Goal: Task Accomplishment & Management: Manage account settings

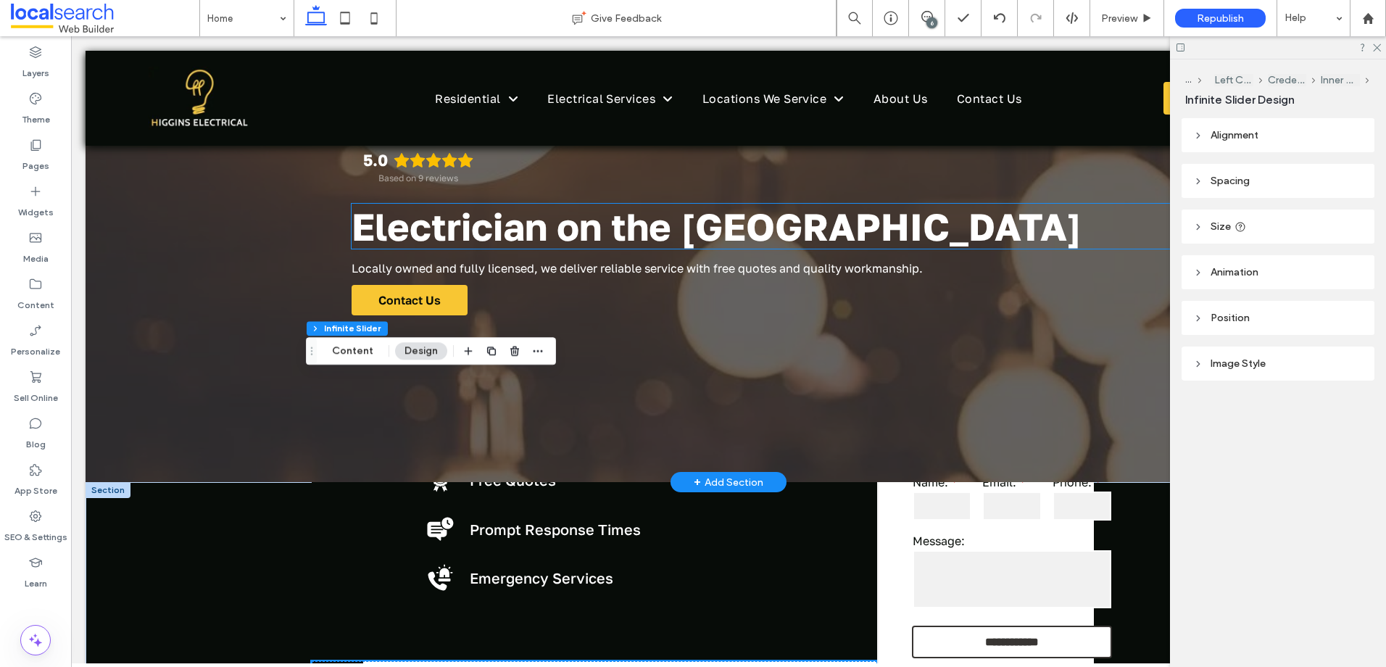
scroll to position [362, 0]
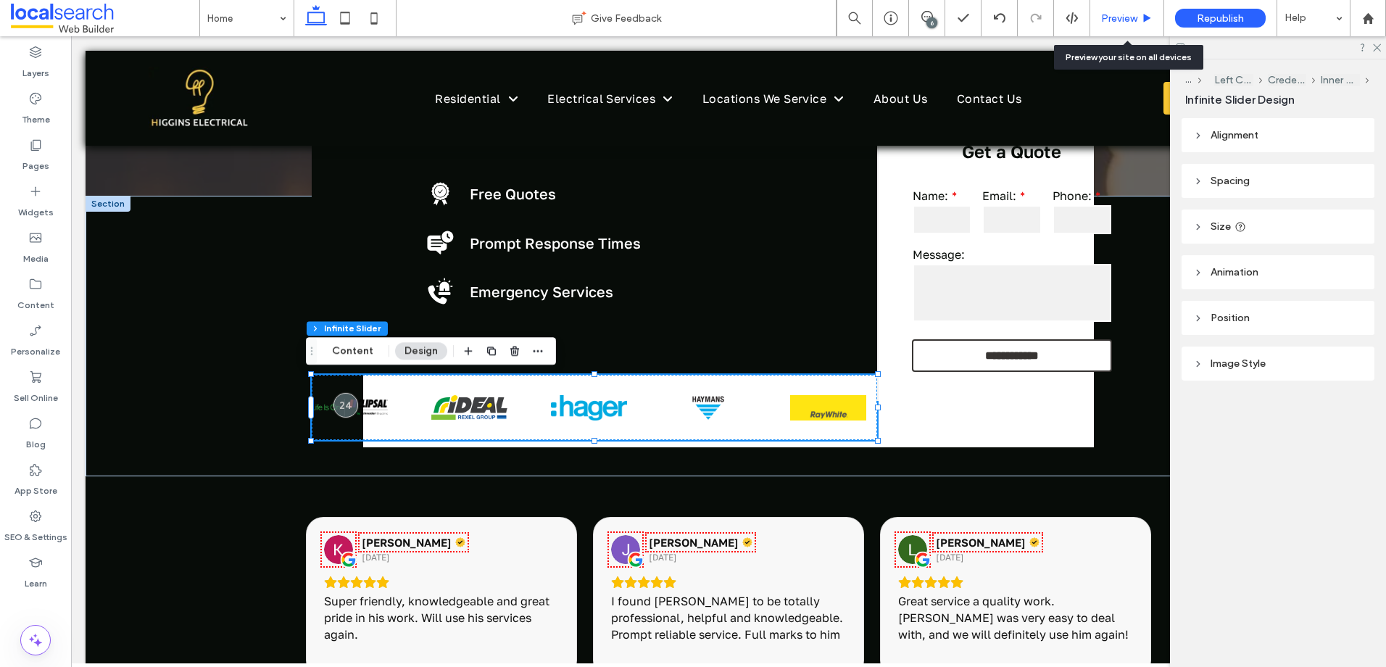
click at [1124, 19] on span "Preview" at bounding box center [1119, 18] width 36 height 12
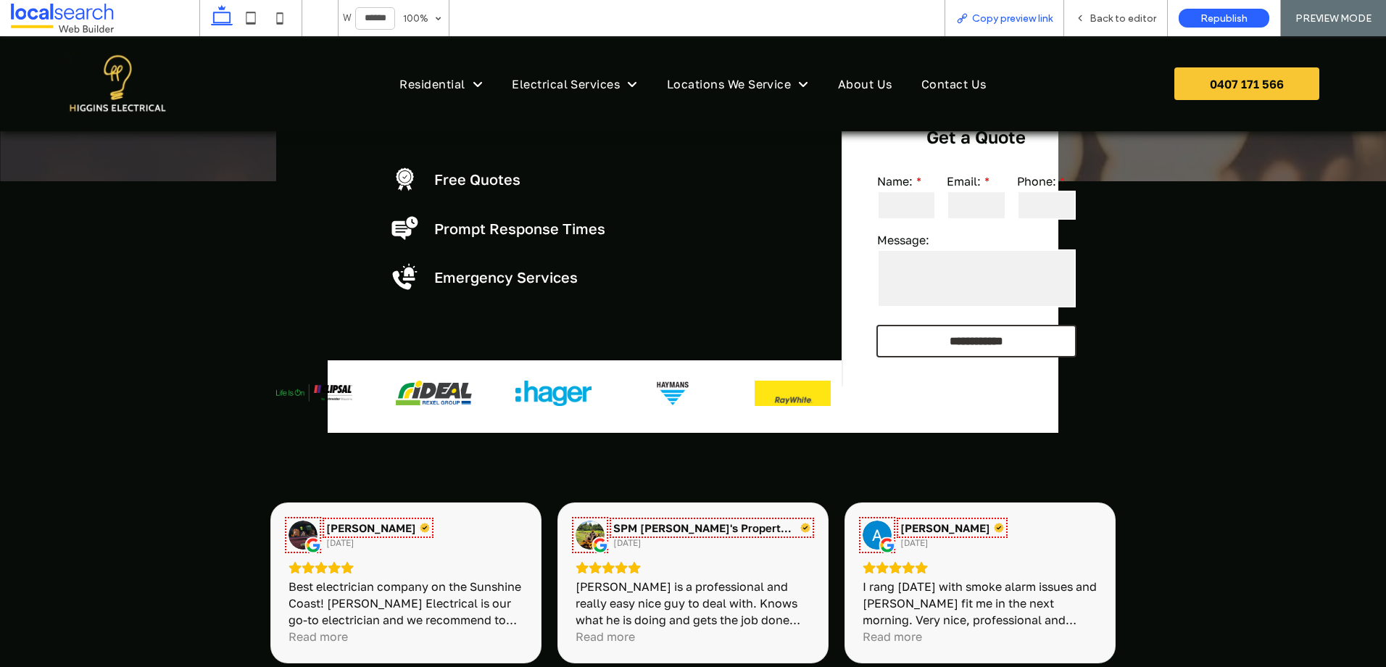
click at [992, 17] on span "Copy preview link" at bounding box center [1012, 18] width 80 height 12
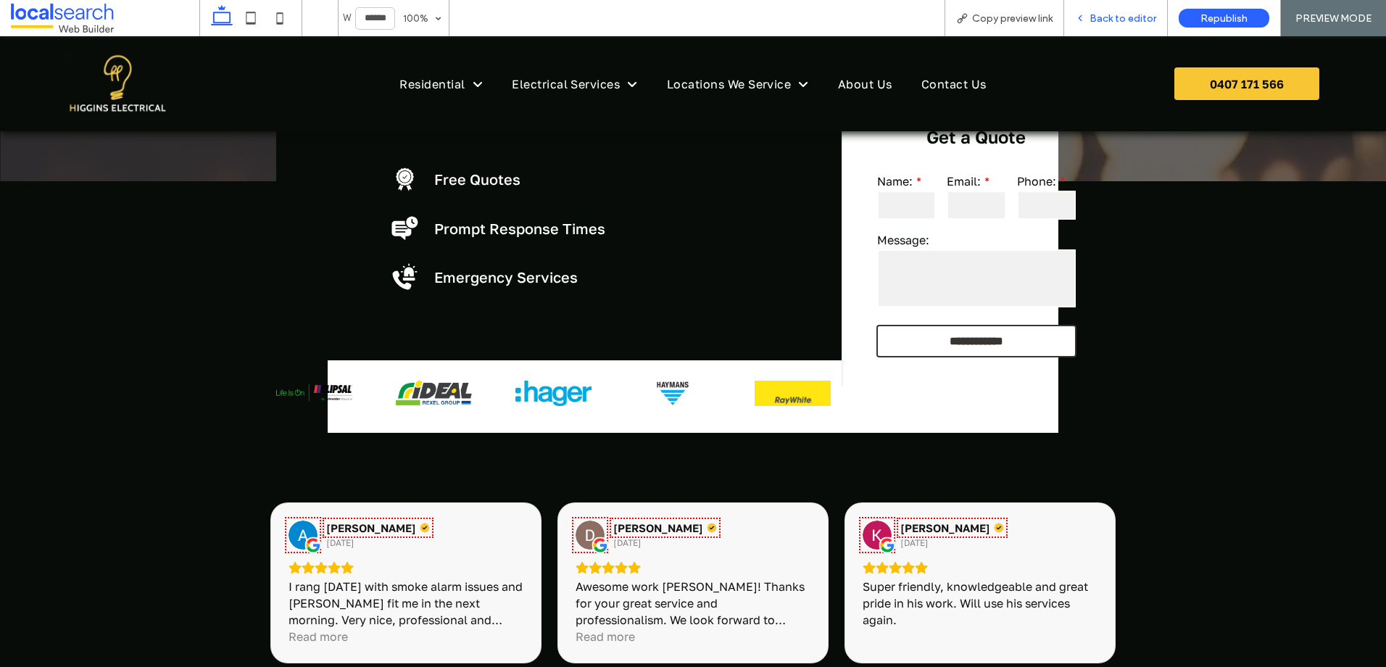
drag, startPoint x: 303, startPoint y: 310, endPoint x: 1108, endPoint y: 20, distance: 856.1
click at [1108, 20] on span "Back to editor" at bounding box center [1122, 18] width 67 height 12
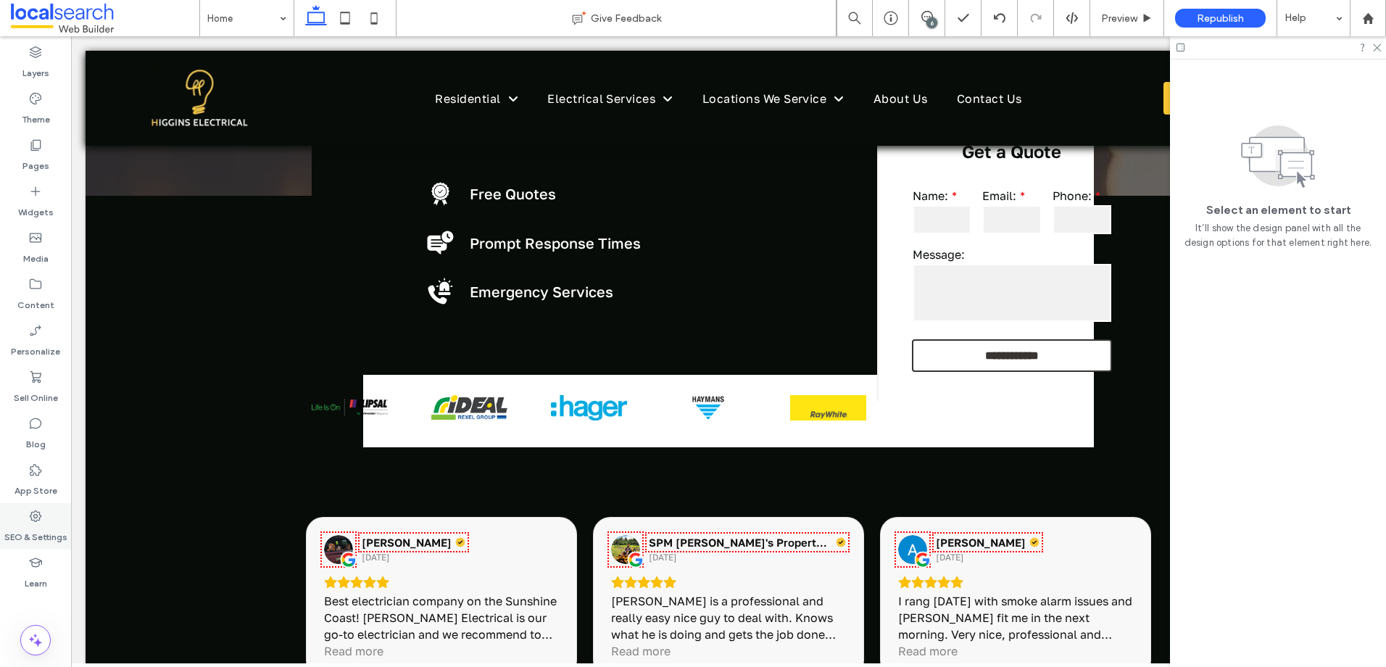
click at [30, 532] on label "SEO & Settings" at bounding box center [35, 533] width 63 height 20
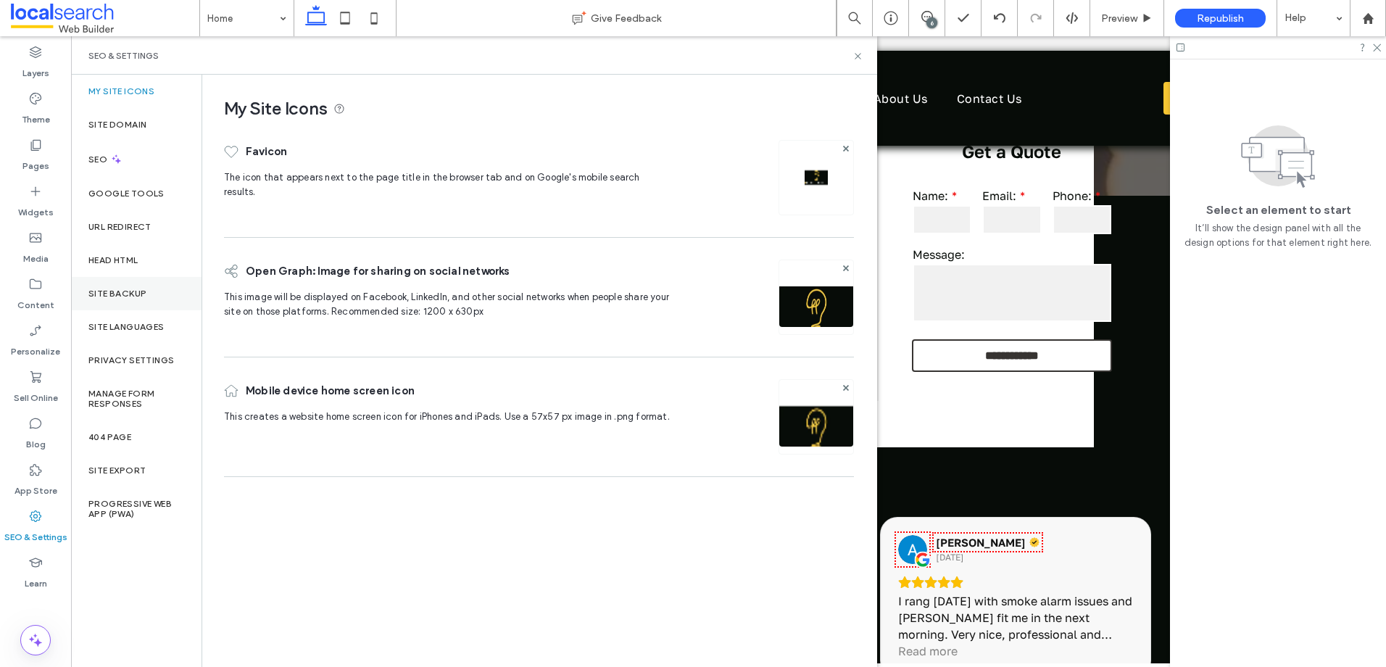
click at [133, 296] on label "Site Backup" at bounding box center [117, 293] width 58 height 10
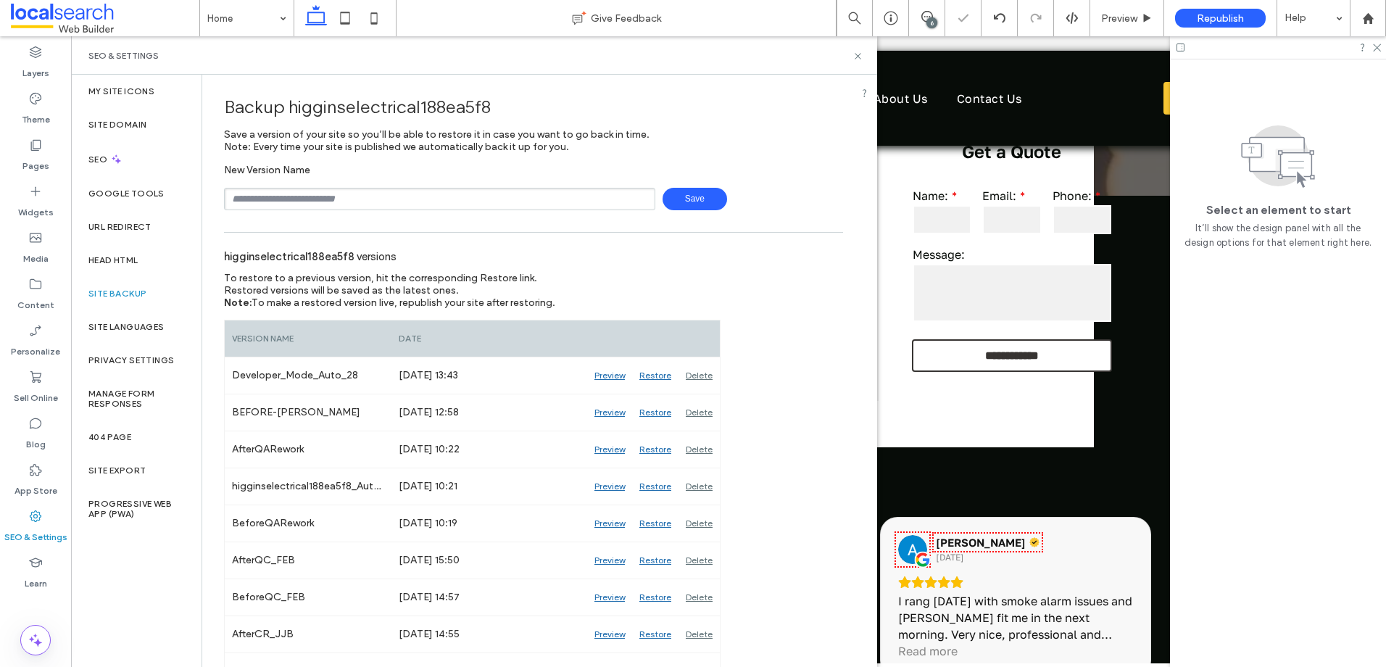
click at [334, 194] on input "text" at bounding box center [439, 199] width 431 height 22
type input "**********"
click at [681, 193] on span "Save" at bounding box center [694, 199] width 65 height 22
click at [863, 56] on icon at bounding box center [857, 56] width 11 height 11
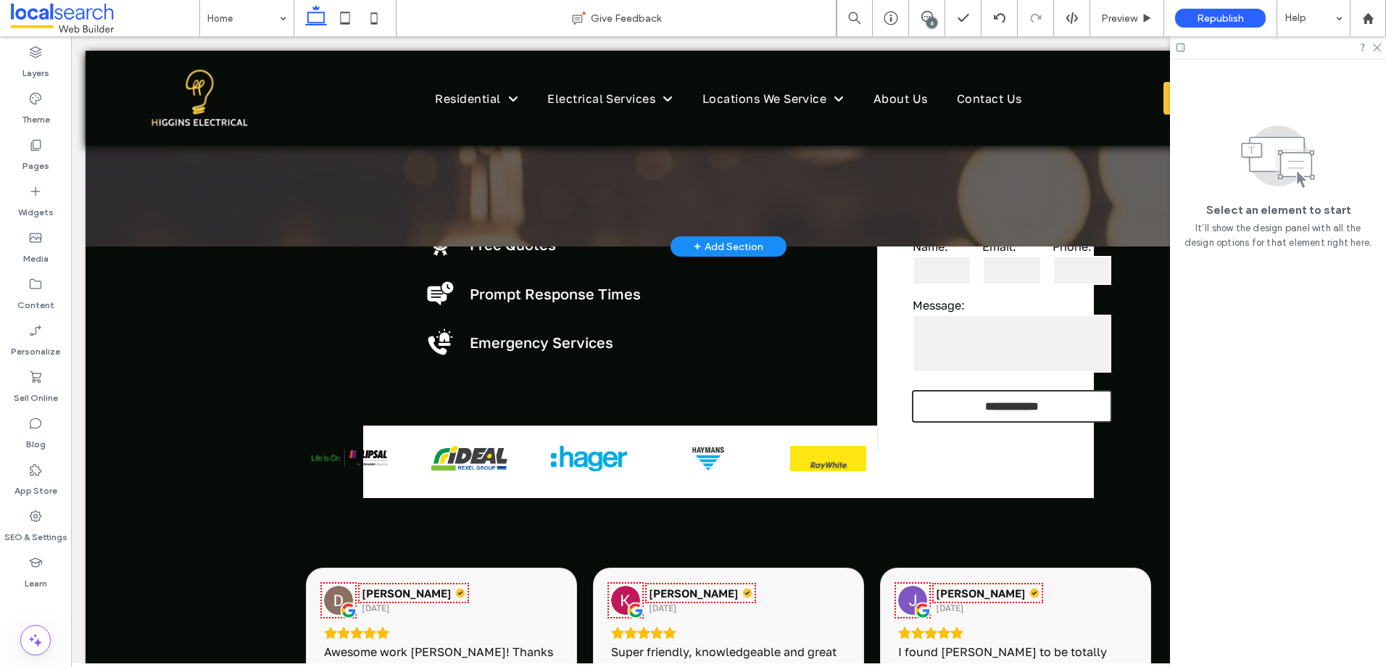
scroll to position [507, 0]
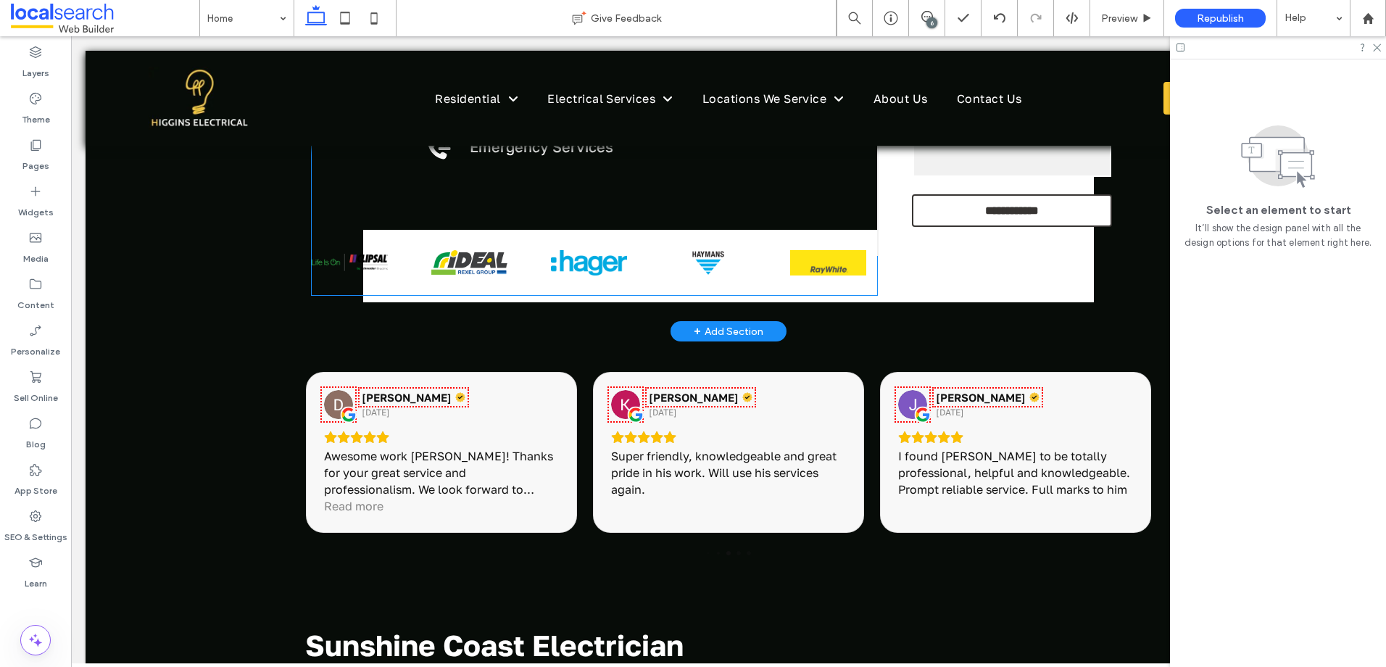
click at [360, 257] on div at bounding box center [698, 262] width 794 height 65
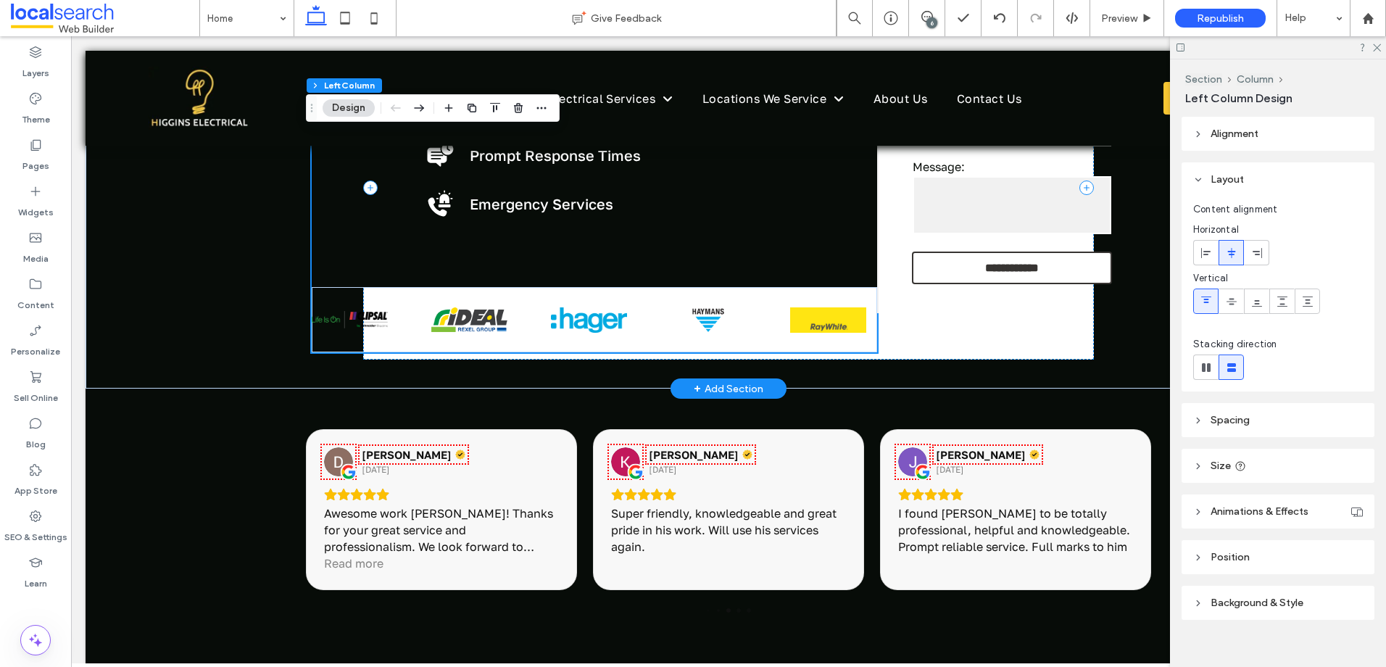
scroll to position [435, 0]
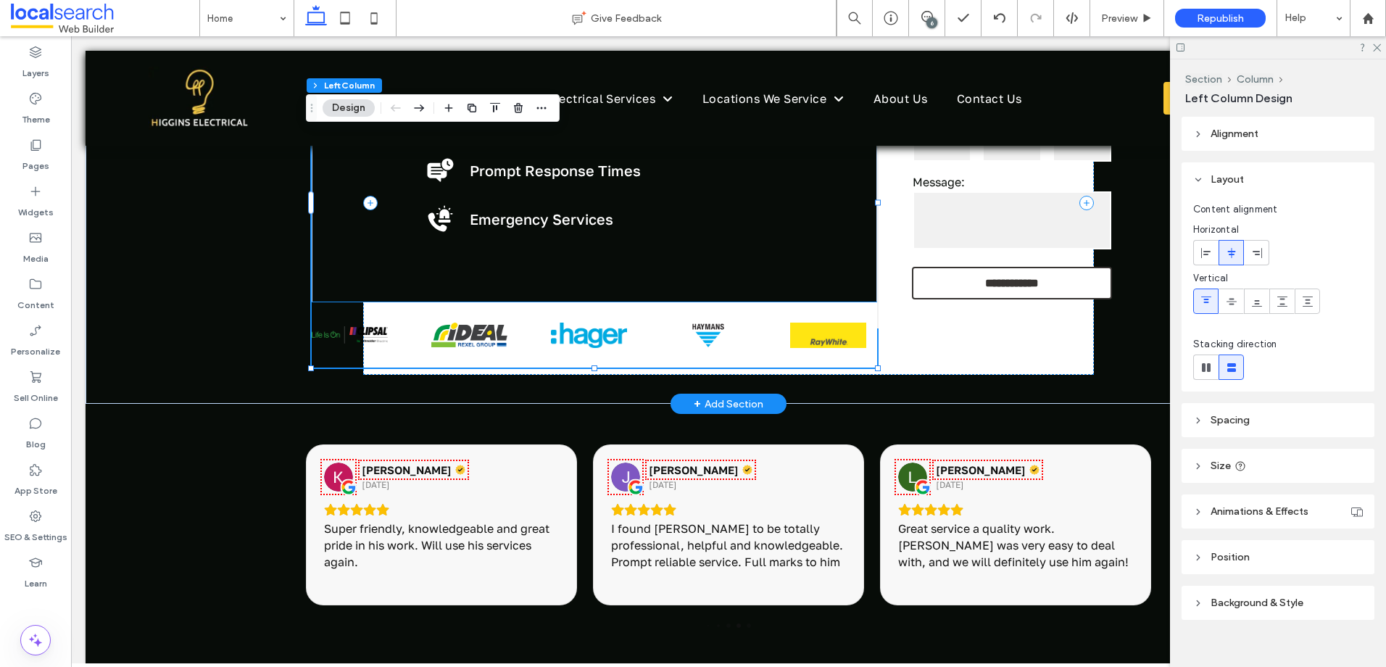
click at [428, 314] on div at bounding box center [702, 334] width 794 height 65
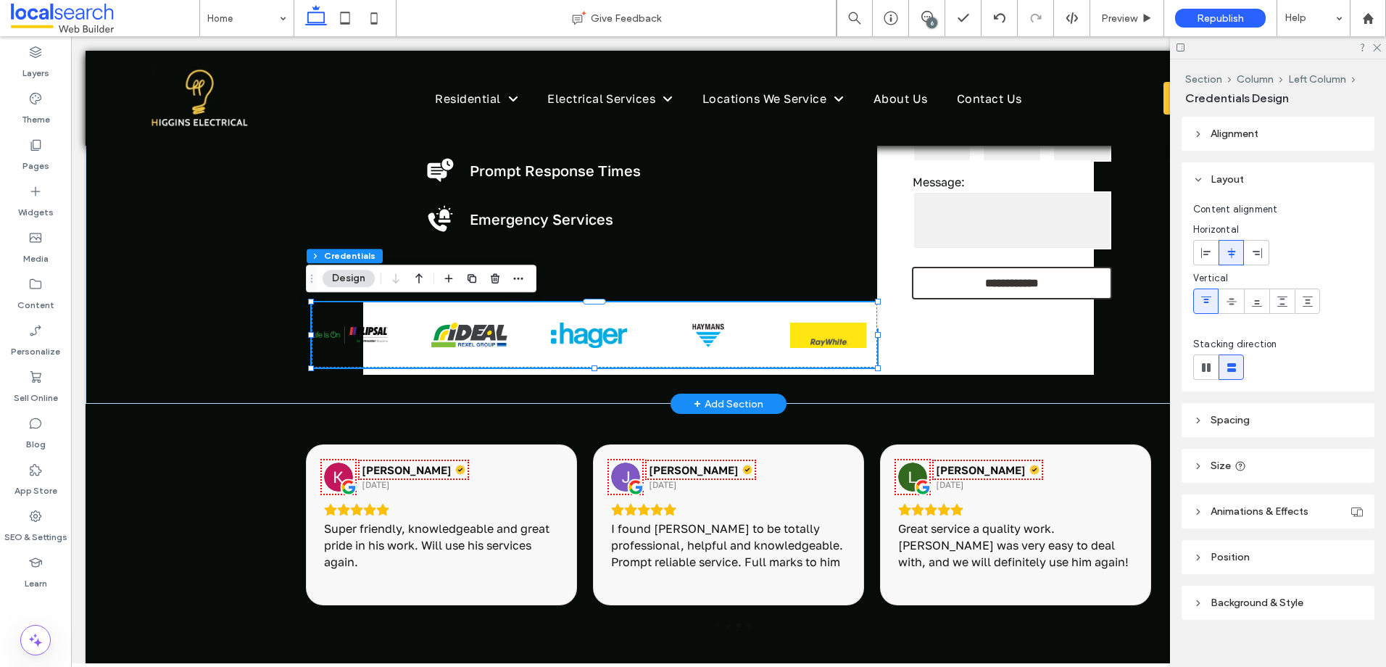
click at [549, 341] on div at bounding box center [679, 334] width 794 height 65
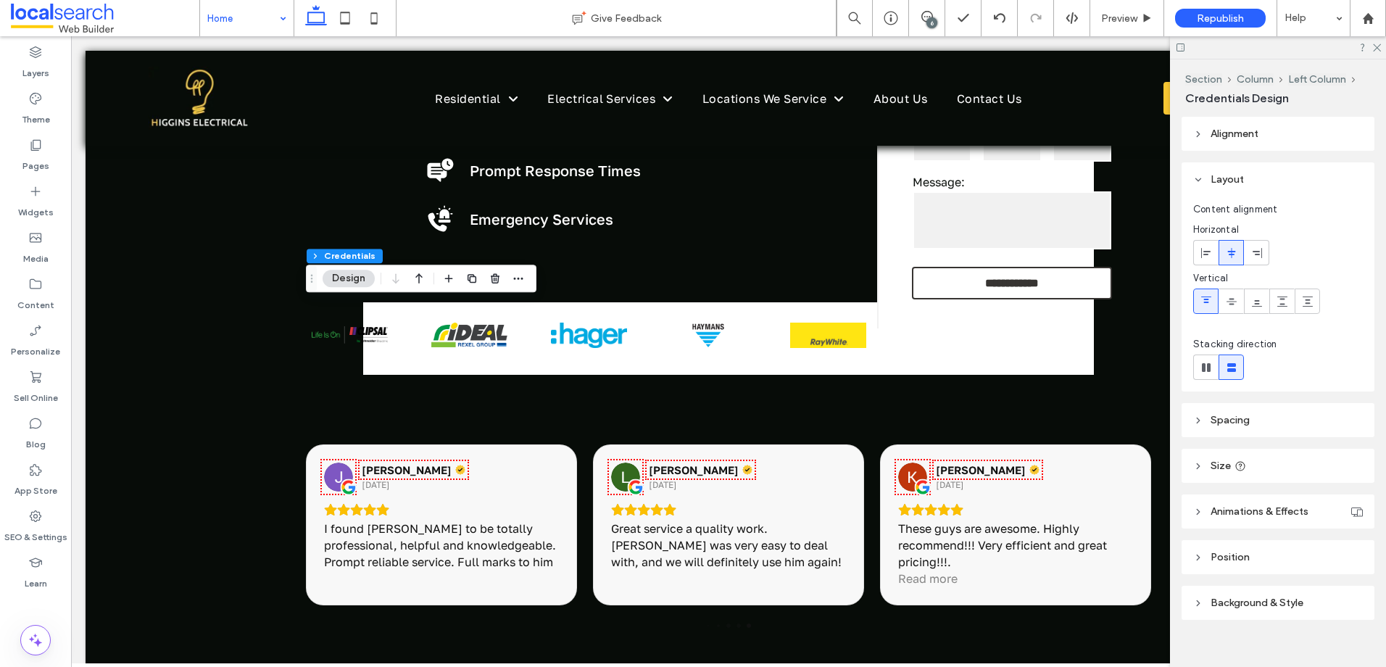
drag, startPoint x: 209, startPoint y: 13, endPoint x: 227, endPoint y: 27, distance: 22.8
click at [209, 14] on input at bounding box center [243, 18] width 72 height 36
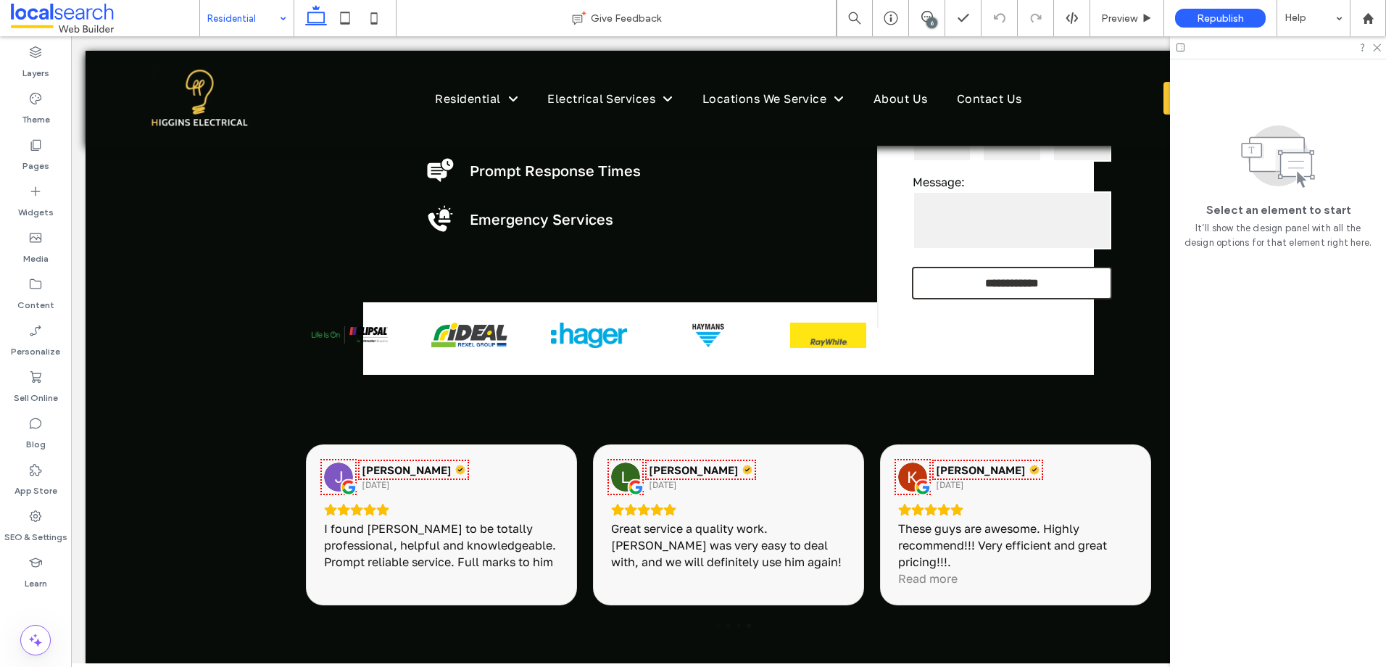
click at [242, 20] on input at bounding box center [243, 18] width 72 height 36
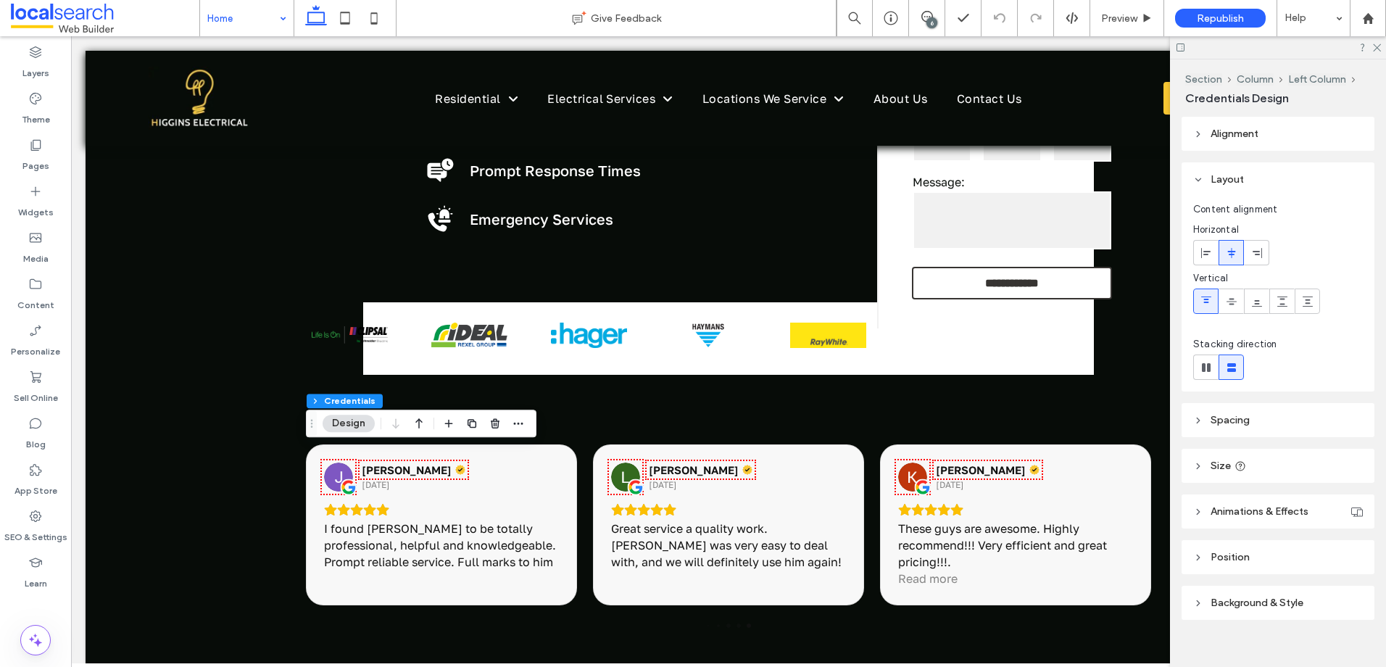
click at [273, 8] on div "Home" at bounding box center [247, 18] width 94 height 36
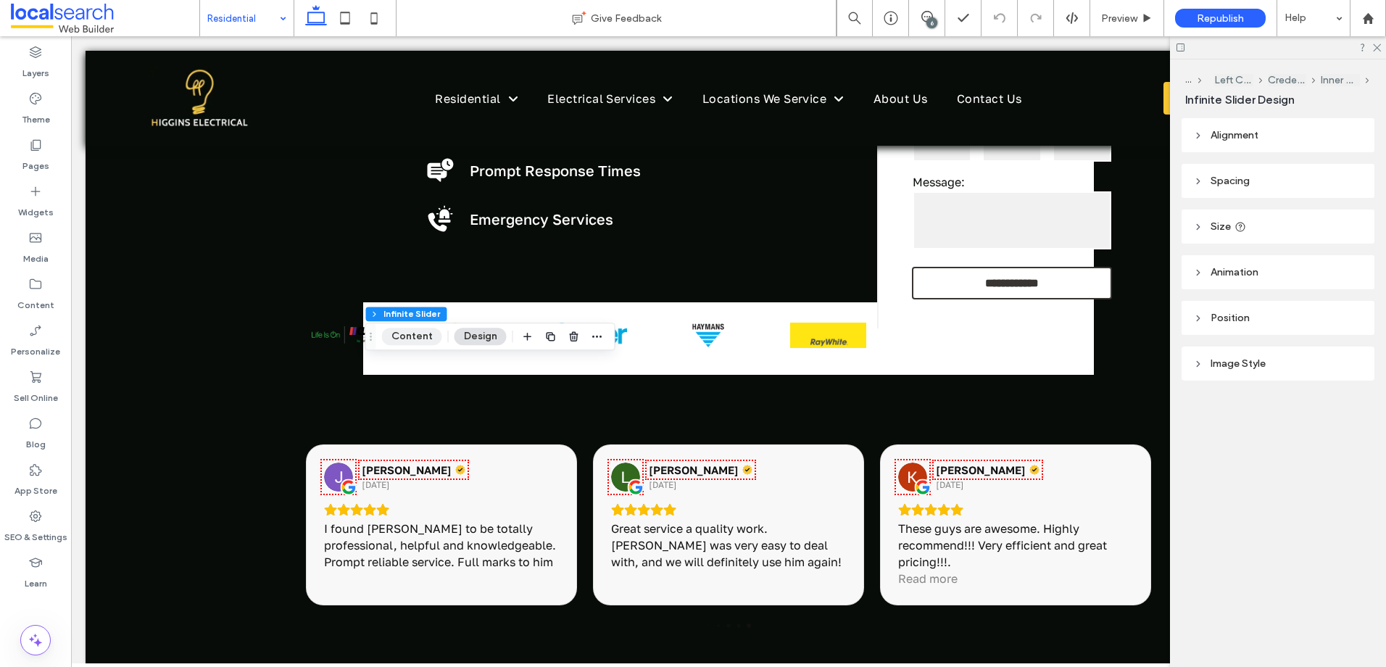
click at [413, 337] on button "Content" at bounding box center [412, 336] width 60 height 17
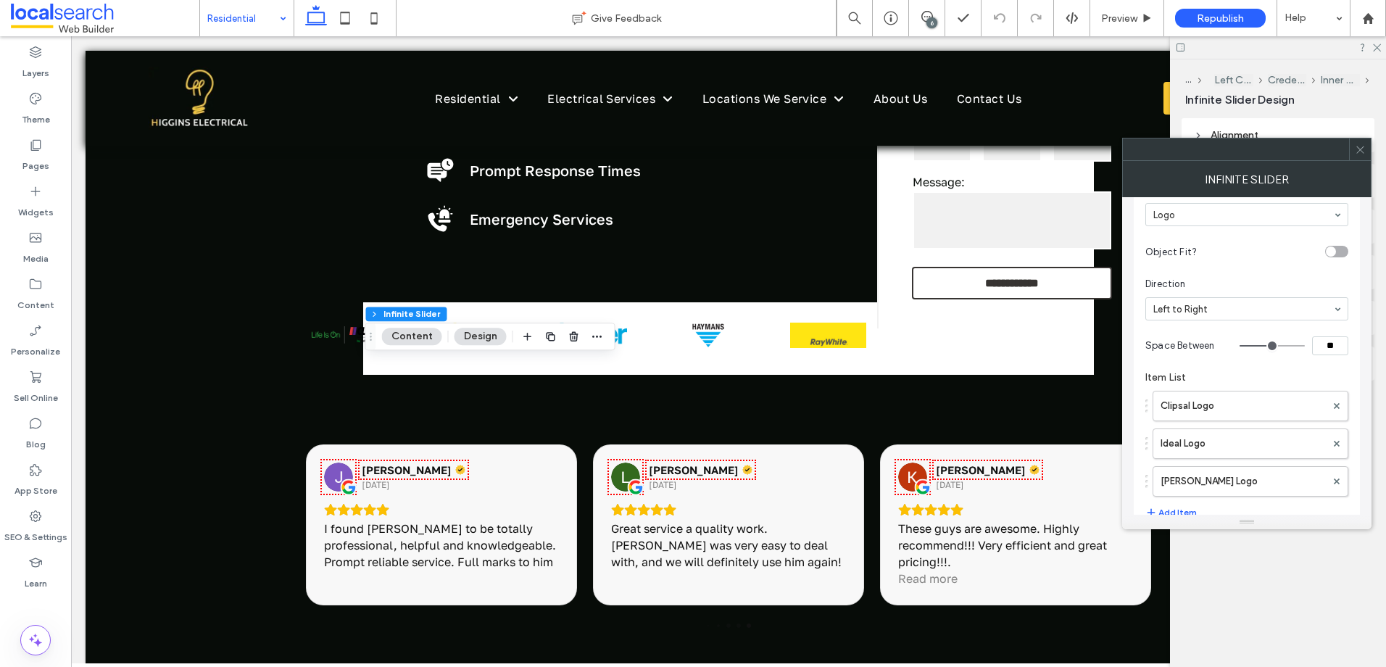
scroll to position [76, 0]
click at [1360, 154] on icon at bounding box center [1360, 149] width 11 height 11
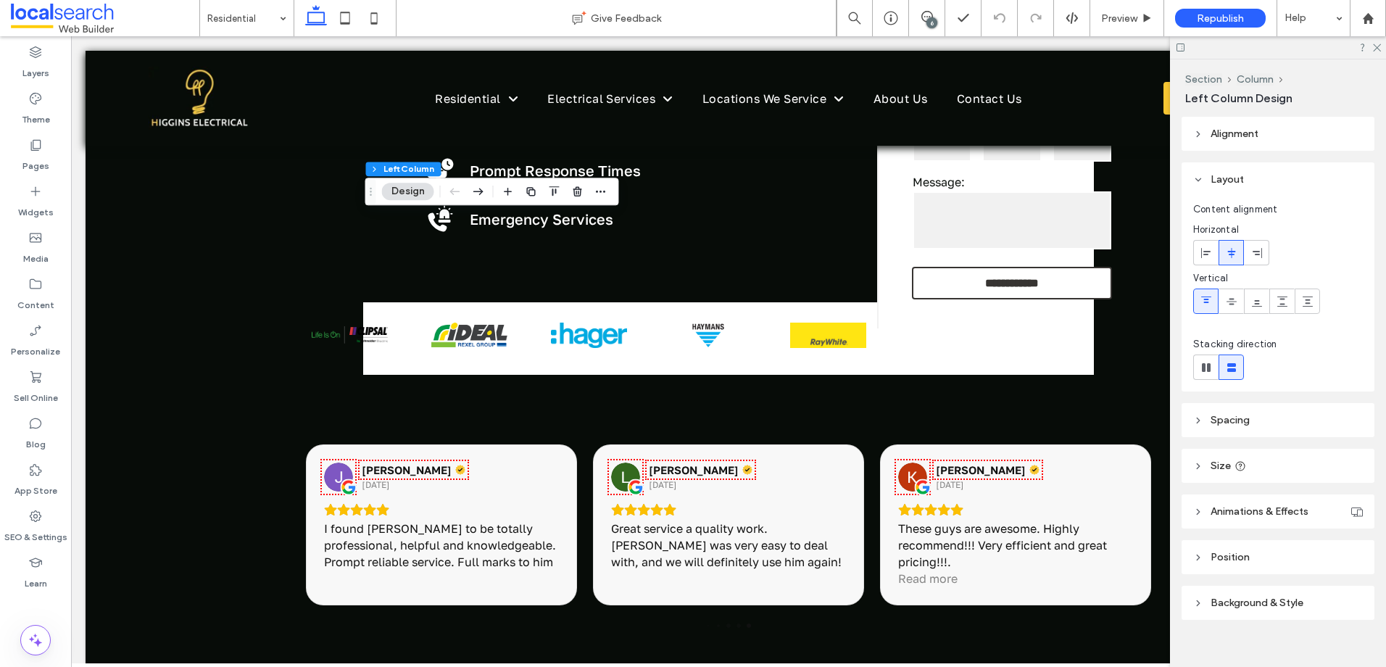
click at [1318, 464] on header "Size" at bounding box center [1277, 466] width 193 height 34
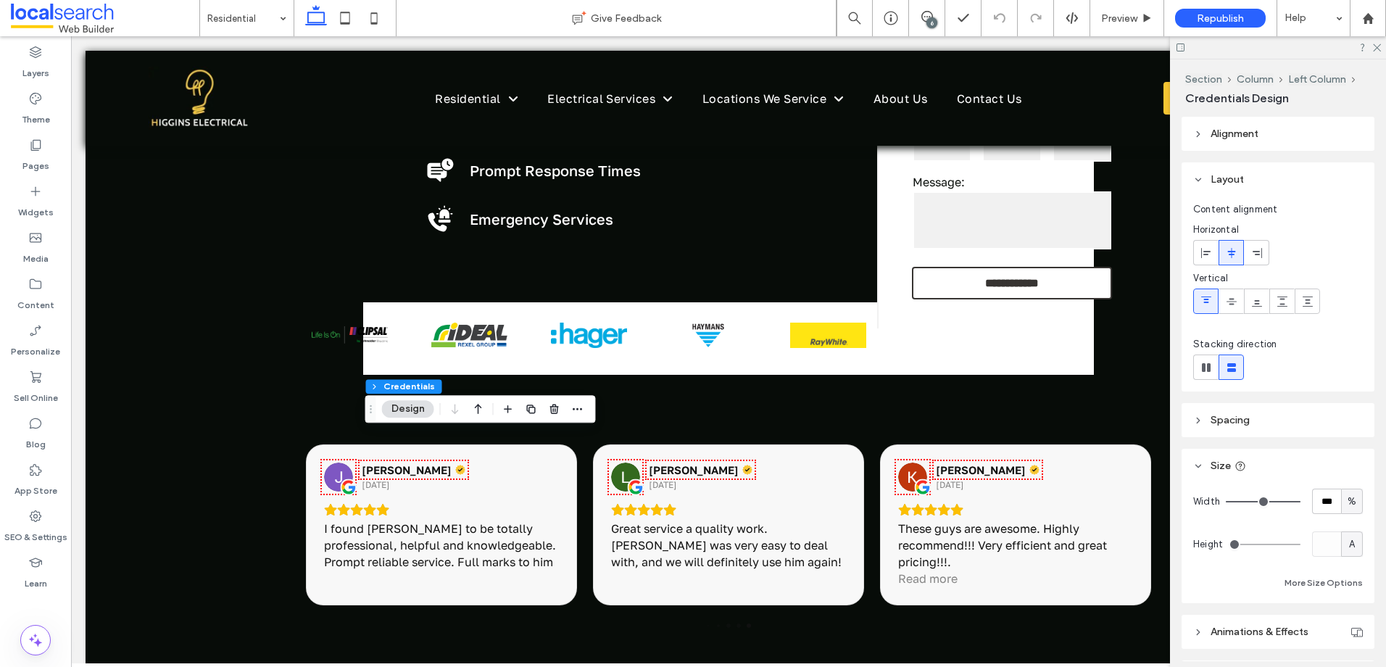
scroll to position [72, 0]
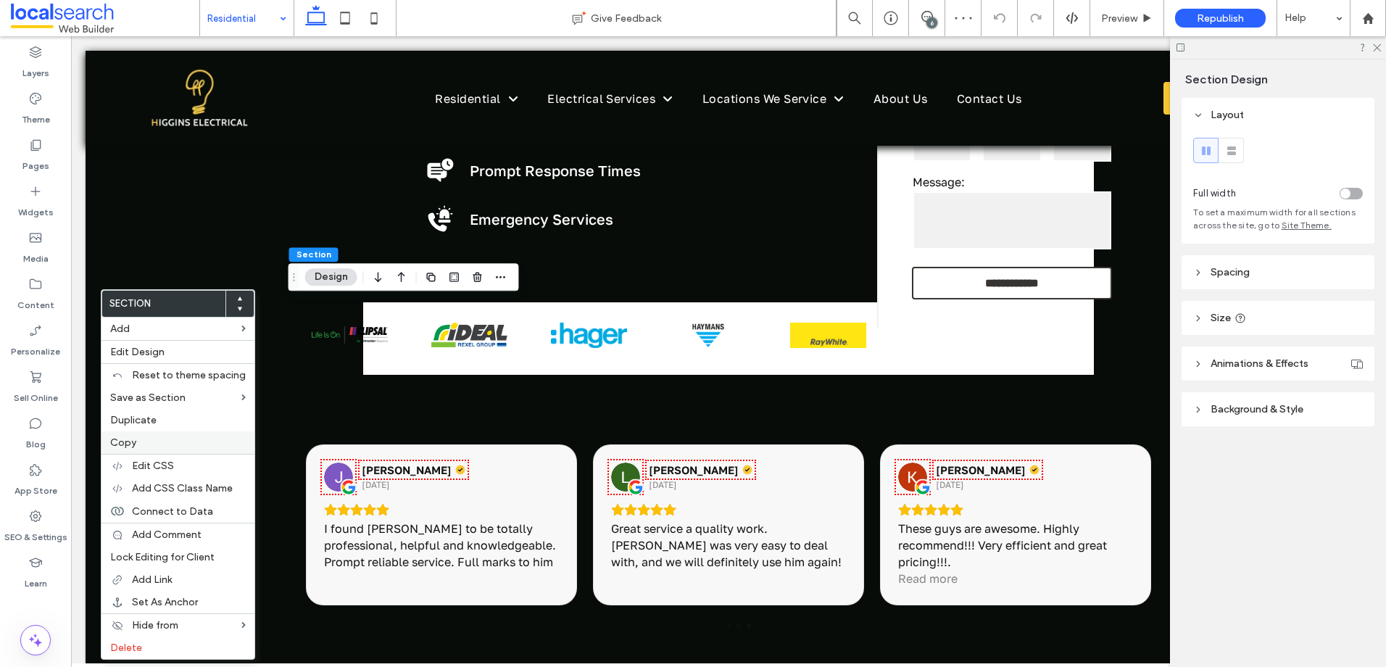
click at [133, 444] on span "Copy" at bounding box center [123, 442] width 26 height 12
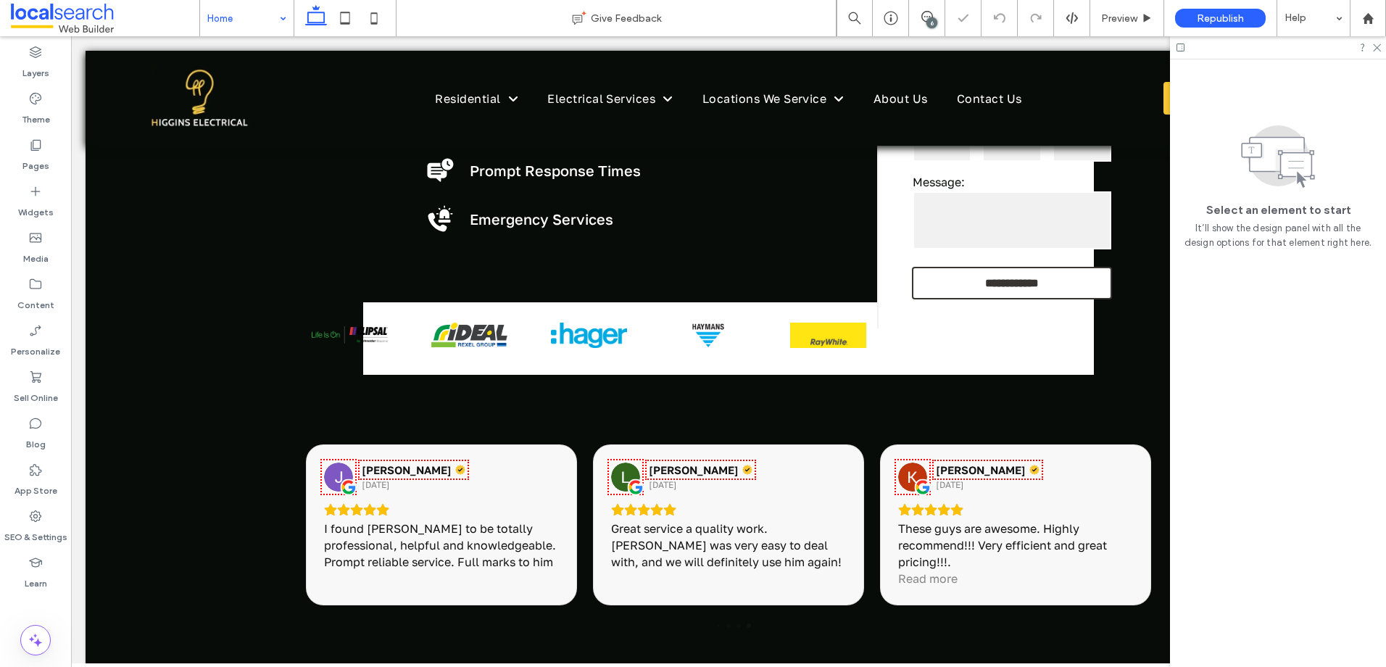
click at [936, 21] on div "6" at bounding box center [931, 22] width 11 height 11
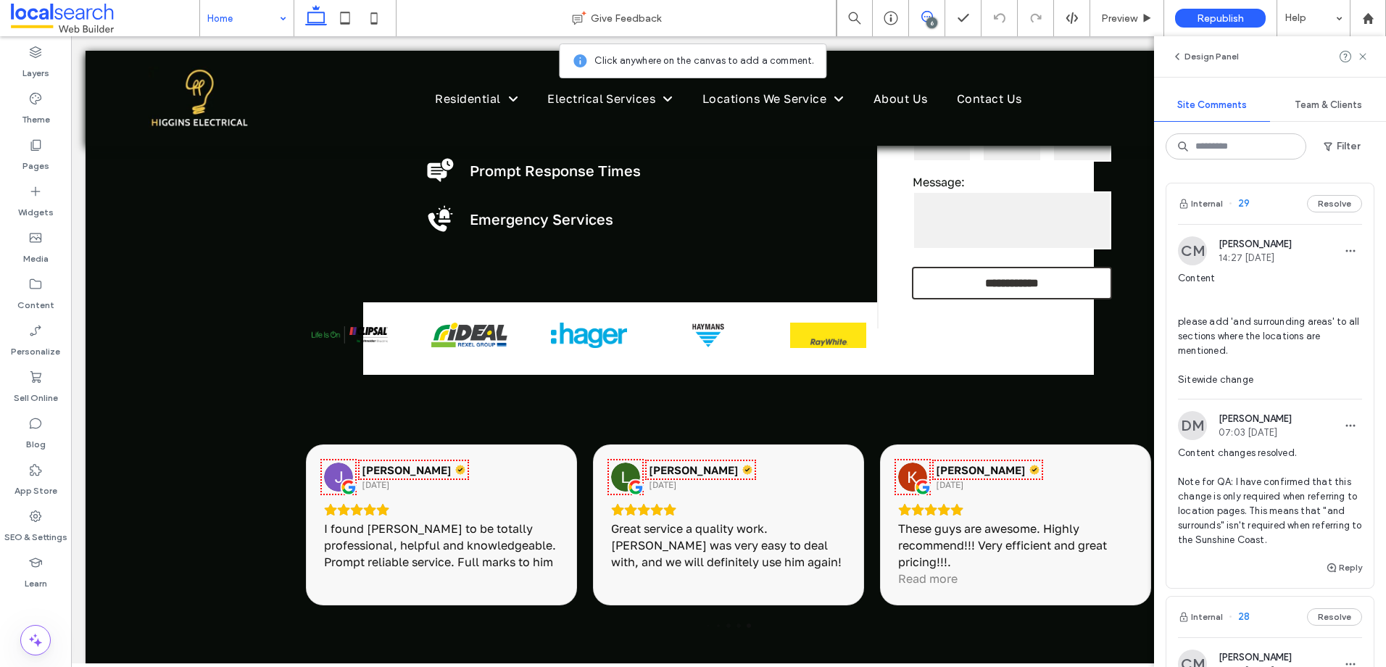
click at [1366, 55] on icon at bounding box center [1363, 57] width 12 height 12
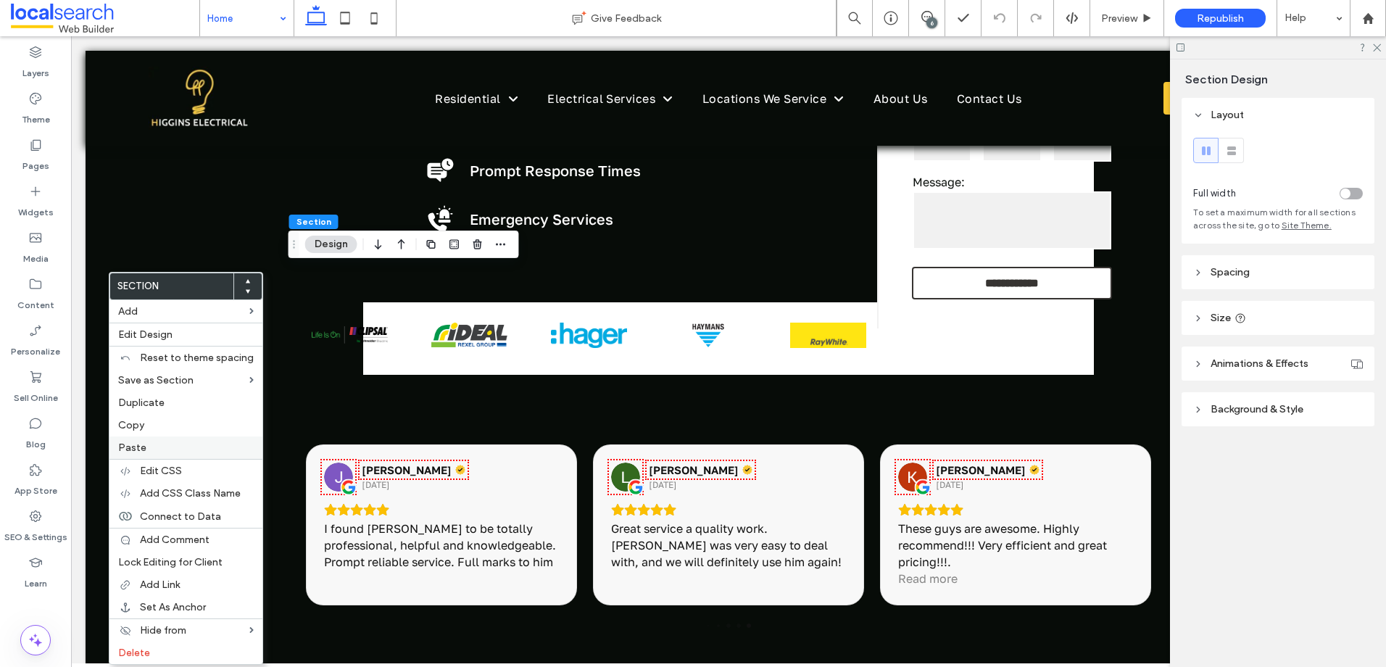
drag, startPoint x: 190, startPoint y: 453, endPoint x: 283, endPoint y: 450, distance: 92.8
click at [191, 453] on label "Paste" at bounding box center [186, 447] width 136 height 12
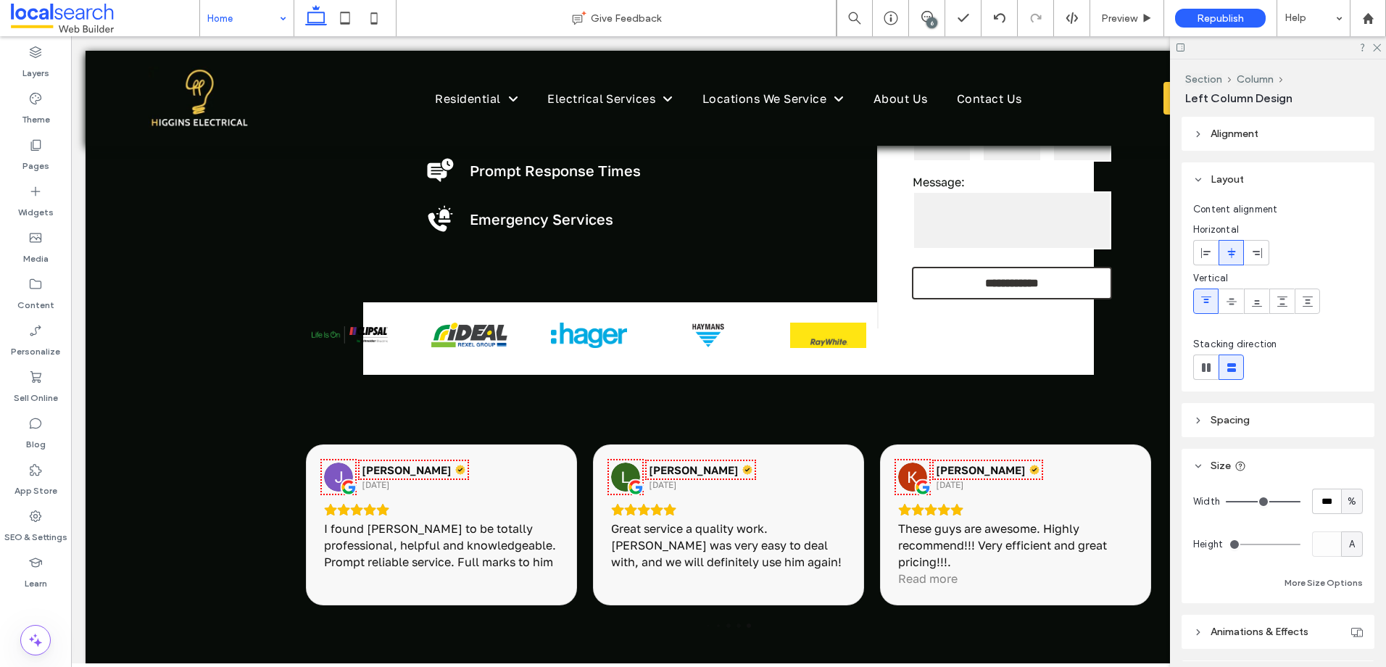
type input "**"
type input "****"
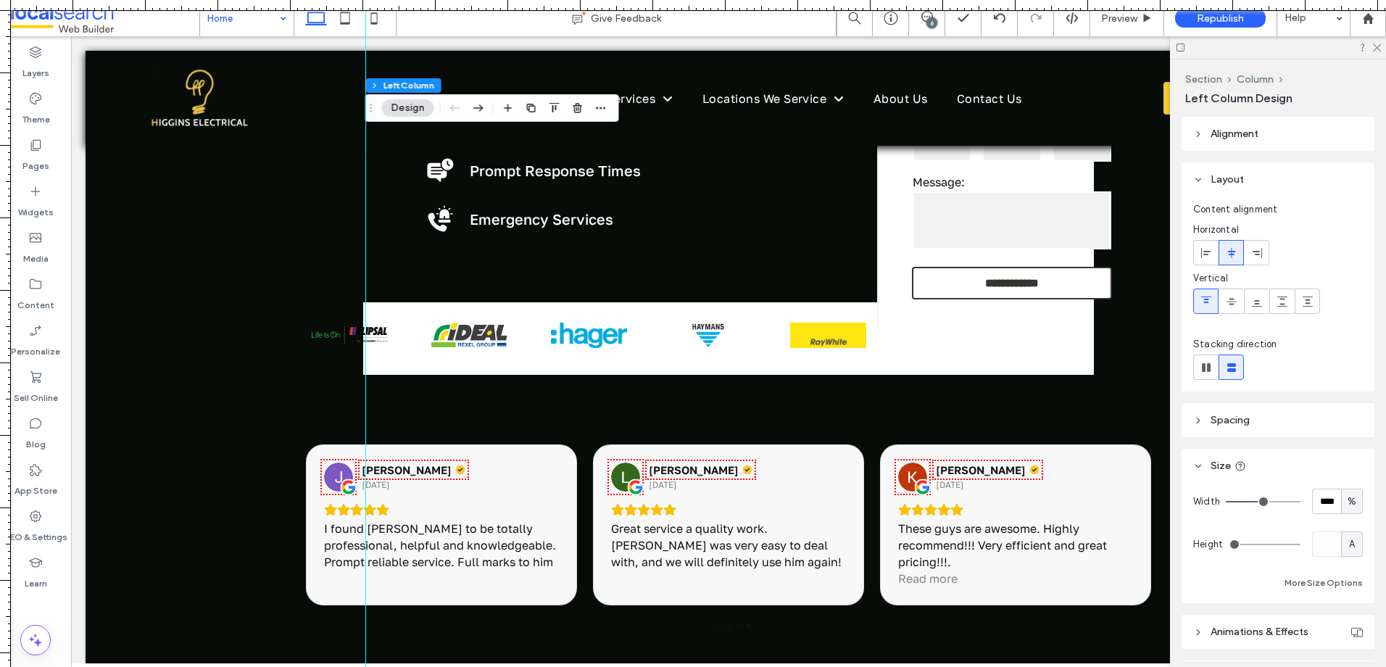
drag, startPoint x: 7, startPoint y: 159, endPoint x: 365, endPoint y: 239, distance: 367.7
click at [365, 666] on div at bounding box center [693, 667] width 1386 height 0
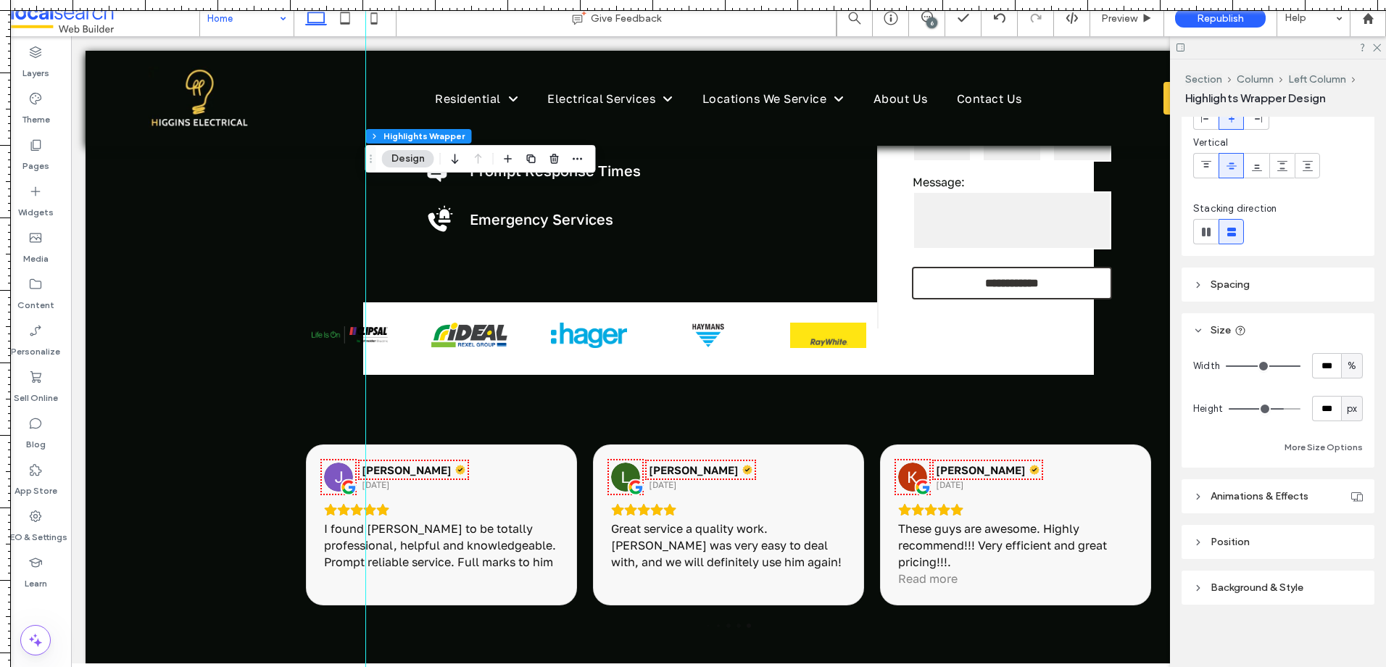
scroll to position [137, 0]
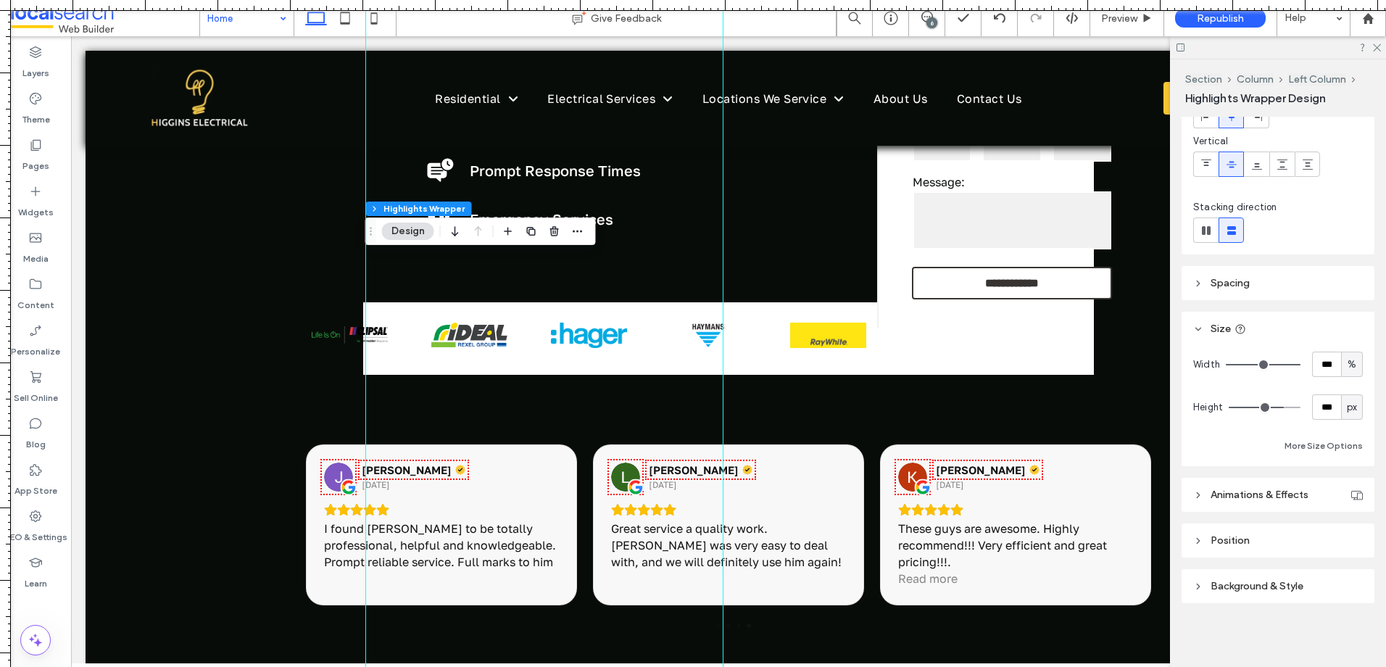
drag, startPoint x: 7, startPoint y: 155, endPoint x: 723, endPoint y: 297, distance: 729.4
click at [723, 666] on div at bounding box center [693, 667] width 1386 height 0
drag, startPoint x: 728, startPoint y: 362, endPoint x: 712, endPoint y: 360, distance: 16.7
click at [712, 360] on div at bounding box center [712, 333] width 12 height 667
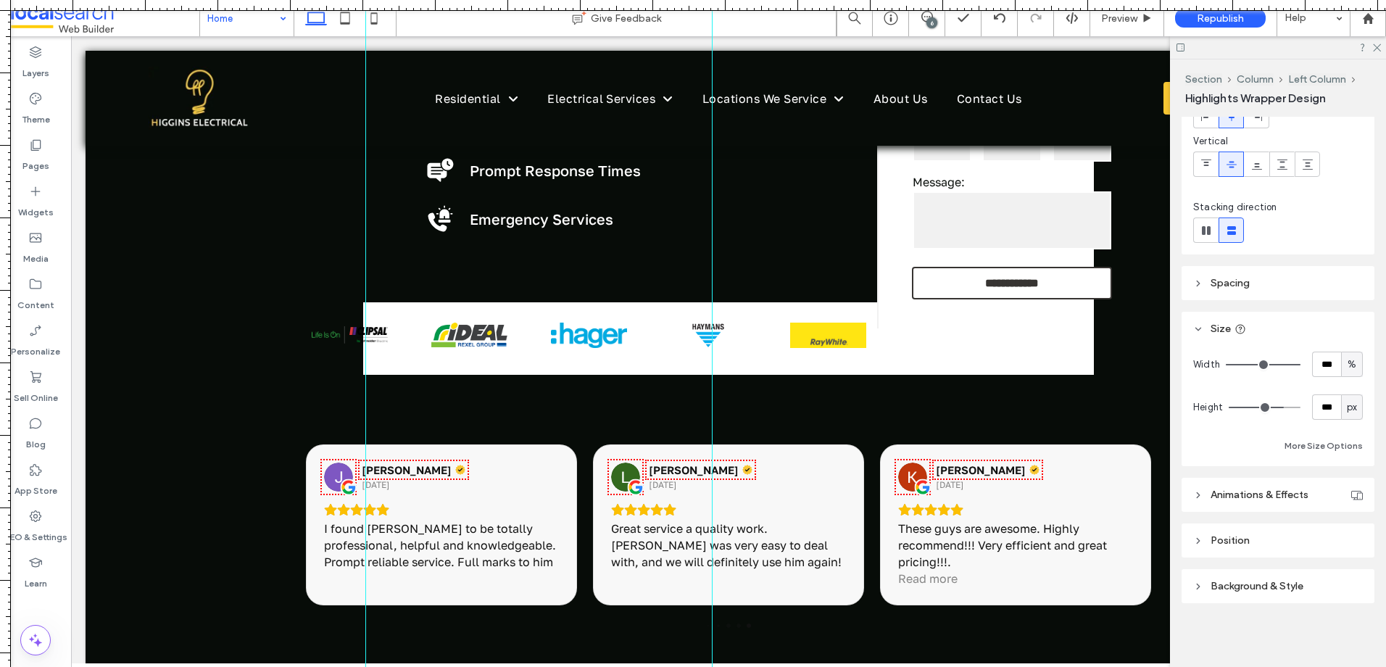
scroll to position [0, 0]
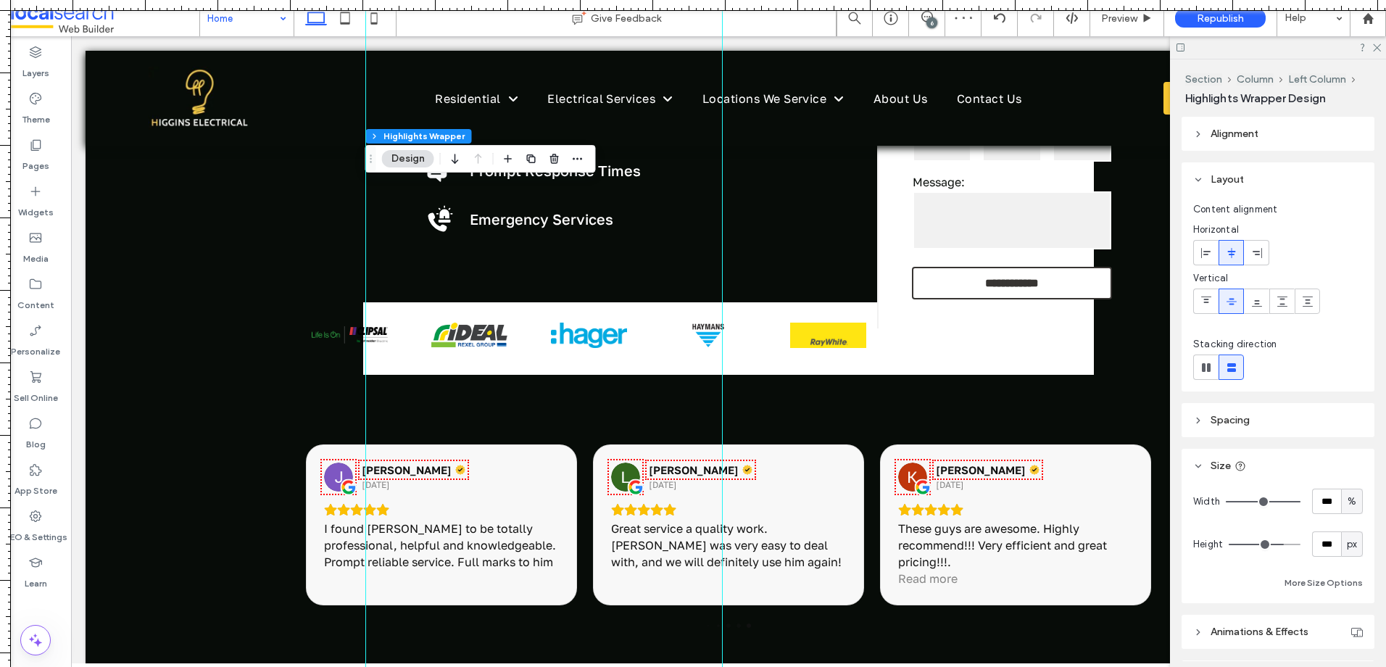
drag, startPoint x: 710, startPoint y: 347, endPoint x: 722, endPoint y: 352, distance: 12.7
click at [722, 352] on div at bounding box center [722, 333] width 12 height 667
type input "**"
click at [1285, 502] on input "range" at bounding box center [1263, 501] width 75 height 1
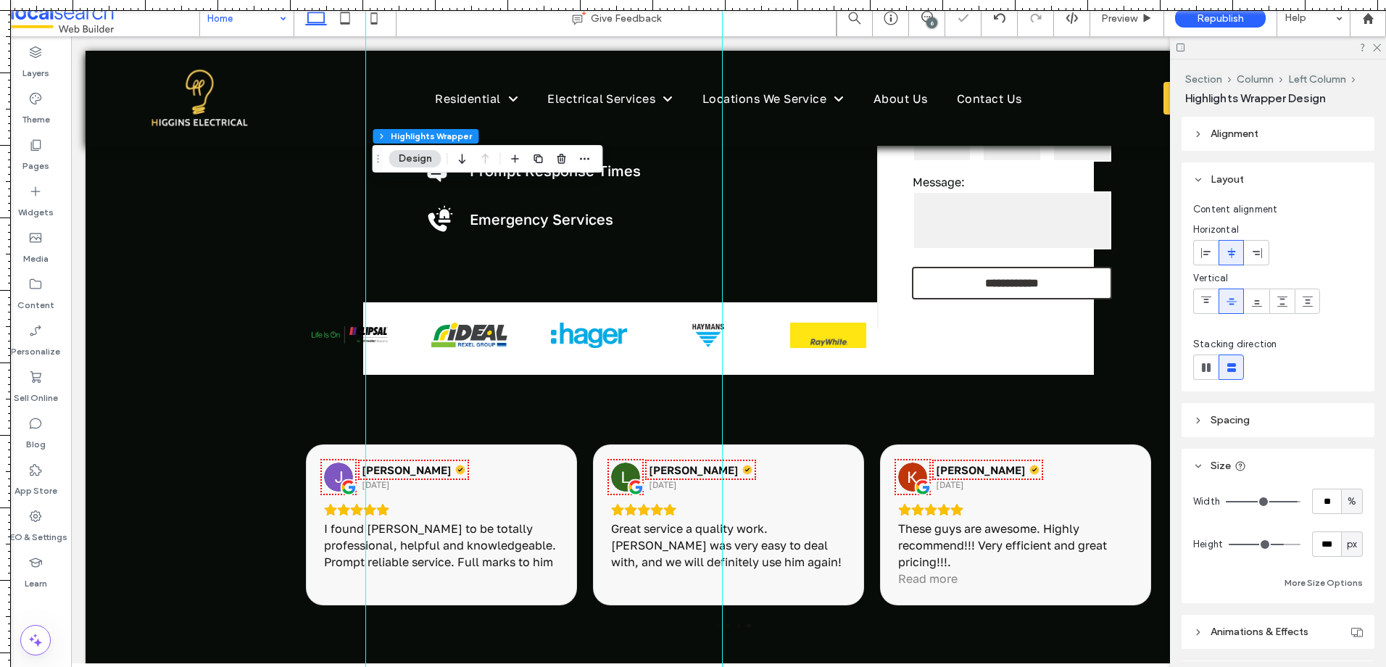
click at [1284, 502] on input "range" at bounding box center [1263, 501] width 75 height 1
type input "***"
drag, startPoint x: 1282, startPoint y: 501, endPoint x: 1320, endPoint y: 504, distance: 37.9
click at [1300, 502] on input "range" at bounding box center [1263, 501] width 75 height 1
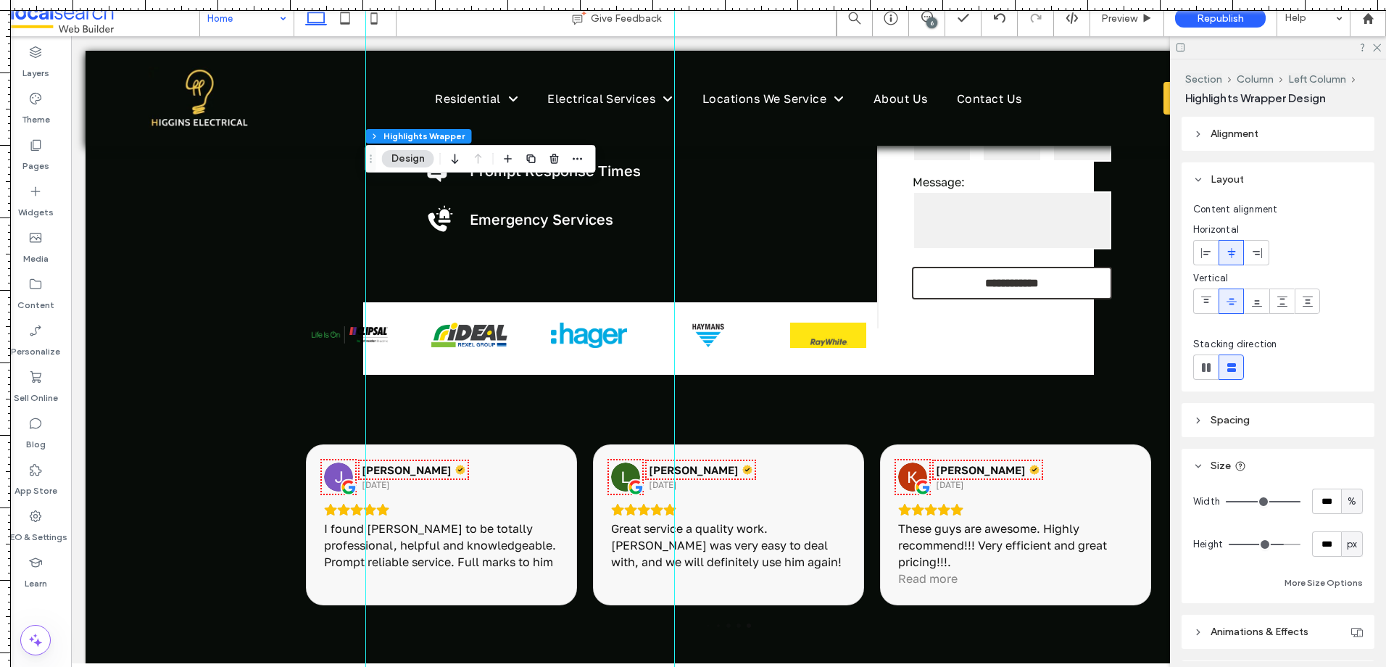
drag, startPoint x: 720, startPoint y: 267, endPoint x: 674, endPoint y: 265, distance: 46.4
click at [674, 265] on div at bounding box center [674, 333] width 12 height 667
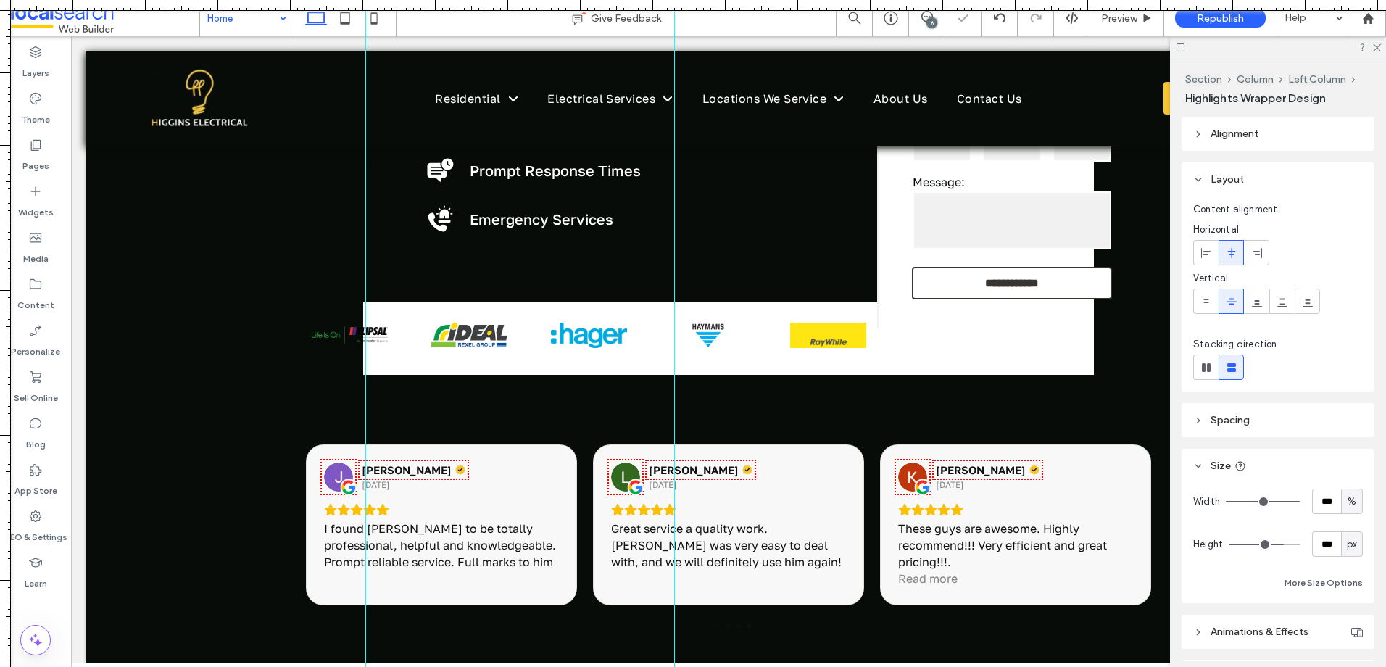
type input "**"
type input "****"
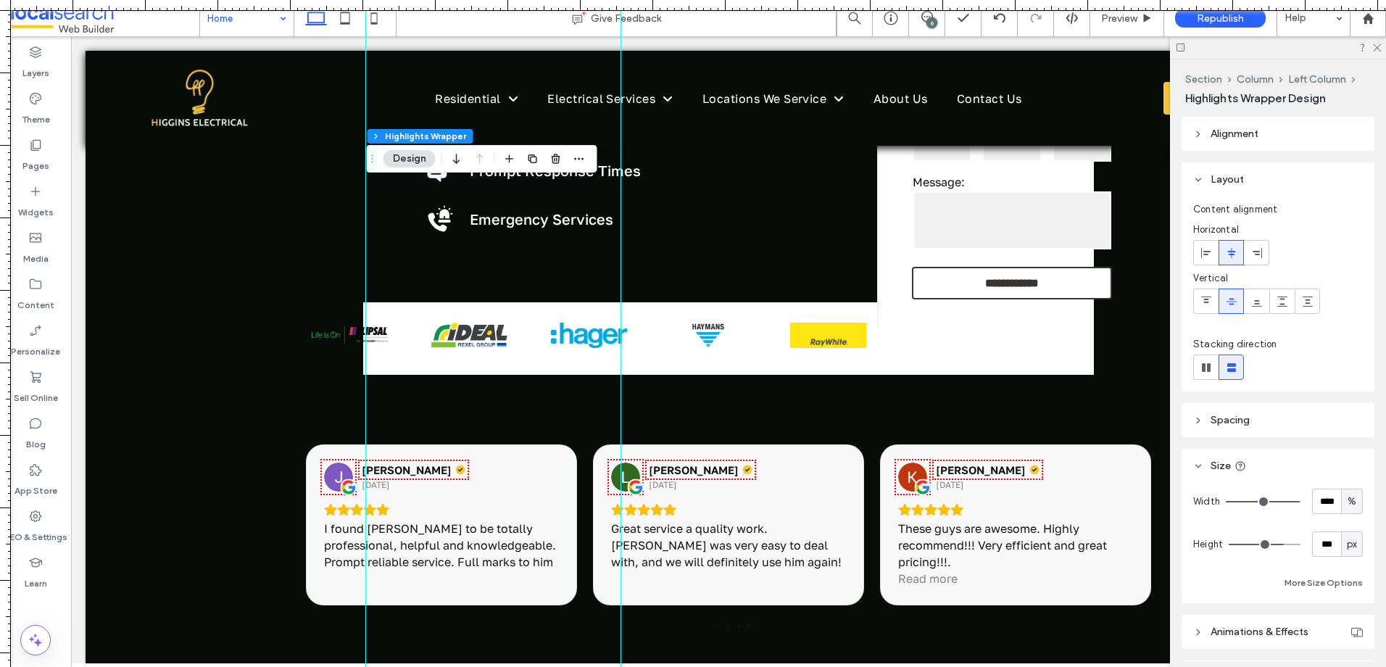
drag, startPoint x: 672, startPoint y: 348, endPoint x: 620, endPoint y: 355, distance: 52.0
click at [620, 355] on div at bounding box center [621, 333] width 12 height 667
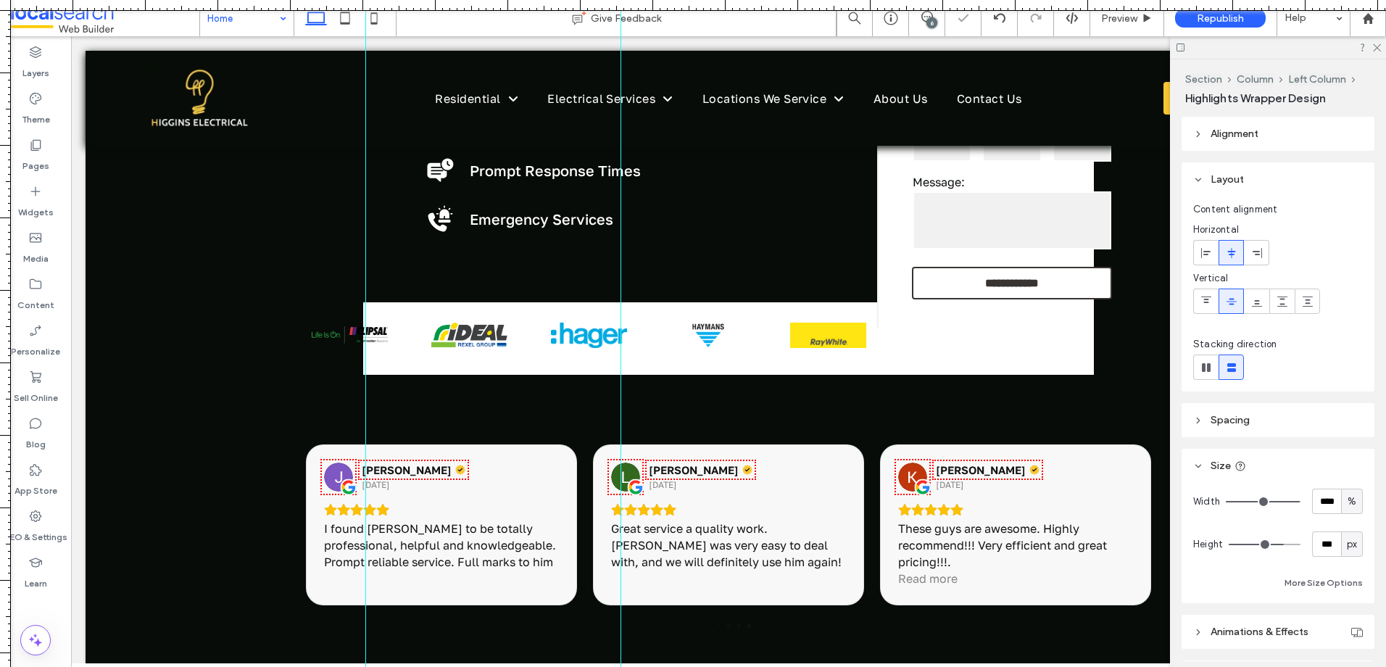
type input "***"
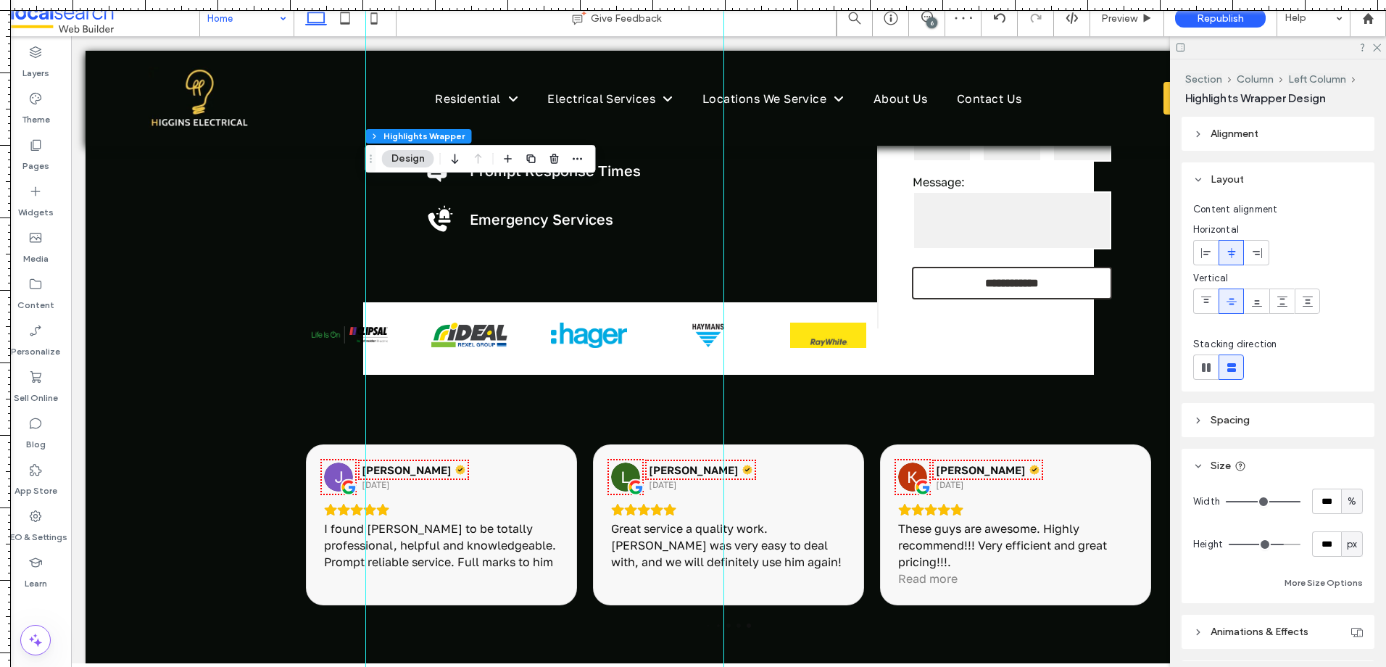
drag, startPoint x: 619, startPoint y: 364, endPoint x: 723, endPoint y: 383, distance: 105.5
click at [723, 383] on div at bounding box center [724, 333] width 12 height 667
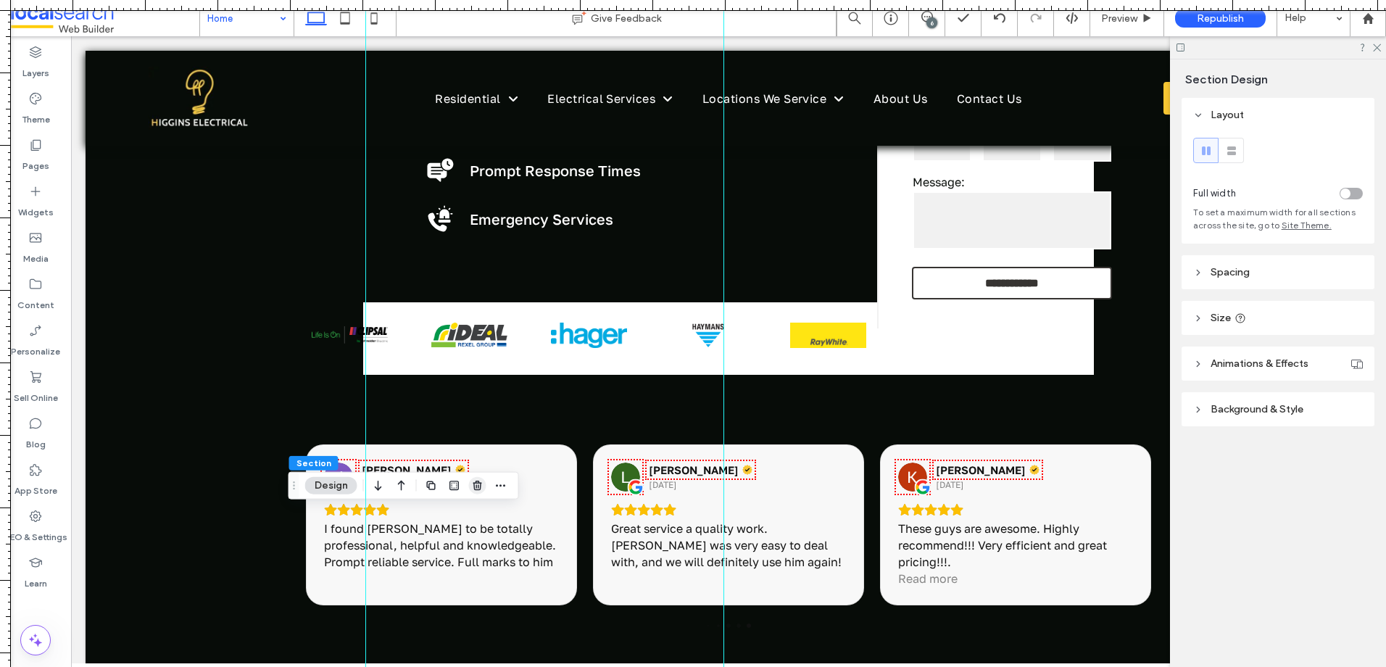
click at [479, 487] on icon "button" at bounding box center [478, 486] width 12 height 12
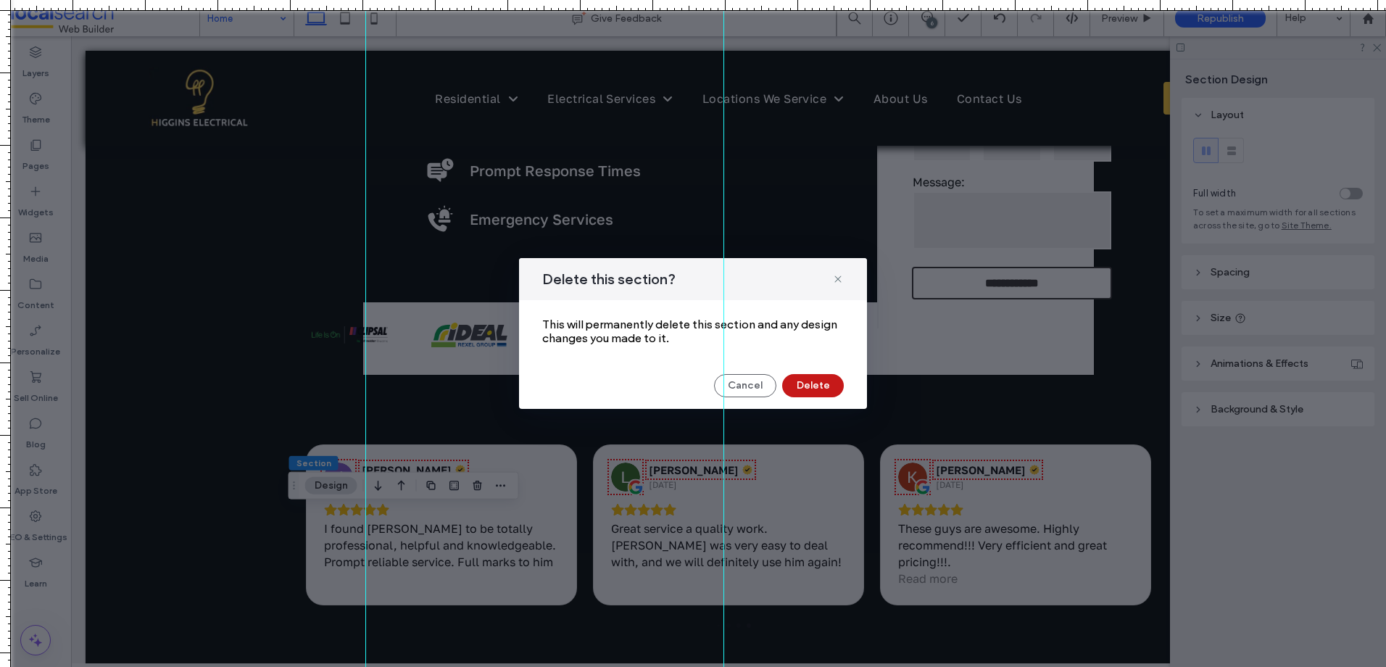
click at [814, 388] on button "Delete" at bounding box center [813, 385] width 62 height 23
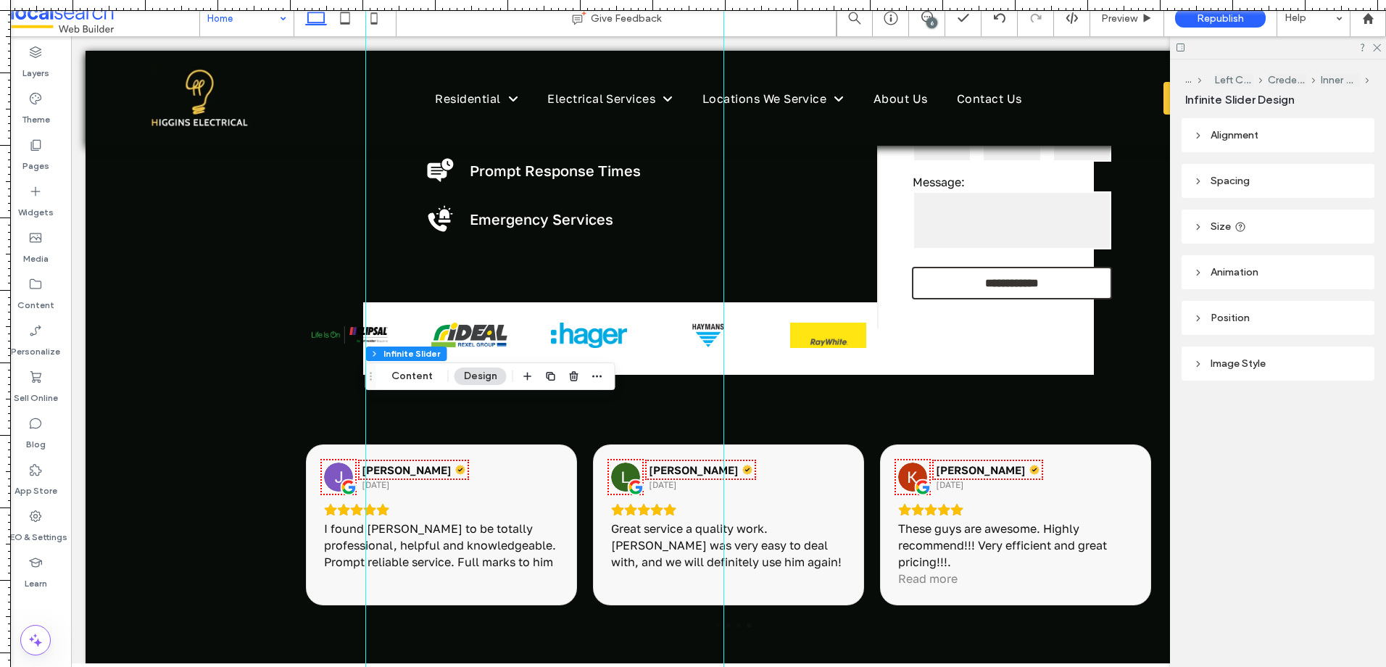
click at [420, 375] on button "Content" at bounding box center [412, 375] width 60 height 17
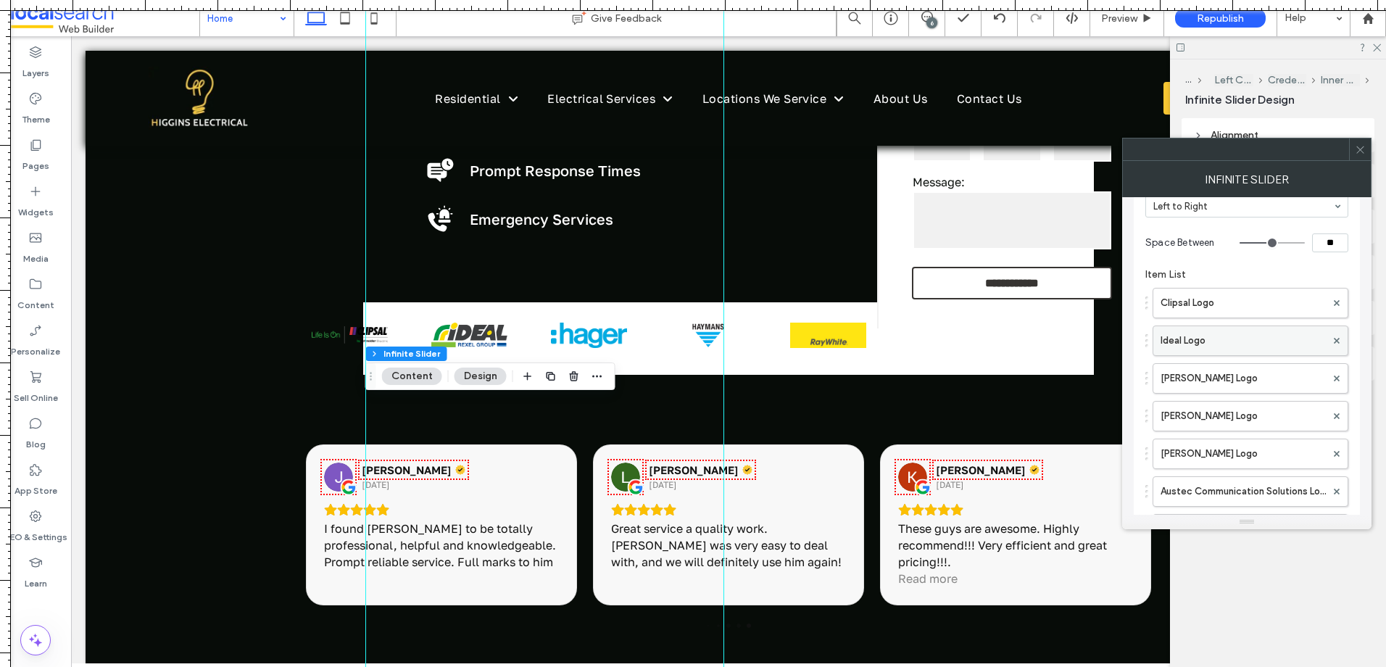
scroll to position [227, 0]
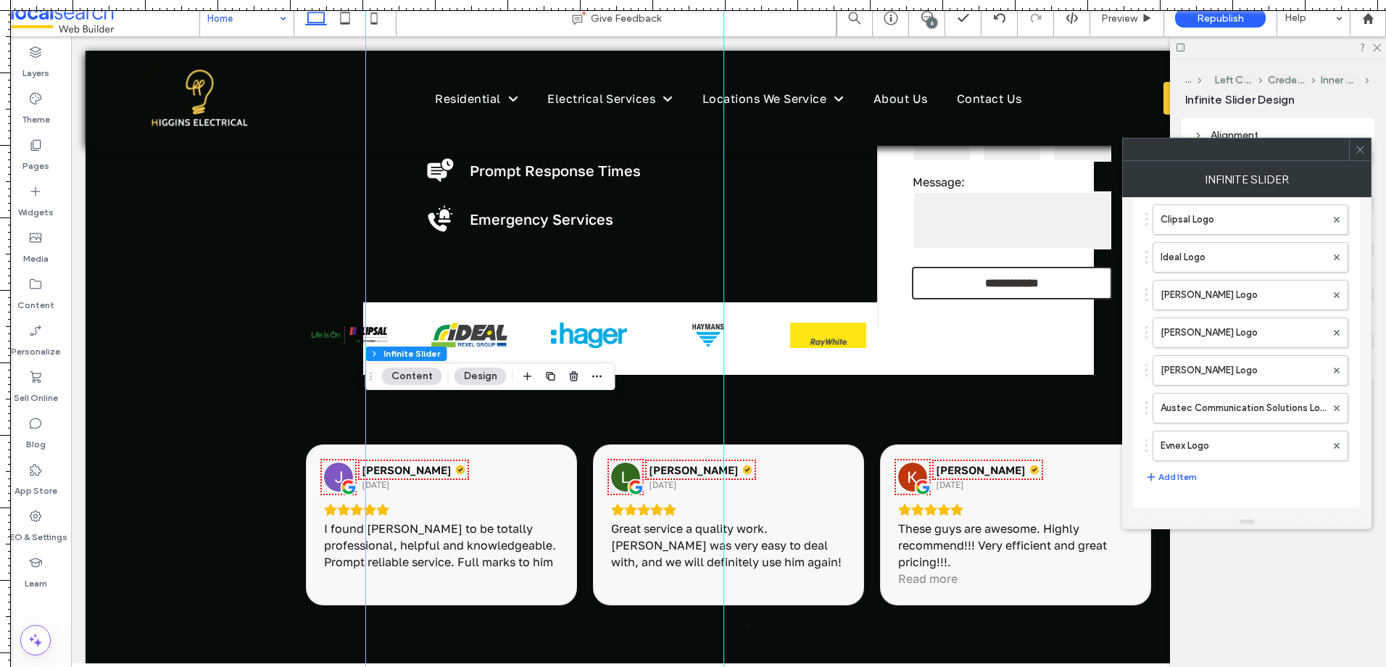
click at [1360, 148] on icon at bounding box center [1360, 149] width 11 height 11
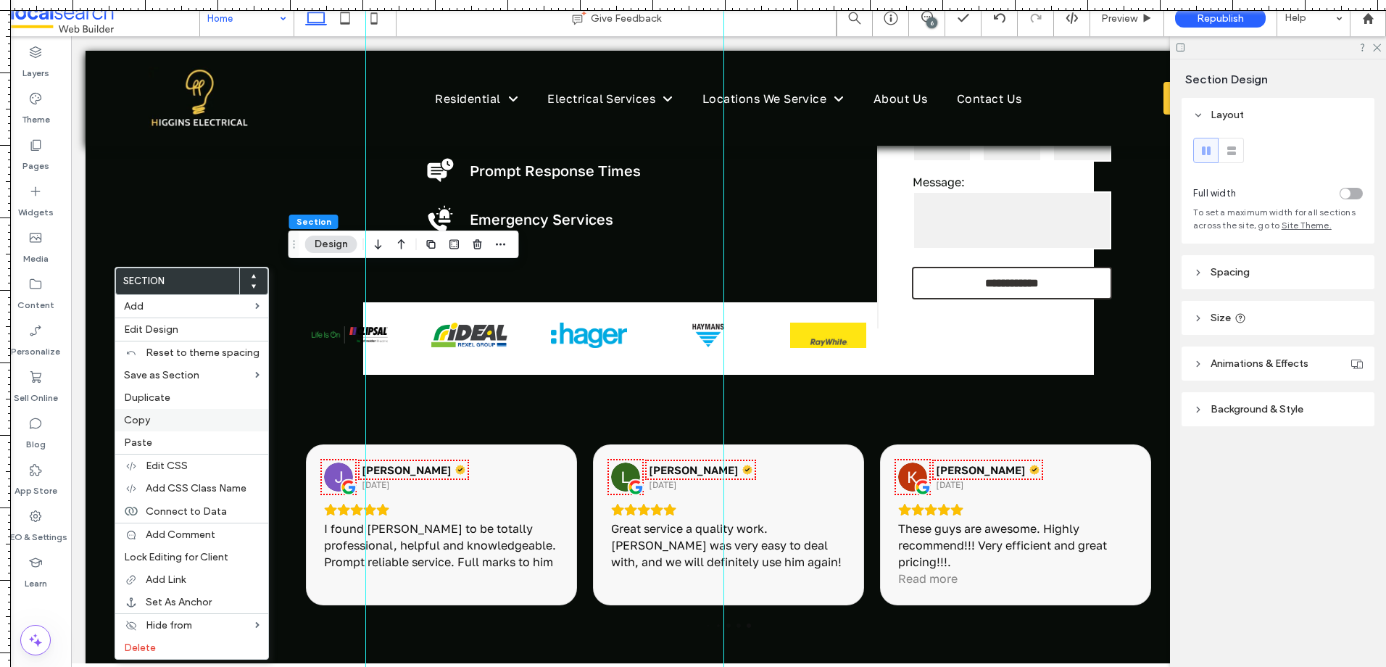
click at [167, 424] on label "Copy" at bounding box center [192, 420] width 136 height 12
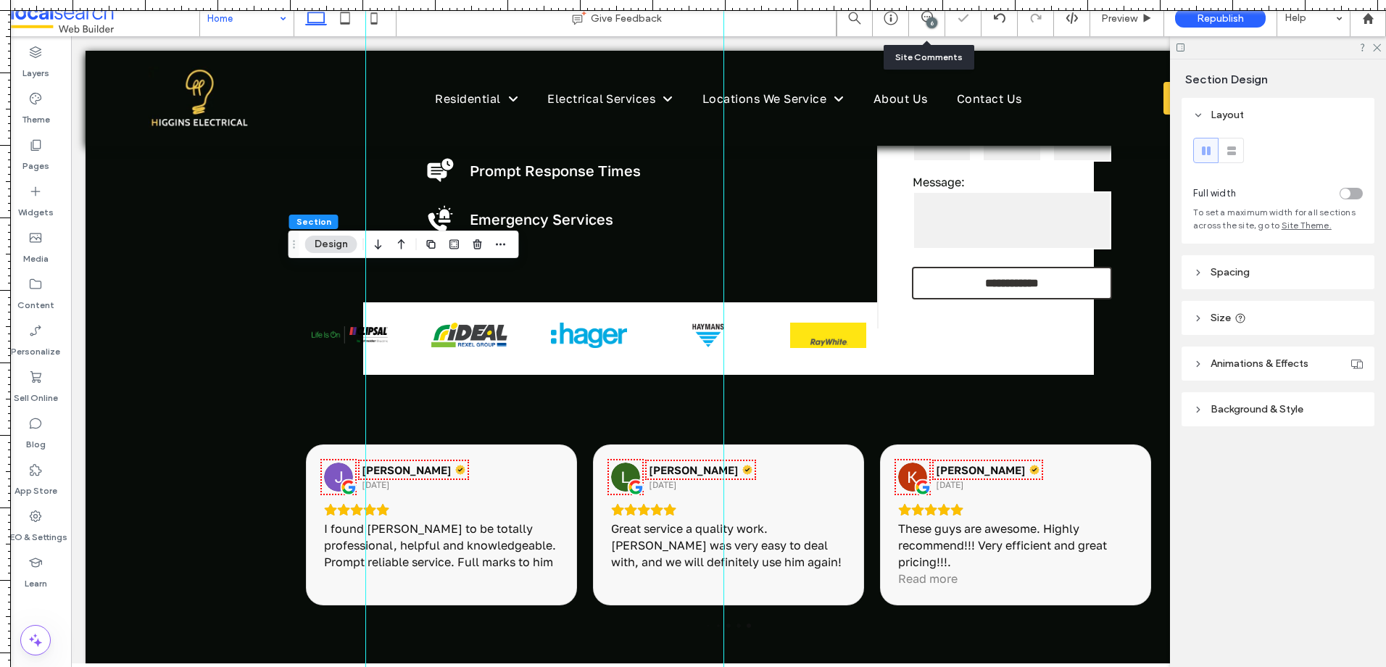
click at [929, 31] on div "6" at bounding box center [927, 18] width 36 height 36
click at [927, 14] on icon at bounding box center [927, 17] width 12 height 12
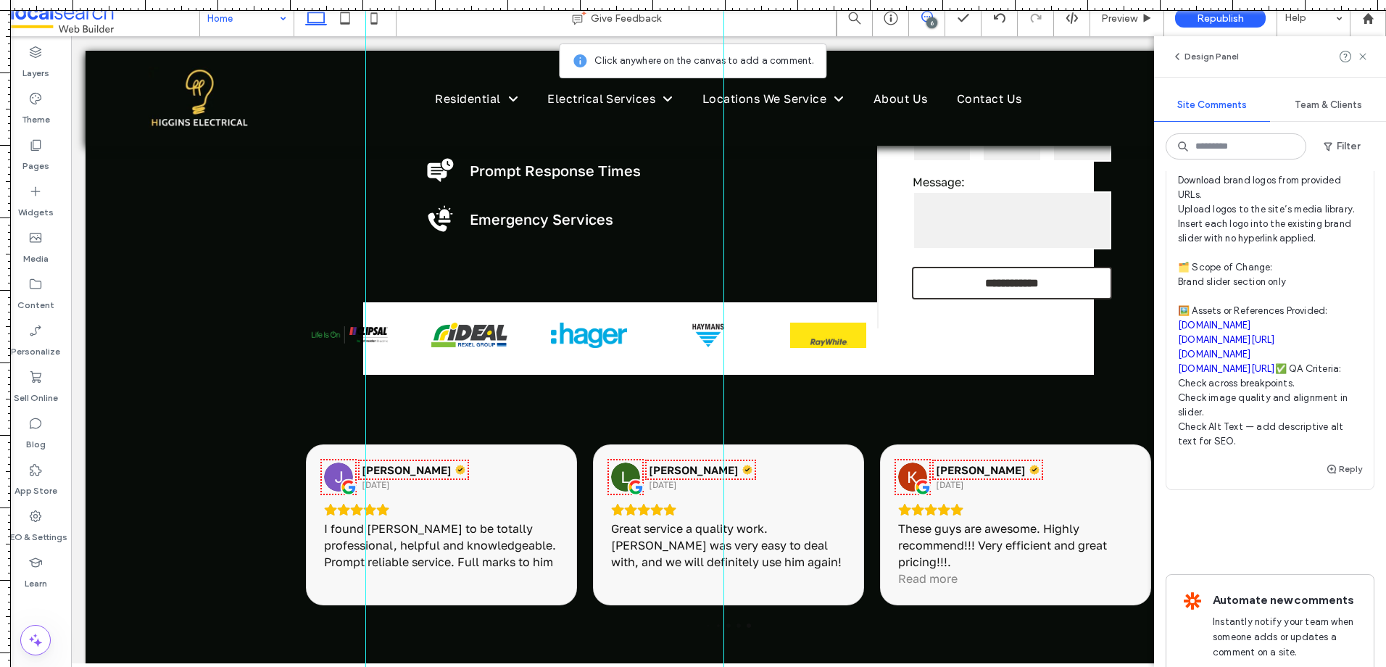
scroll to position [2029, 0]
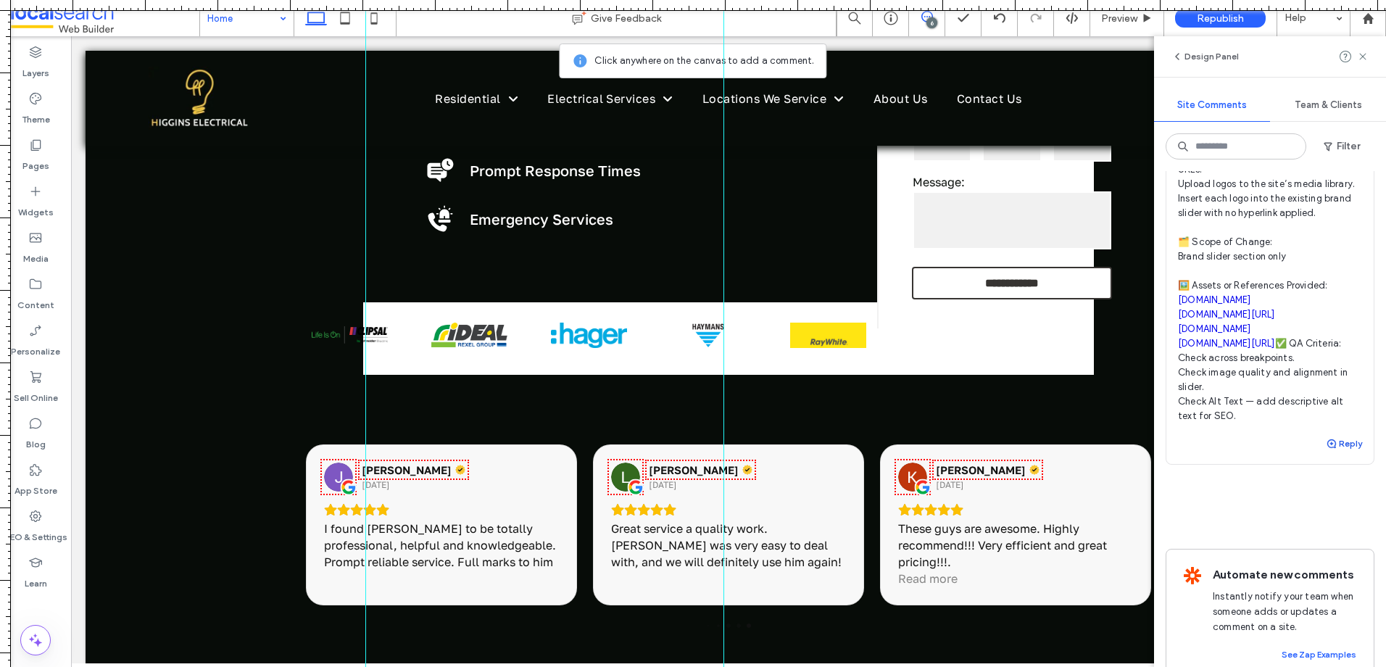
click at [1334, 452] on button "Reply" at bounding box center [1344, 443] width 36 height 17
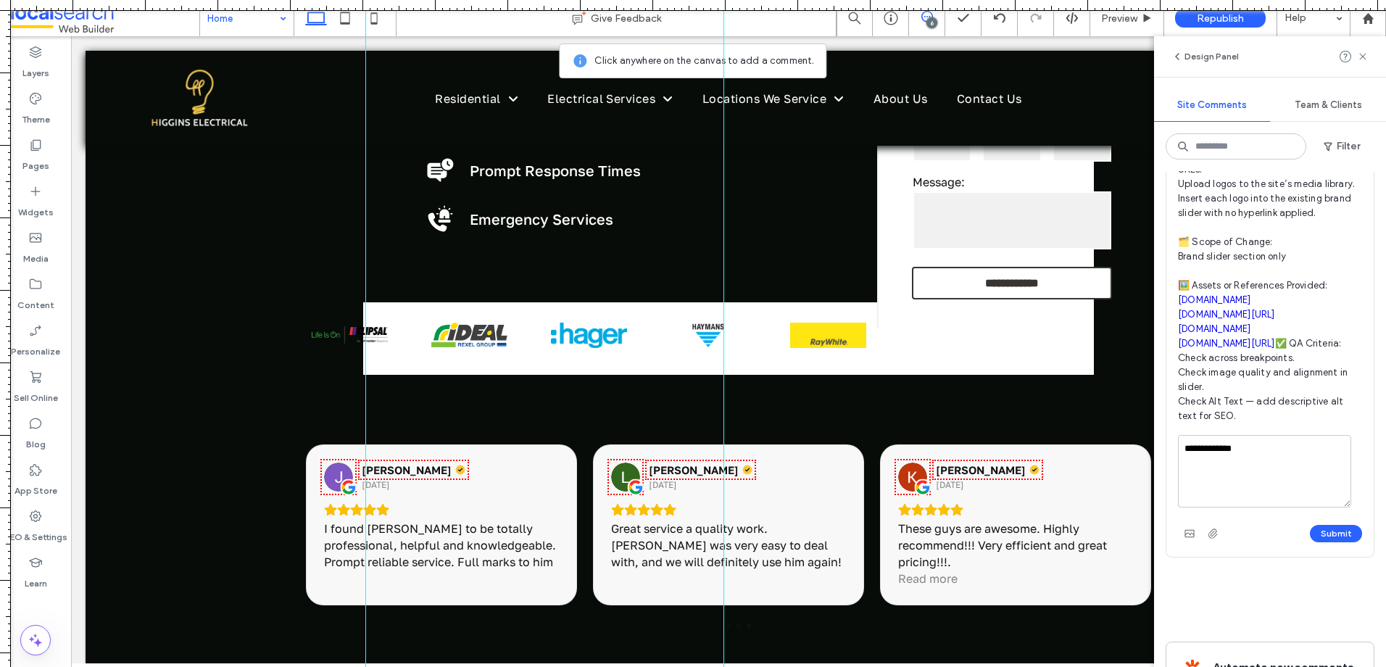
type textarea "**********"
click at [1334, 542] on button "Submit" at bounding box center [1336, 533] width 52 height 17
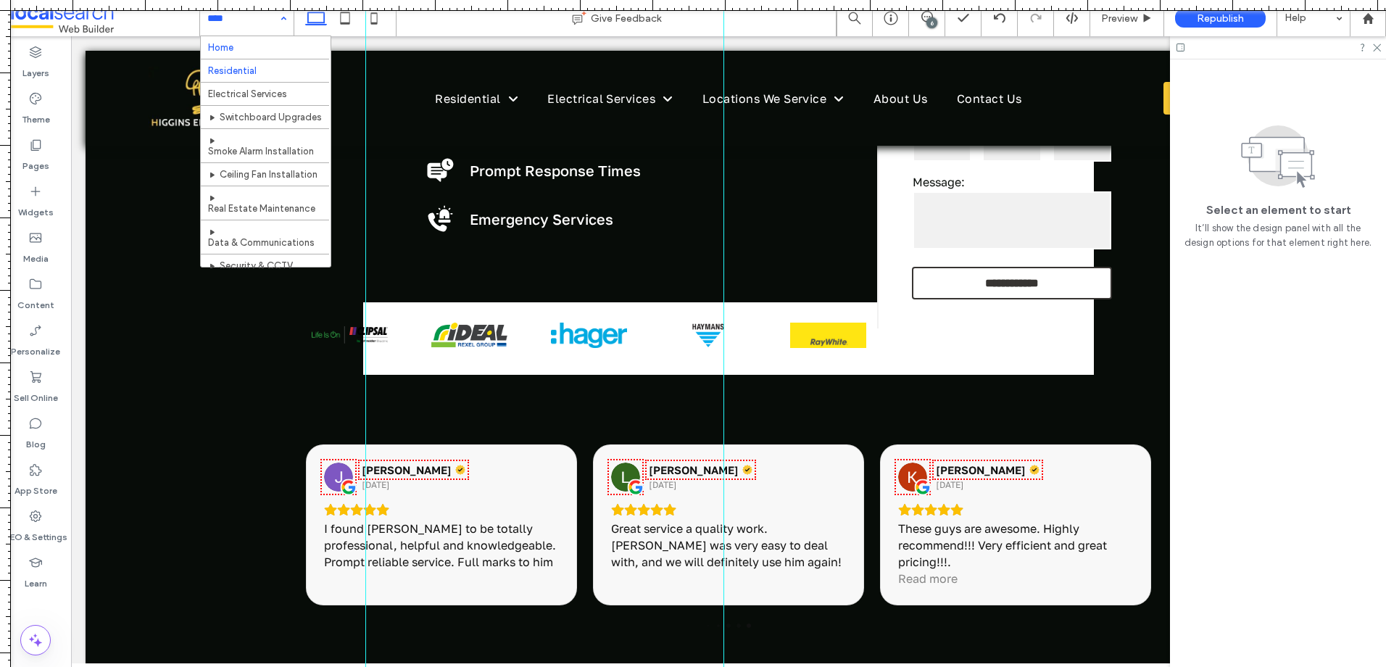
scroll to position [0, 0]
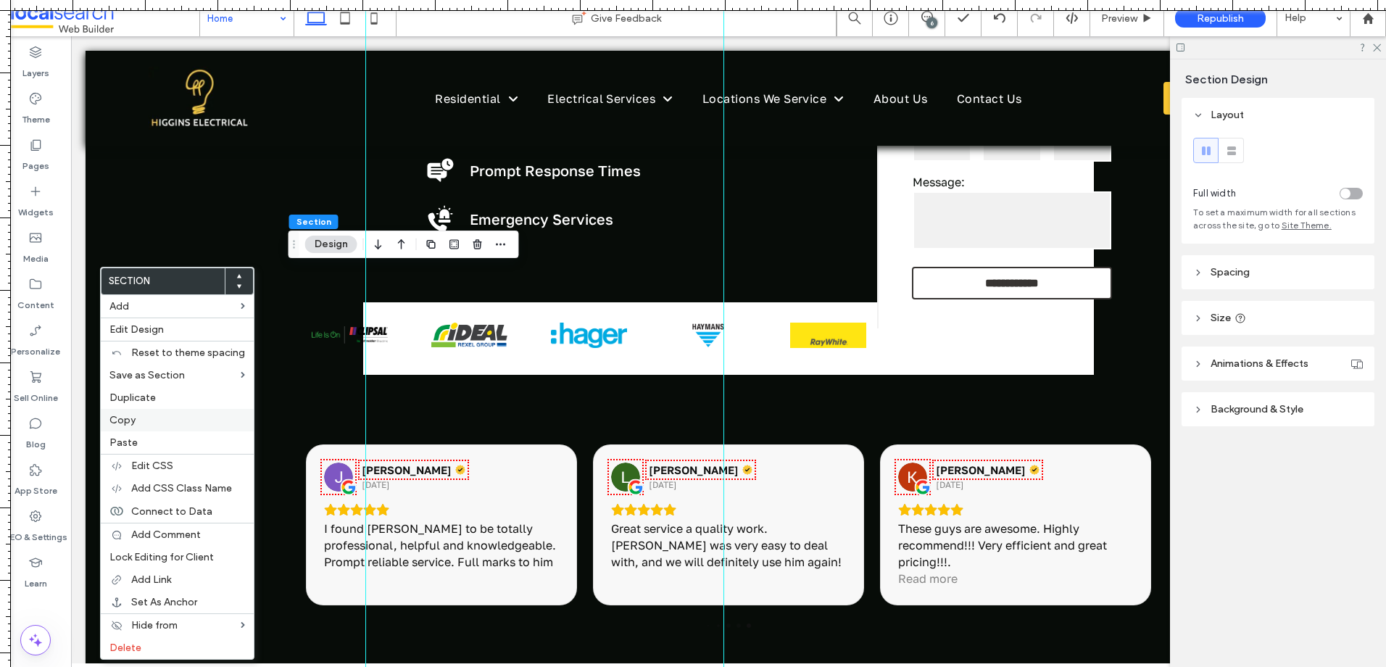
click at [150, 421] on label "Copy" at bounding box center [177, 420] width 136 height 12
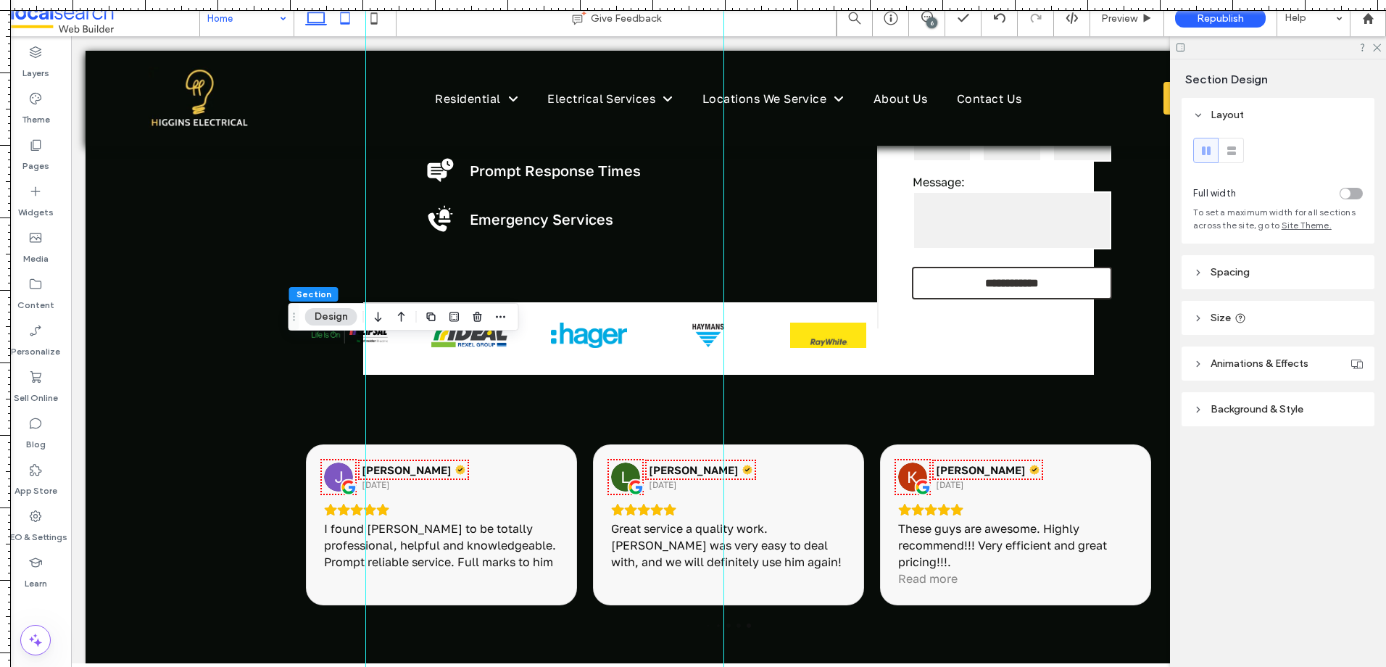
click at [339, 22] on icon at bounding box center [345, 18] width 29 height 29
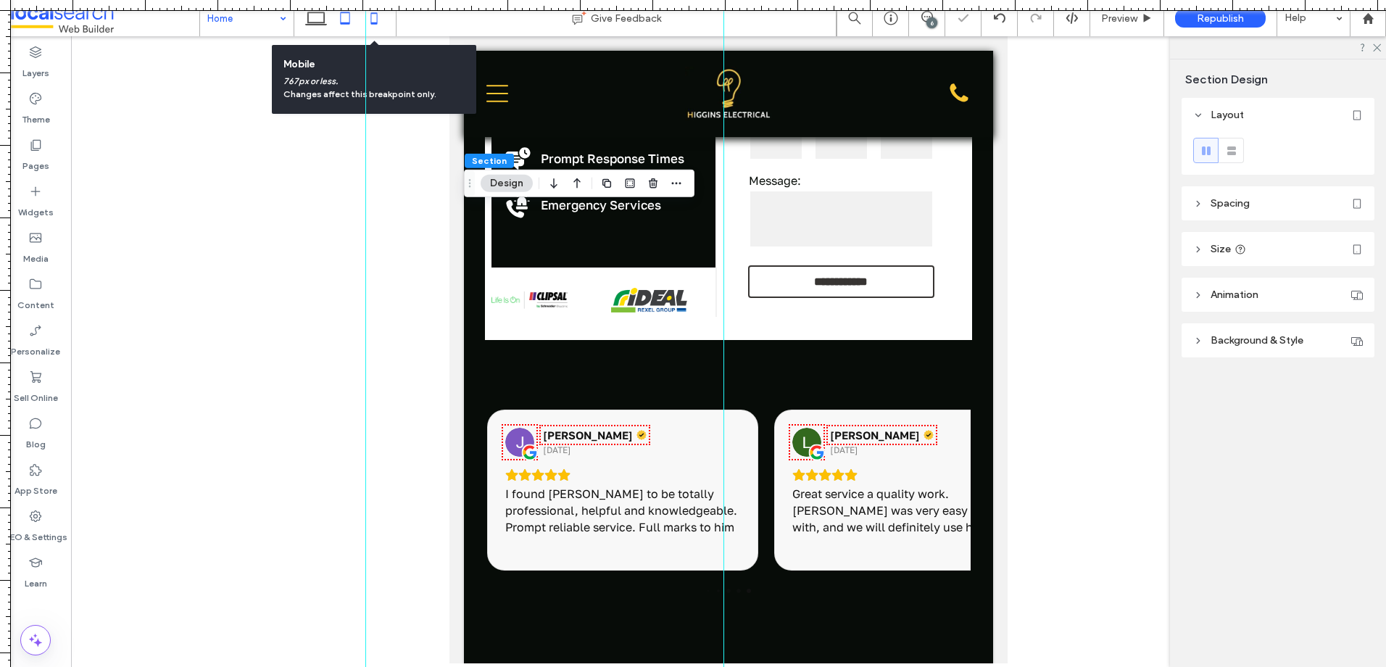
click at [378, 22] on icon at bounding box center [374, 18] width 29 height 29
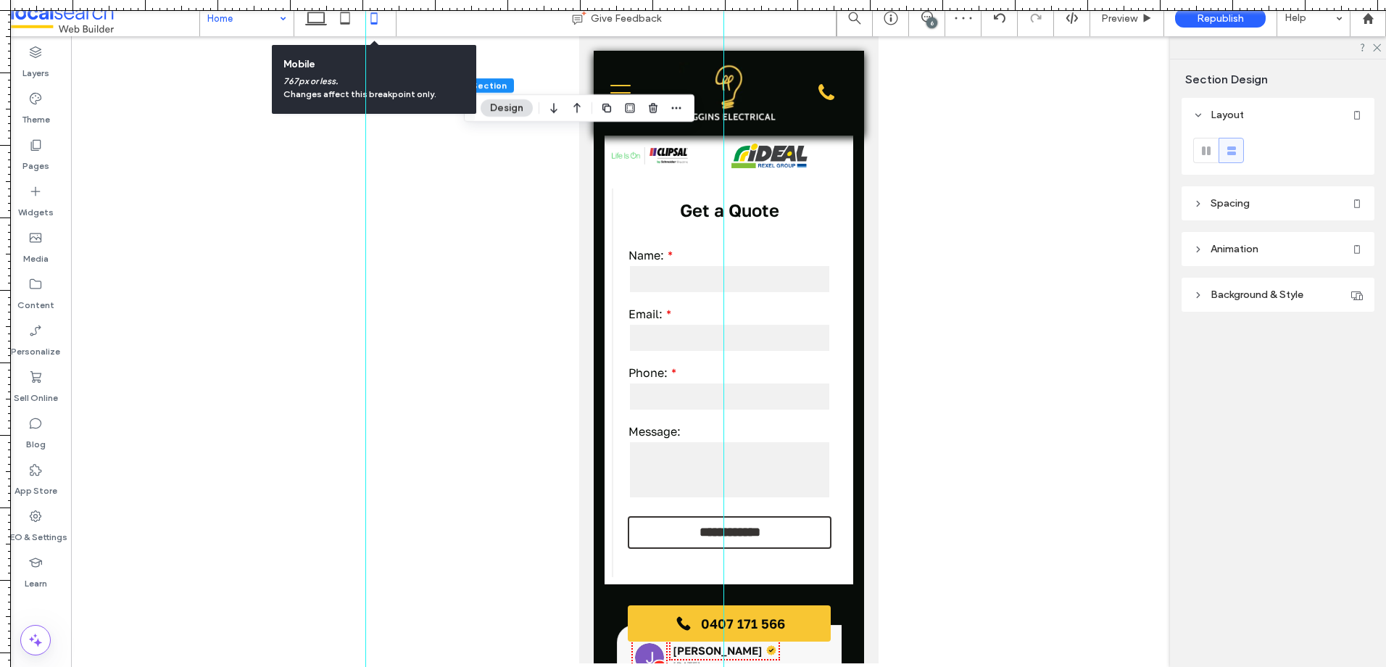
type input "*"
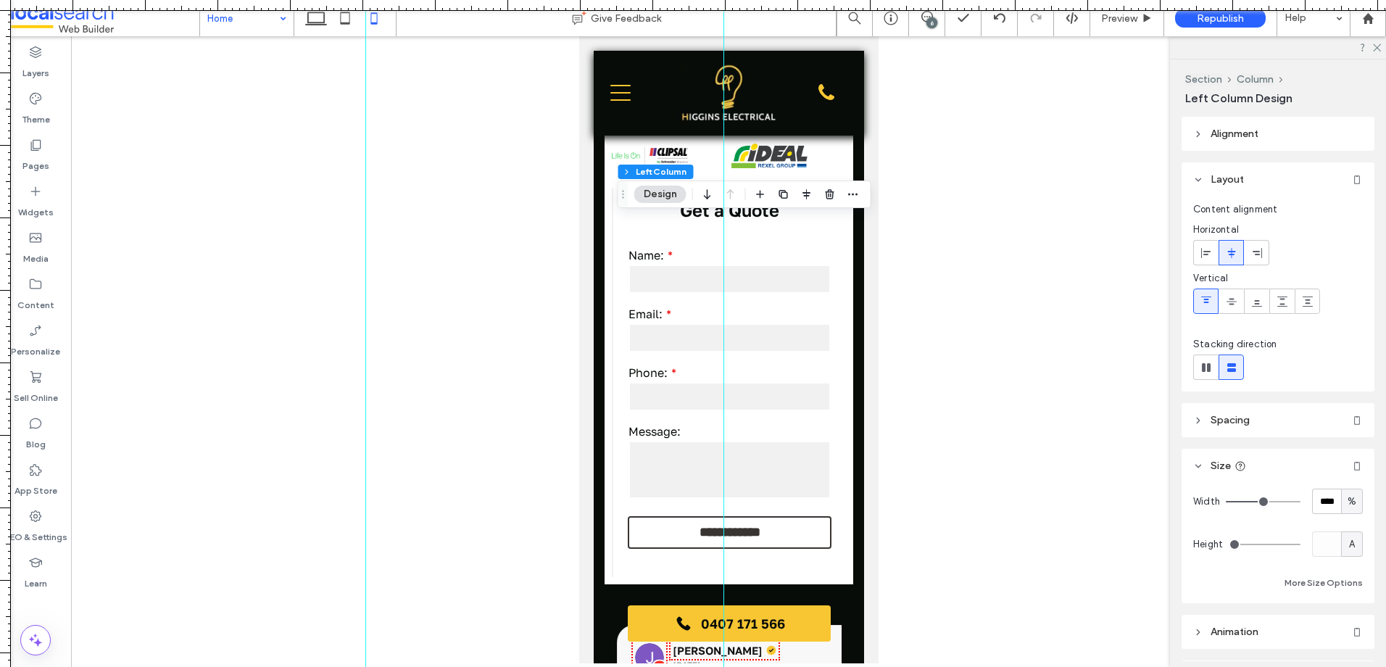
type input "**"
type input "***"
drag, startPoint x: 1258, startPoint y: 498, endPoint x: 1385, endPoint y: 487, distance: 127.3
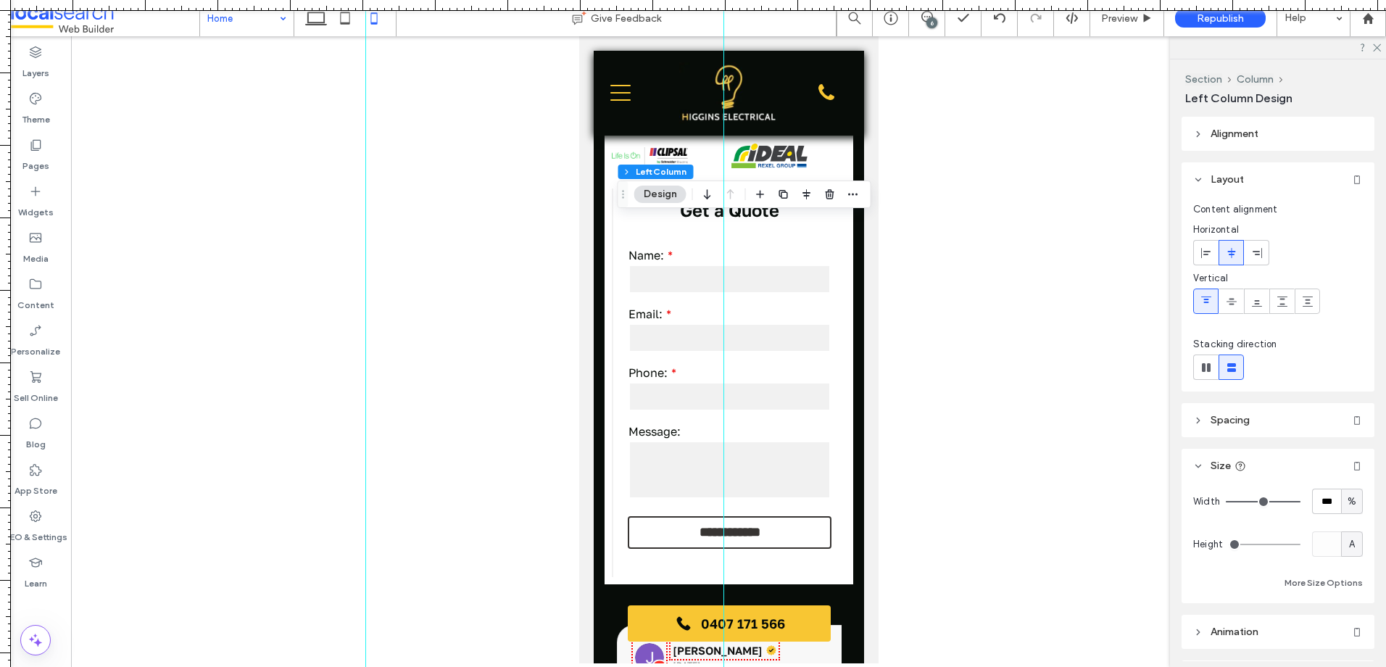
type input "***"
click at [1300, 501] on input "range" at bounding box center [1263, 501] width 75 height 1
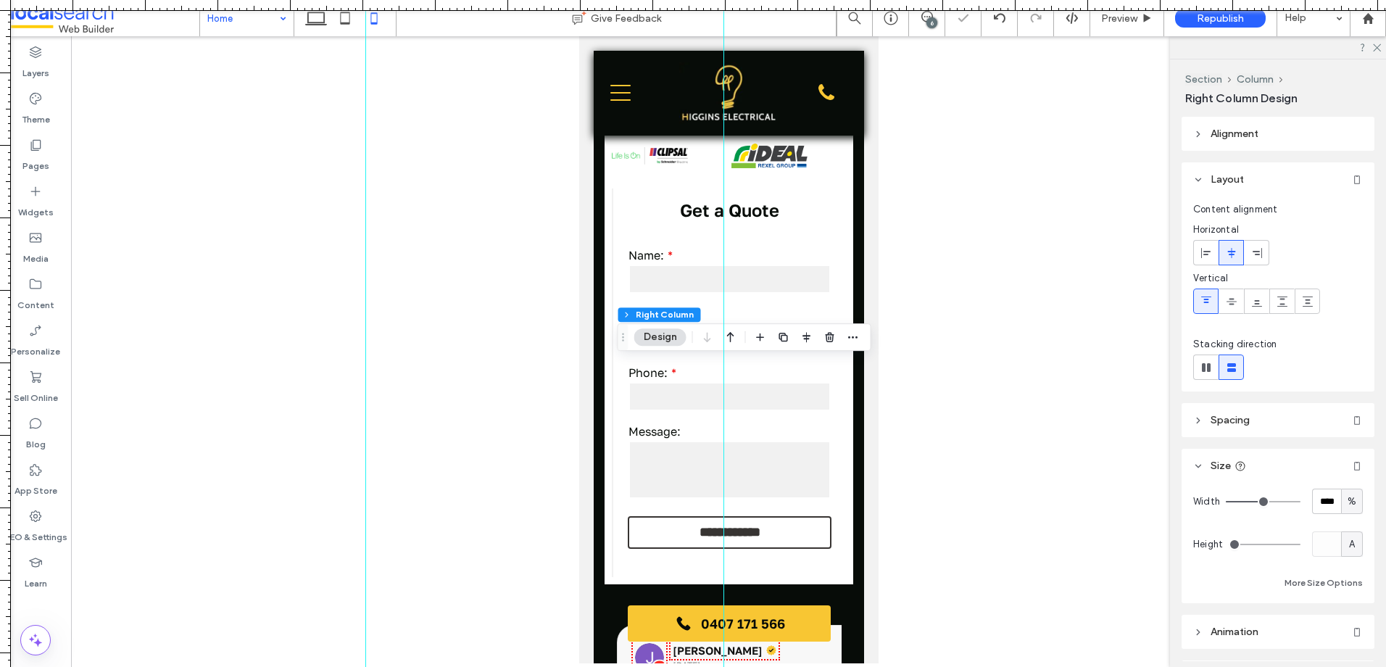
type input "**"
type input "***"
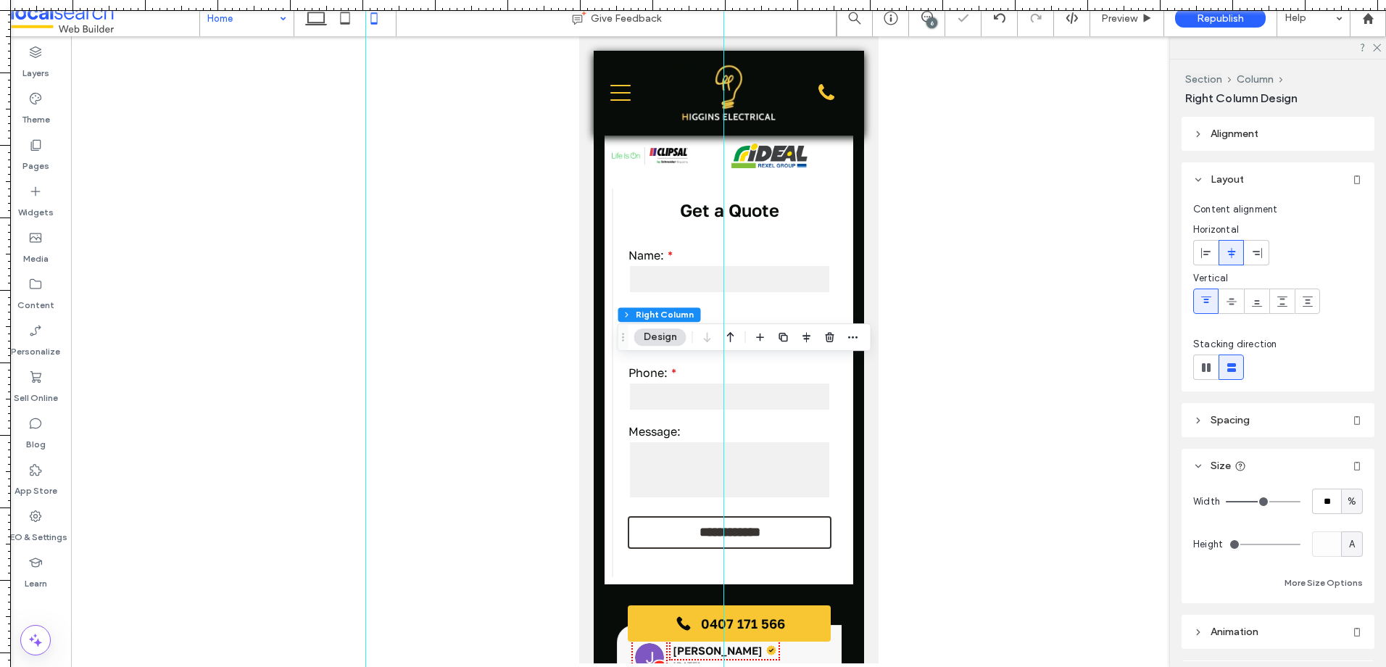
type input "***"
drag, startPoint x: 1364, startPoint y: 497, endPoint x: 1385, endPoint y: 491, distance: 21.8
click at [1300, 501] on input "range" at bounding box center [1263, 501] width 75 height 1
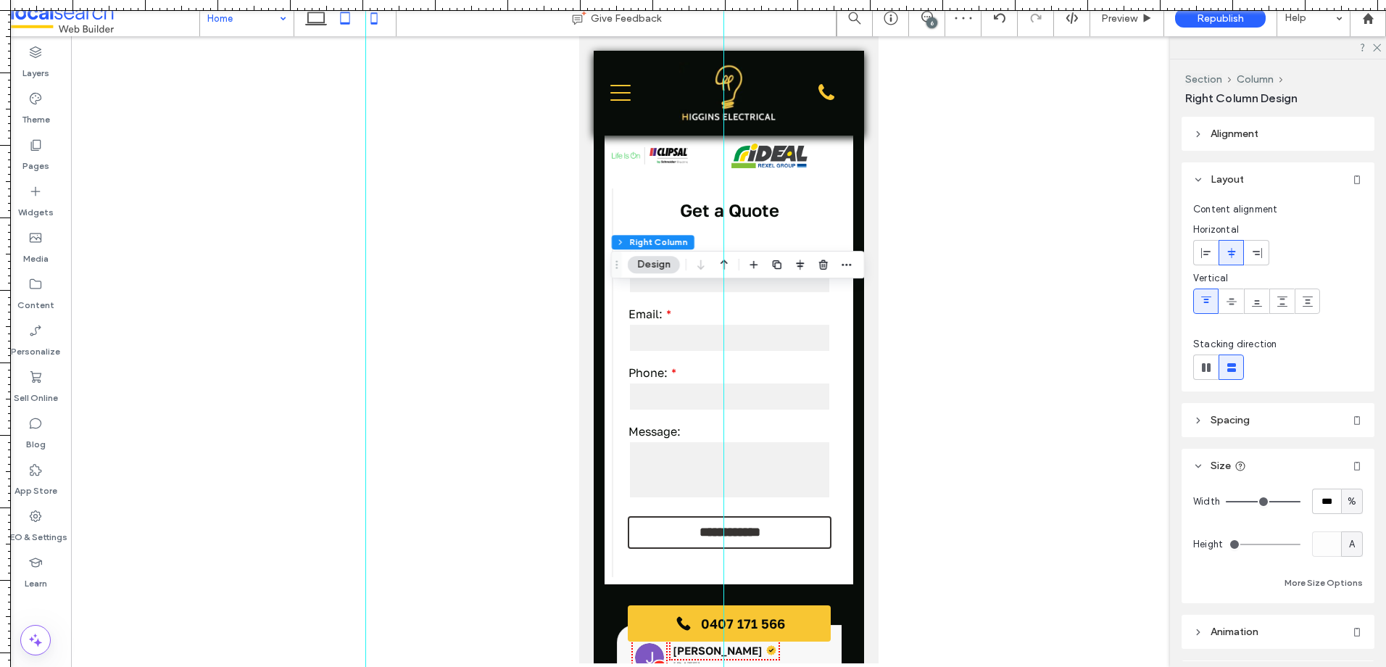
click at [347, 19] on icon at bounding box center [345, 18] width 29 height 29
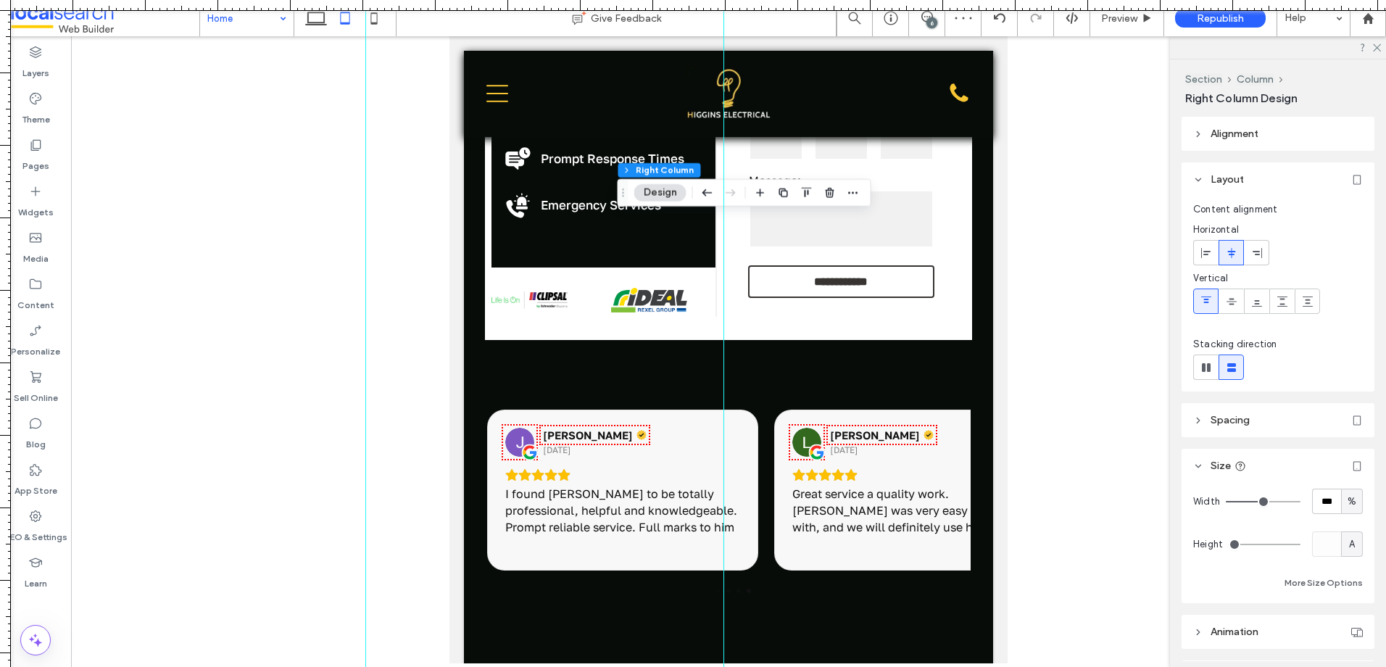
type input "**"
type input "****"
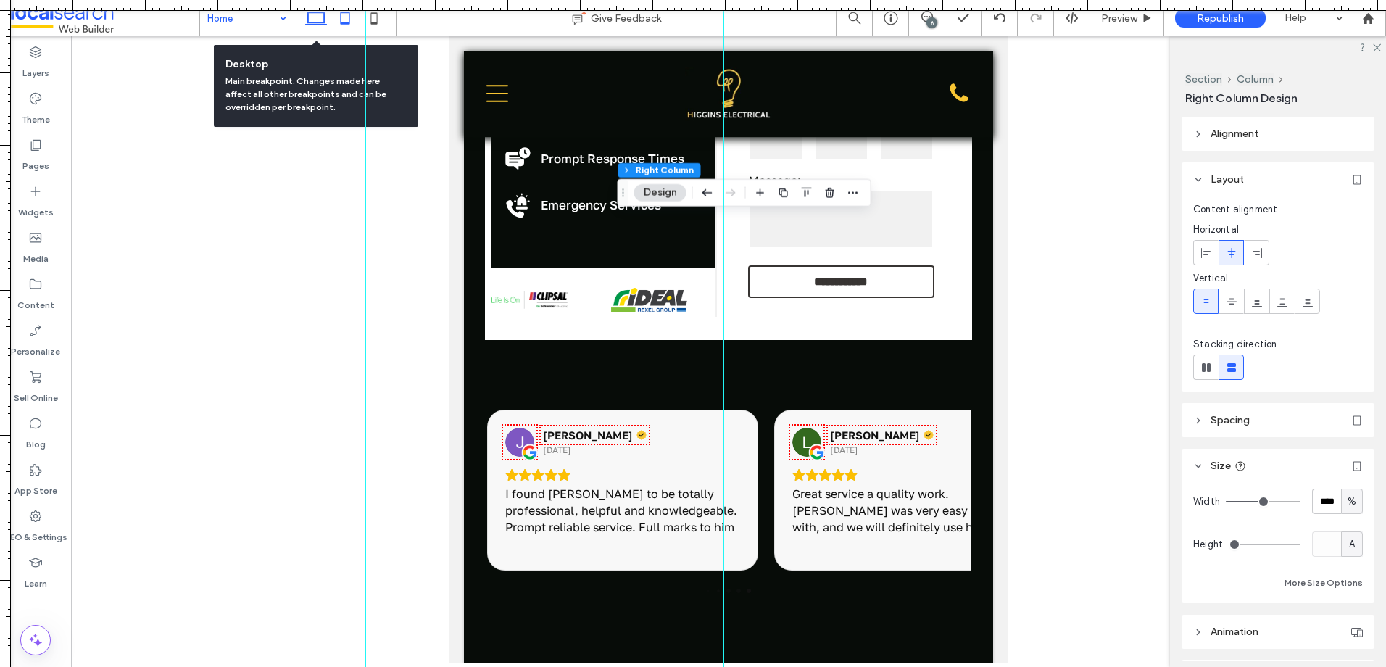
click at [312, 21] on icon at bounding box center [316, 18] width 29 height 29
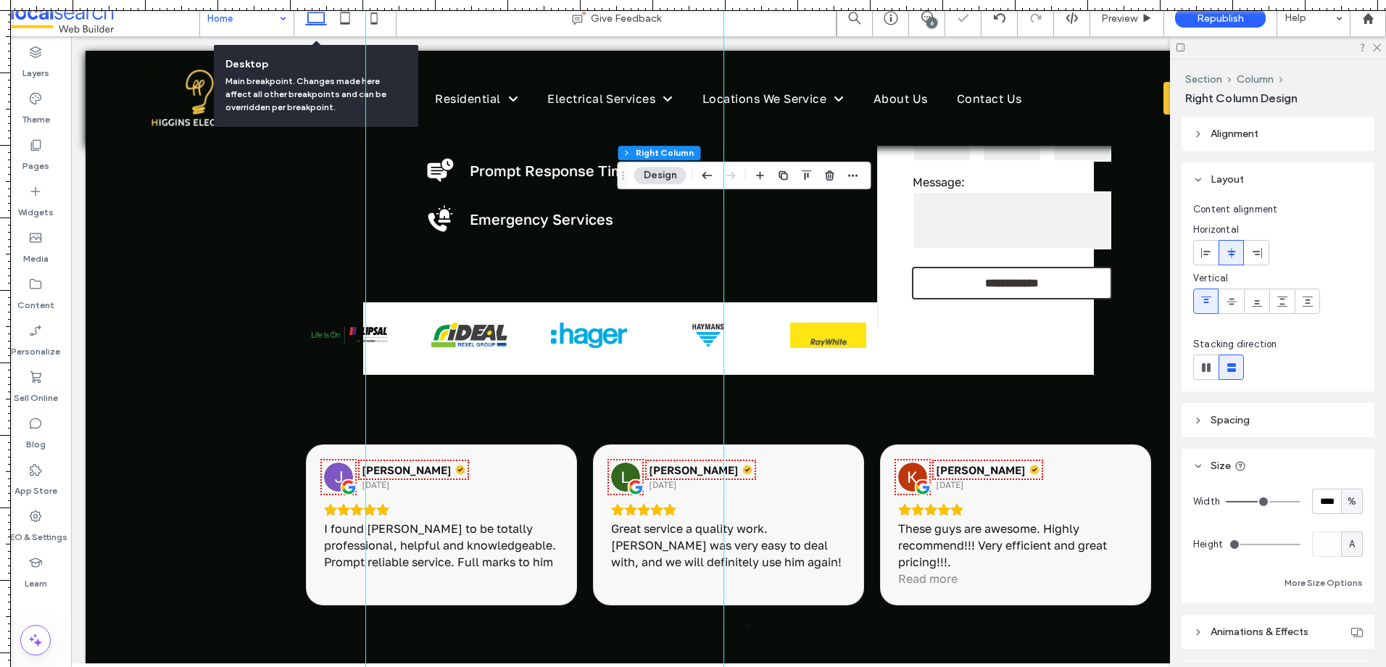
type input "**"
type input "****"
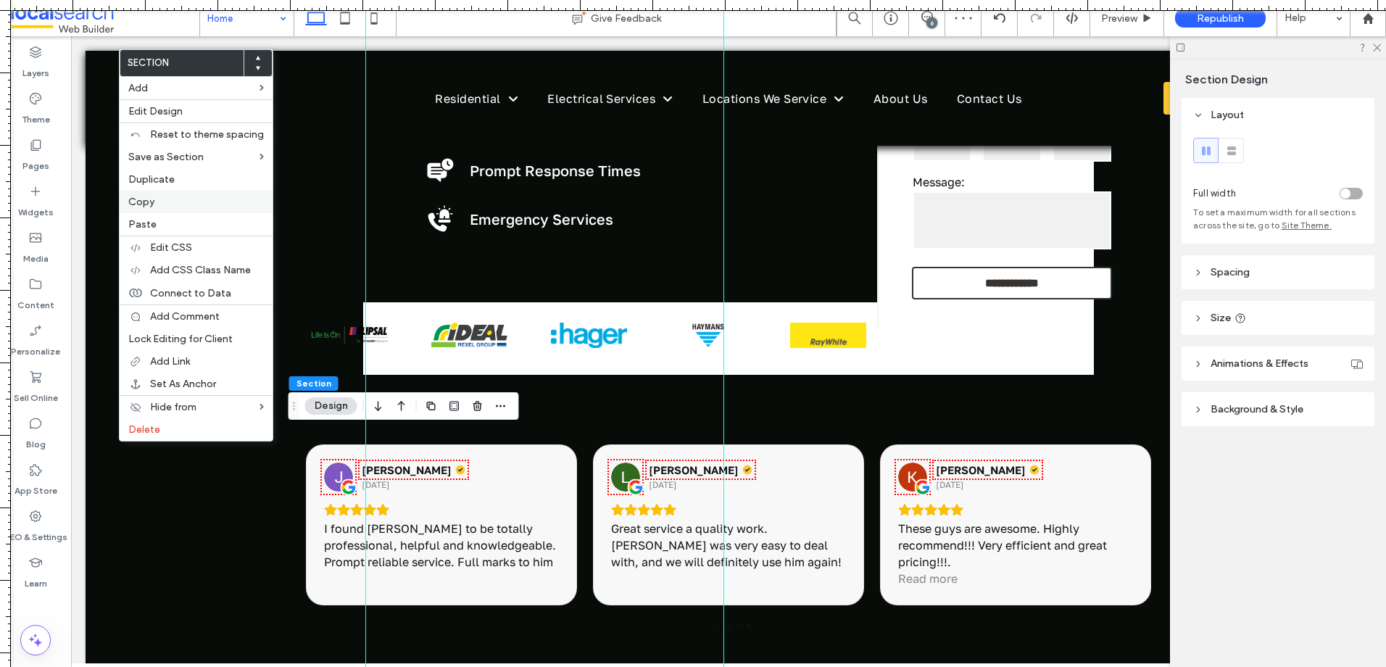
click at [175, 196] on label "Copy" at bounding box center [196, 202] width 136 height 12
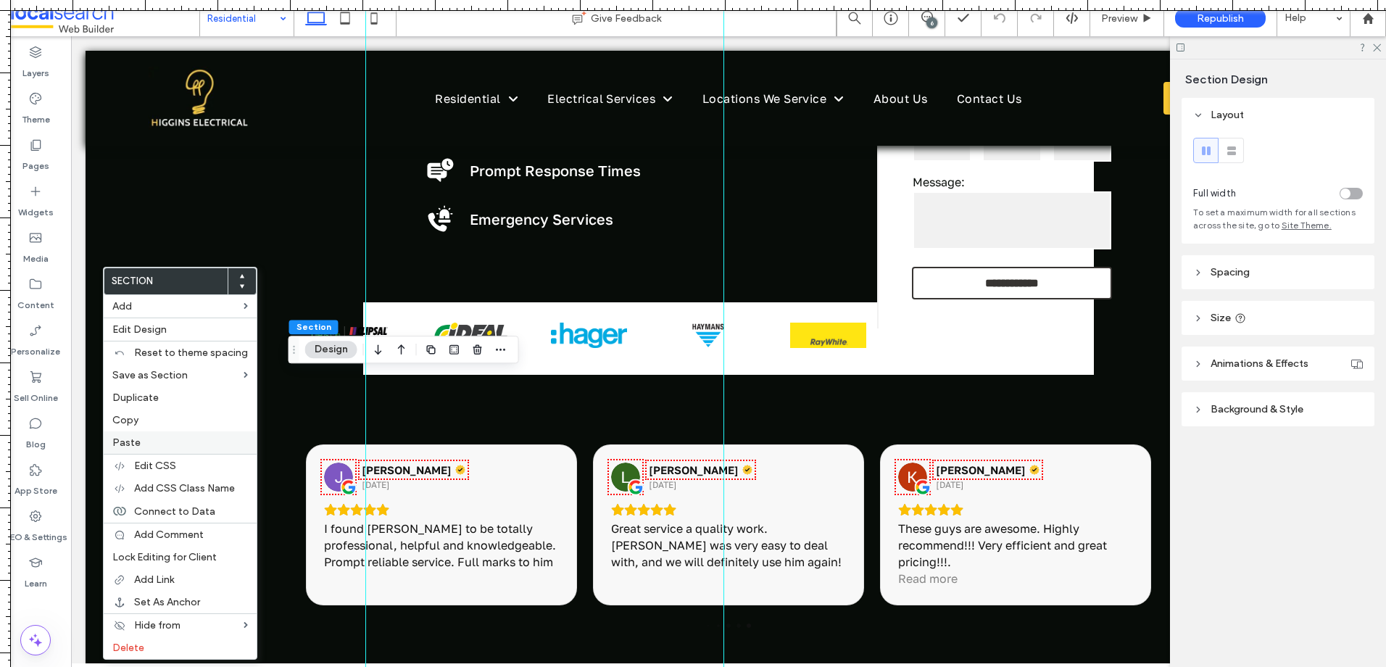
click at [173, 440] on label "Paste" at bounding box center [180, 442] width 136 height 12
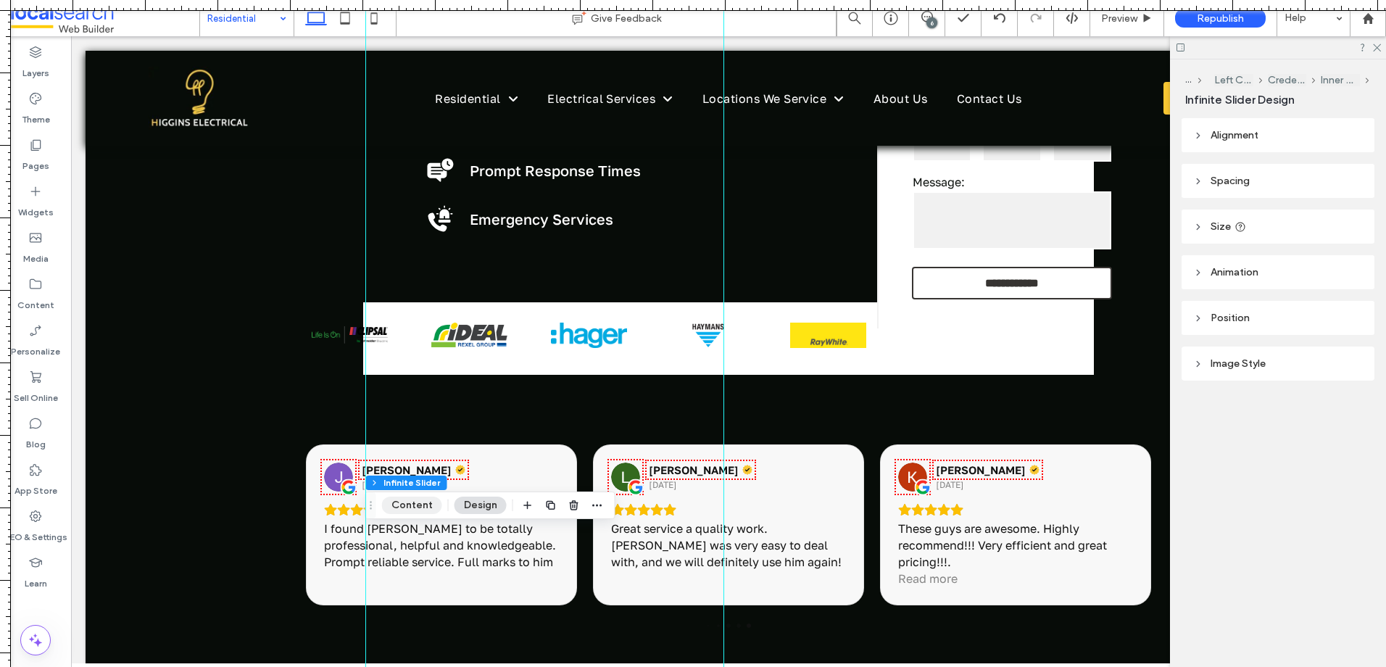
click at [414, 509] on button "Content" at bounding box center [412, 505] width 60 height 17
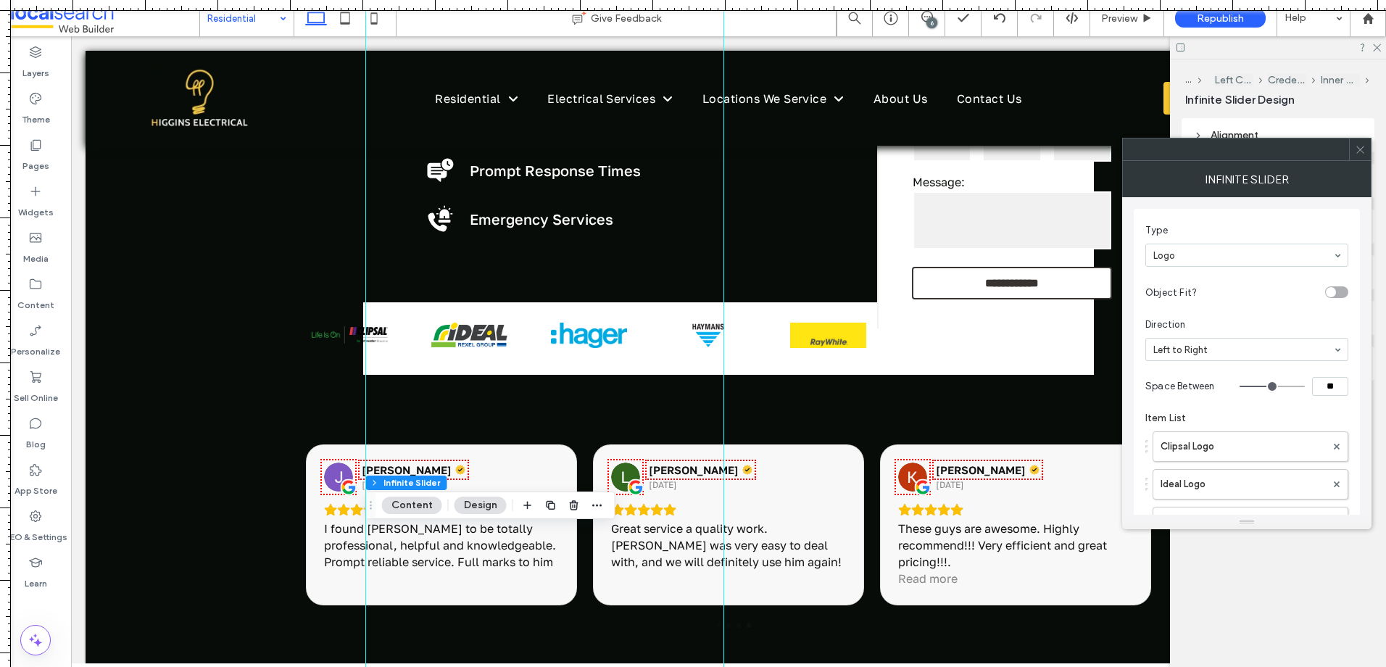
scroll to position [217, 0]
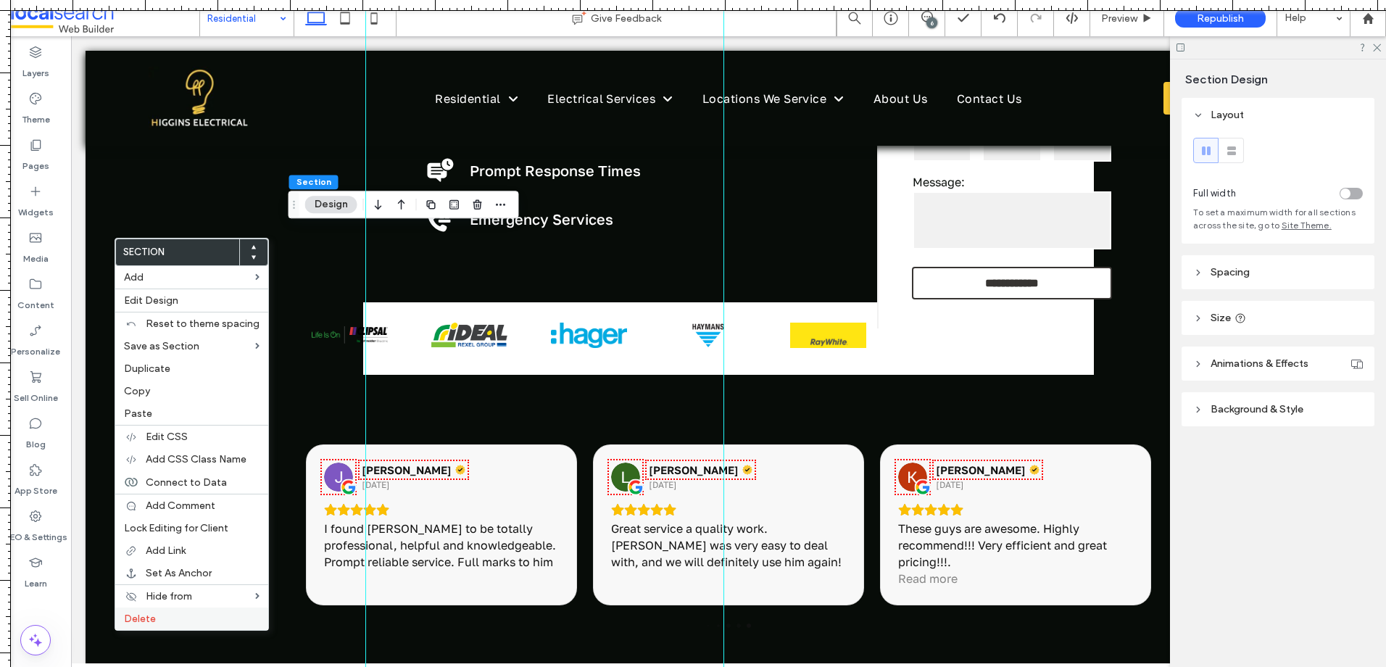
click at [189, 612] on label "Delete" at bounding box center [192, 618] width 136 height 12
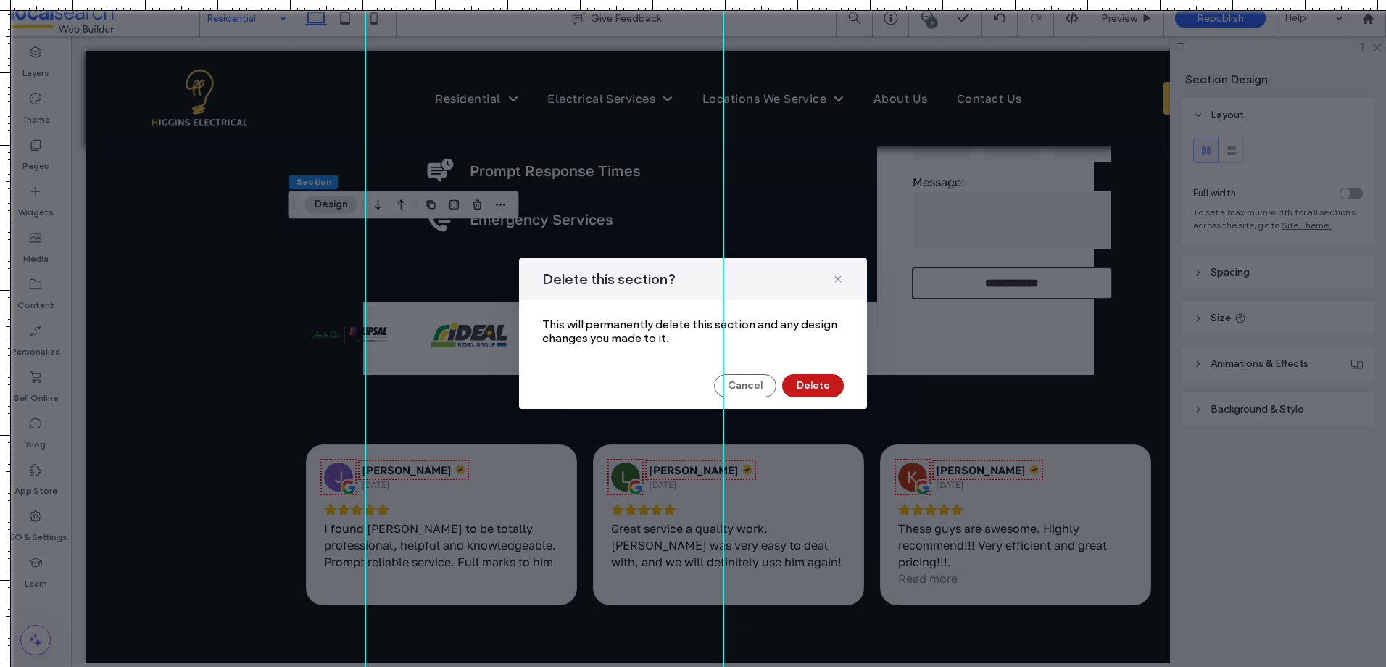
click at [807, 383] on button "Delete" at bounding box center [813, 385] width 62 height 23
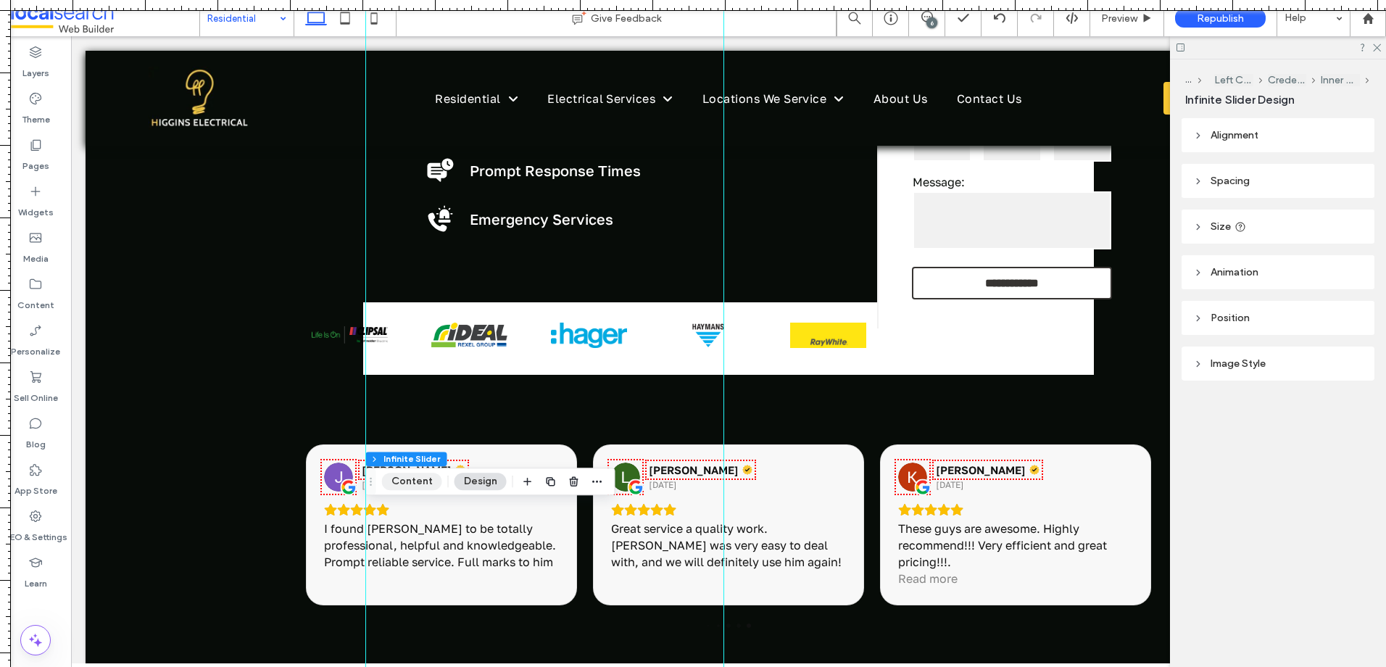
click at [423, 485] on button "Content" at bounding box center [412, 481] width 60 height 17
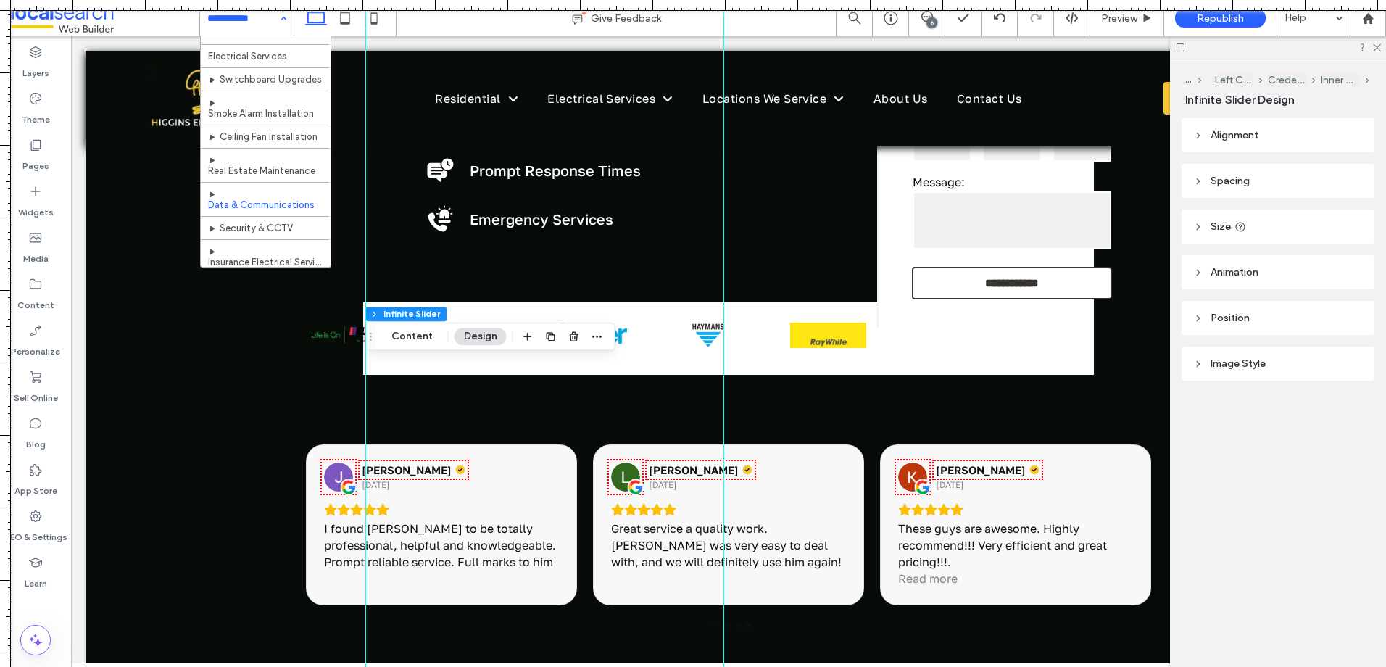
scroll to position [0, 0]
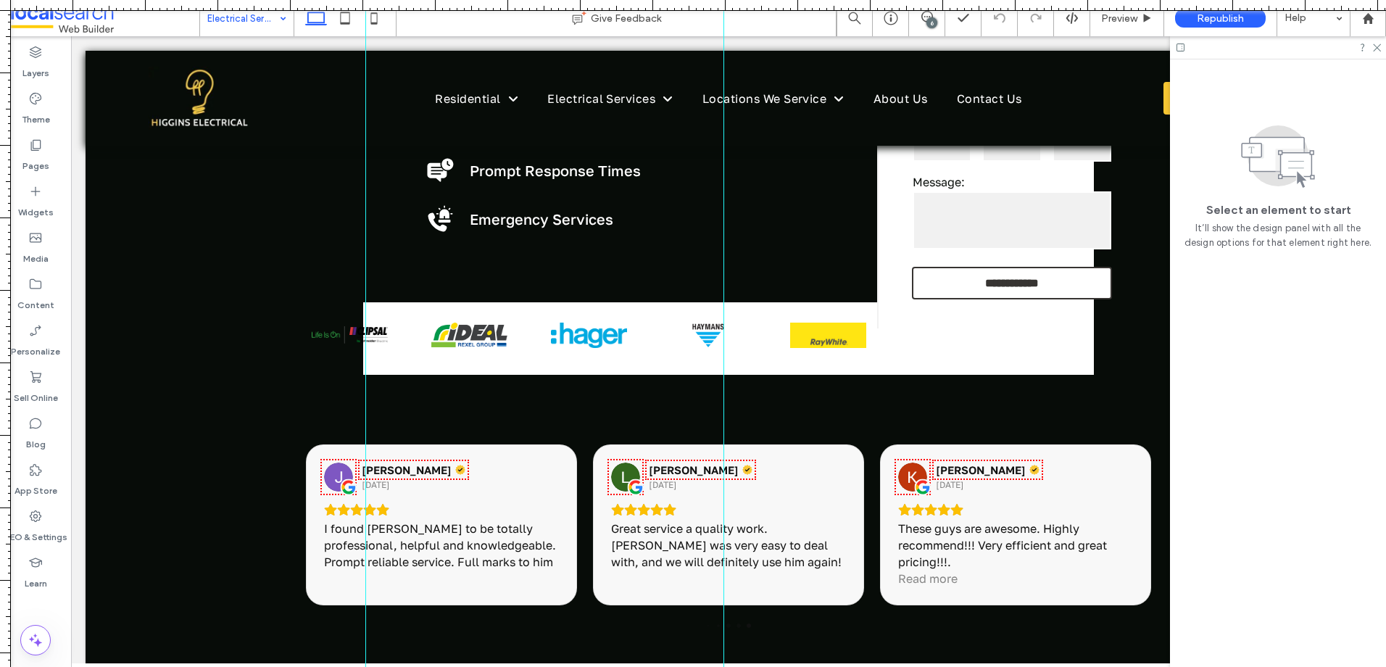
click at [252, 24] on input at bounding box center [243, 18] width 72 height 36
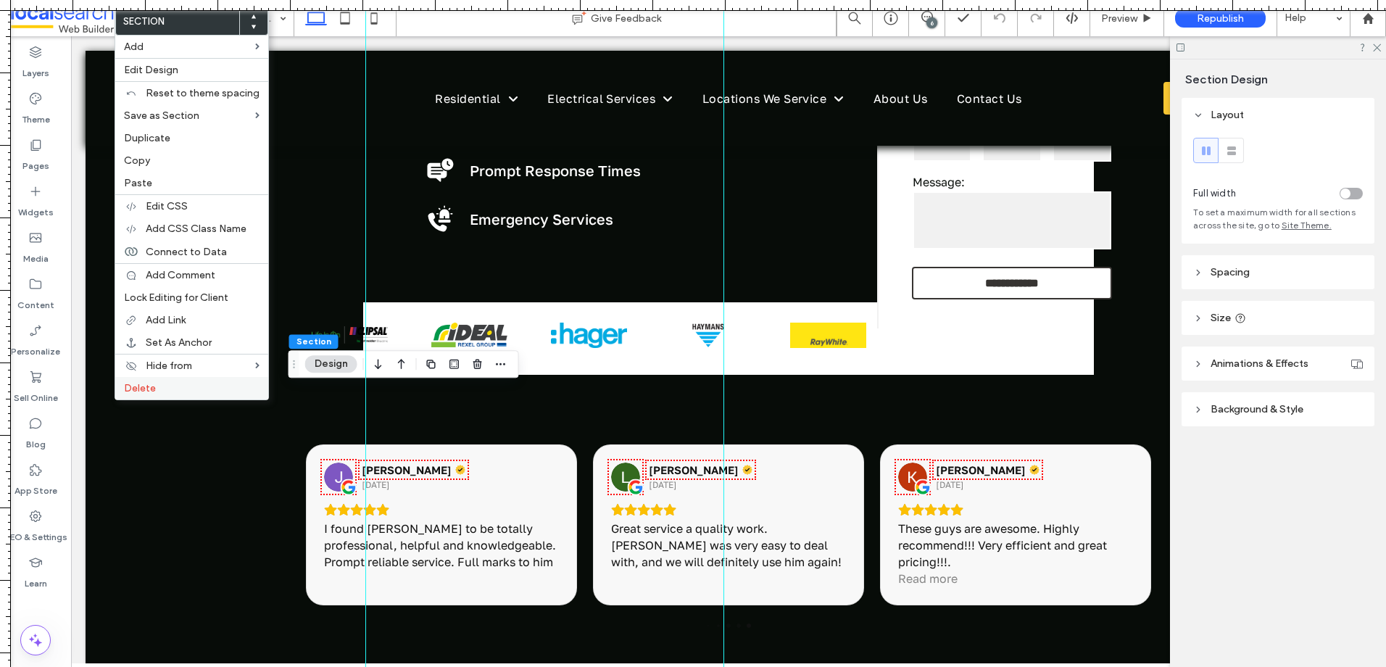
click at [145, 391] on span "Delete" at bounding box center [140, 388] width 32 height 12
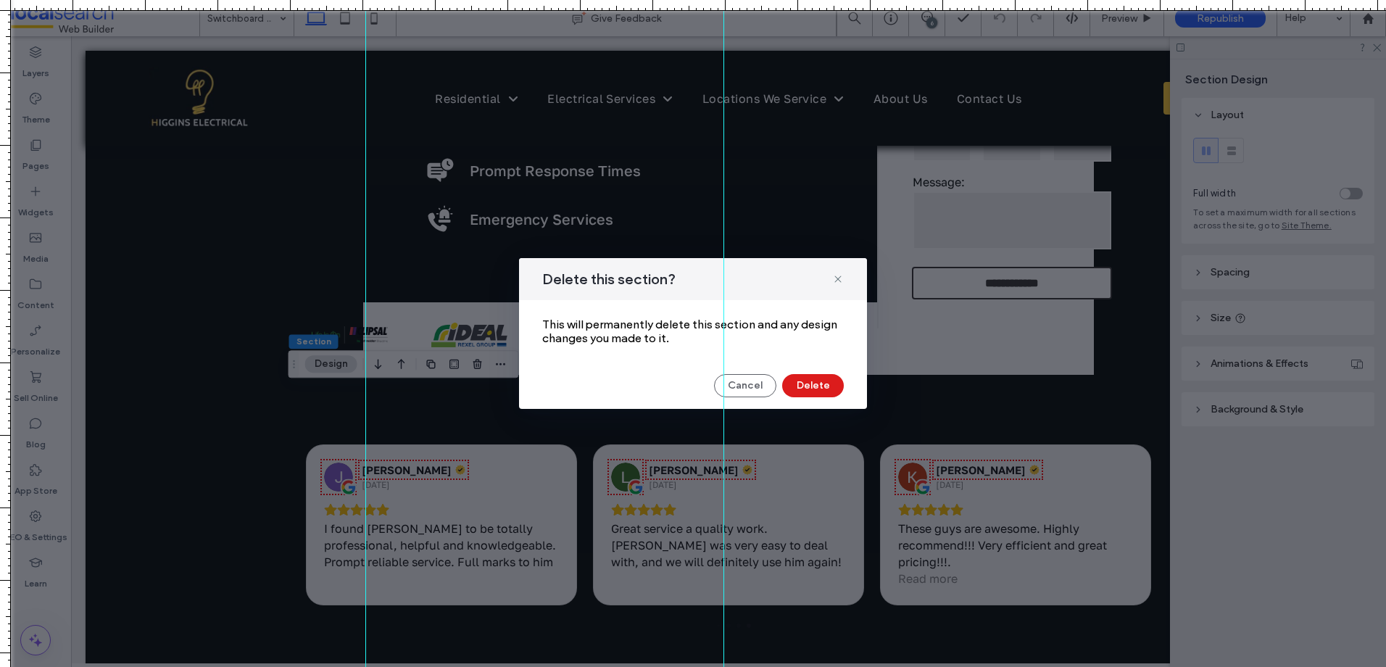
drag, startPoint x: 799, startPoint y: 384, endPoint x: 364, endPoint y: 465, distance: 443.1
click at [800, 384] on button "Delete" at bounding box center [813, 385] width 62 height 23
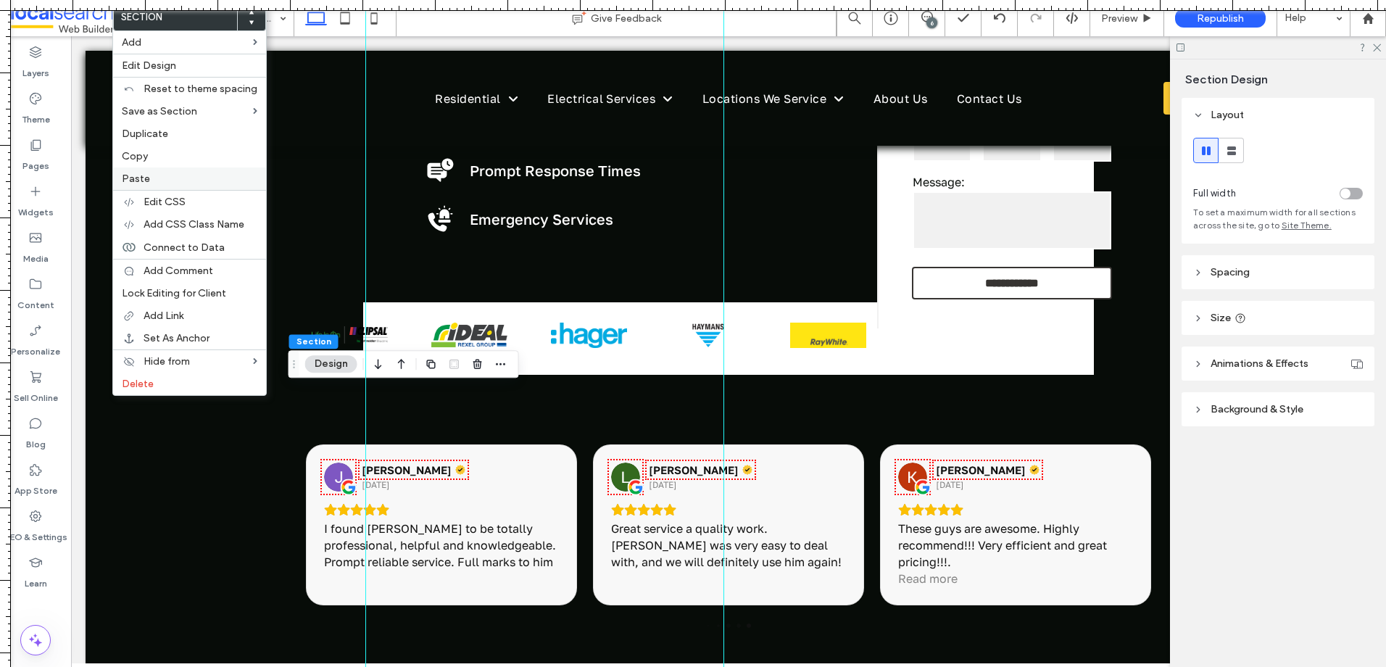
click at [198, 168] on div "Paste" at bounding box center [189, 178] width 153 height 22
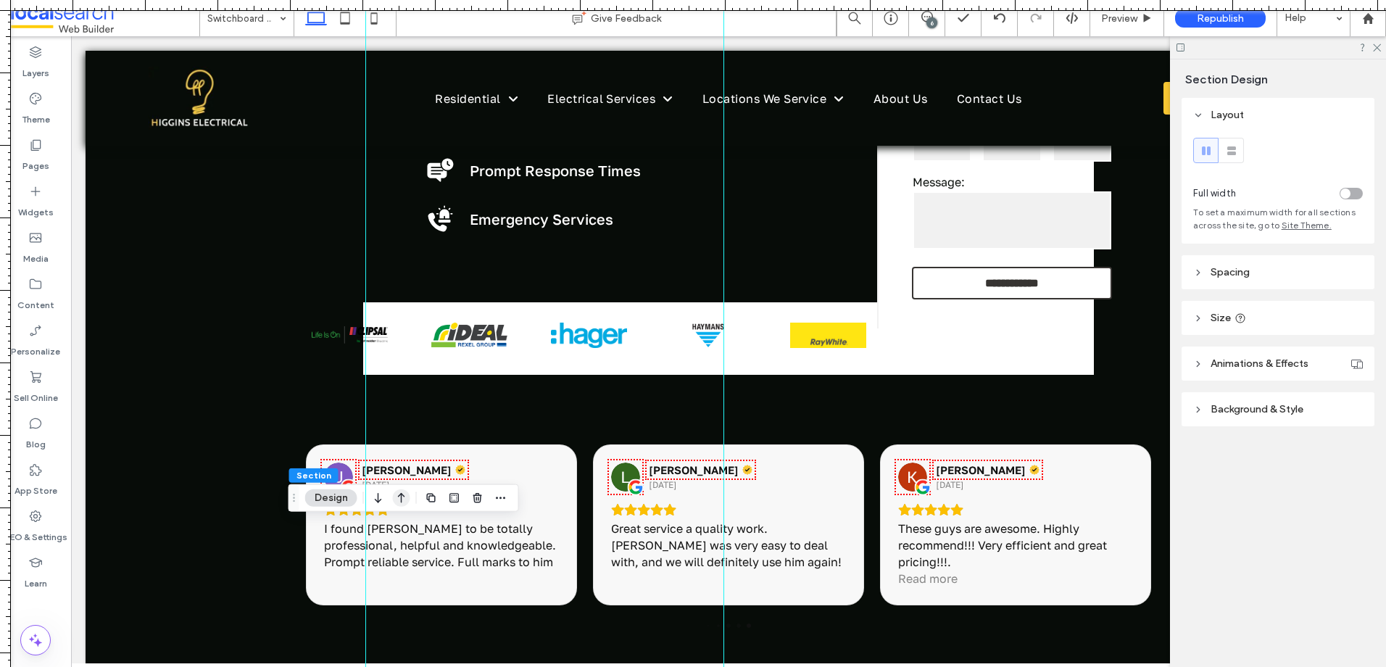
click at [394, 499] on icon "button" at bounding box center [401, 498] width 17 height 26
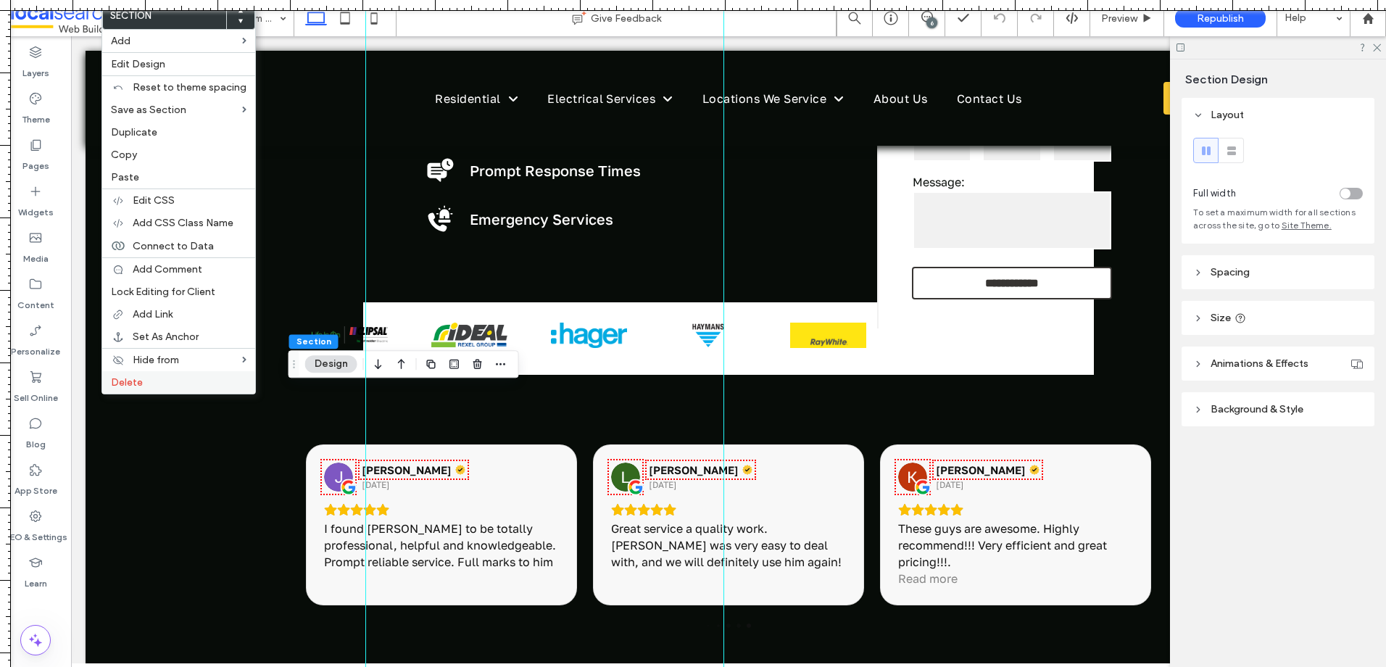
click at [133, 378] on span "Delete" at bounding box center [127, 382] width 32 height 12
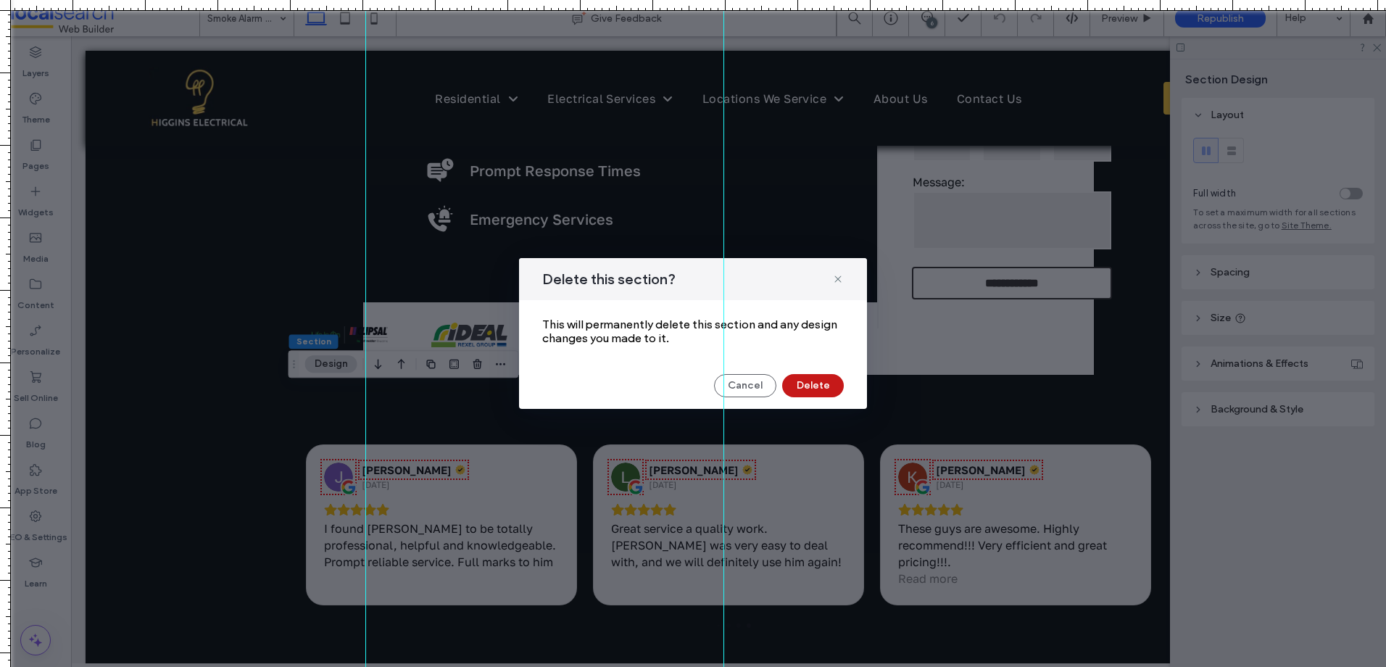
click at [794, 391] on button "Delete" at bounding box center [813, 385] width 62 height 23
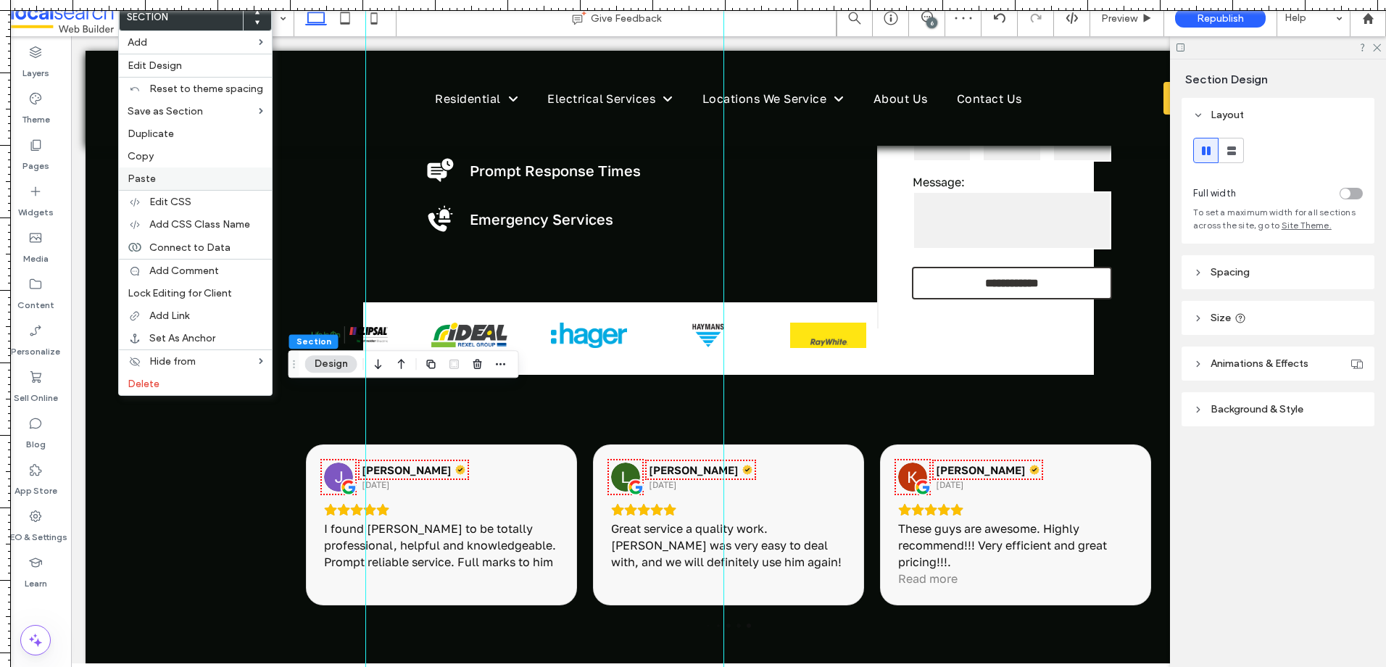
click at [186, 182] on label "Paste" at bounding box center [196, 179] width 136 height 12
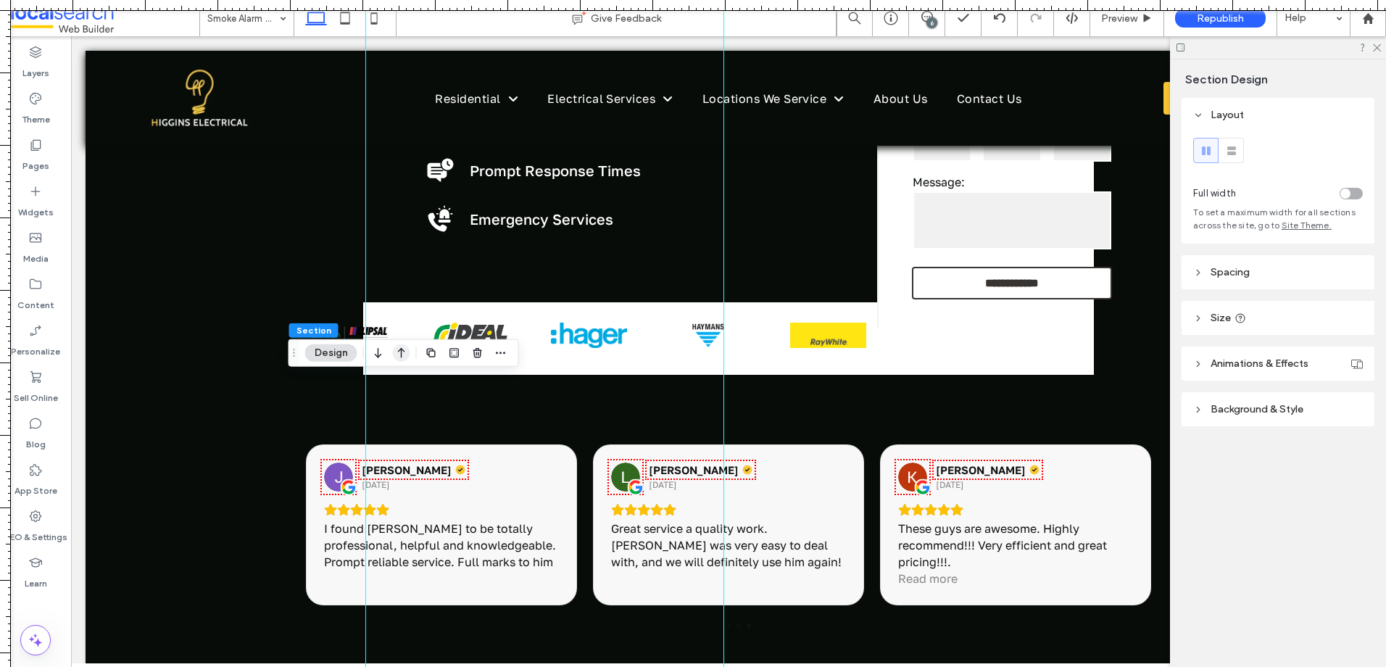
click at [401, 361] on icon "button" at bounding box center [401, 353] width 17 height 26
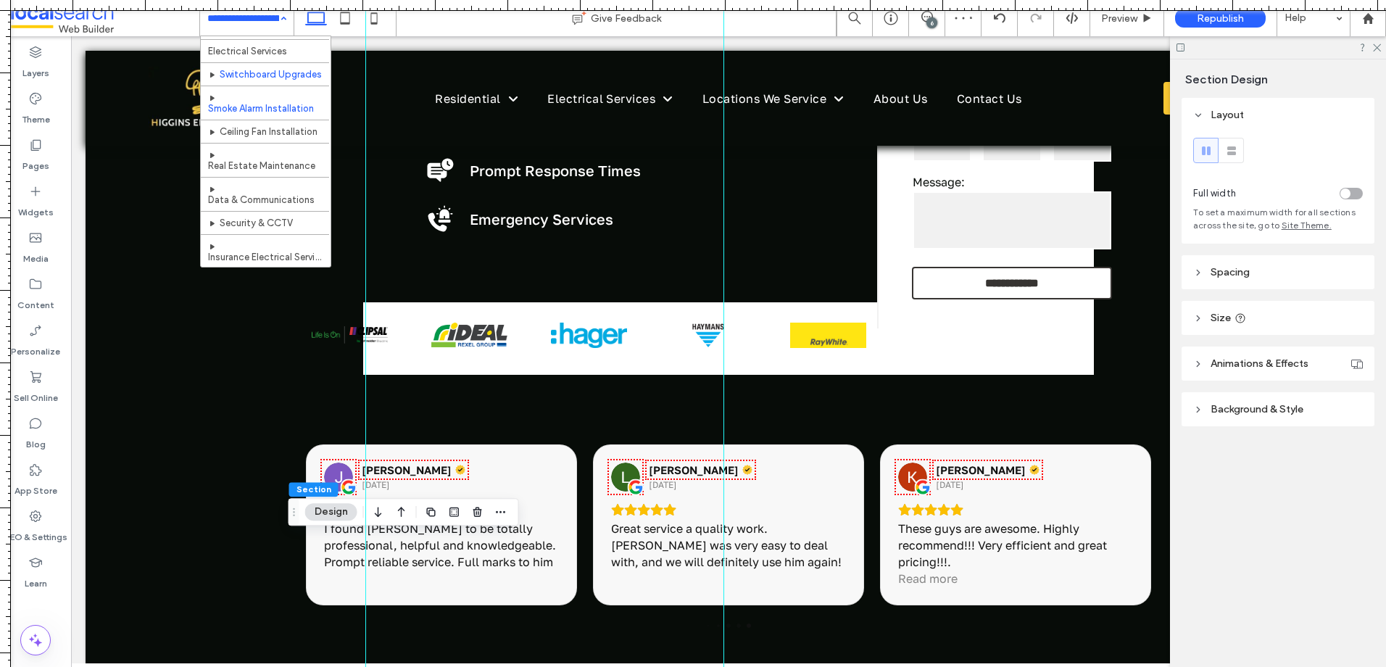
scroll to position [72, 0]
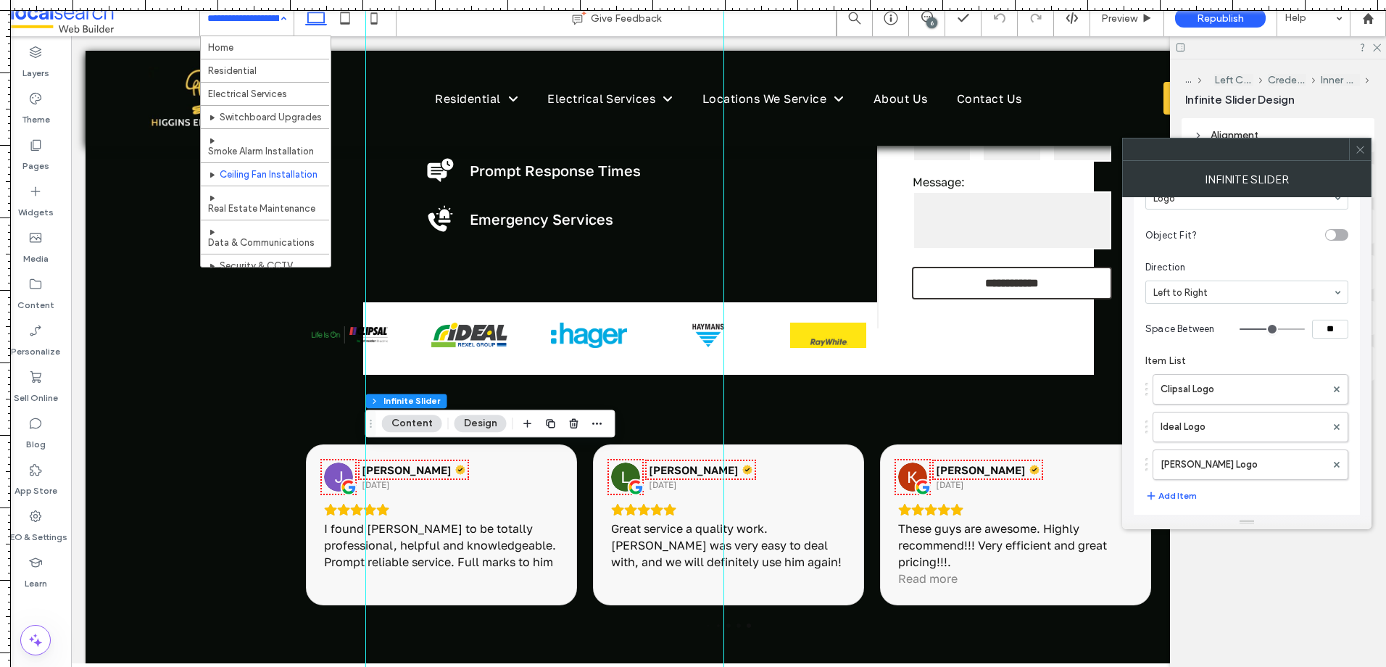
scroll to position [76, 0]
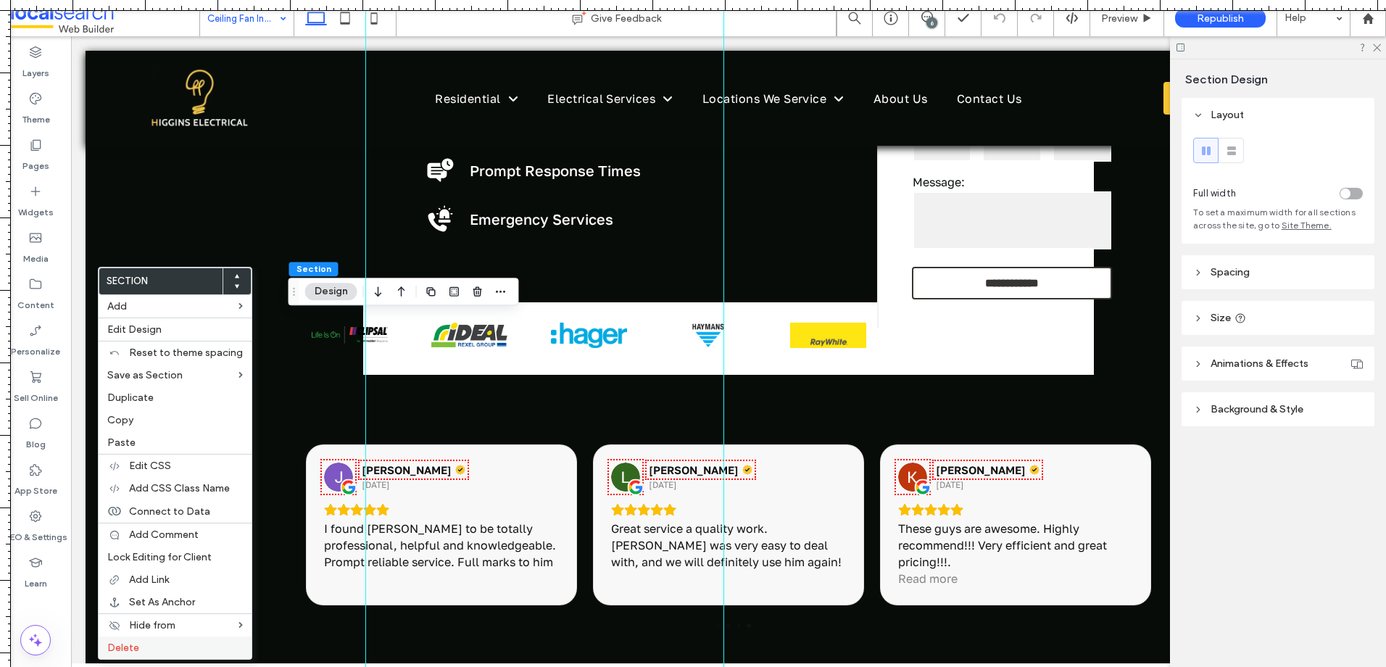
click at [165, 648] on label "Delete" at bounding box center [175, 647] width 136 height 12
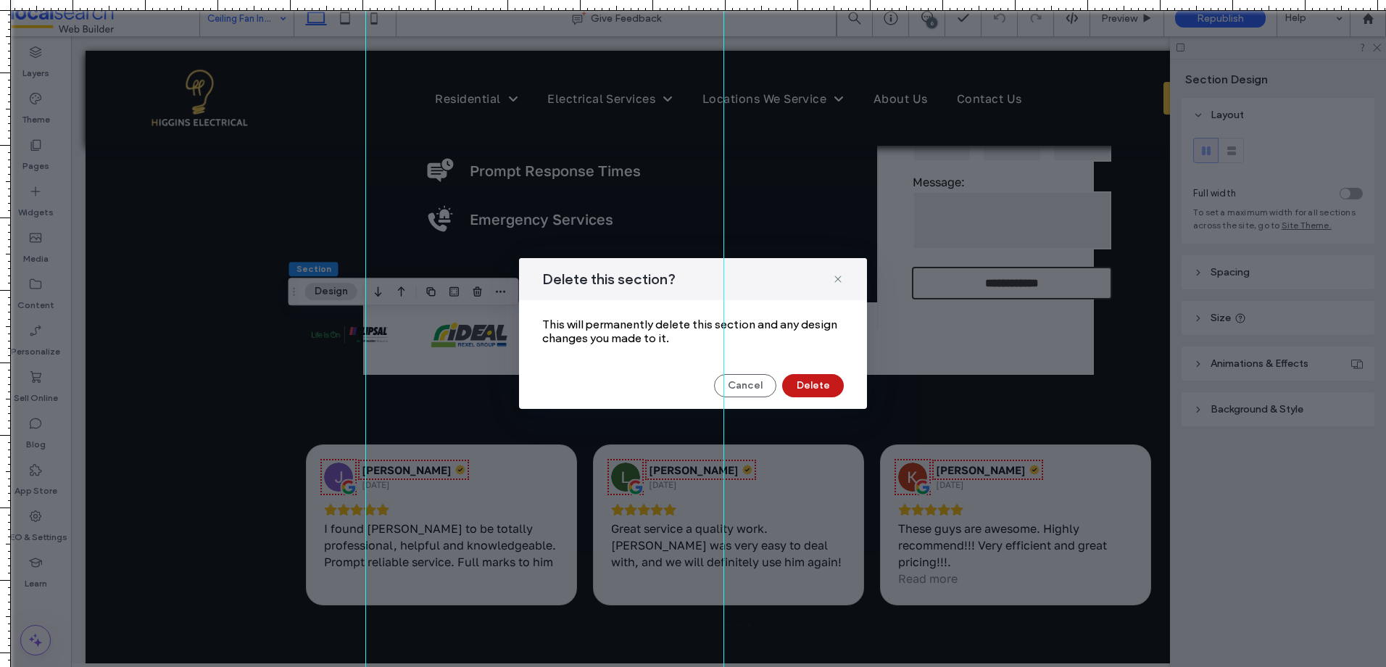
click at [808, 382] on button "Delete" at bounding box center [813, 385] width 62 height 23
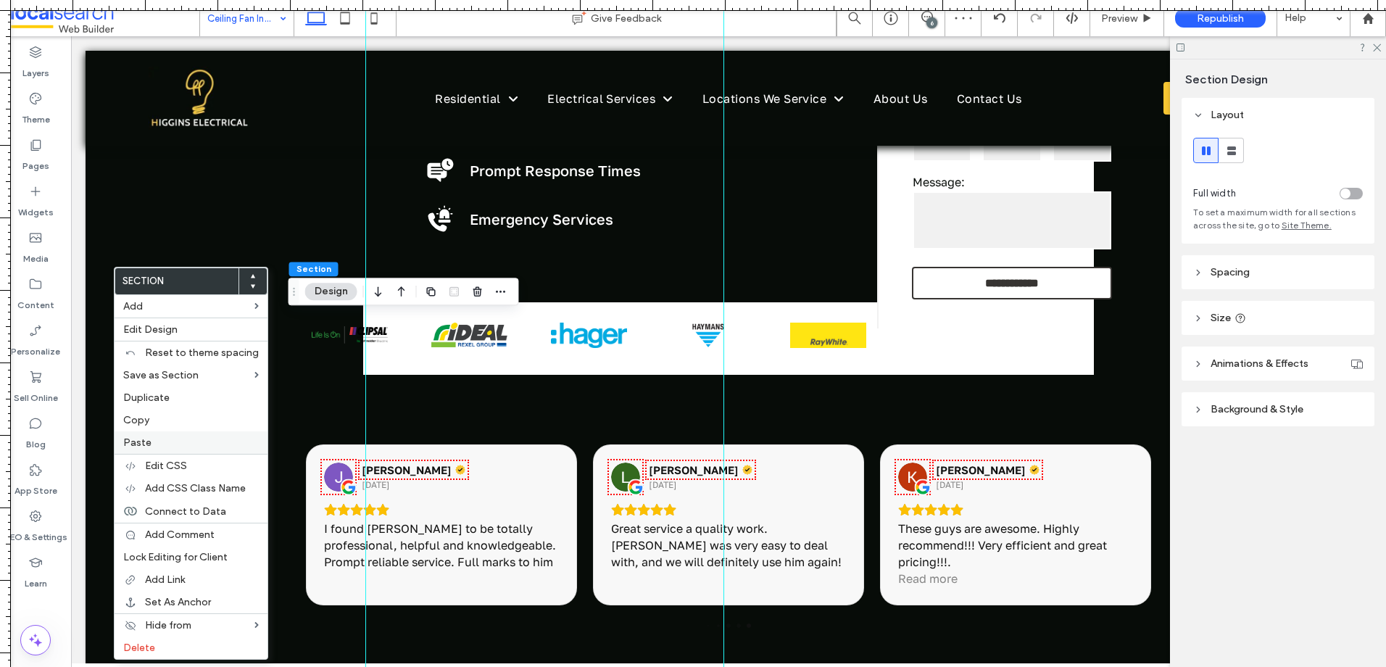
drag, startPoint x: 162, startPoint y: 436, endPoint x: 194, endPoint y: 438, distance: 32.0
click at [162, 438] on div "Paste" at bounding box center [191, 442] width 153 height 22
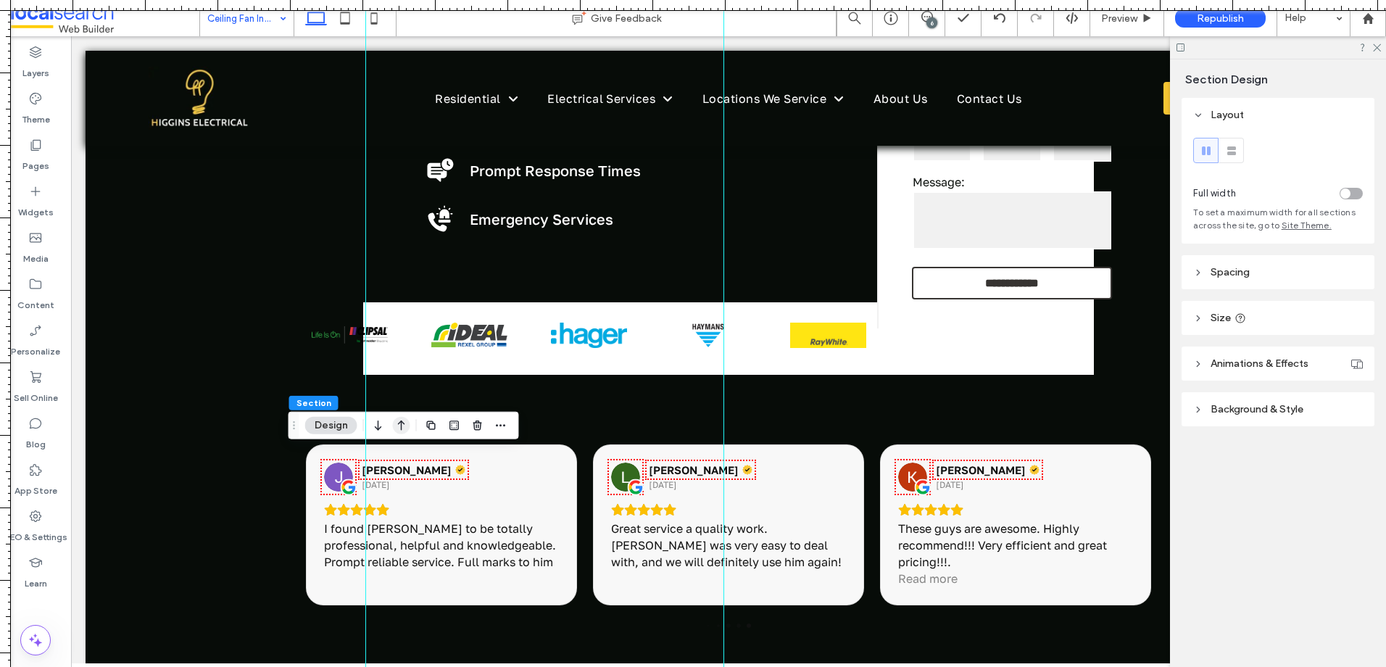
click at [399, 427] on icon "button" at bounding box center [401, 425] width 17 height 26
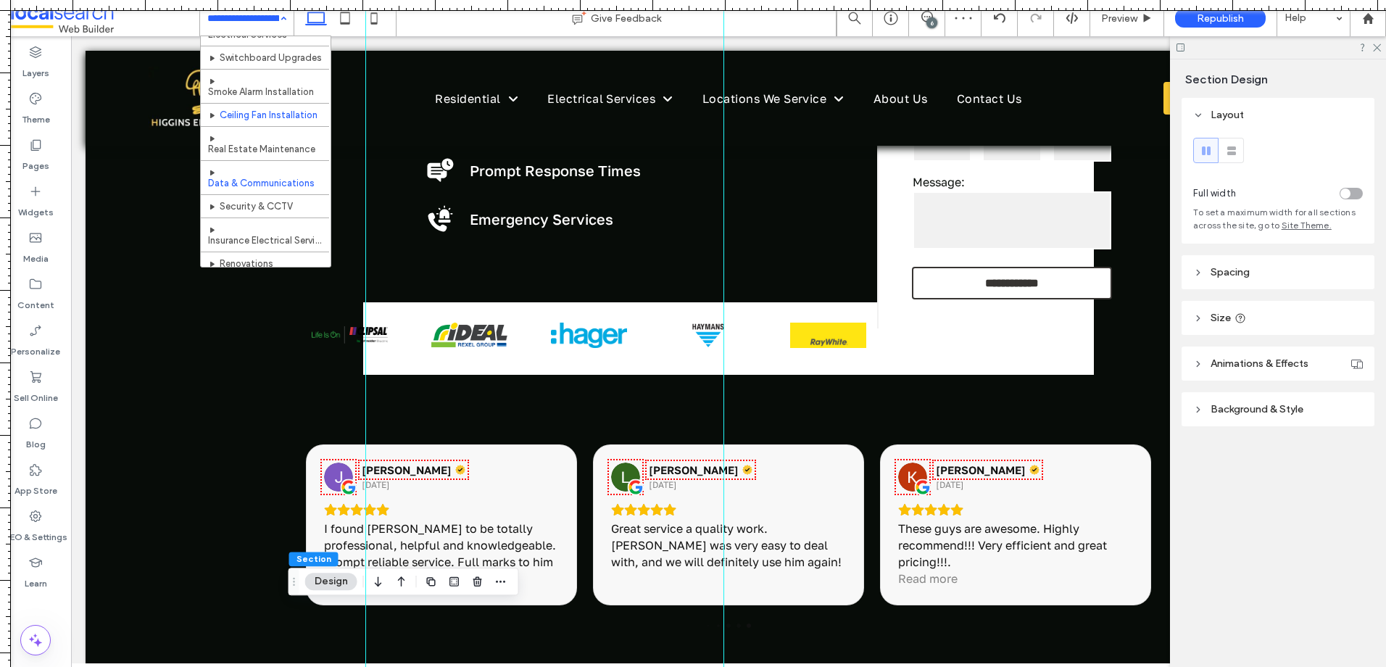
scroll to position [72, 0]
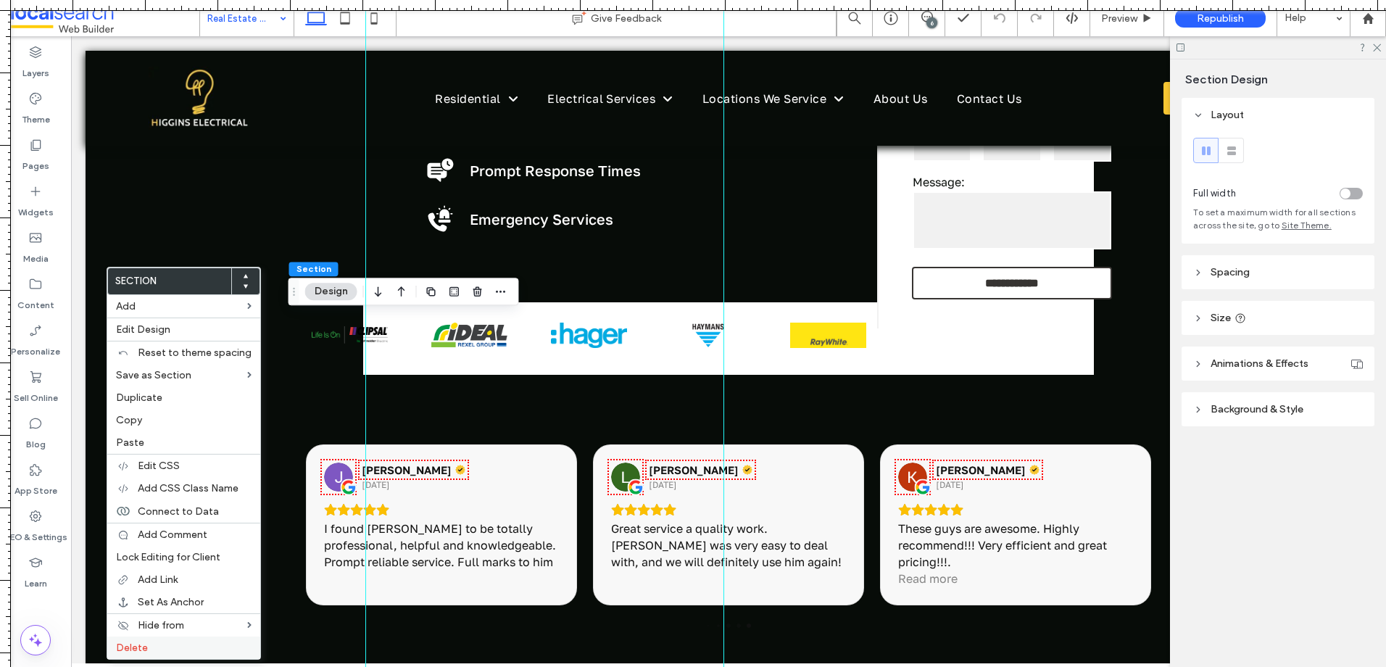
click at [162, 645] on label "Delete" at bounding box center [184, 647] width 136 height 12
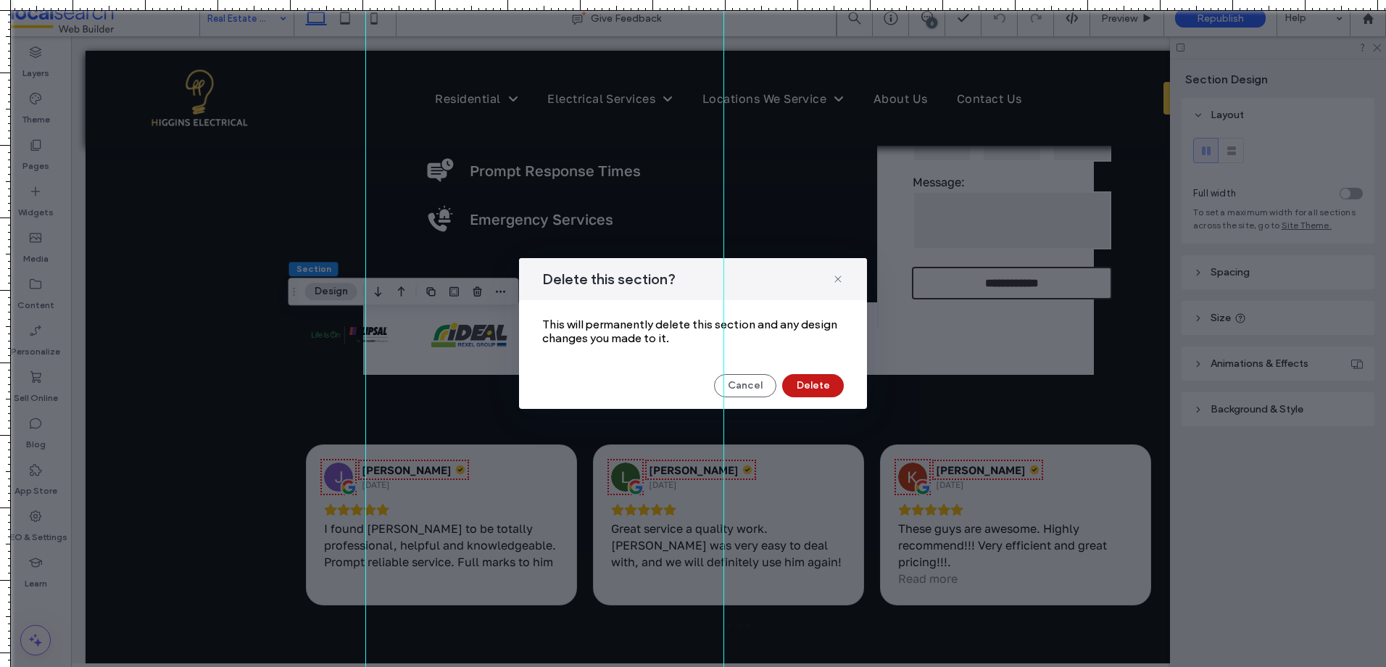
click at [799, 385] on button "Delete" at bounding box center [813, 385] width 62 height 23
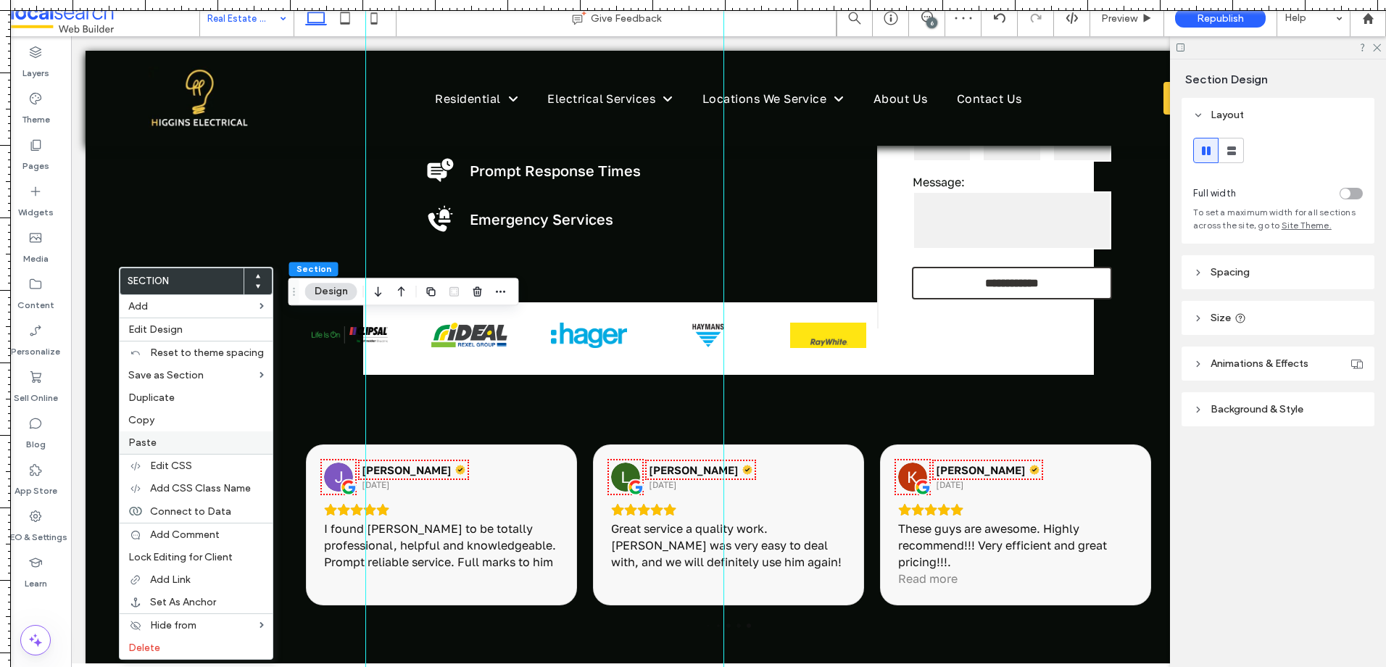
click at [151, 439] on span "Paste" at bounding box center [142, 442] width 28 height 12
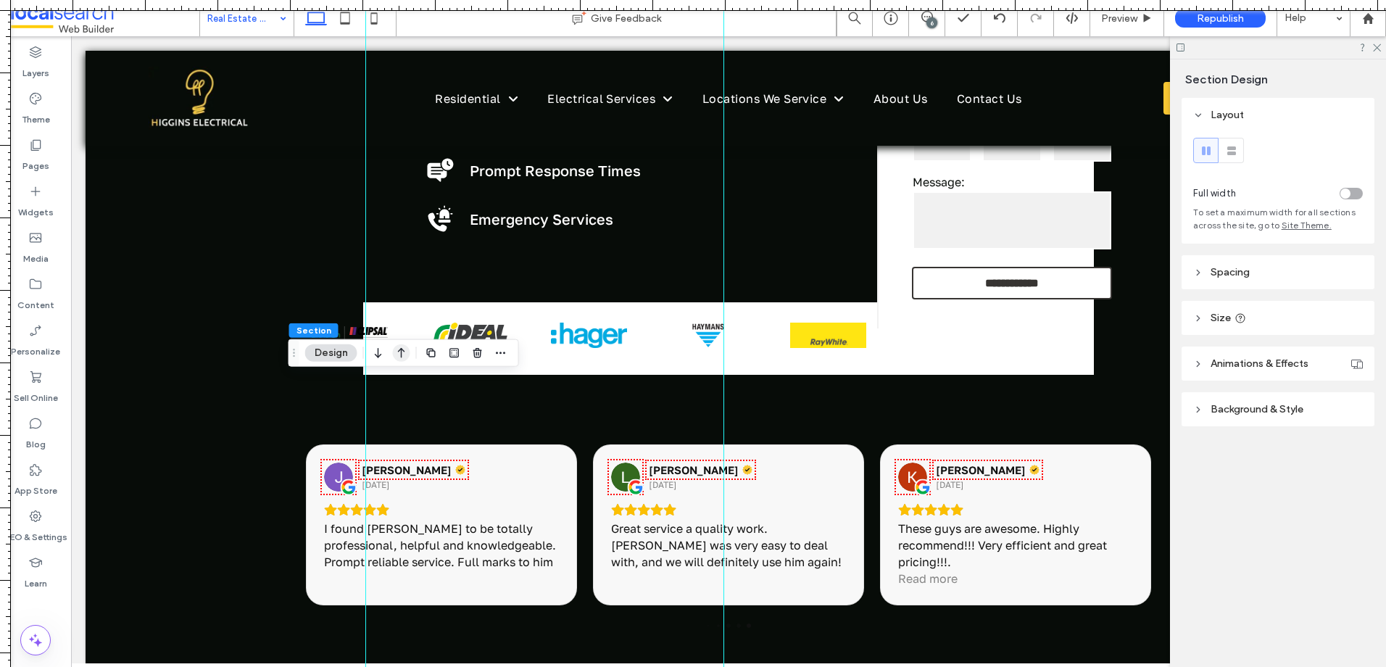
click at [402, 352] on icon "button" at bounding box center [401, 353] width 17 height 26
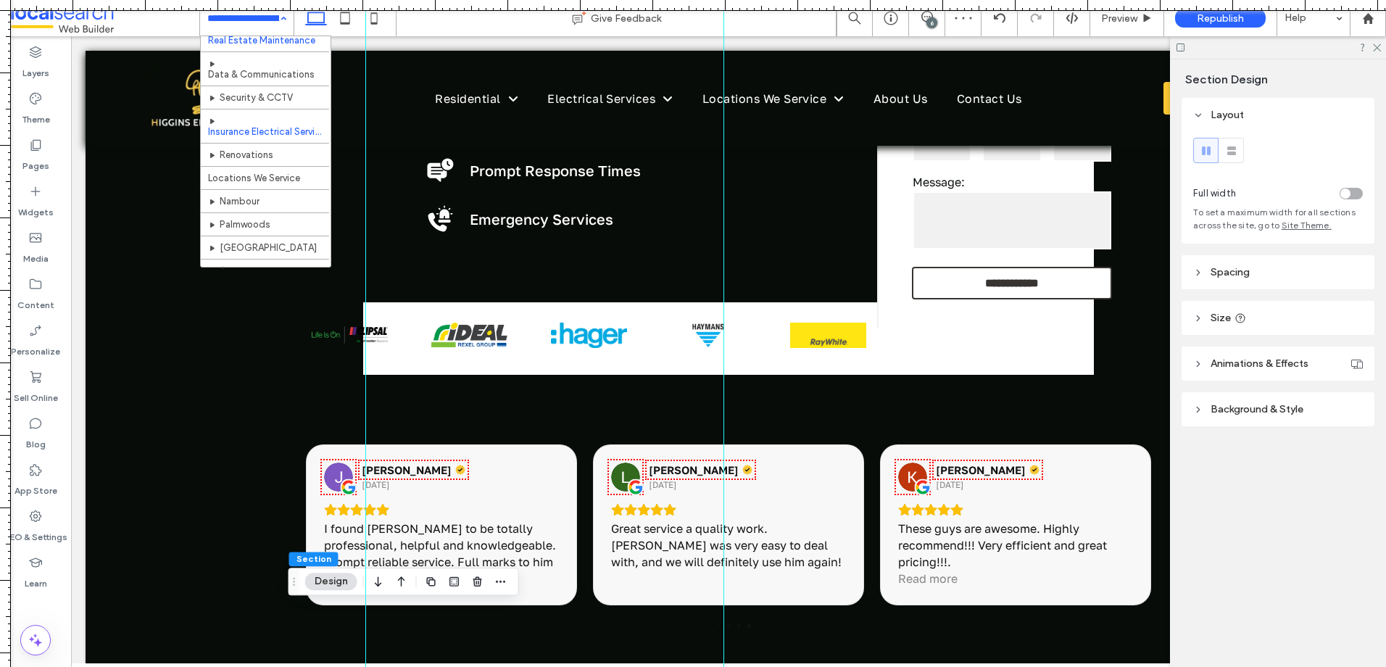
scroll to position [145, 0]
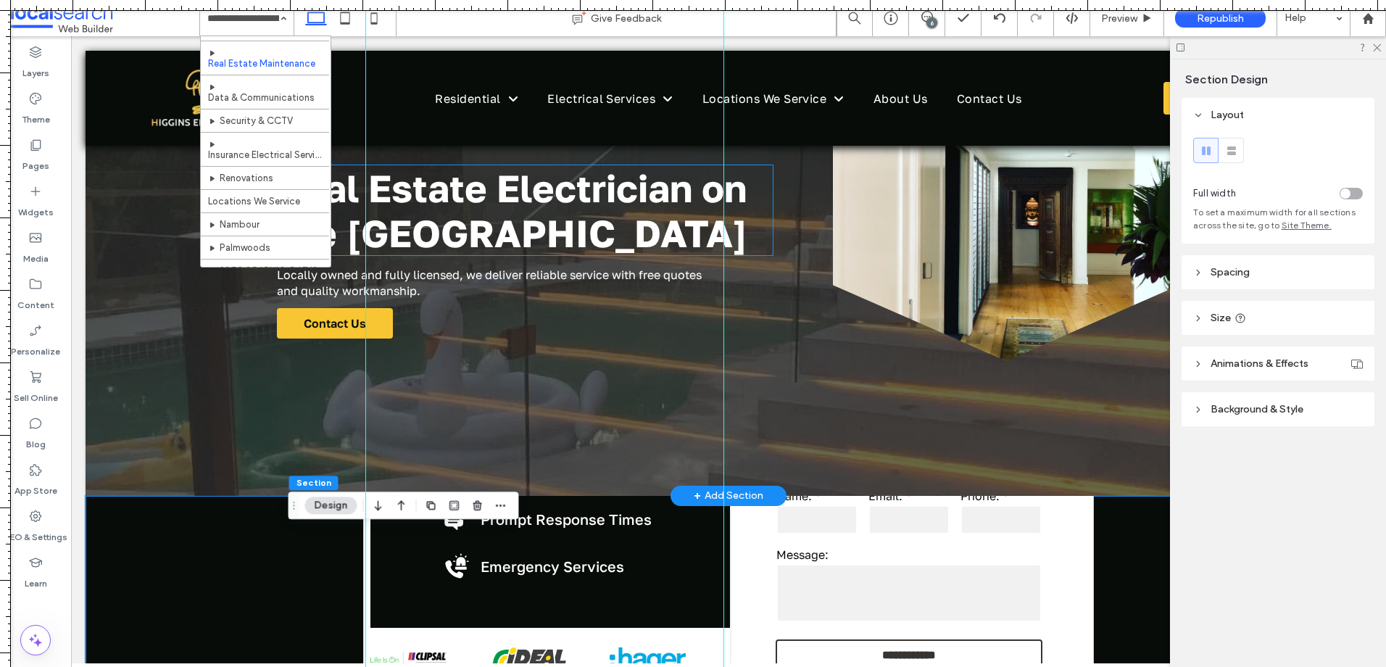
scroll to position [217, 0]
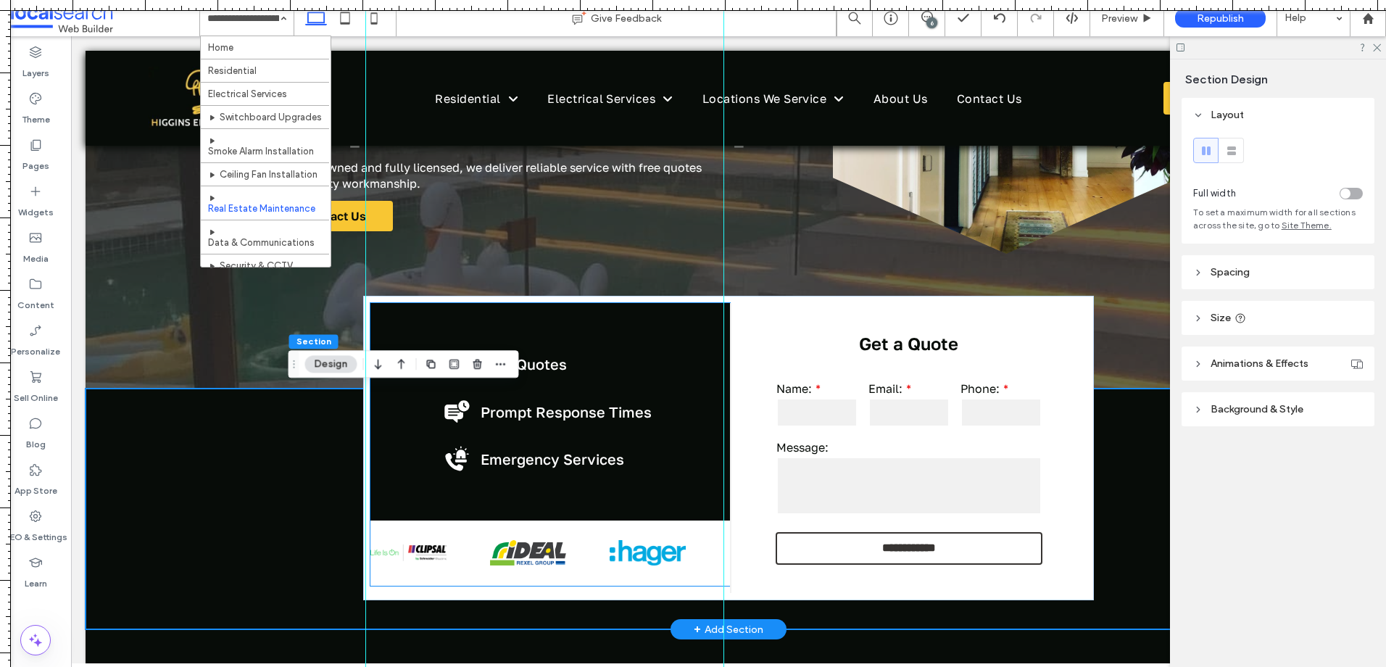
click at [562, 555] on div at bounding box center [759, 552] width 794 height 65
click at [562, 555] on div at bounding box center [761, 552] width 794 height 65
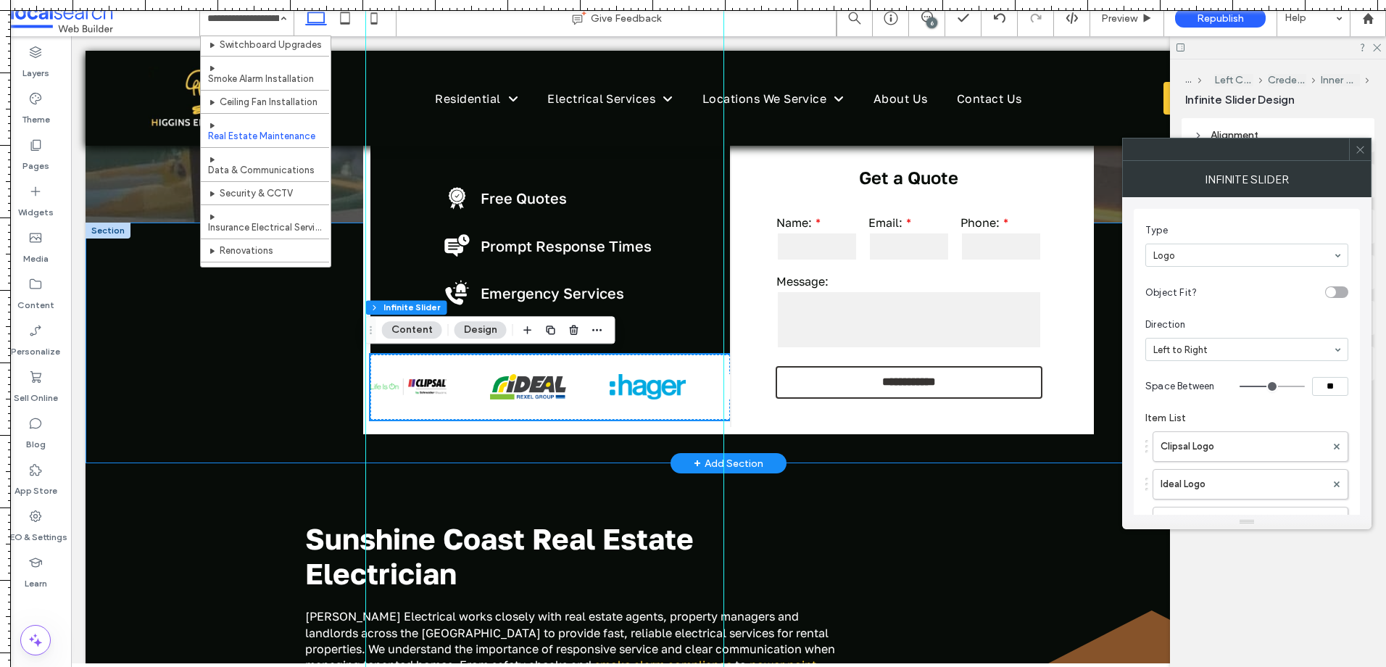
scroll to position [362, 0]
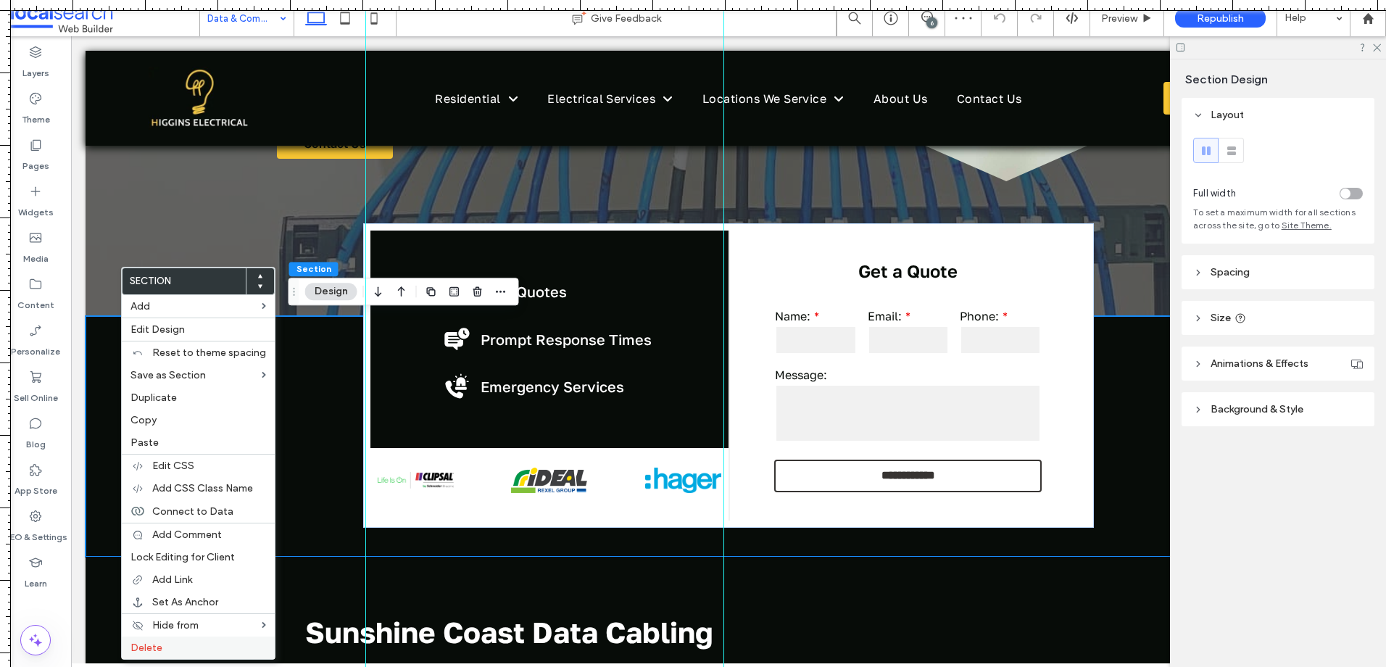
click at [186, 647] on label "Delete" at bounding box center [198, 647] width 136 height 12
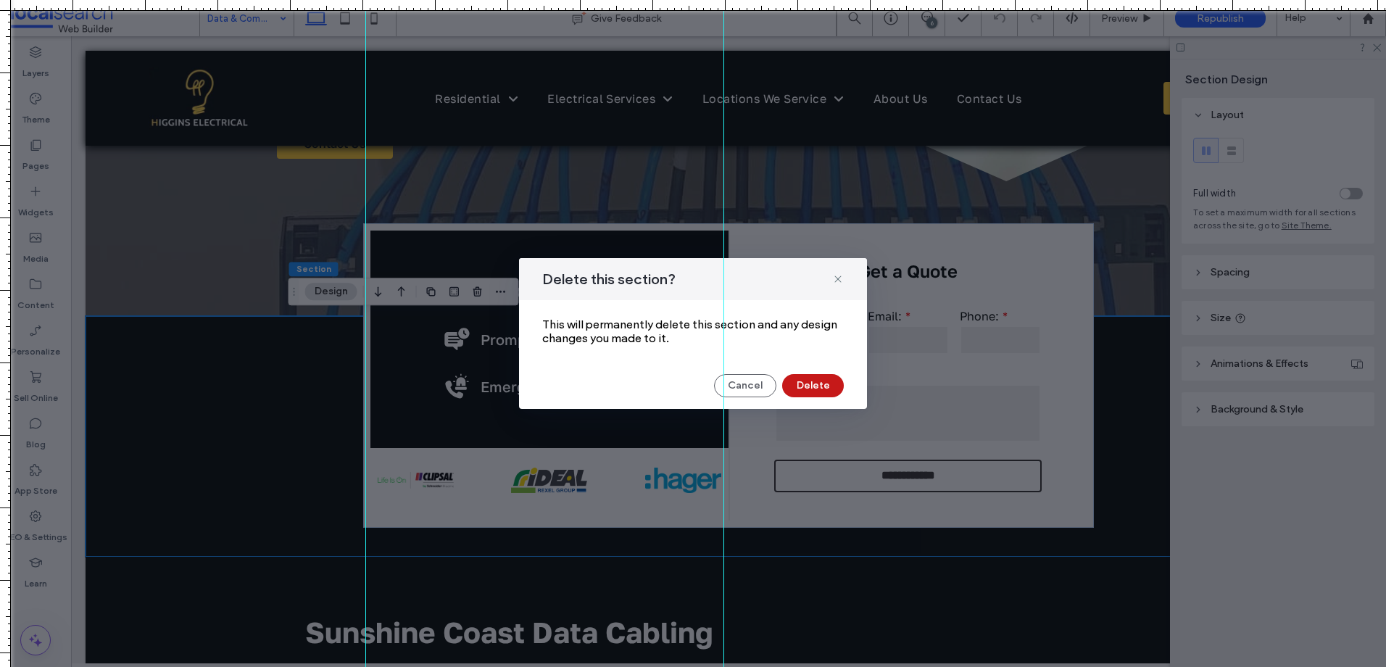
click at [836, 380] on button "Delete" at bounding box center [813, 385] width 62 height 23
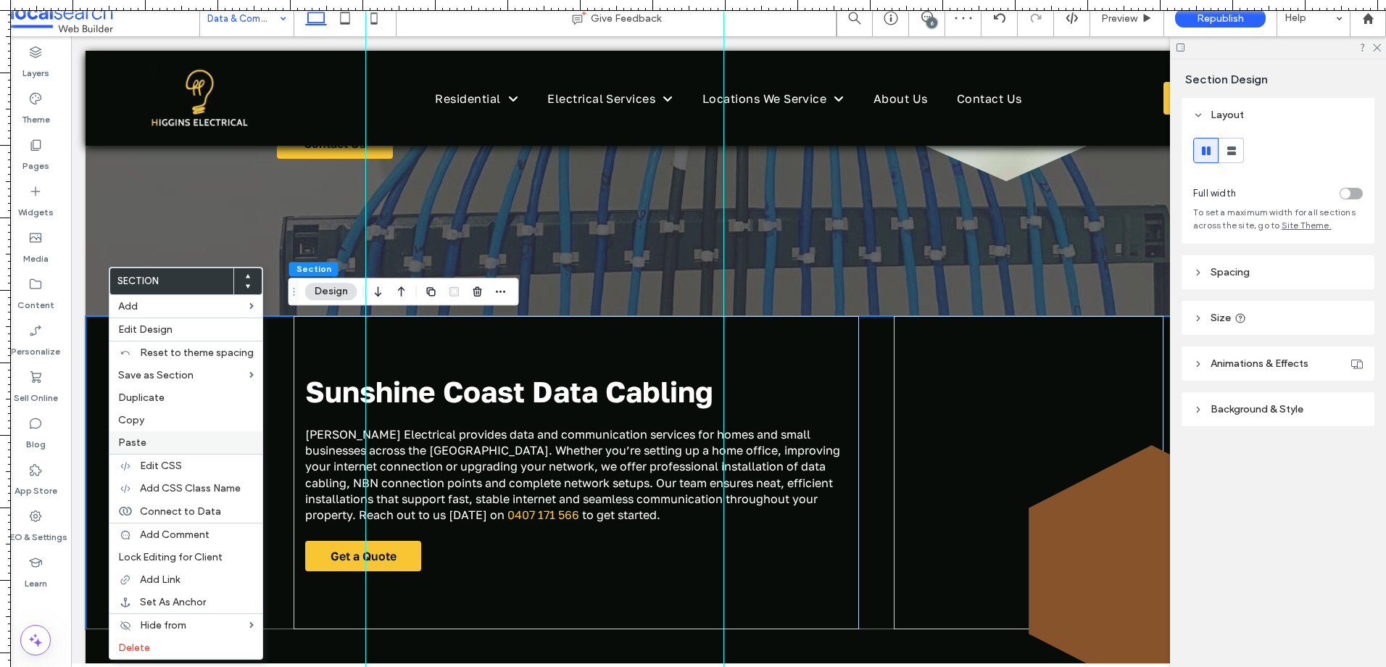
drag, startPoint x: 152, startPoint y: 441, endPoint x: 164, endPoint y: 446, distance: 12.7
click at [153, 444] on label "Paste" at bounding box center [186, 442] width 136 height 12
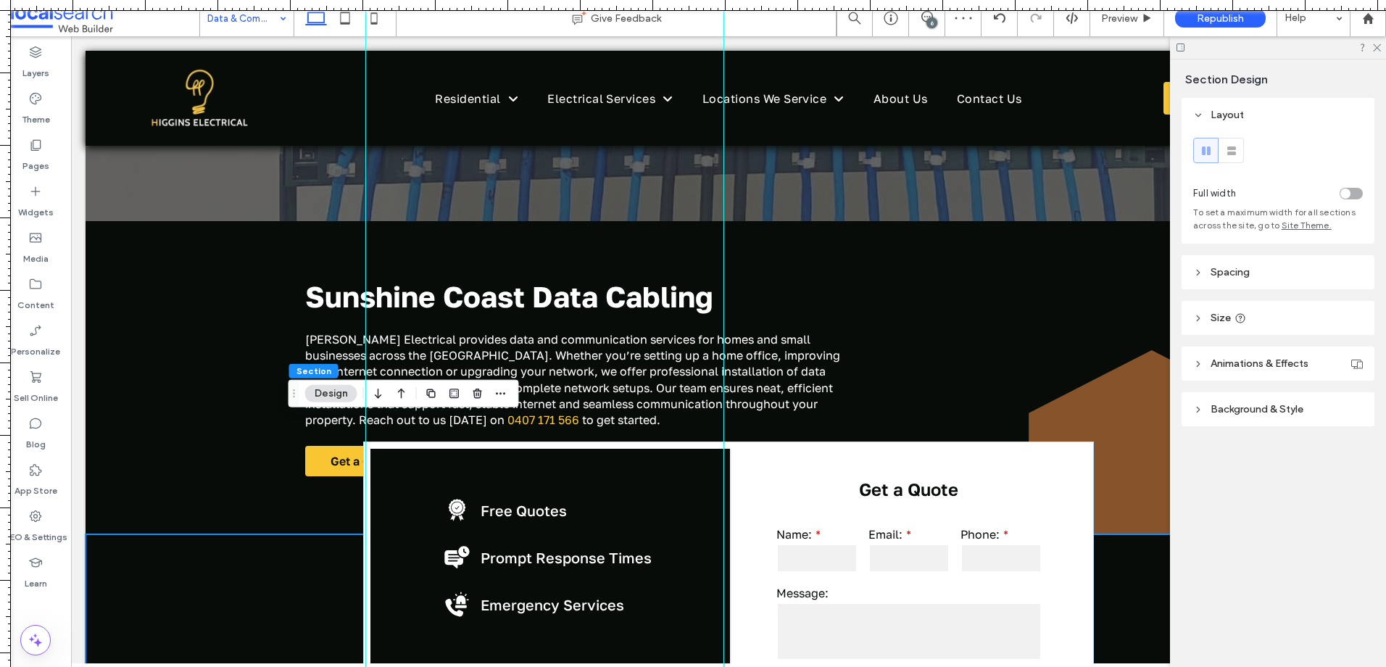
scroll to position [507, 0]
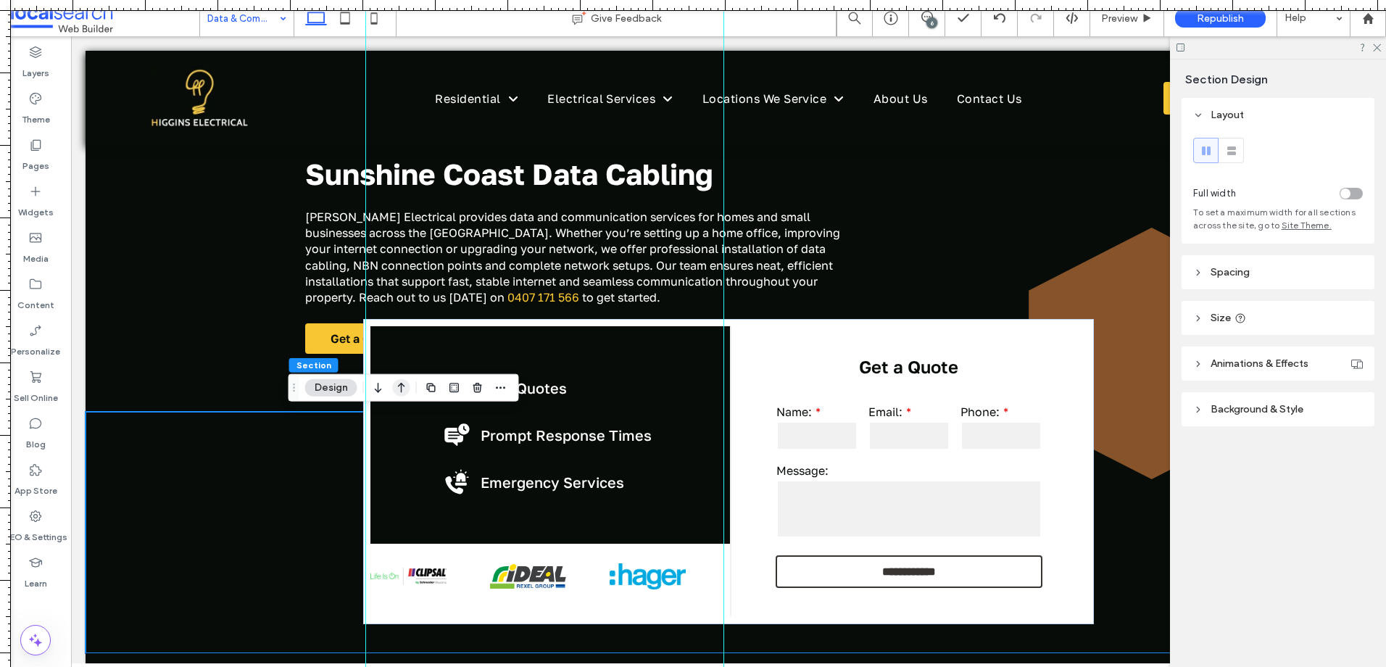
click at [396, 386] on icon "button" at bounding box center [401, 388] width 17 height 26
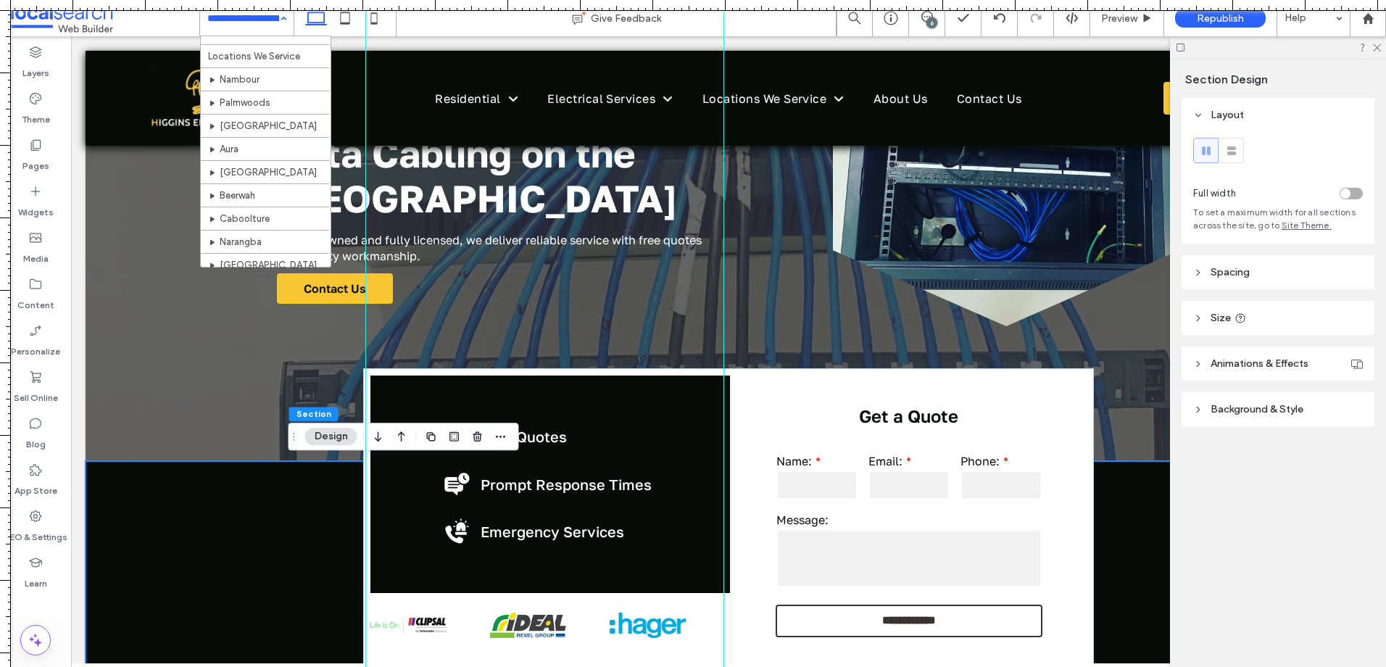
scroll to position [145, 0]
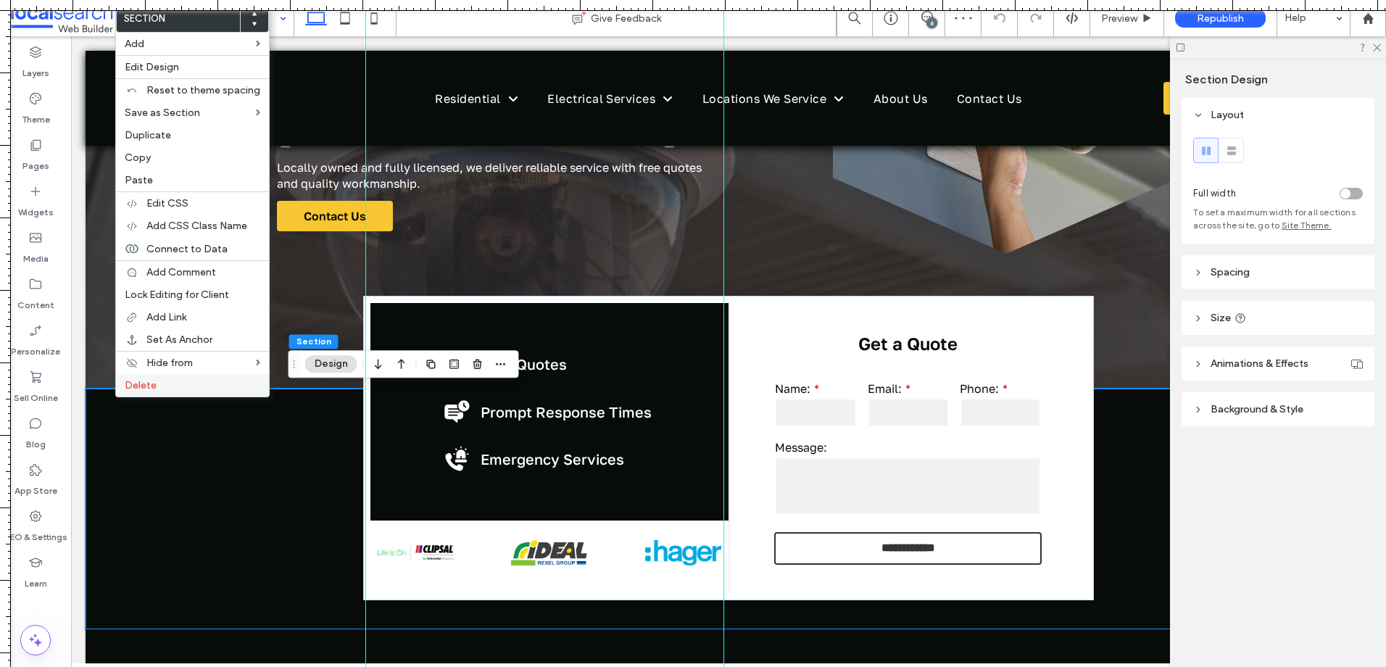
click at [178, 391] on div "Delete" at bounding box center [192, 385] width 153 height 22
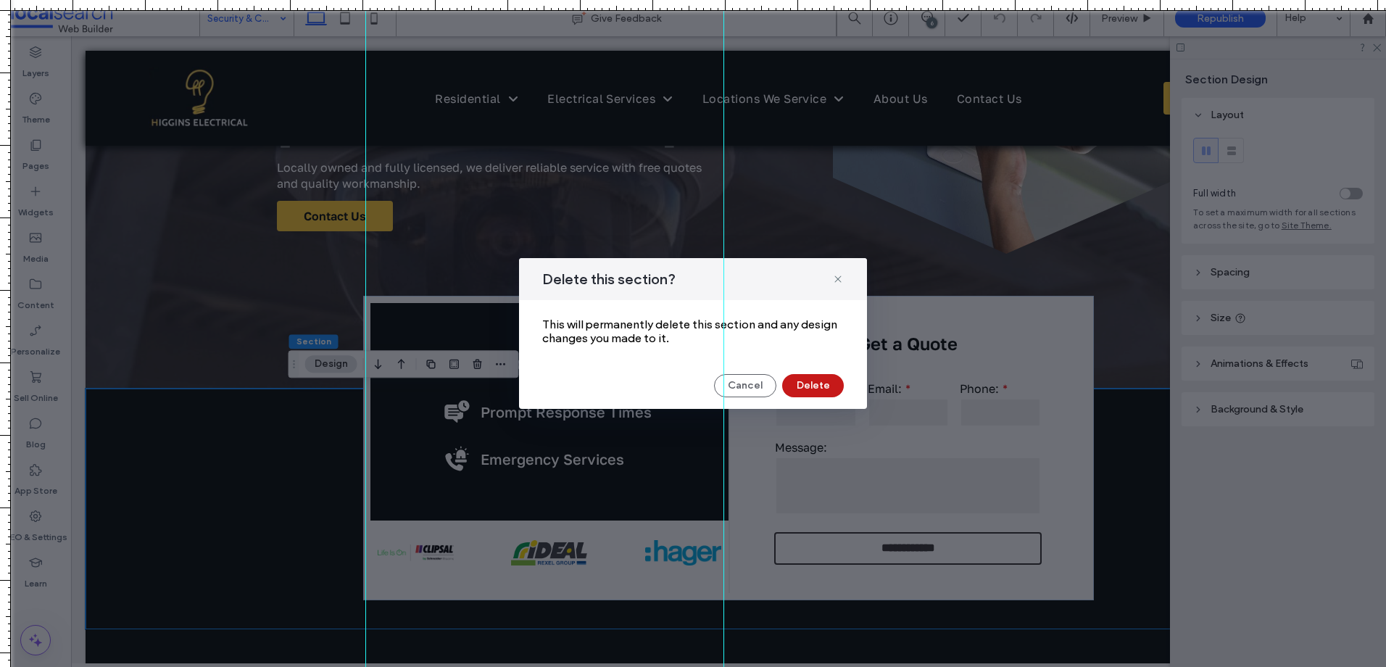
drag, startPoint x: 797, startPoint y: 385, endPoint x: 727, endPoint y: 347, distance: 79.8
click at [797, 385] on button "Delete" at bounding box center [813, 385] width 62 height 23
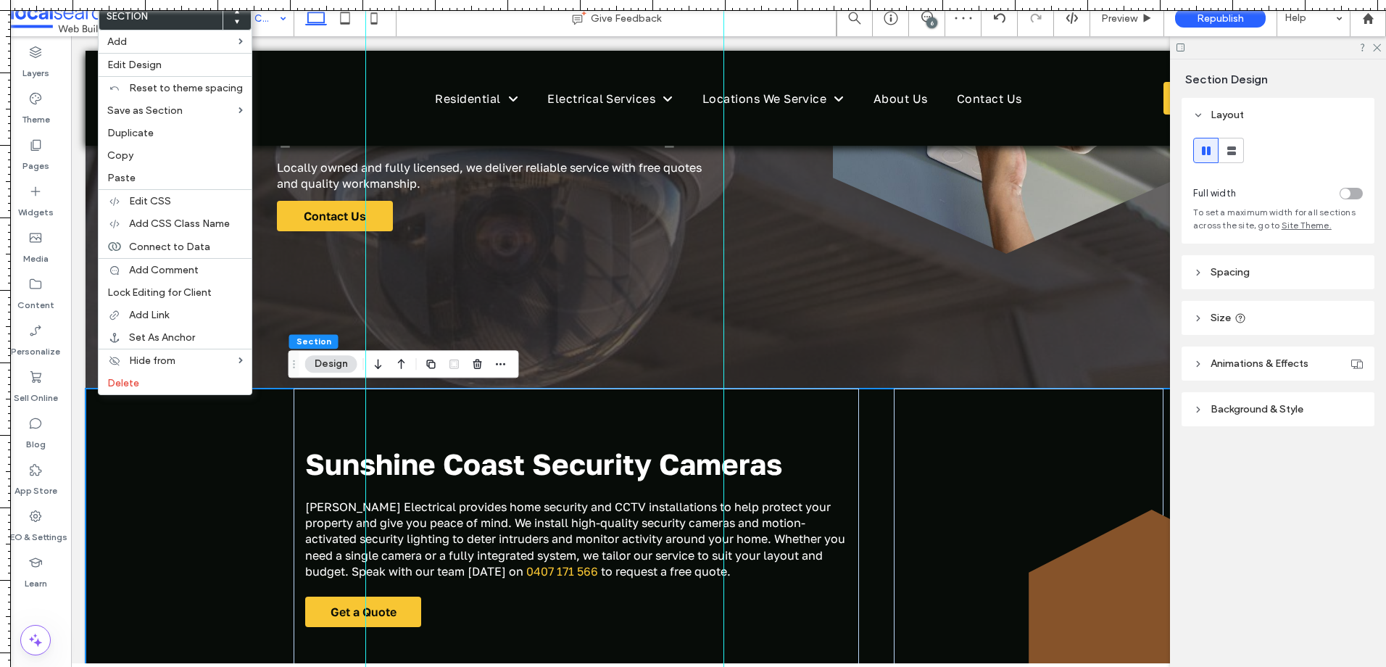
click at [157, 173] on label "Paste" at bounding box center [175, 178] width 136 height 12
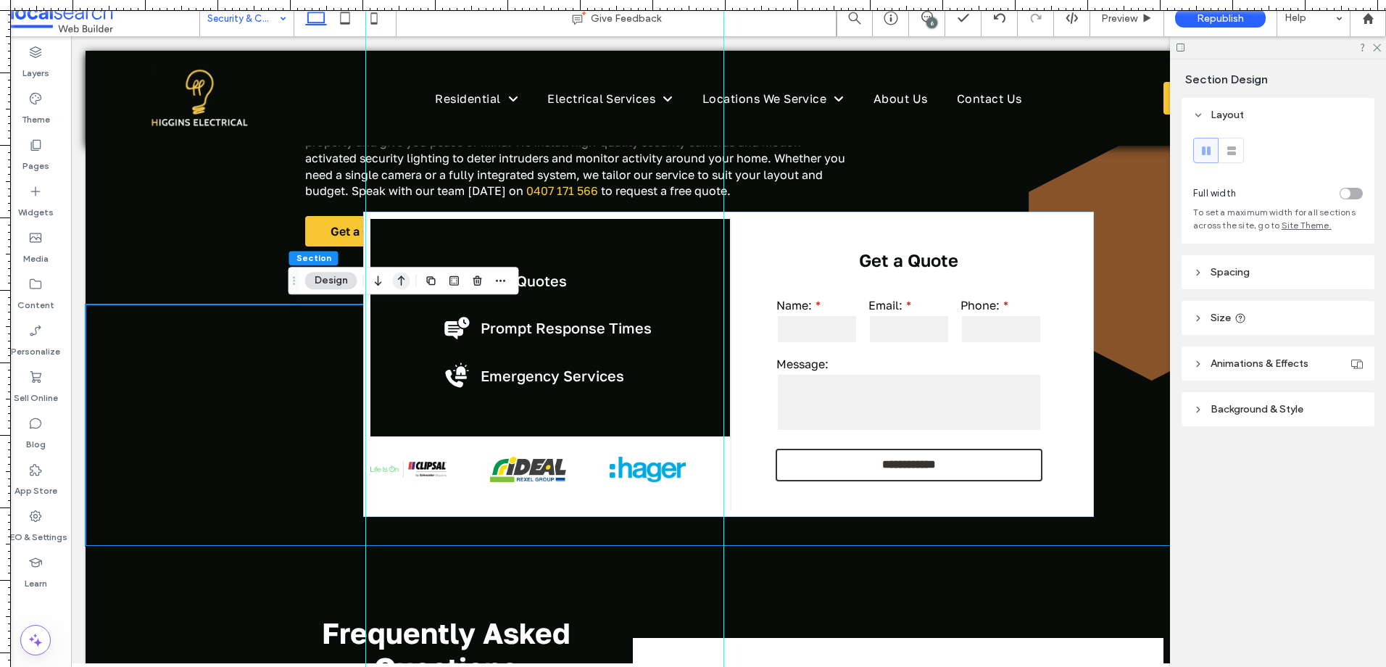
click at [407, 280] on icon "button" at bounding box center [401, 280] width 17 height 26
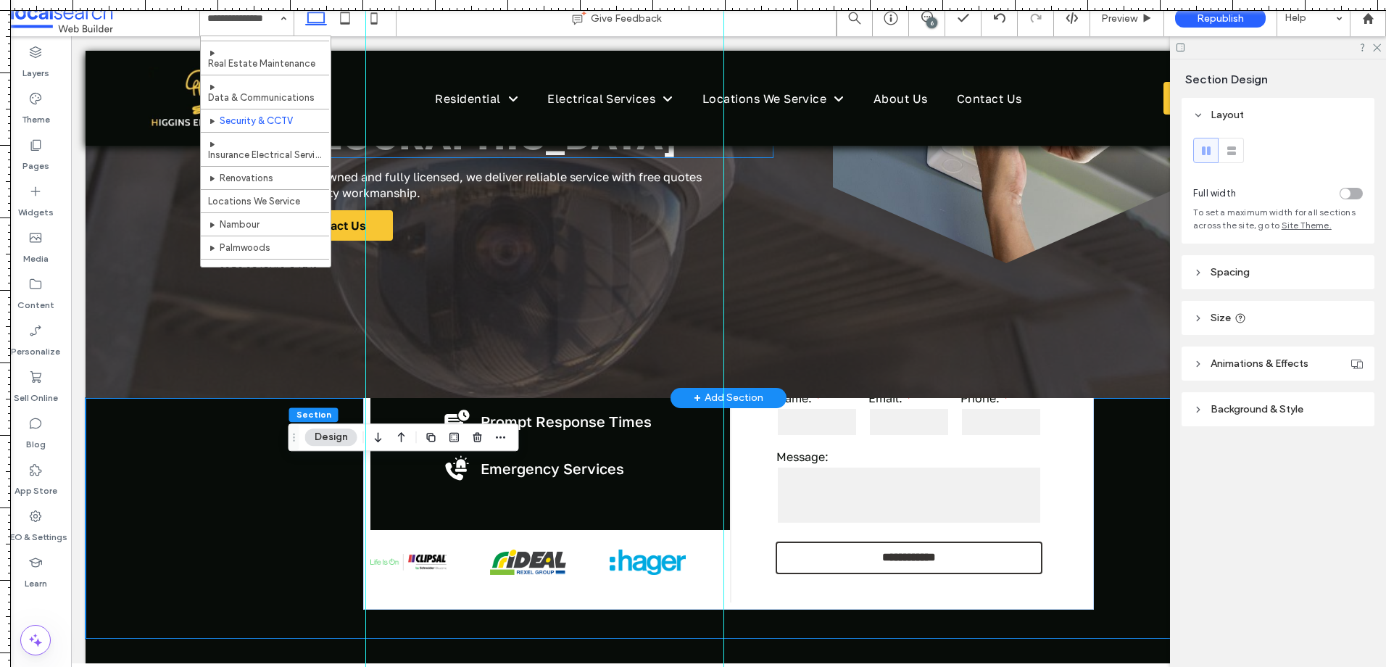
scroll to position [217, 0]
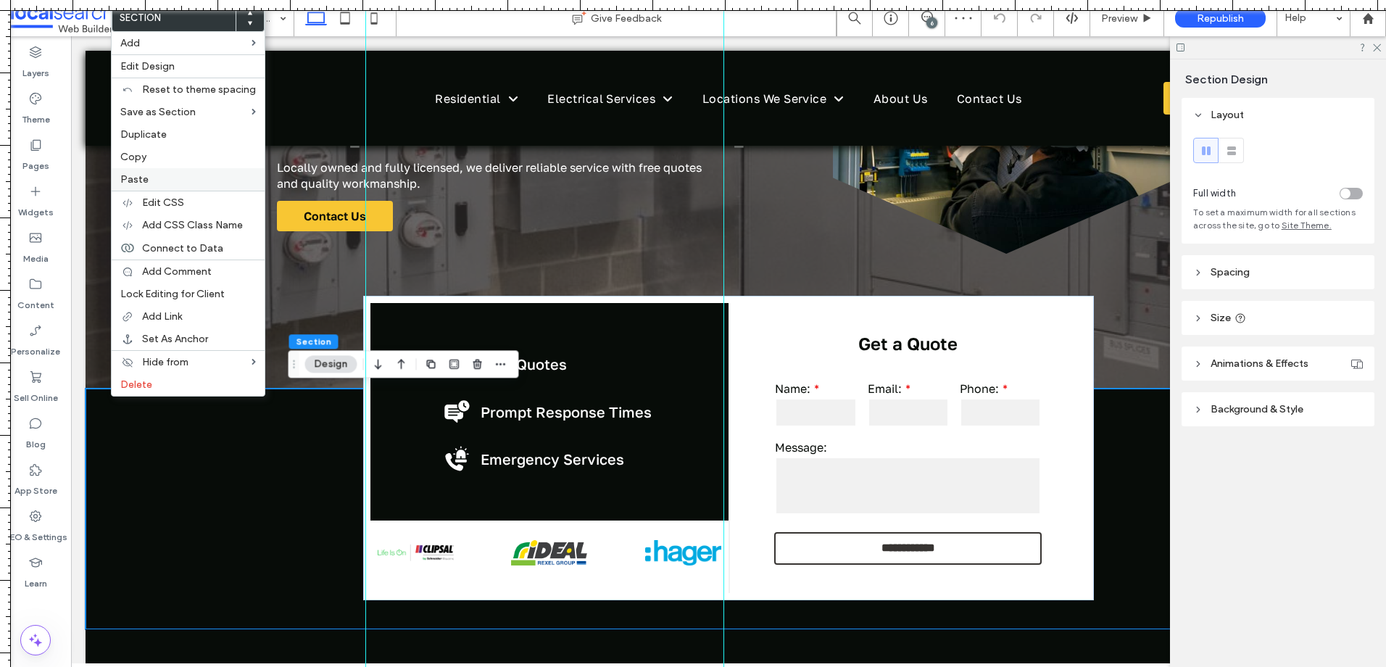
click at [196, 180] on label "Paste" at bounding box center [188, 179] width 136 height 12
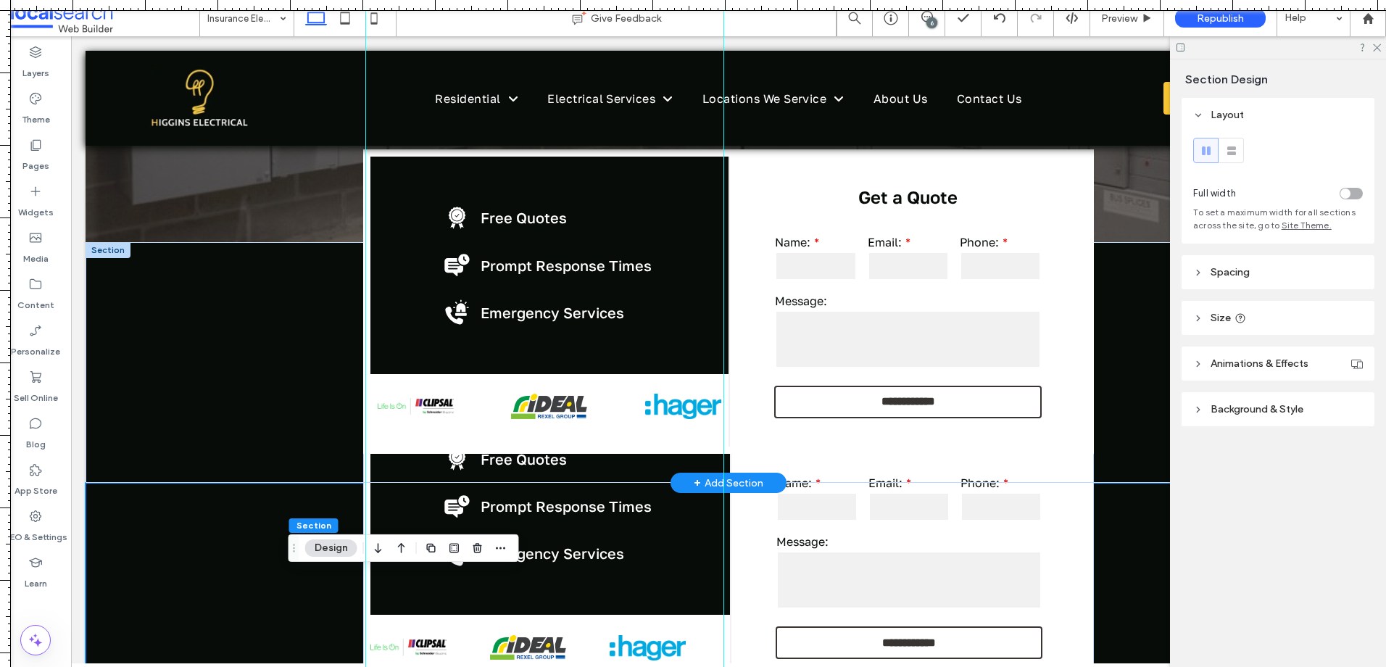
scroll to position [217, 0]
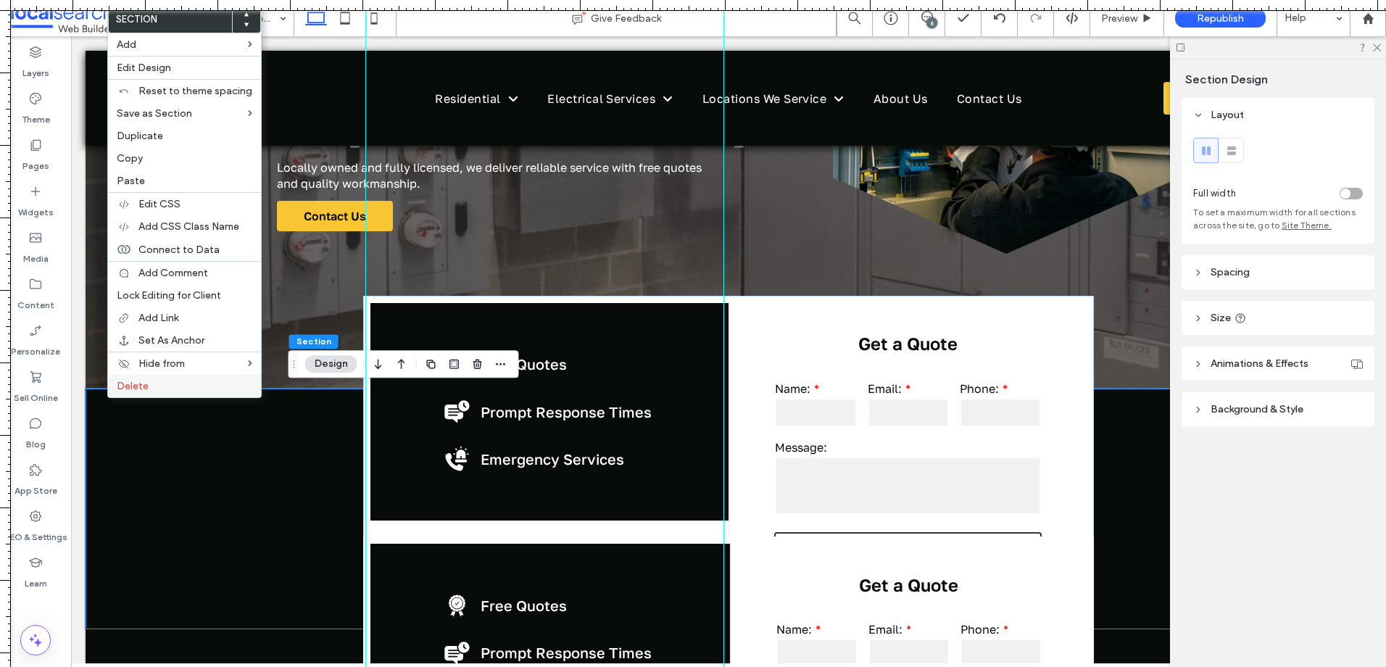
click at [159, 389] on label "Delete" at bounding box center [185, 386] width 136 height 12
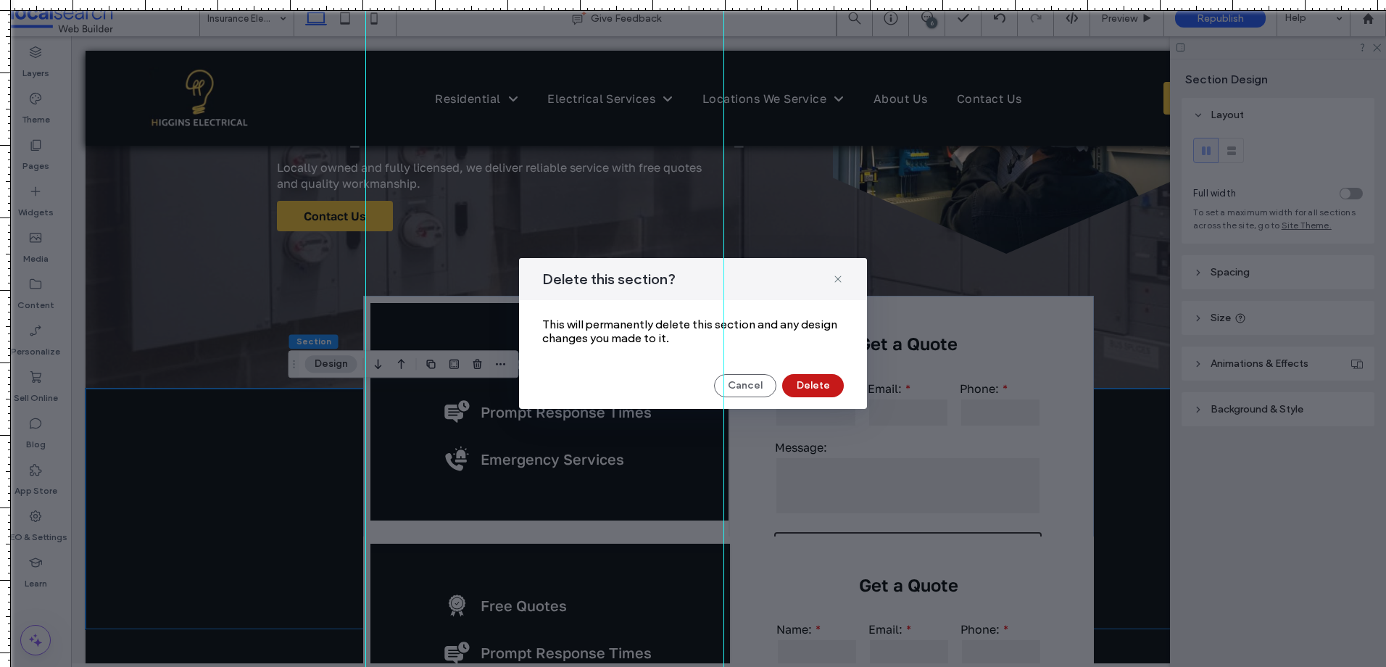
click at [827, 391] on button "Delete" at bounding box center [813, 385] width 62 height 23
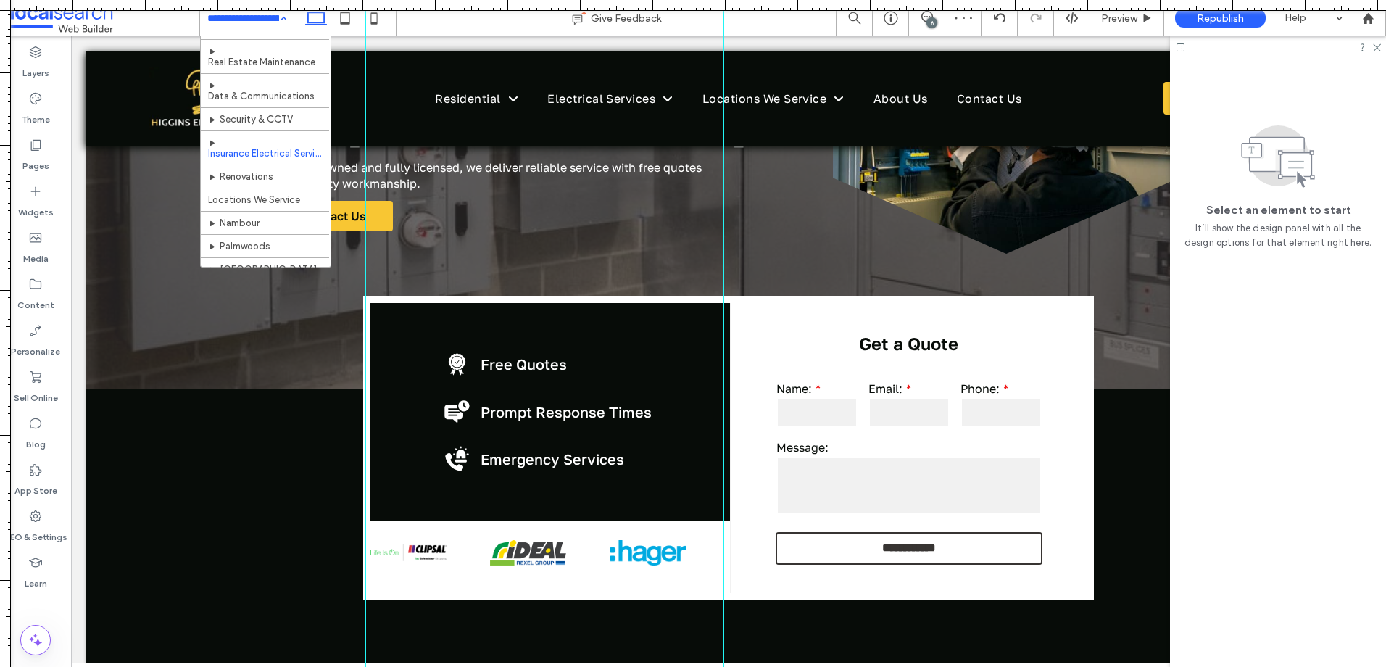
scroll to position [145, 0]
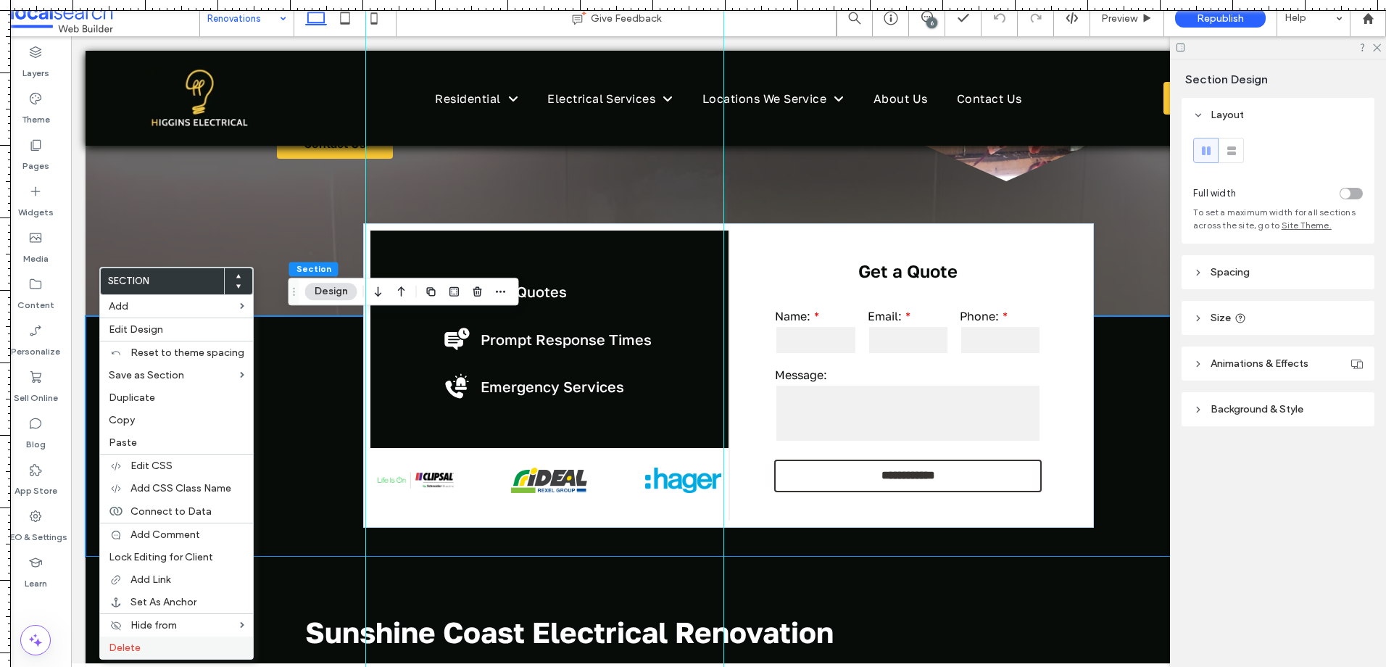
click at [174, 645] on label "Delete" at bounding box center [177, 647] width 136 height 12
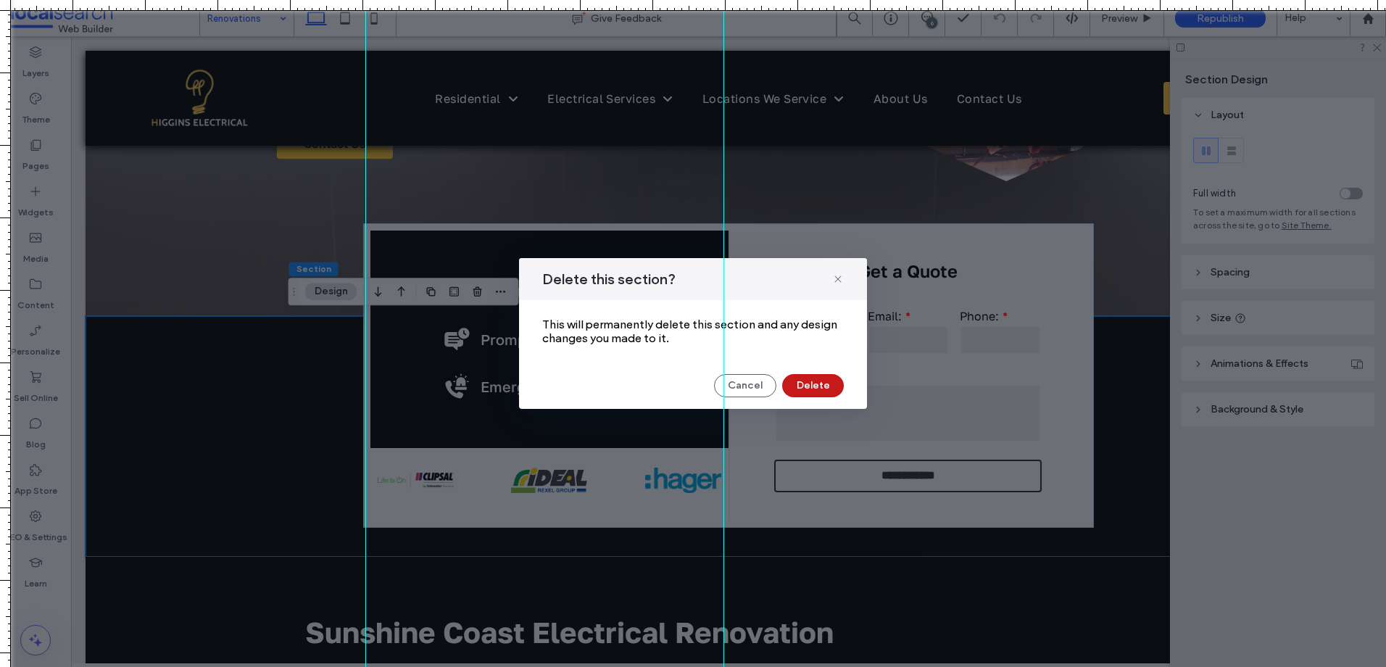
drag, startPoint x: 830, startPoint y: 387, endPoint x: 752, endPoint y: 352, distance: 86.0
click at [830, 387] on button "Delete" at bounding box center [813, 385] width 62 height 23
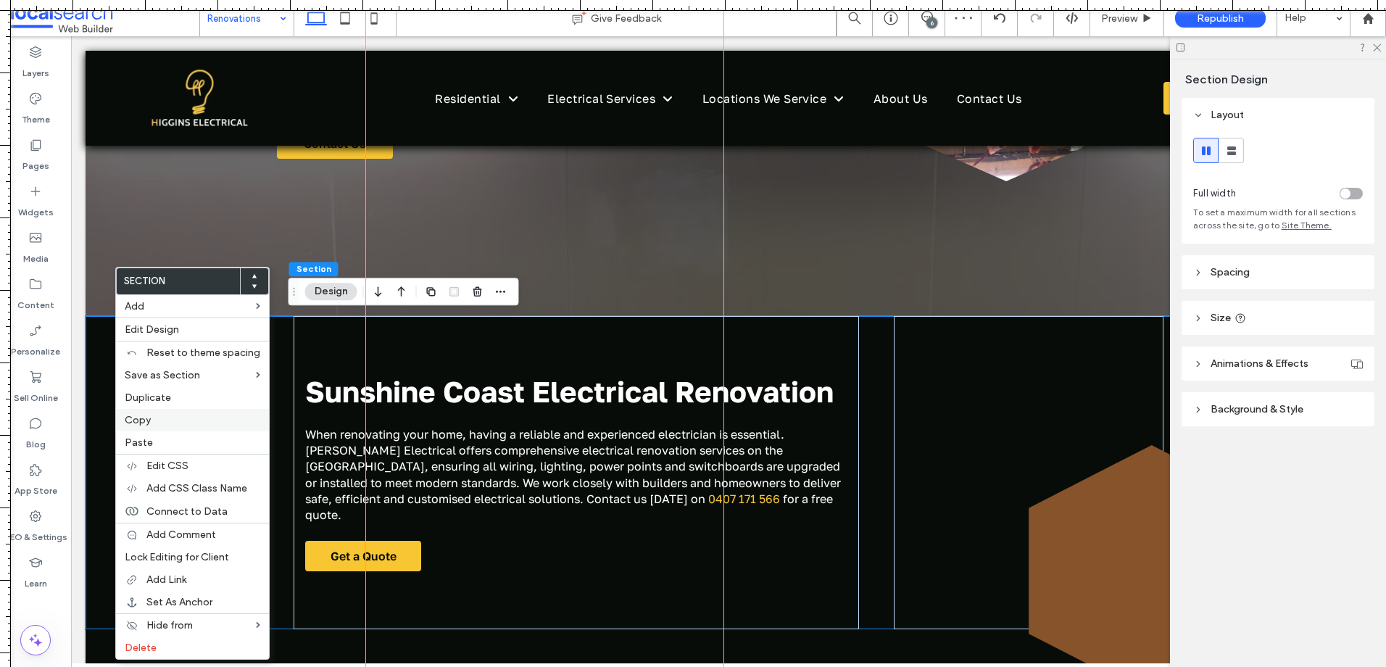
drag, startPoint x: 154, startPoint y: 434, endPoint x: 175, endPoint y: 431, distance: 20.6
click at [154, 435] on div "Paste" at bounding box center [192, 442] width 153 height 22
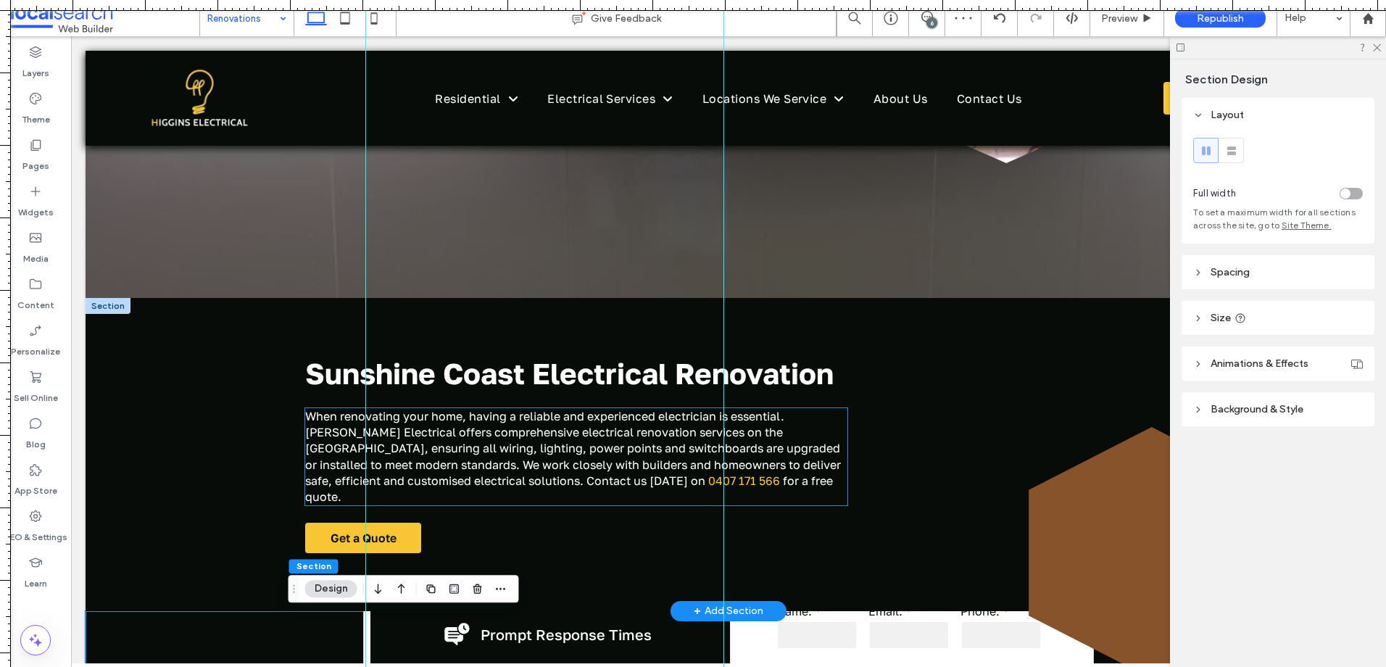
scroll to position [507, 0]
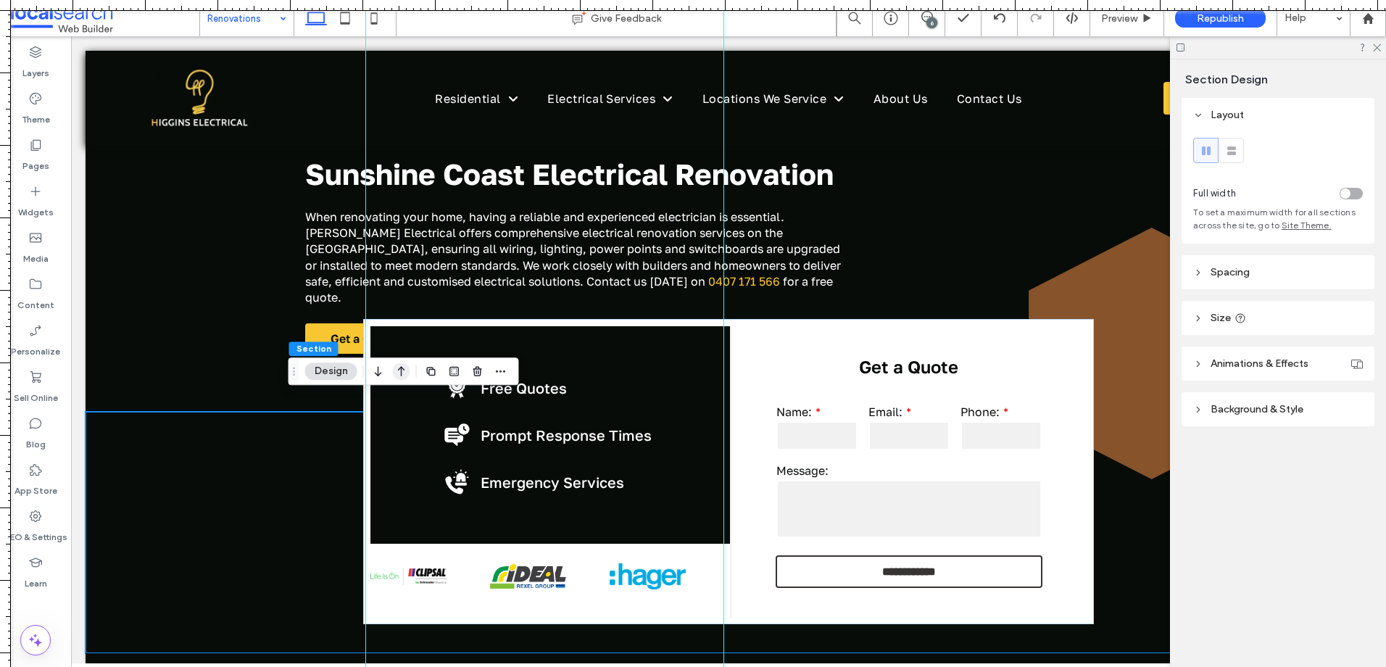
click at [408, 380] on icon "button" at bounding box center [401, 371] width 17 height 26
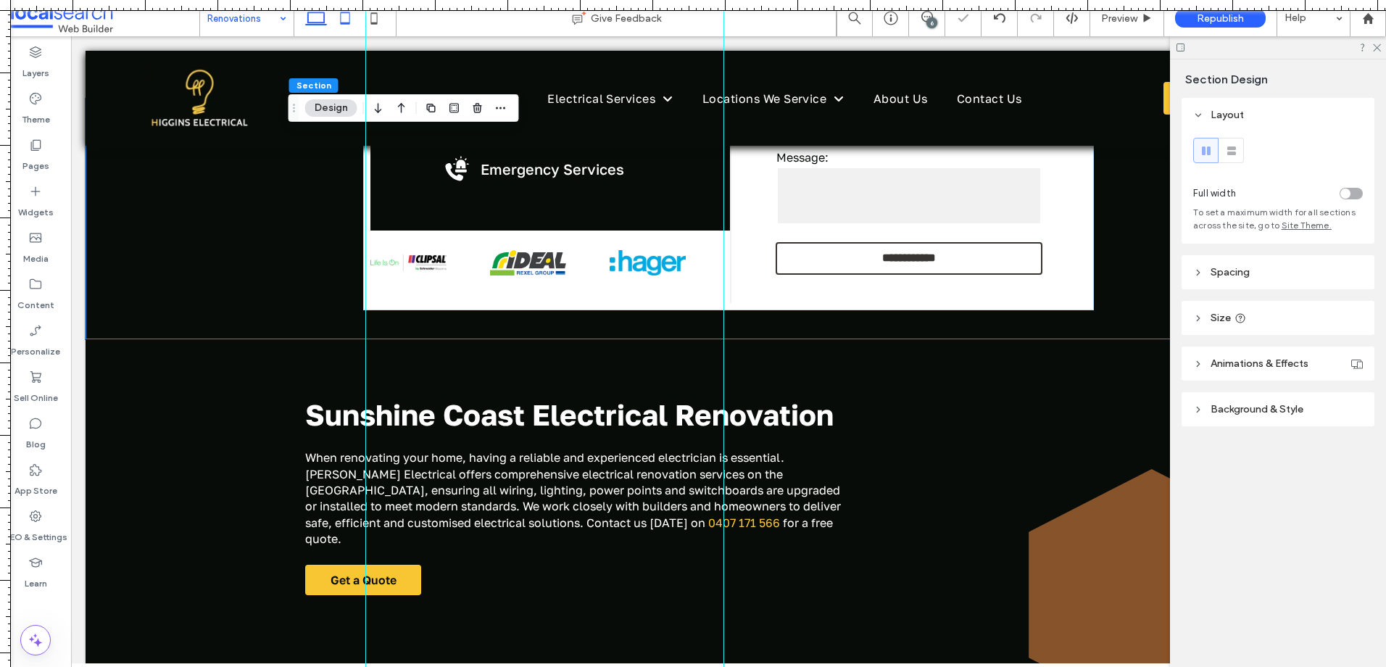
click at [349, 20] on use at bounding box center [345, 18] width 9 height 12
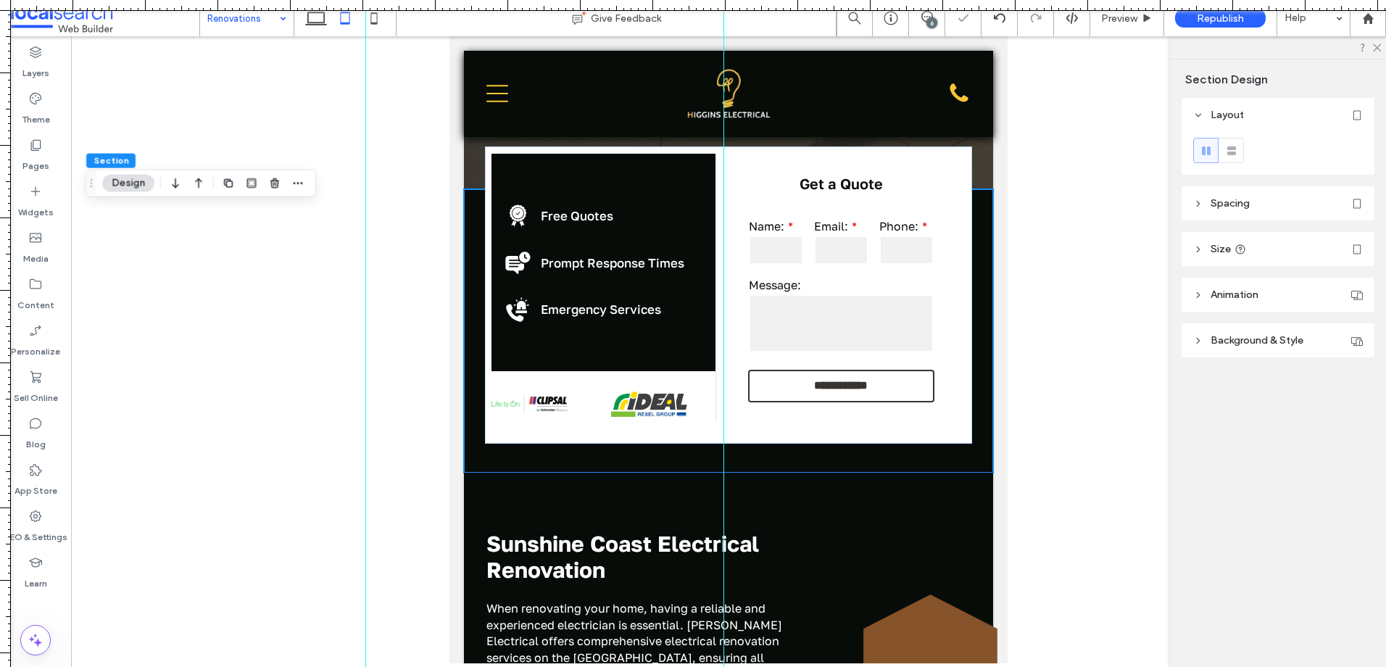
scroll to position [447, 0]
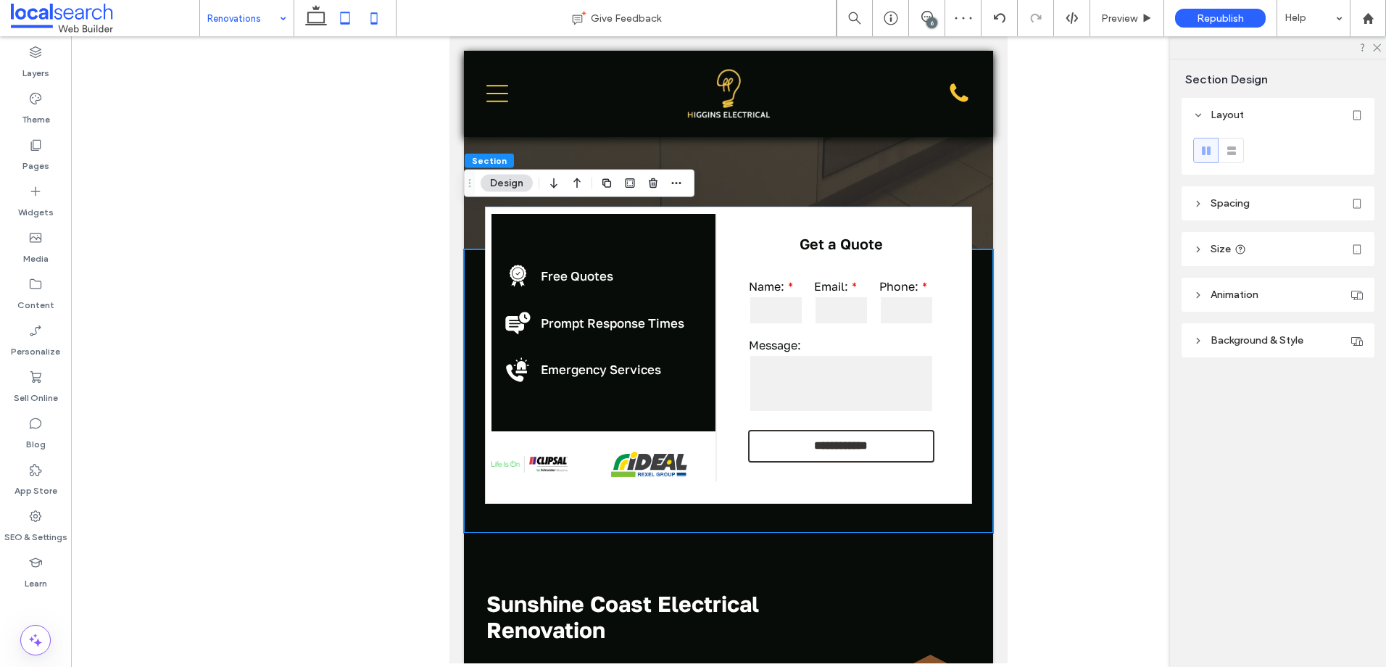
click at [373, 25] on icon at bounding box center [374, 18] width 29 height 29
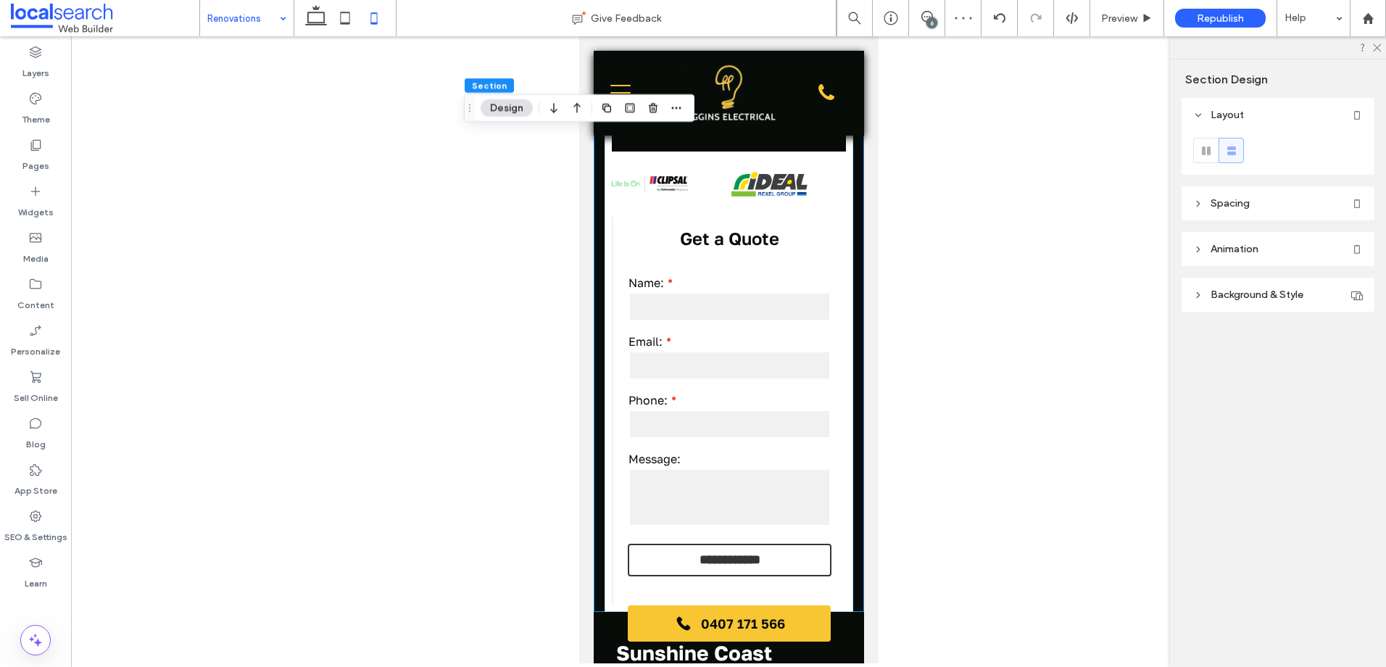
type input "*"
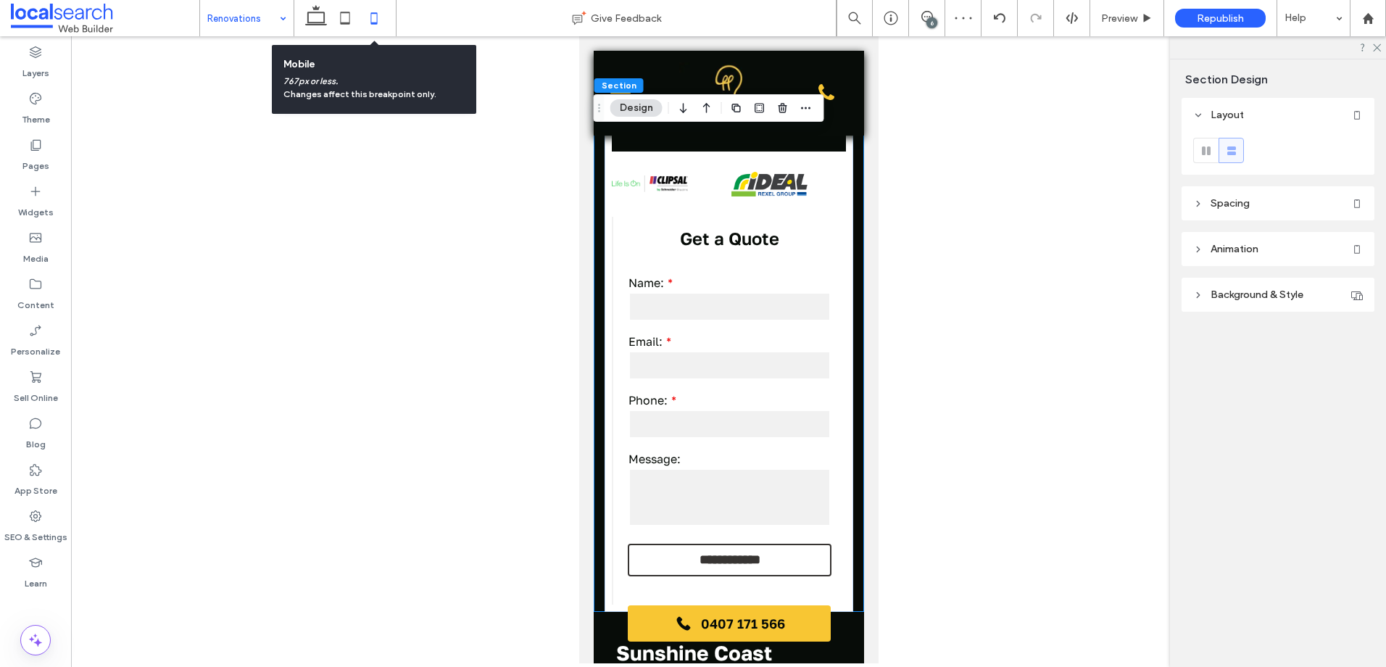
scroll to position [418, 0]
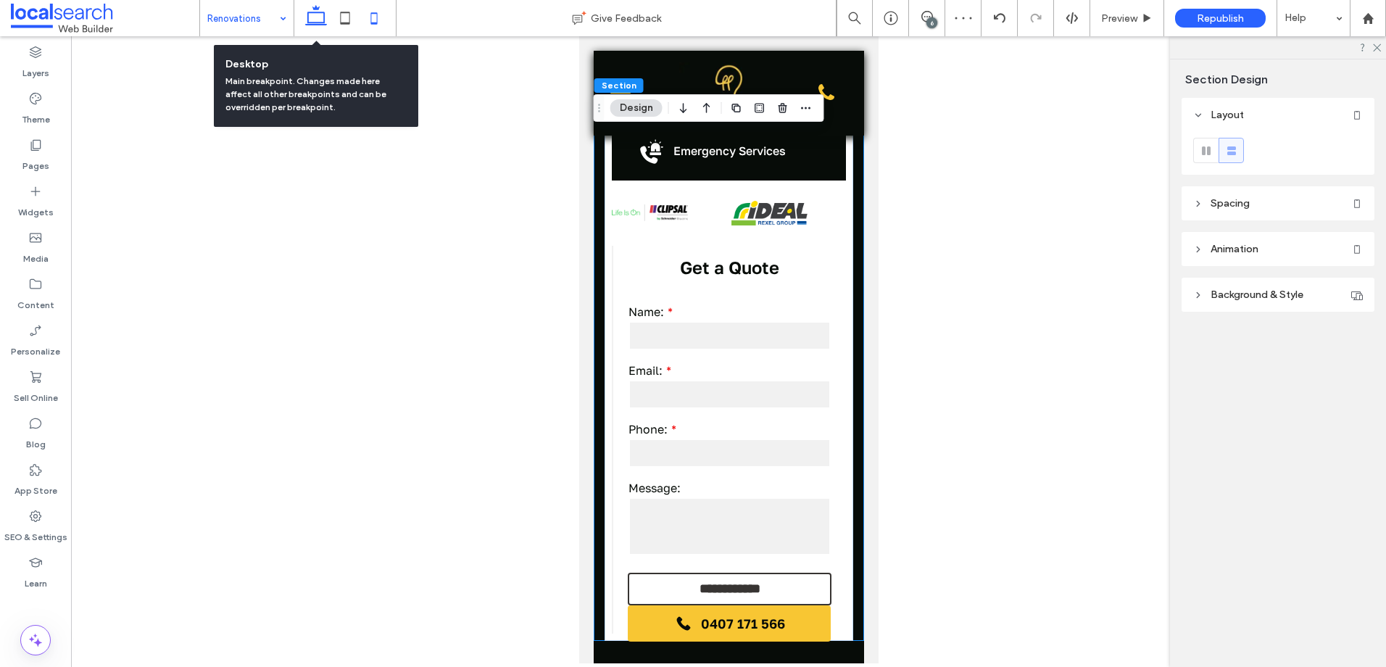
click at [302, 25] on icon at bounding box center [316, 18] width 29 height 29
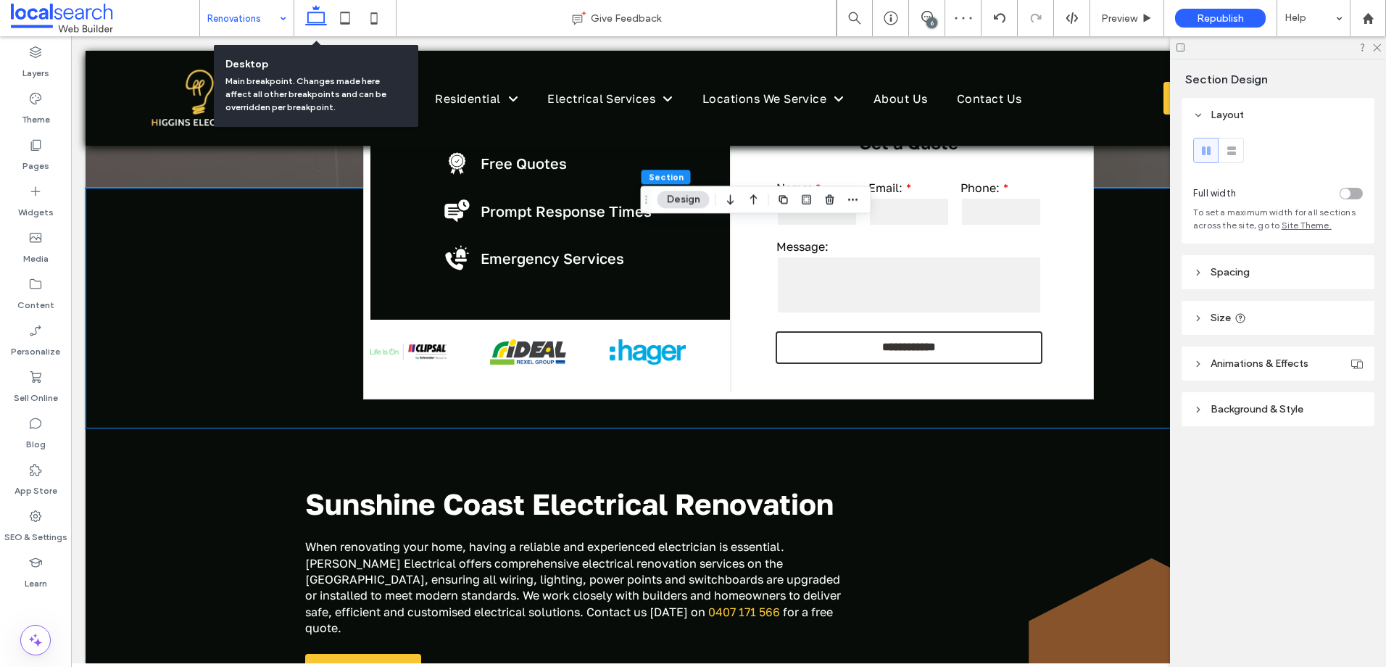
type input "**"
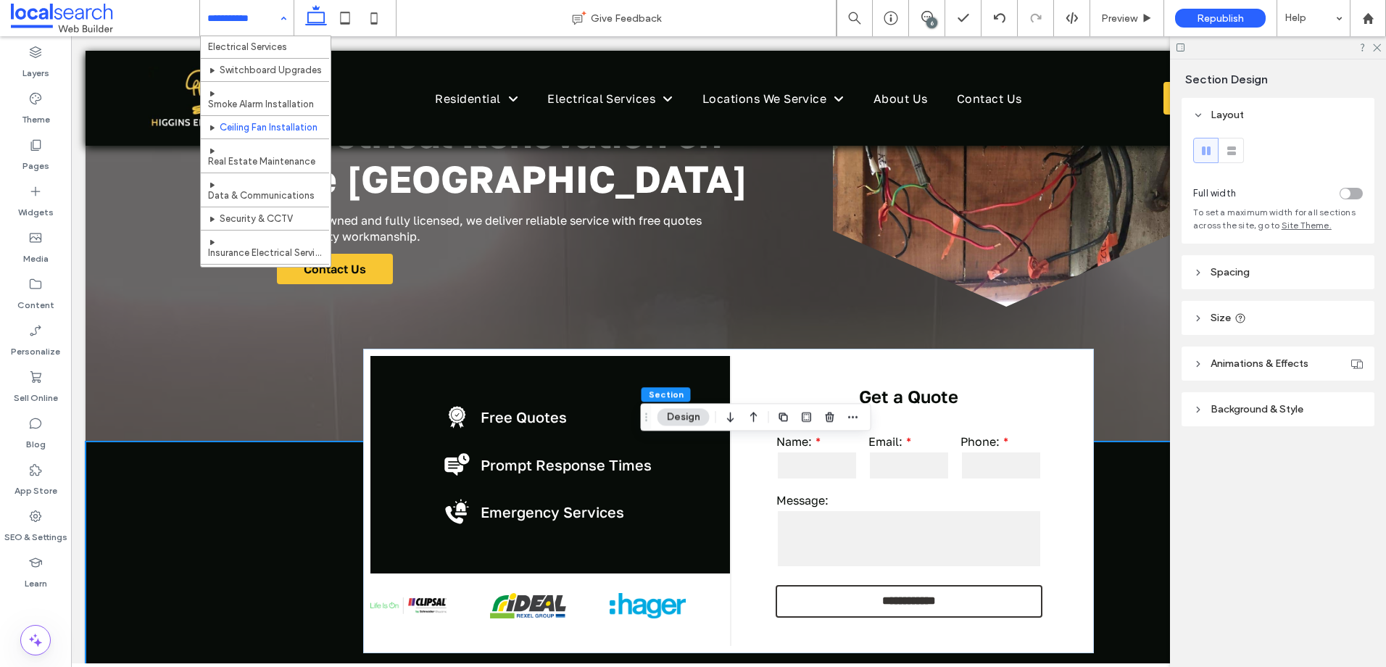
scroll to position [217, 0]
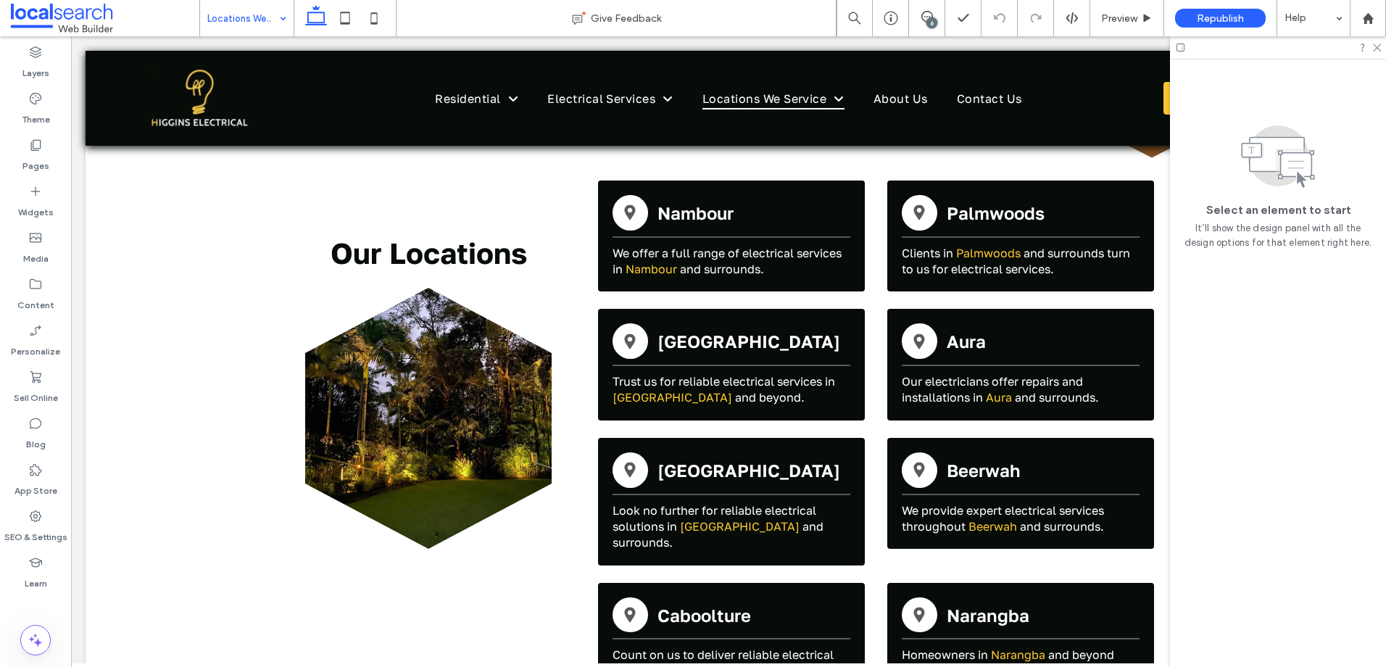
scroll to position [652, 0]
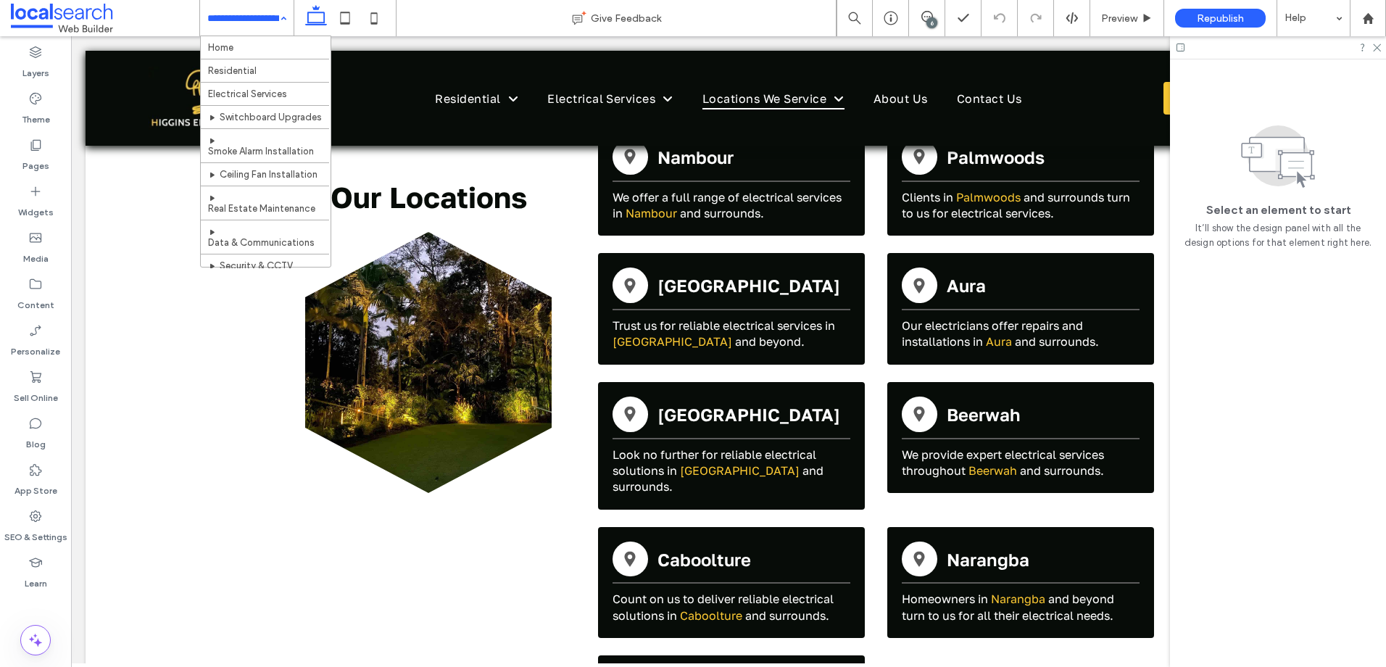
click at [249, 14] on input at bounding box center [243, 18] width 72 height 36
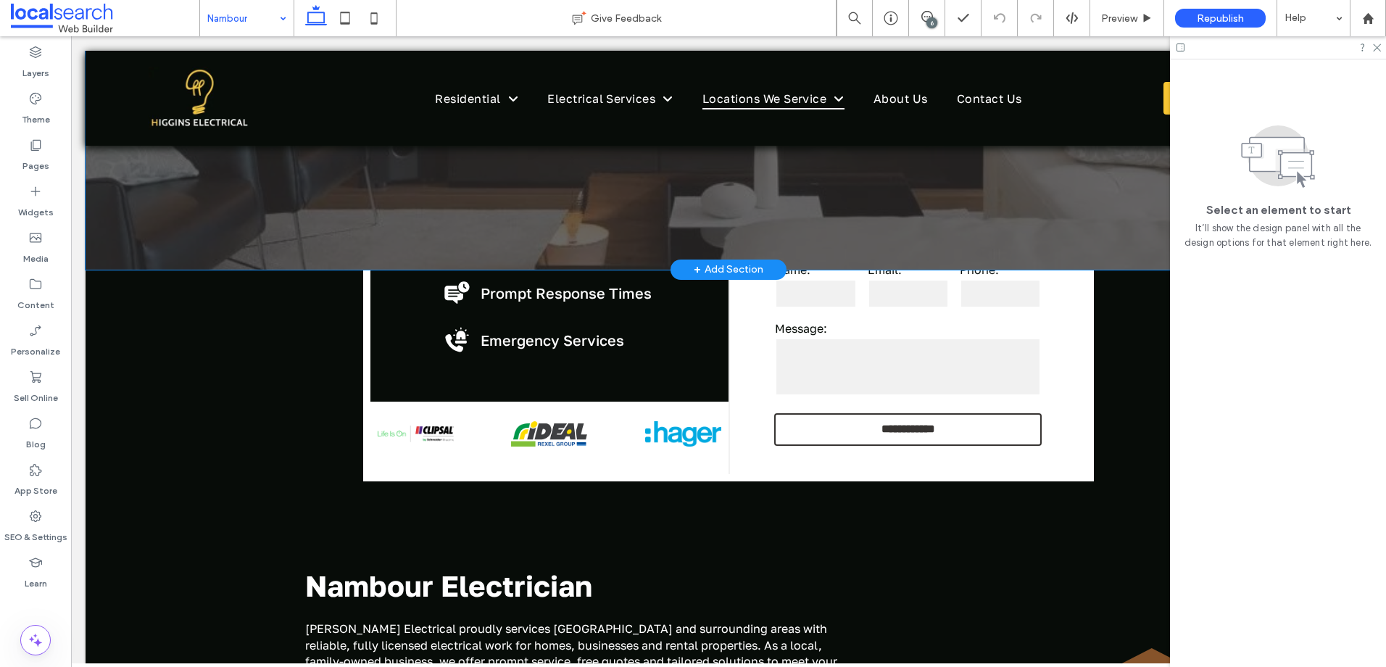
scroll to position [290, 0]
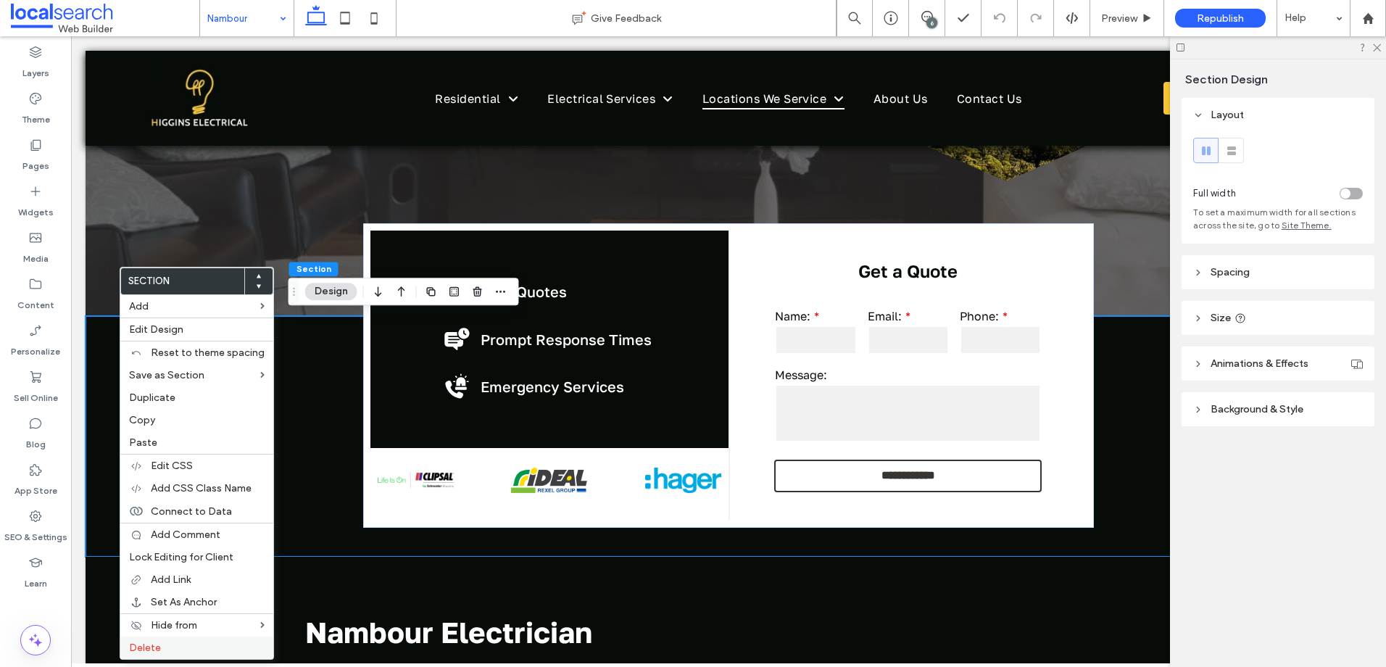
click at [176, 649] on label "Delete" at bounding box center [197, 647] width 136 height 12
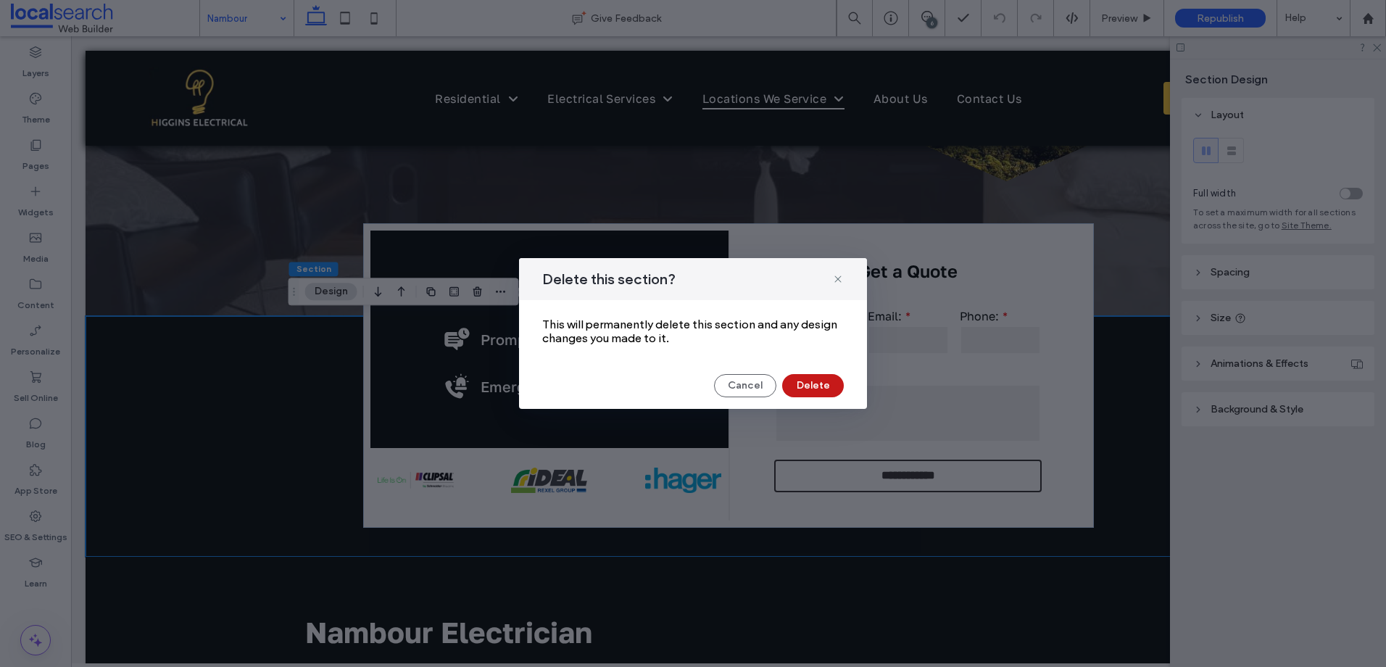
click at [804, 393] on button "Delete" at bounding box center [813, 385] width 62 height 23
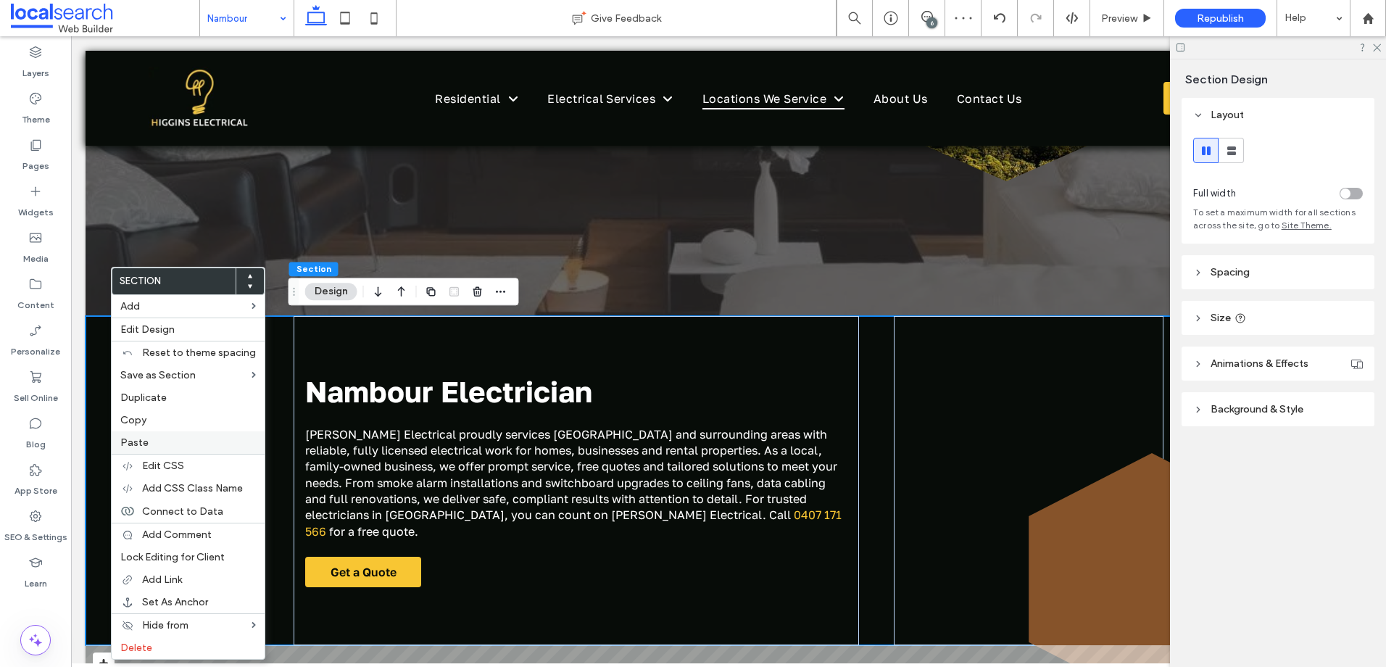
drag, startPoint x: 167, startPoint y: 433, endPoint x: 175, endPoint y: 434, distance: 8.1
click at [167, 433] on div "Paste" at bounding box center [188, 442] width 153 height 22
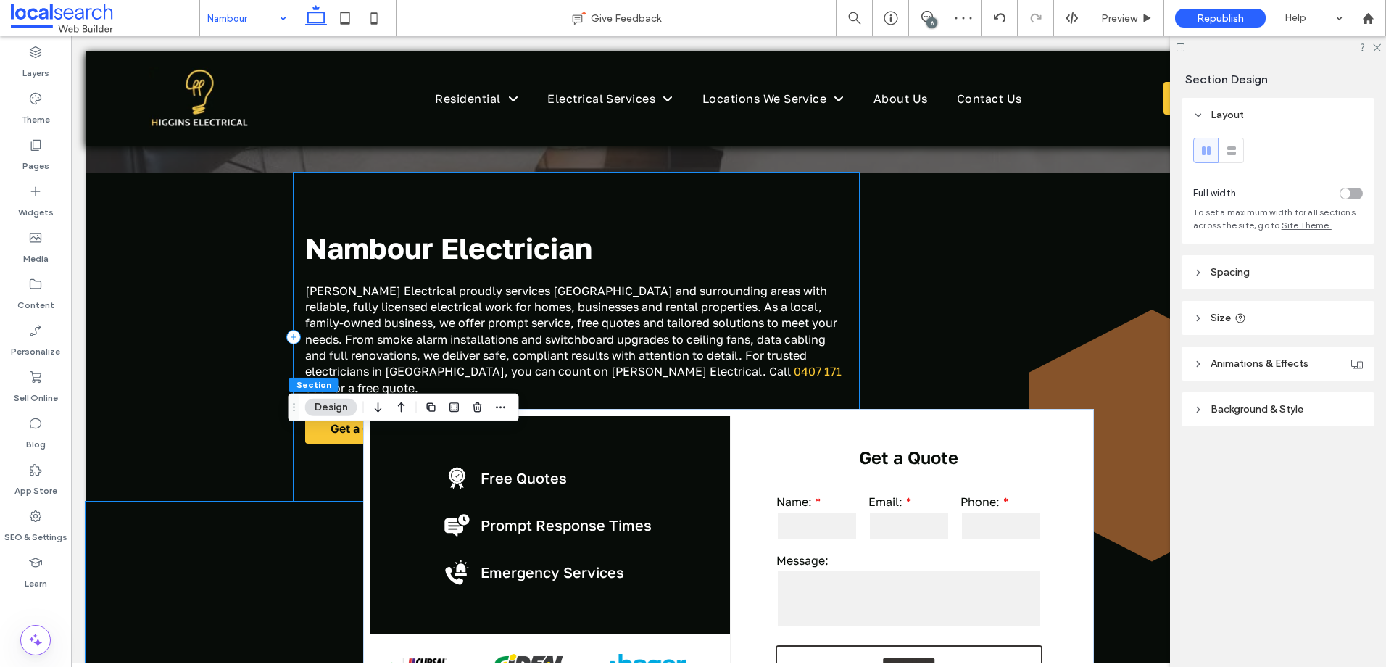
scroll to position [507, 0]
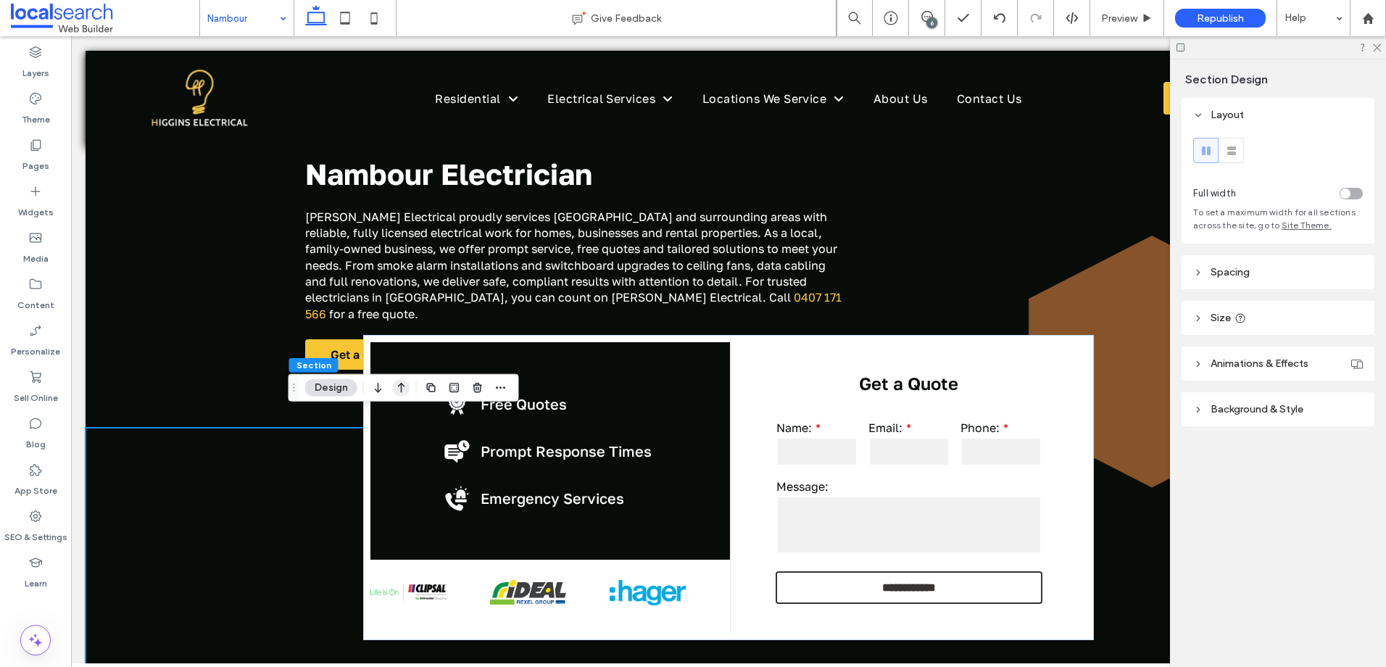
click at [395, 385] on icon "button" at bounding box center [401, 388] width 17 height 26
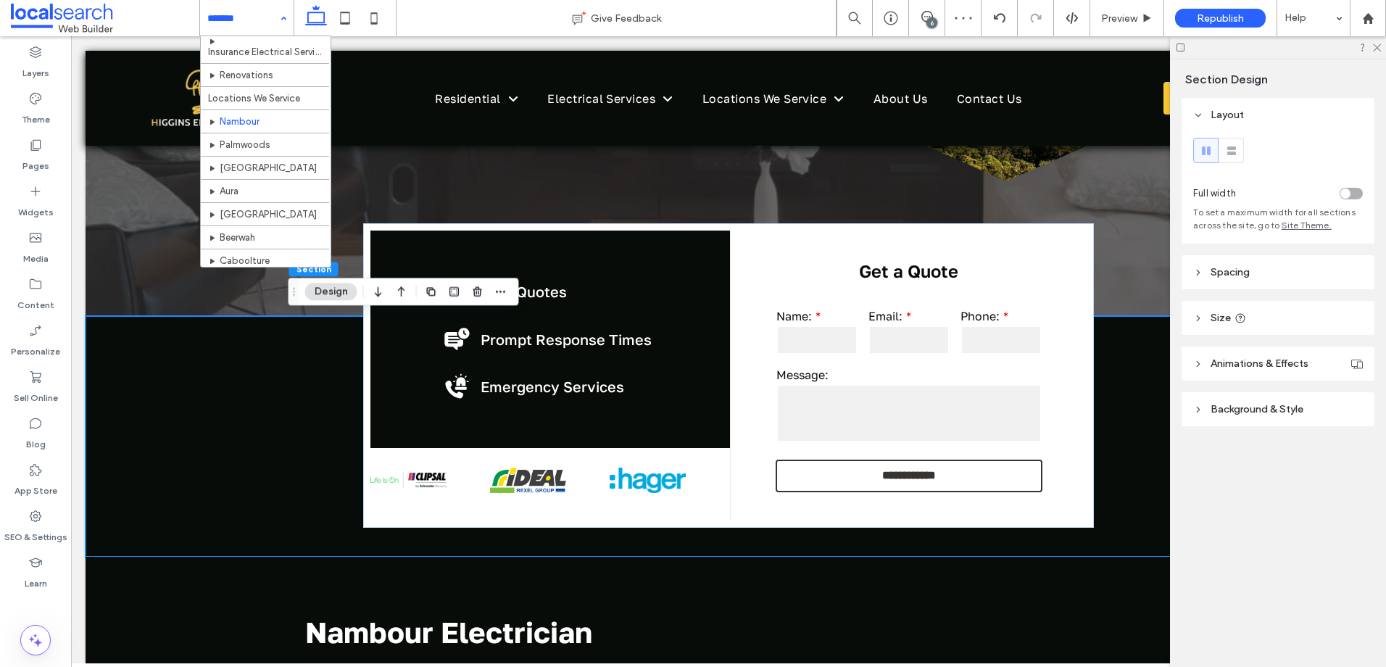
scroll to position [290, 0]
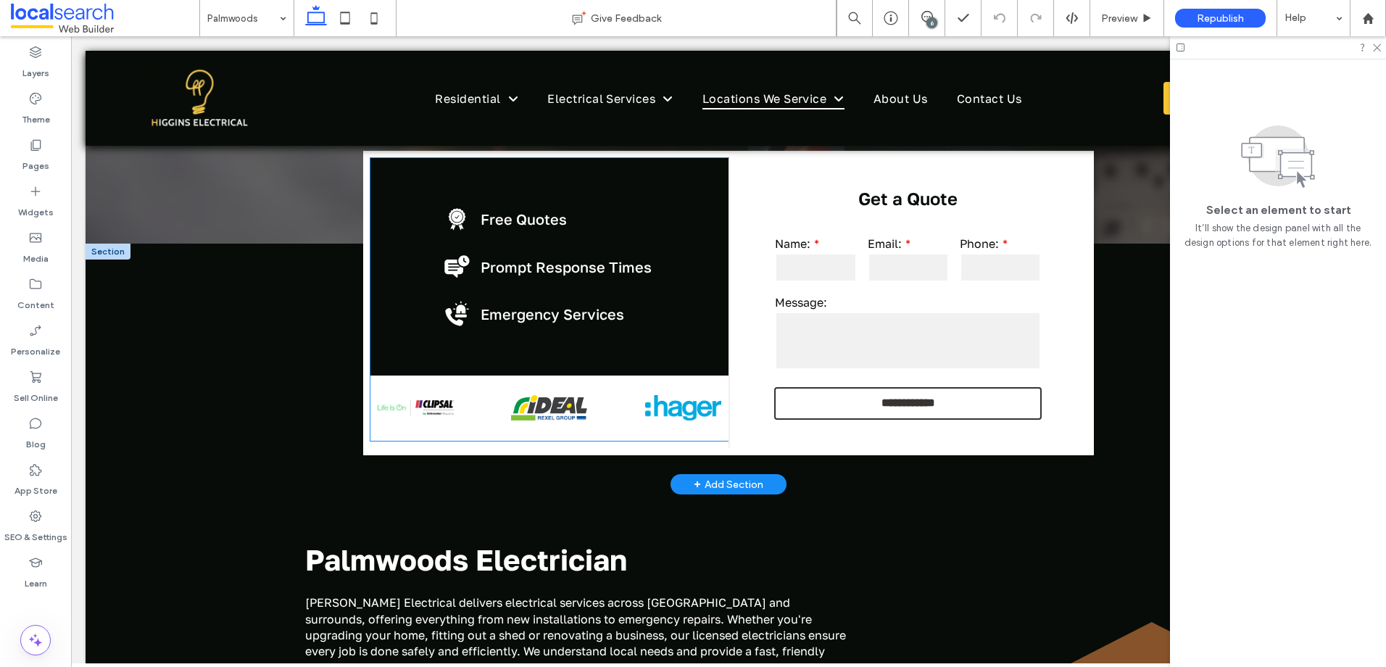
scroll to position [290, 0]
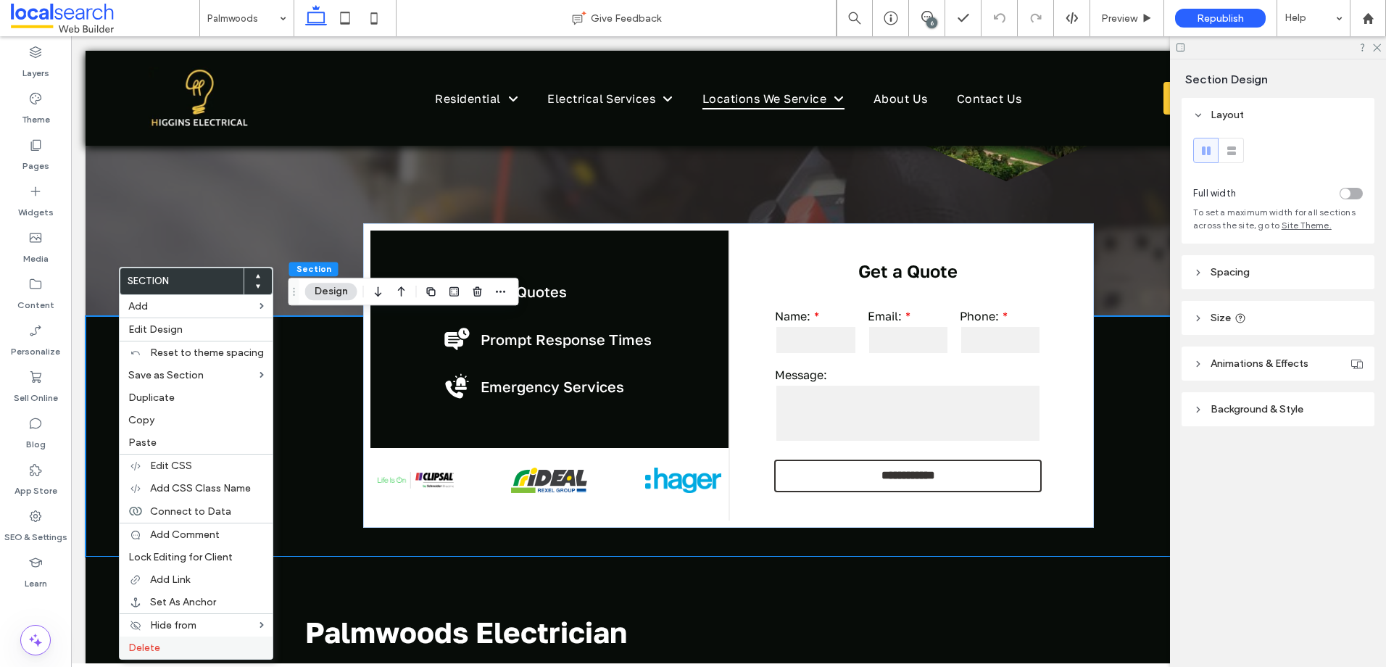
click at [158, 644] on span "Delete" at bounding box center [144, 647] width 32 height 12
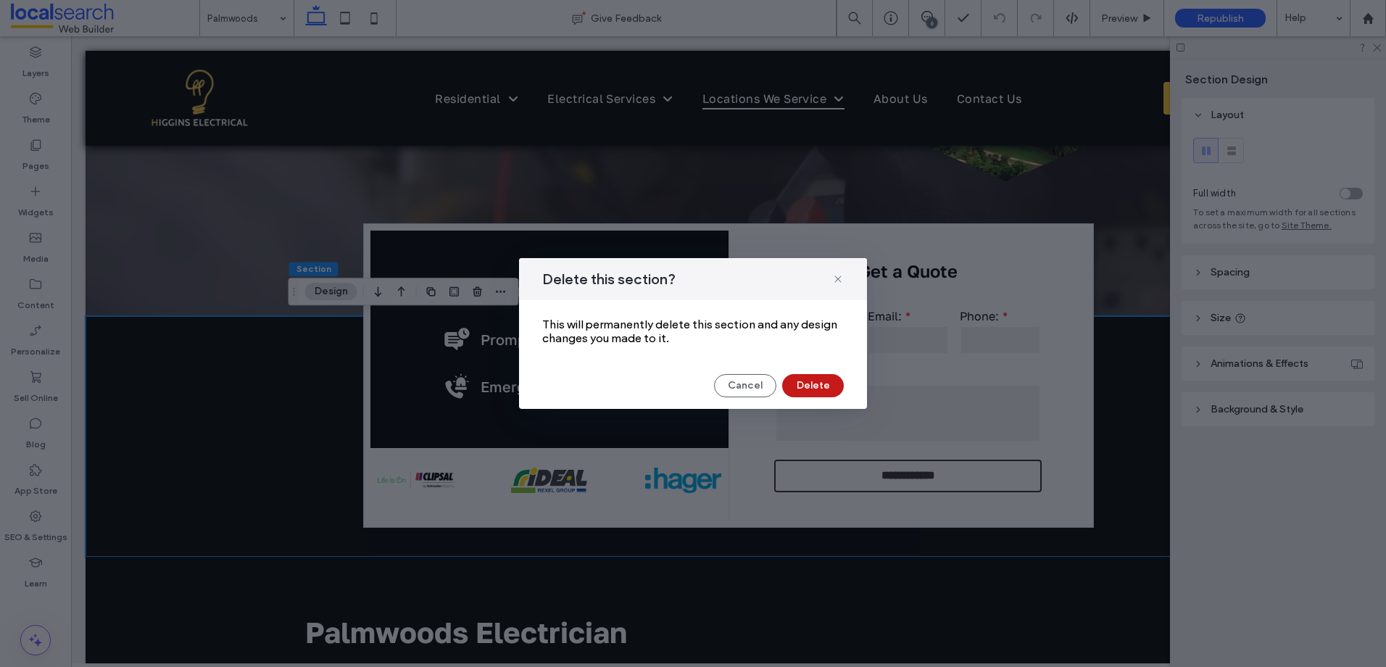
click at [802, 383] on button "Delete" at bounding box center [813, 385] width 62 height 23
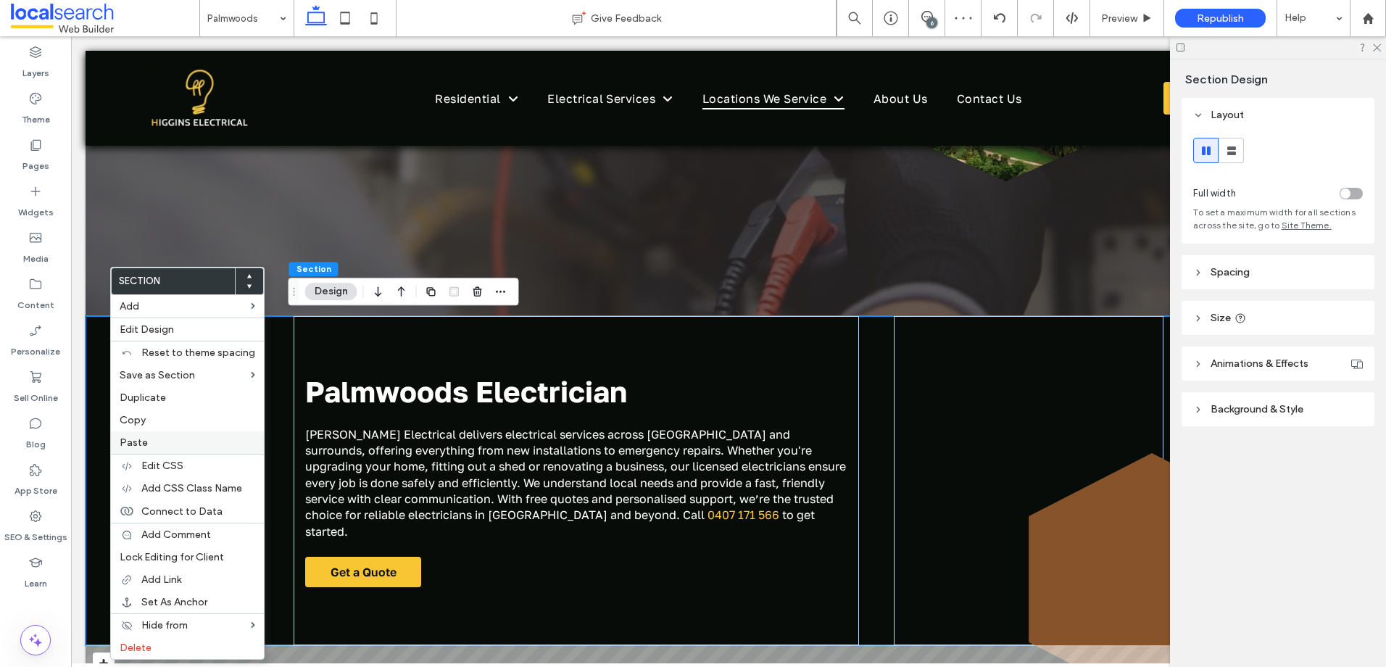
click at [133, 445] on span "Paste" at bounding box center [134, 442] width 28 height 12
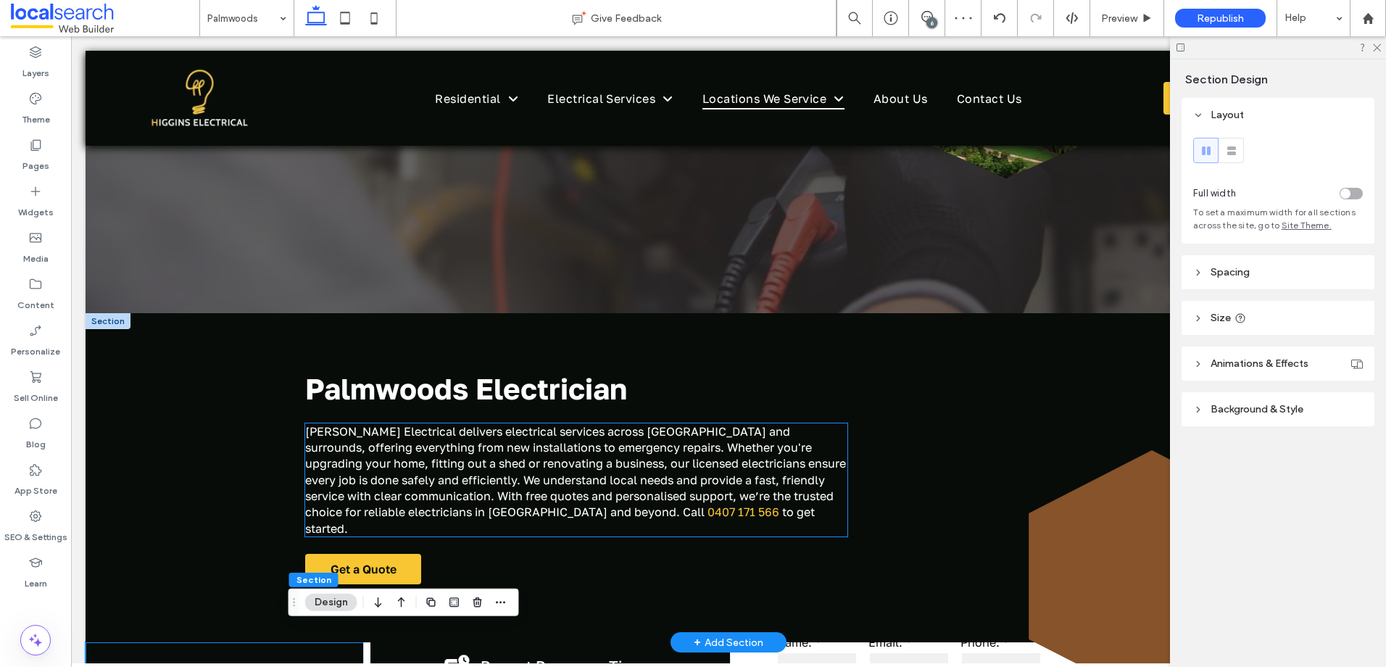
scroll to position [435, 0]
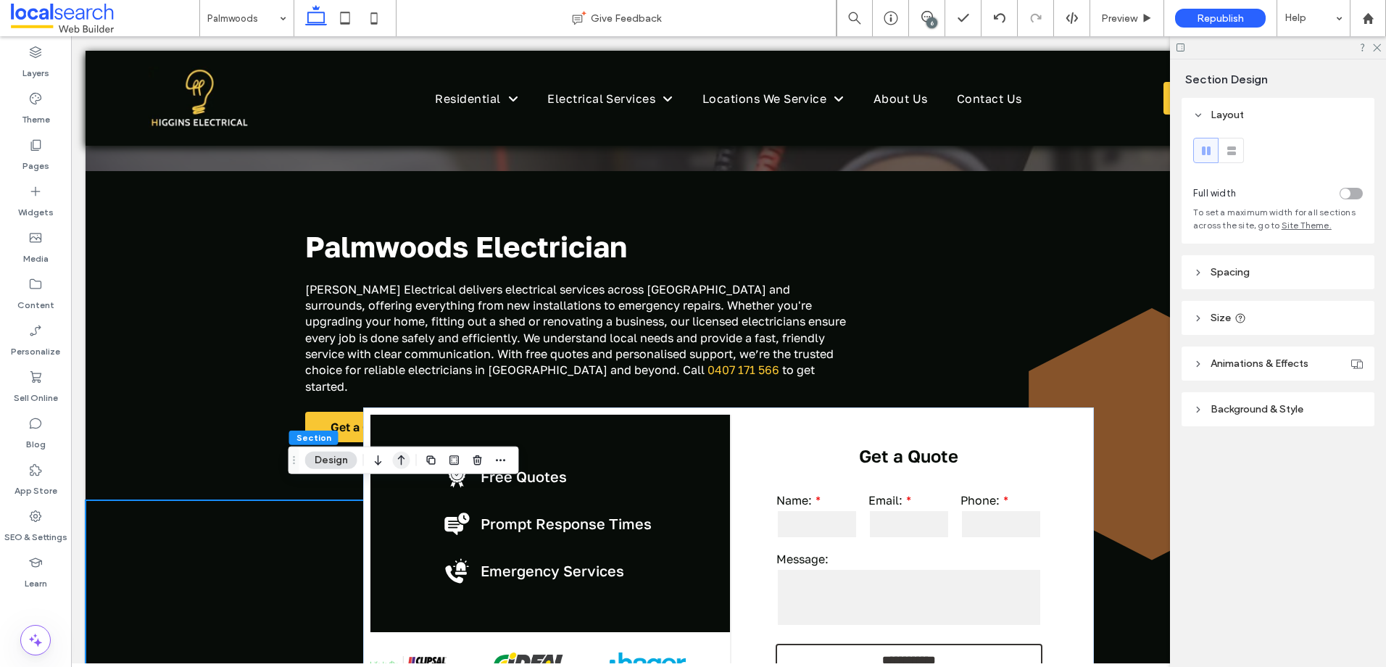
click at [400, 458] on icon "button" at bounding box center [401, 460] width 17 height 26
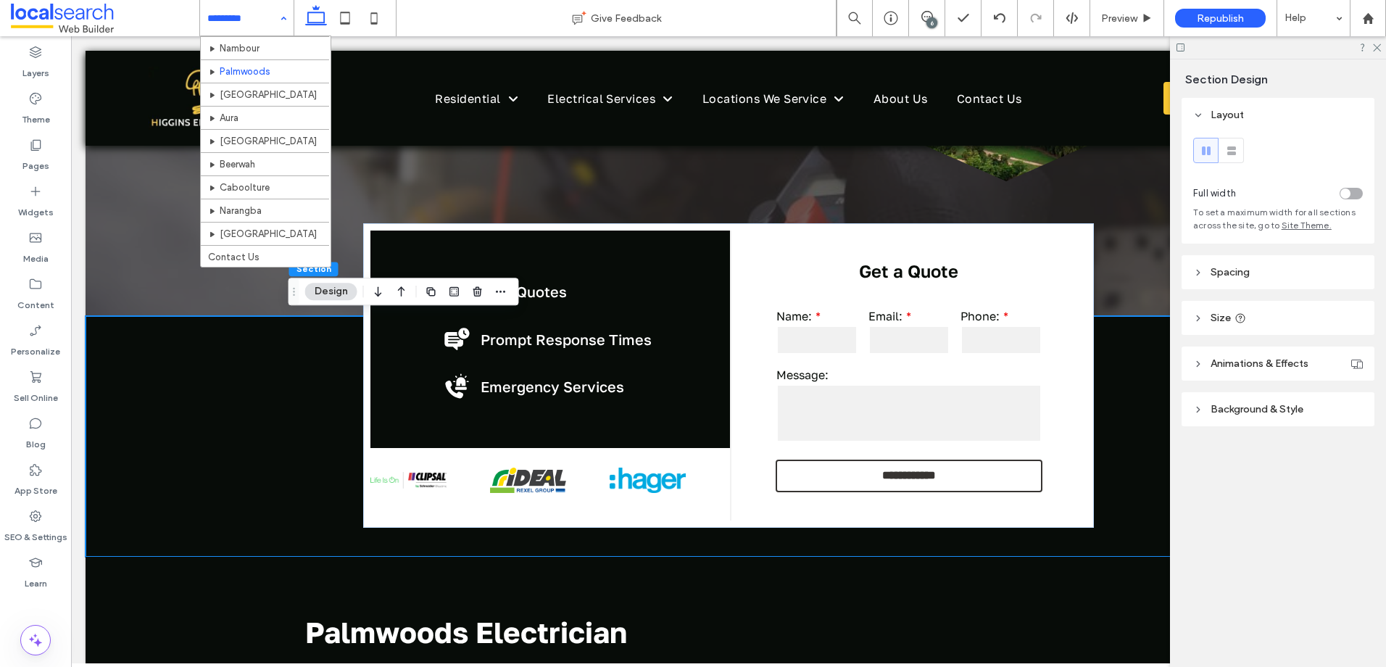
scroll to position [343, 0]
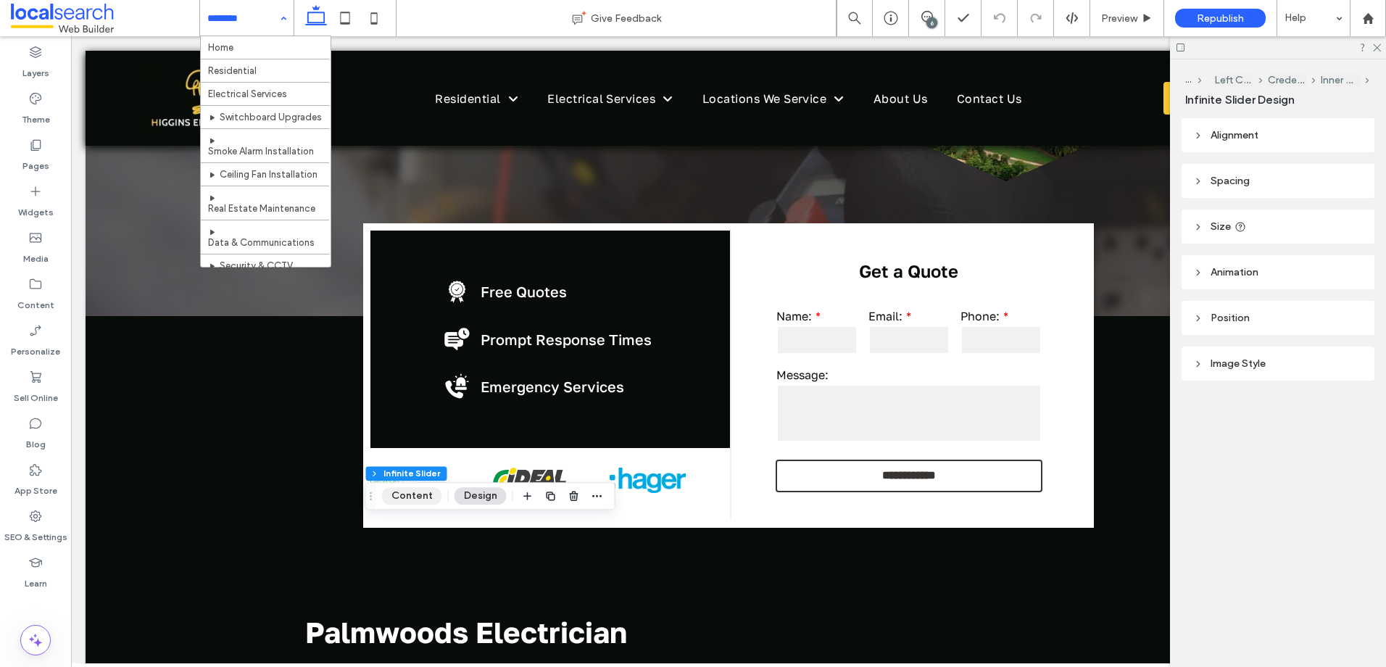
click at [410, 499] on button "Content" at bounding box center [412, 495] width 60 height 17
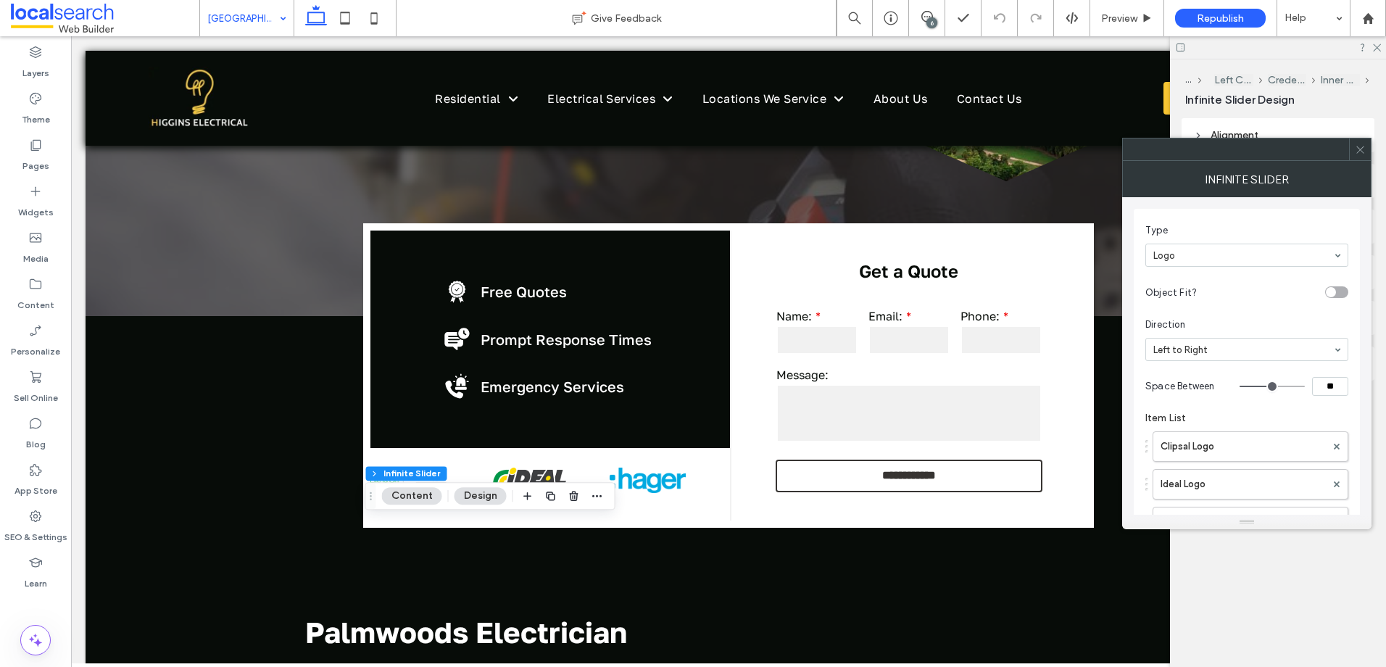
scroll to position [76, 0]
click at [1360, 149] on use at bounding box center [1359, 149] width 7 height 7
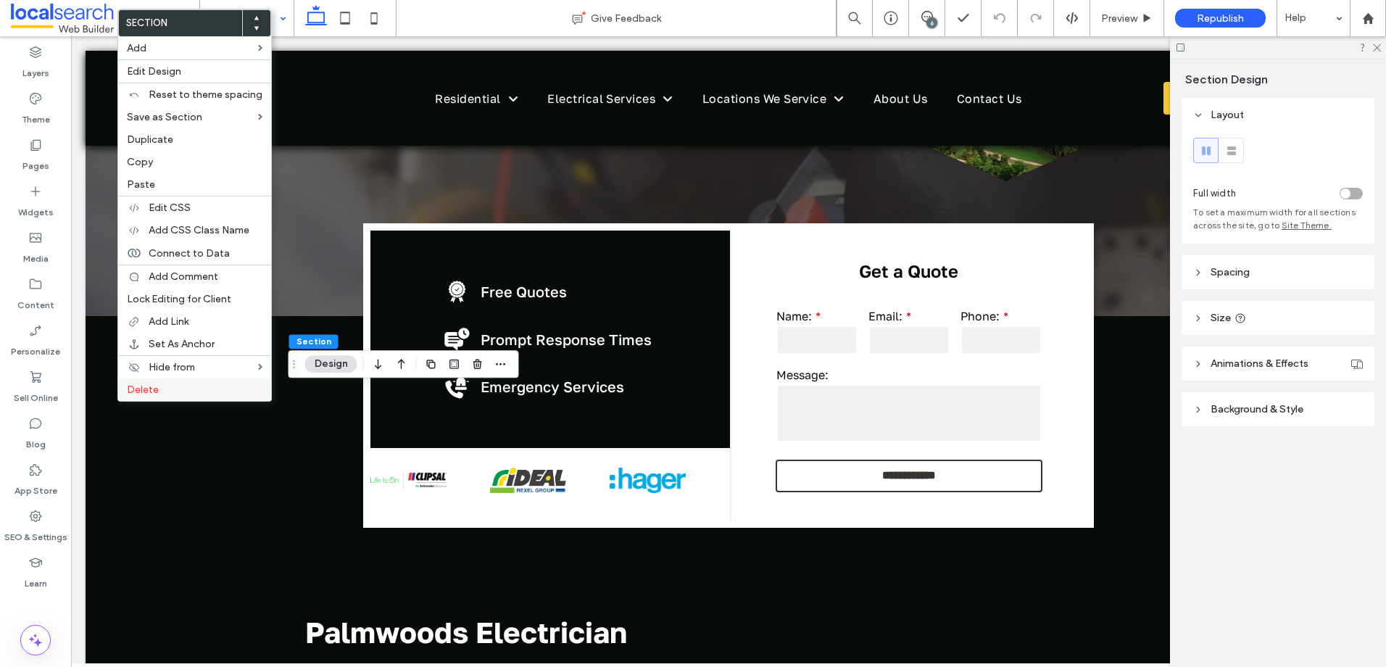
click at [151, 392] on span "Delete" at bounding box center [143, 389] width 32 height 12
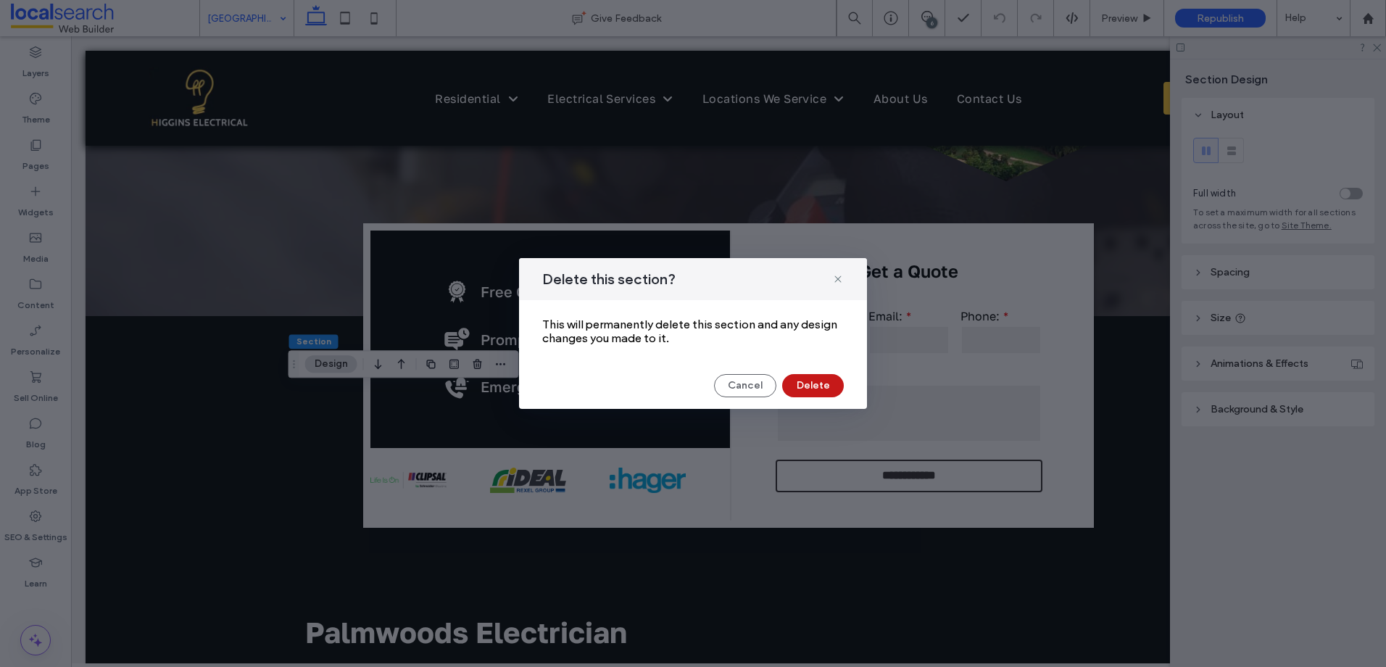
click at [808, 376] on button "Delete" at bounding box center [813, 385] width 62 height 23
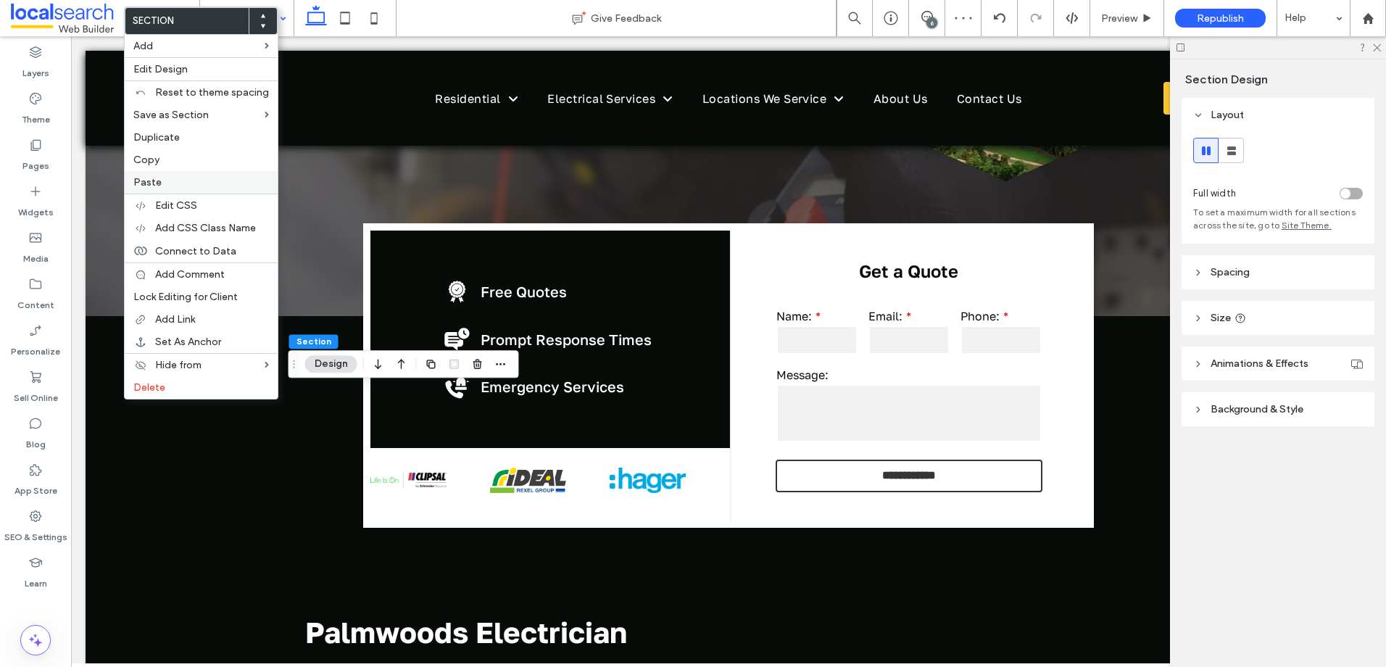
click at [190, 188] on label "Paste" at bounding box center [201, 182] width 136 height 12
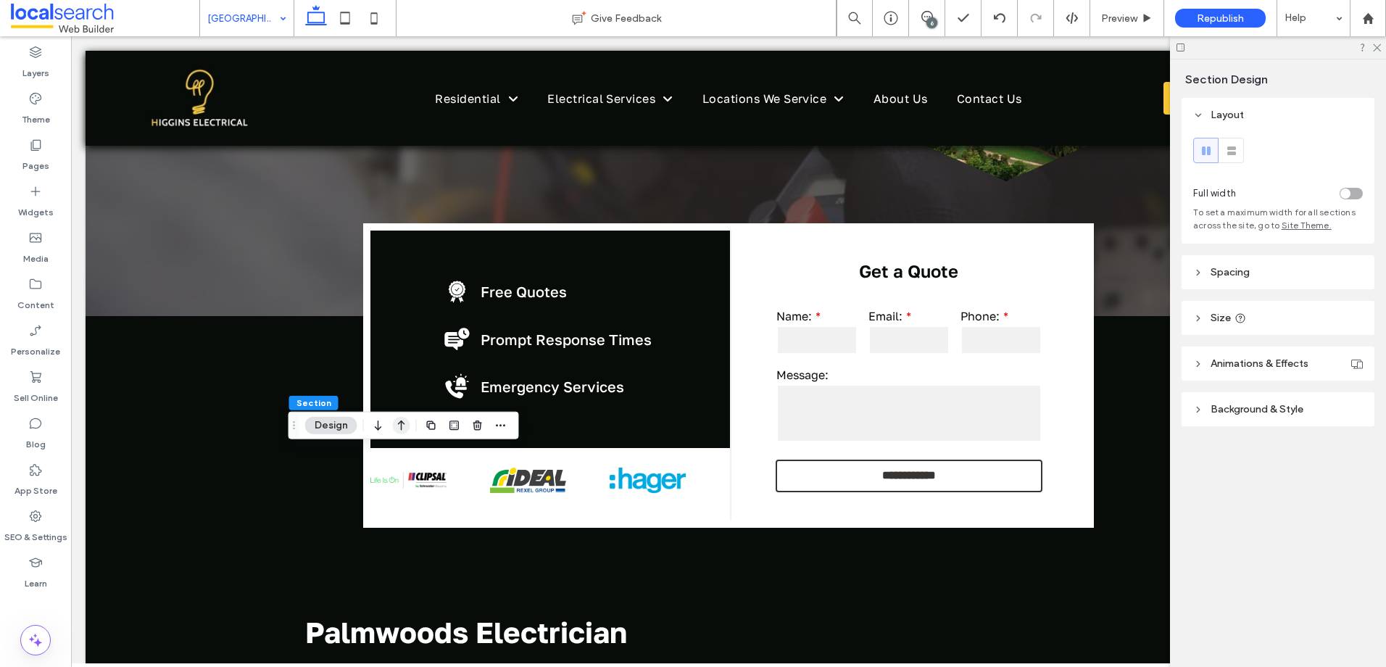
click at [403, 430] on icon "button" at bounding box center [401, 425] width 17 height 26
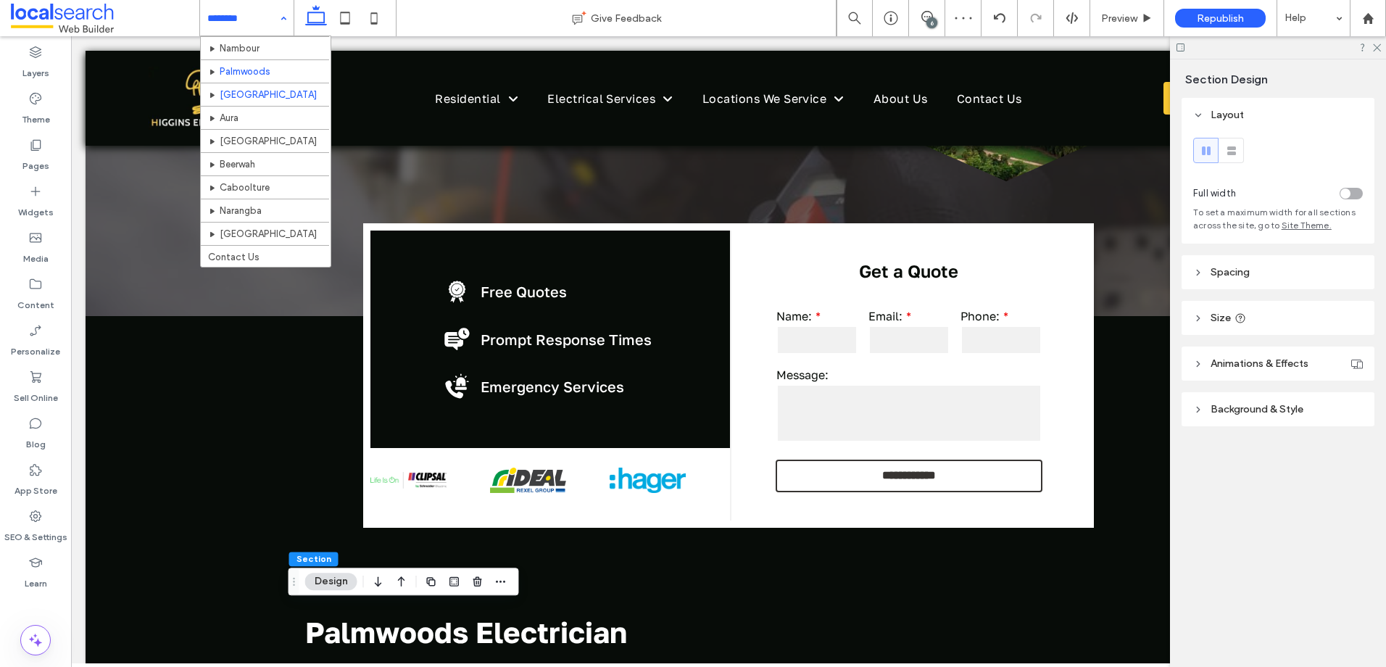
scroll to position [343, 0]
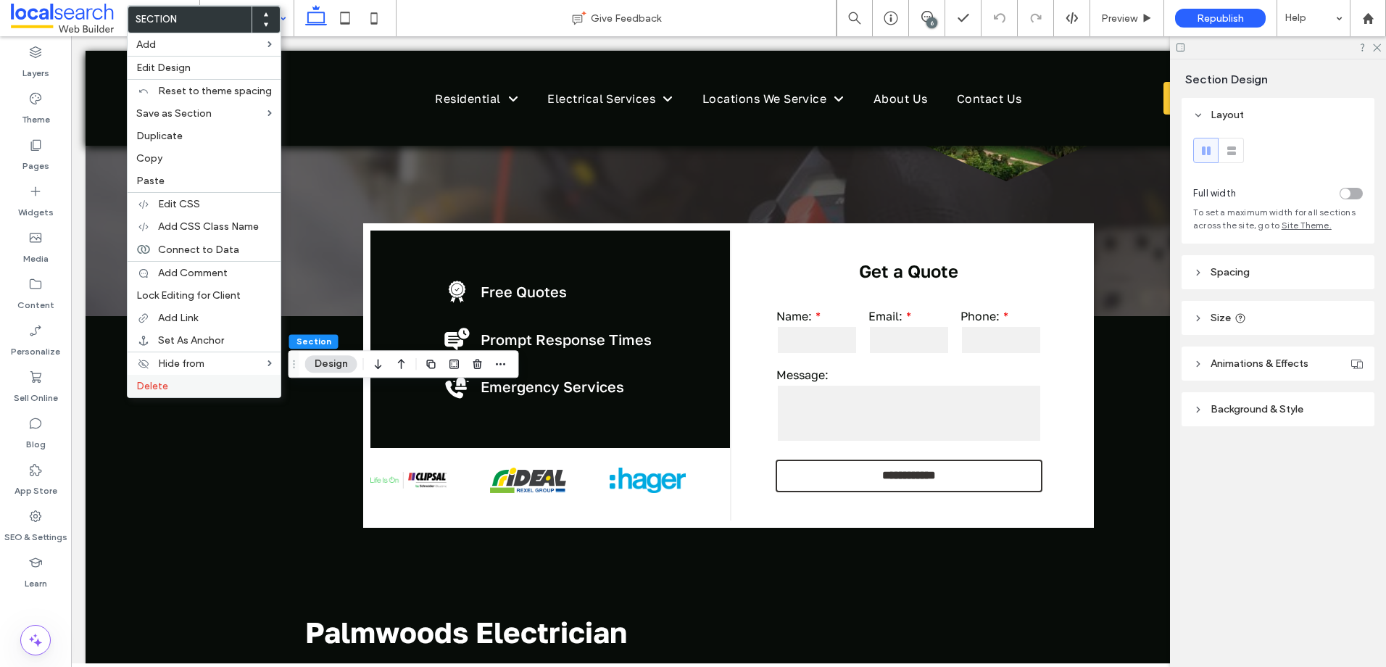
click at [155, 384] on span "Delete" at bounding box center [152, 386] width 32 height 12
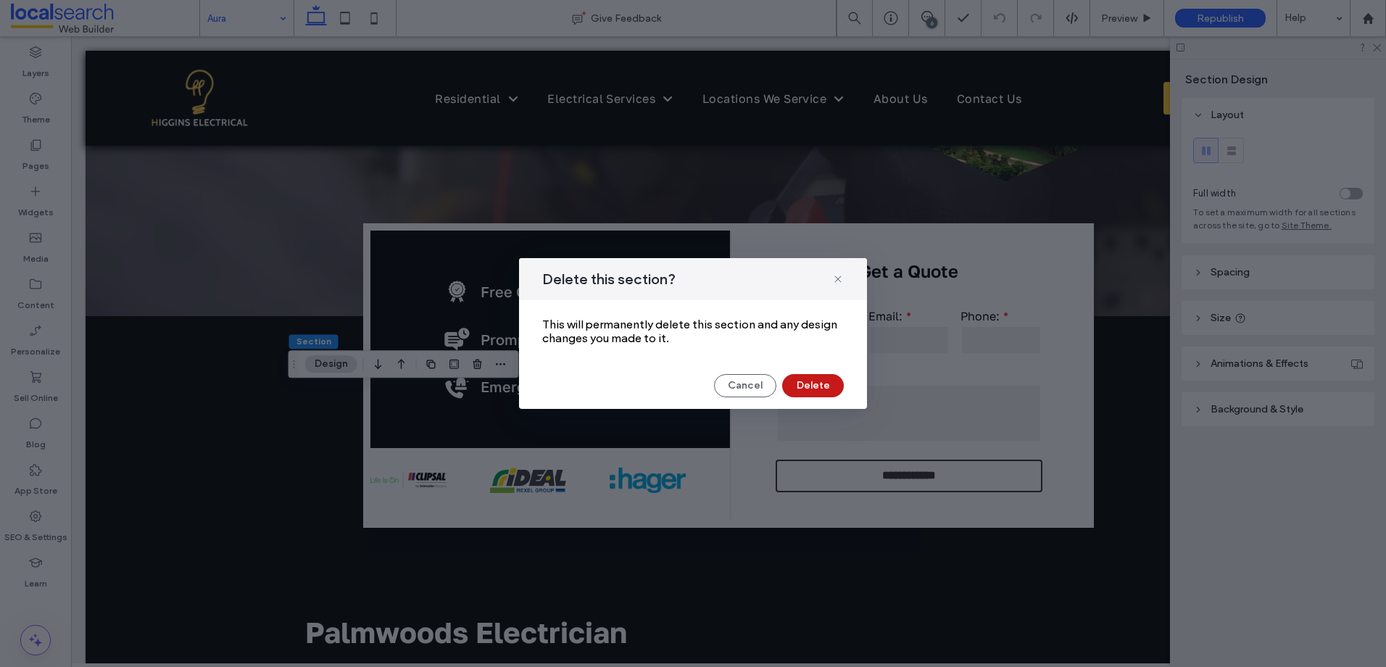
click at [817, 389] on button "Delete" at bounding box center [813, 385] width 62 height 23
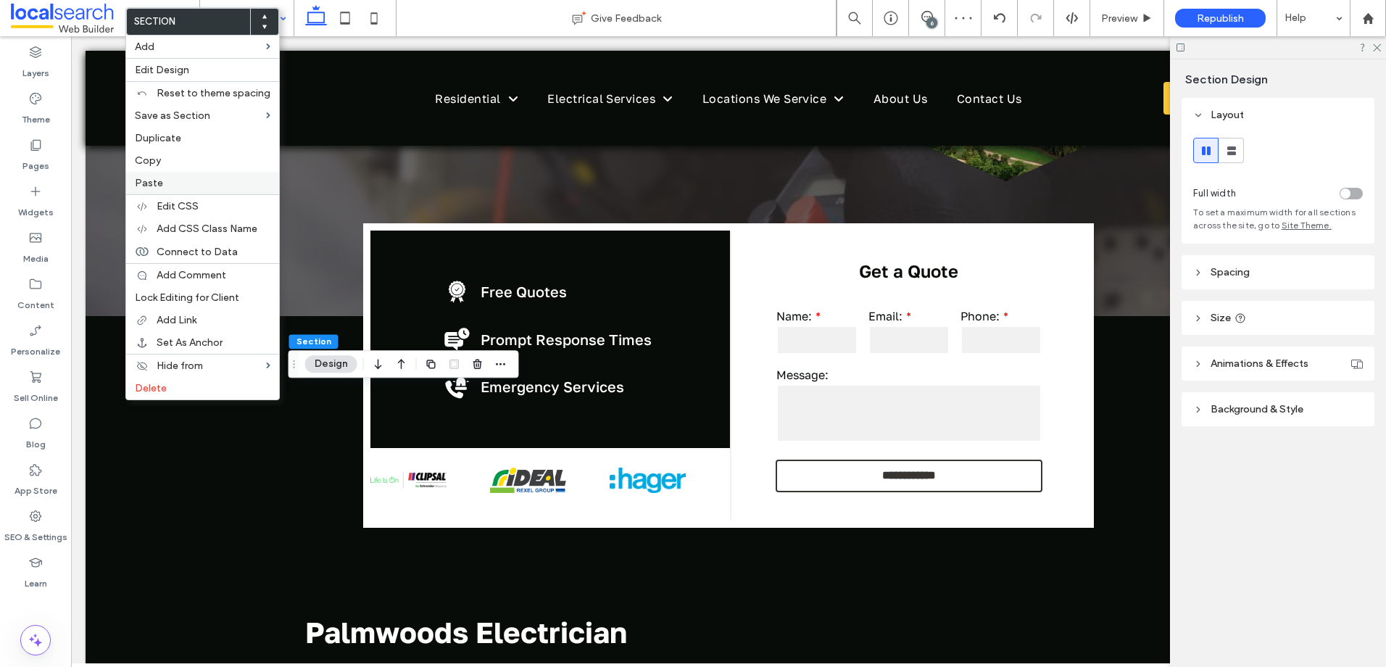
click at [165, 189] on div "Paste" at bounding box center [202, 183] width 153 height 22
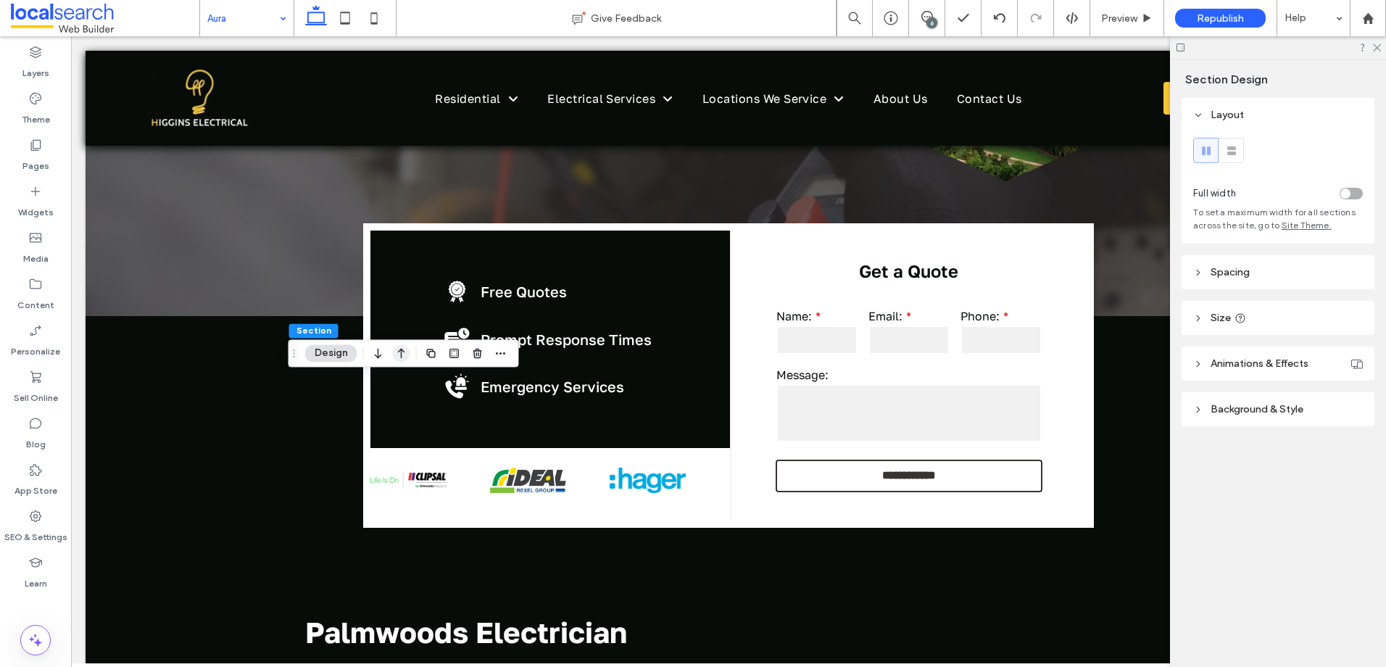
click at [397, 352] on icon "button" at bounding box center [401, 353] width 17 height 26
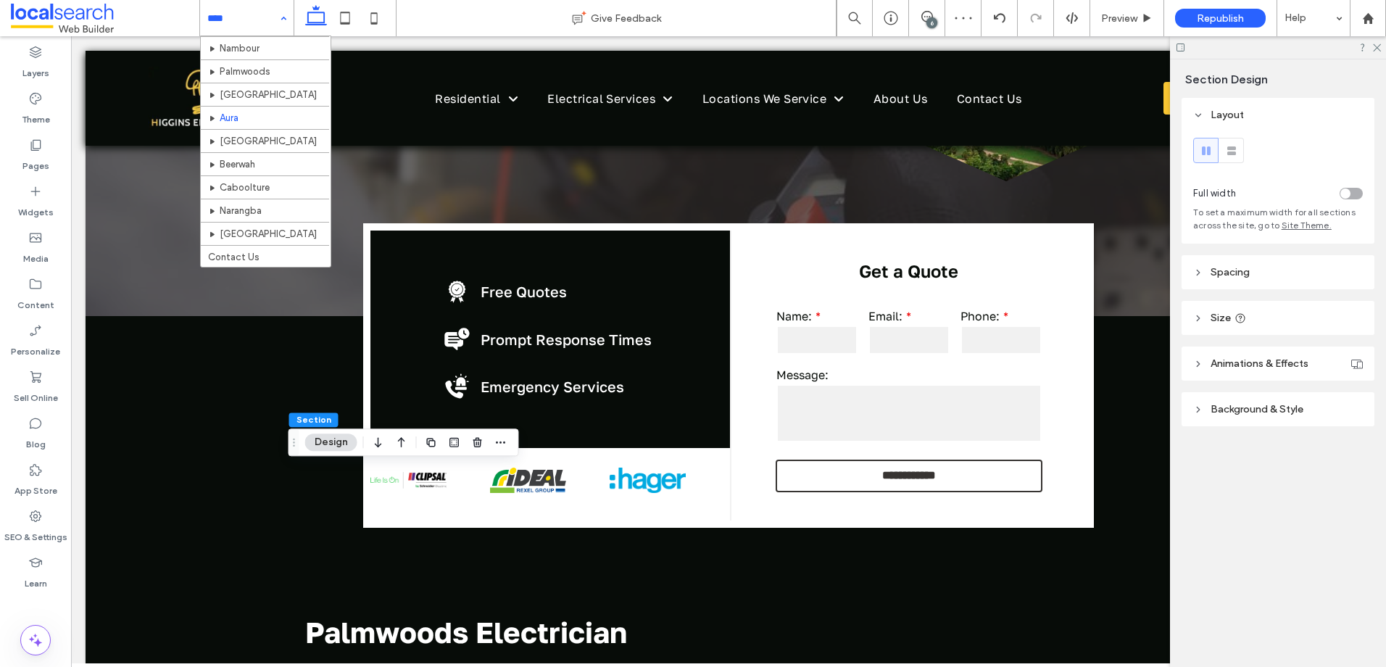
scroll to position [343, 0]
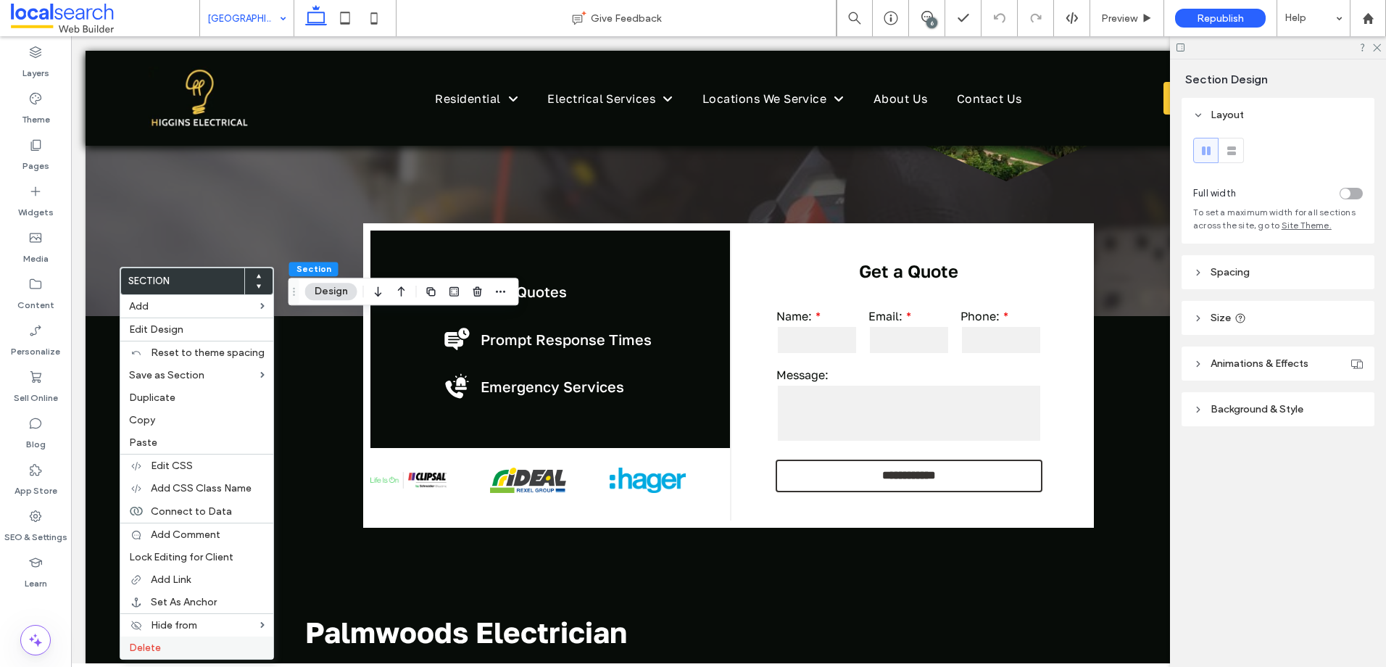
click at [157, 644] on span "Delete" at bounding box center [145, 647] width 32 height 12
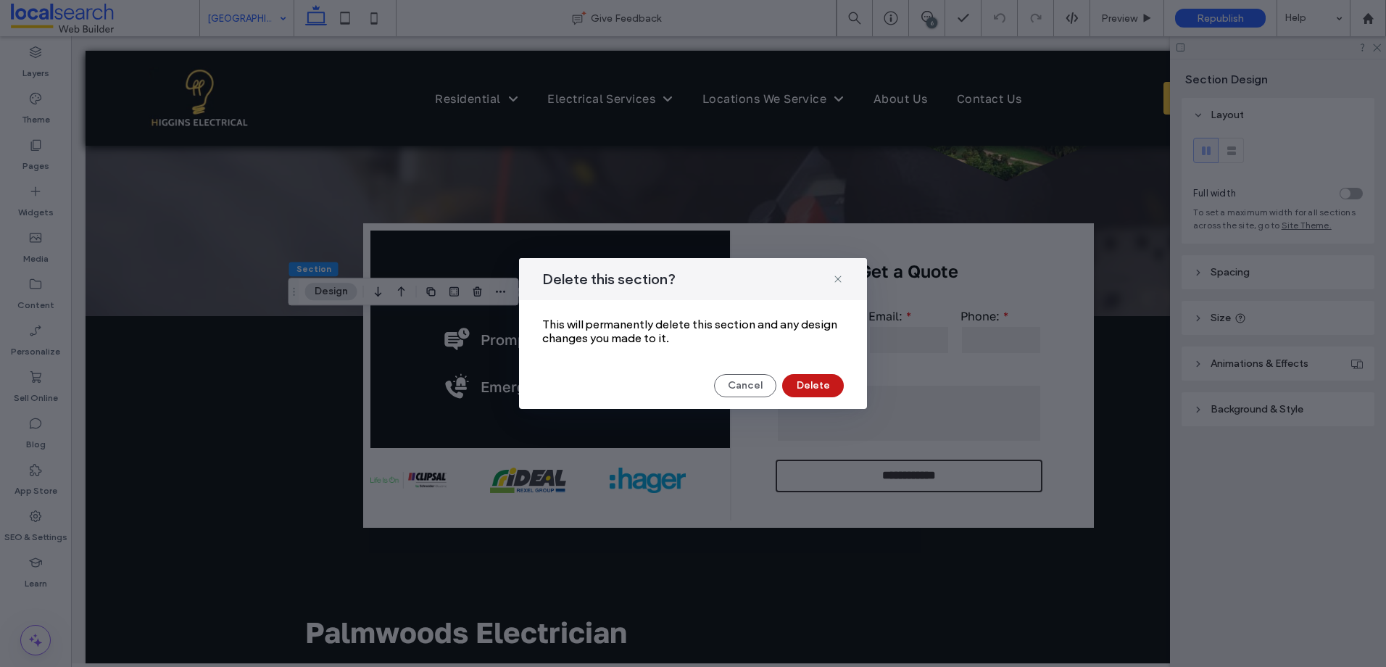
click at [790, 388] on button "Delete" at bounding box center [813, 385] width 62 height 23
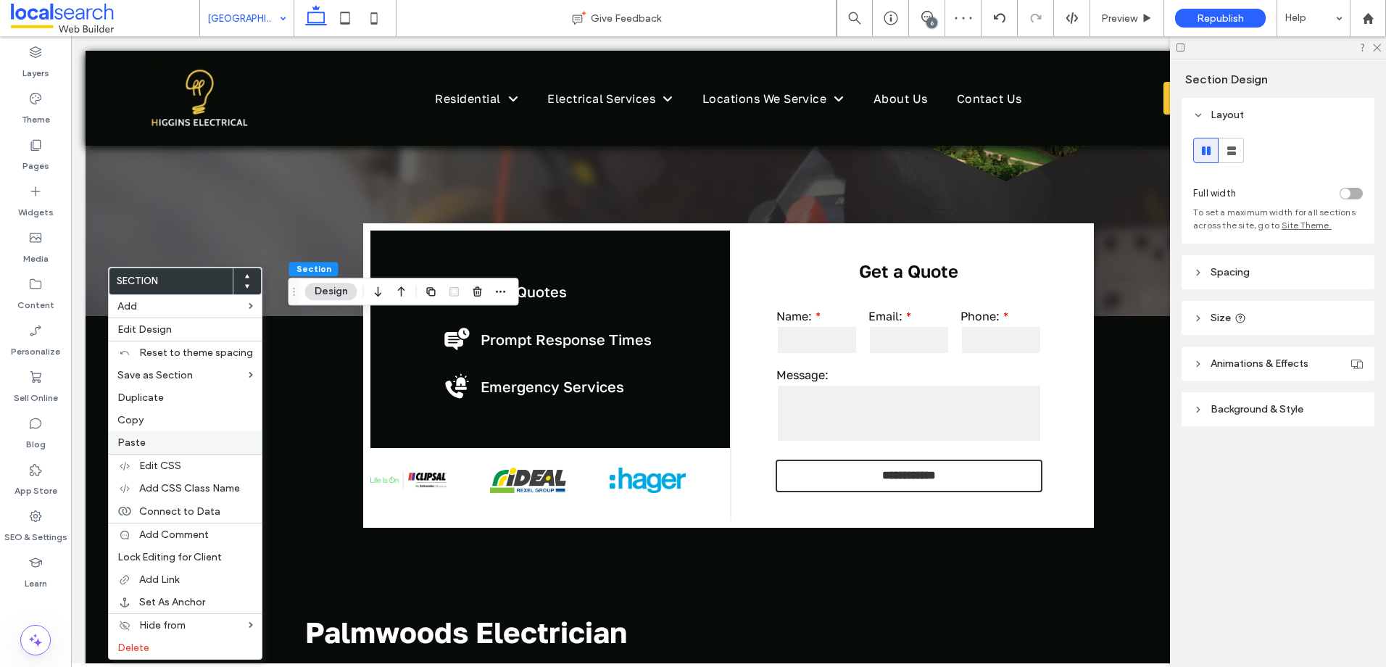
click at [160, 446] on label "Paste" at bounding box center [185, 442] width 136 height 12
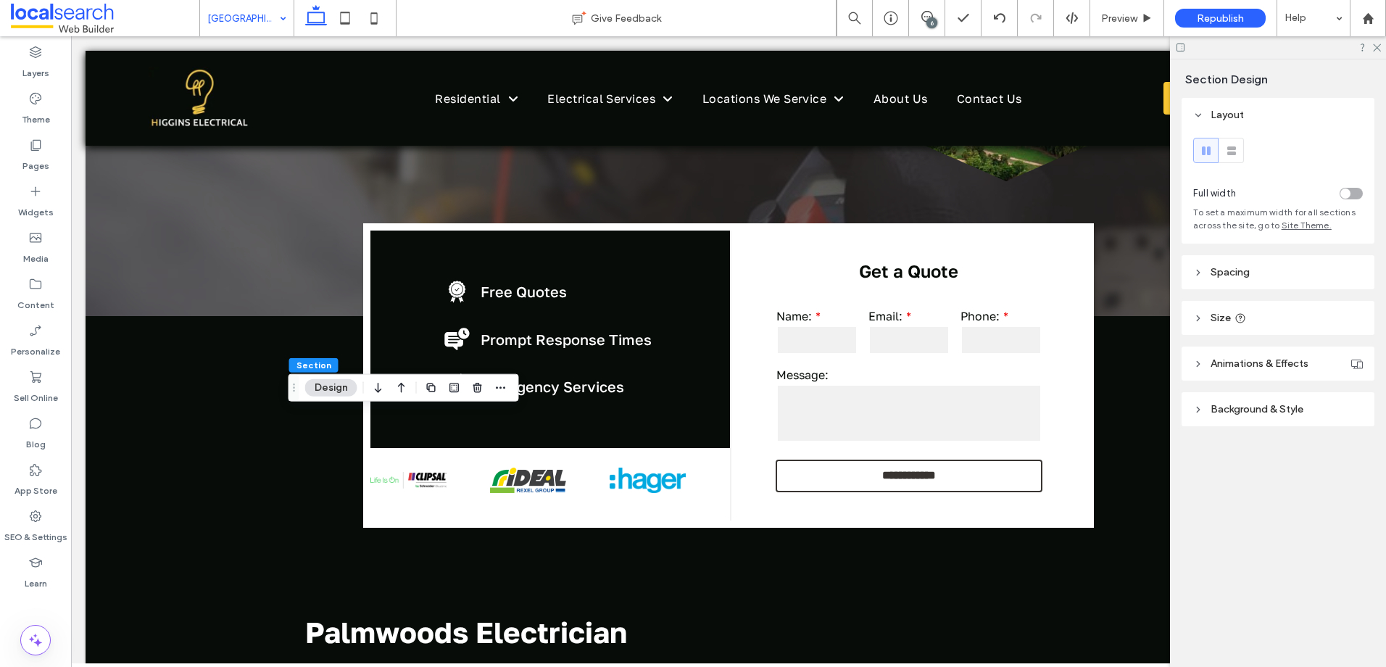
drag, startPoint x: 404, startPoint y: 394, endPoint x: 447, endPoint y: 407, distance: 44.9
click at [404, 394] on icon "button" at bounding box center [401, 388] width 17 height 26
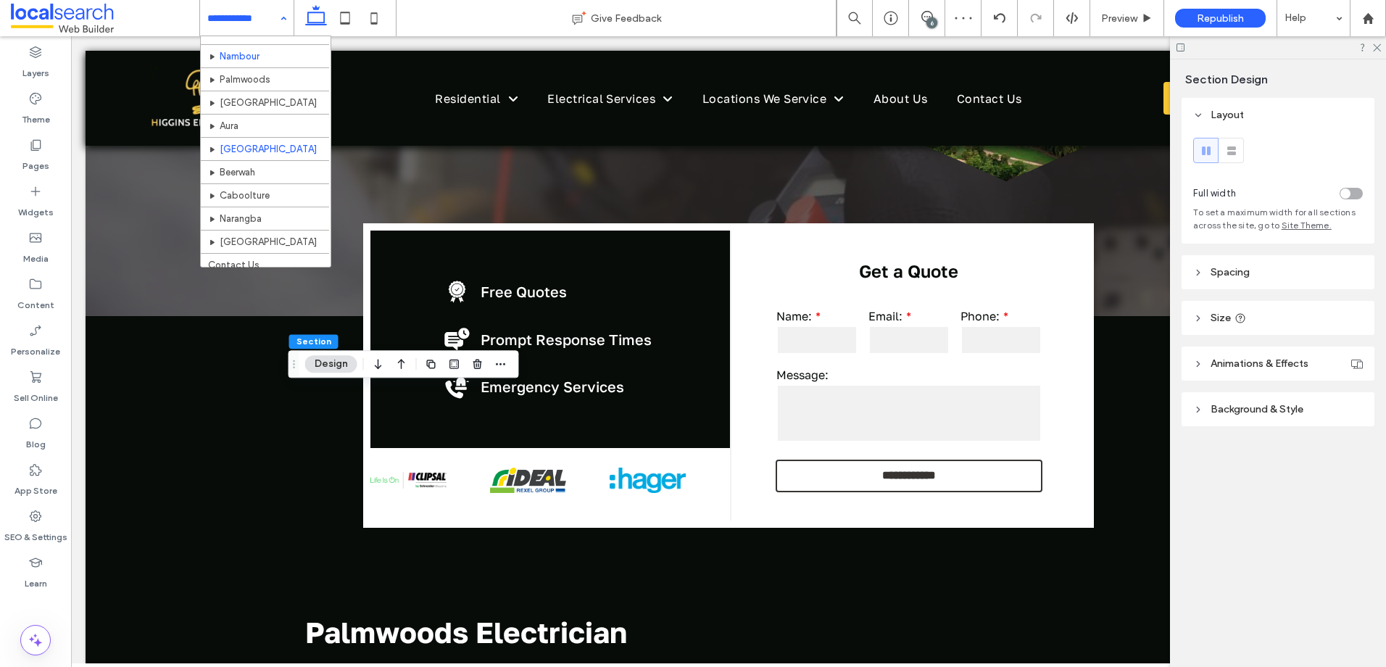
scroll to position [343, 0]
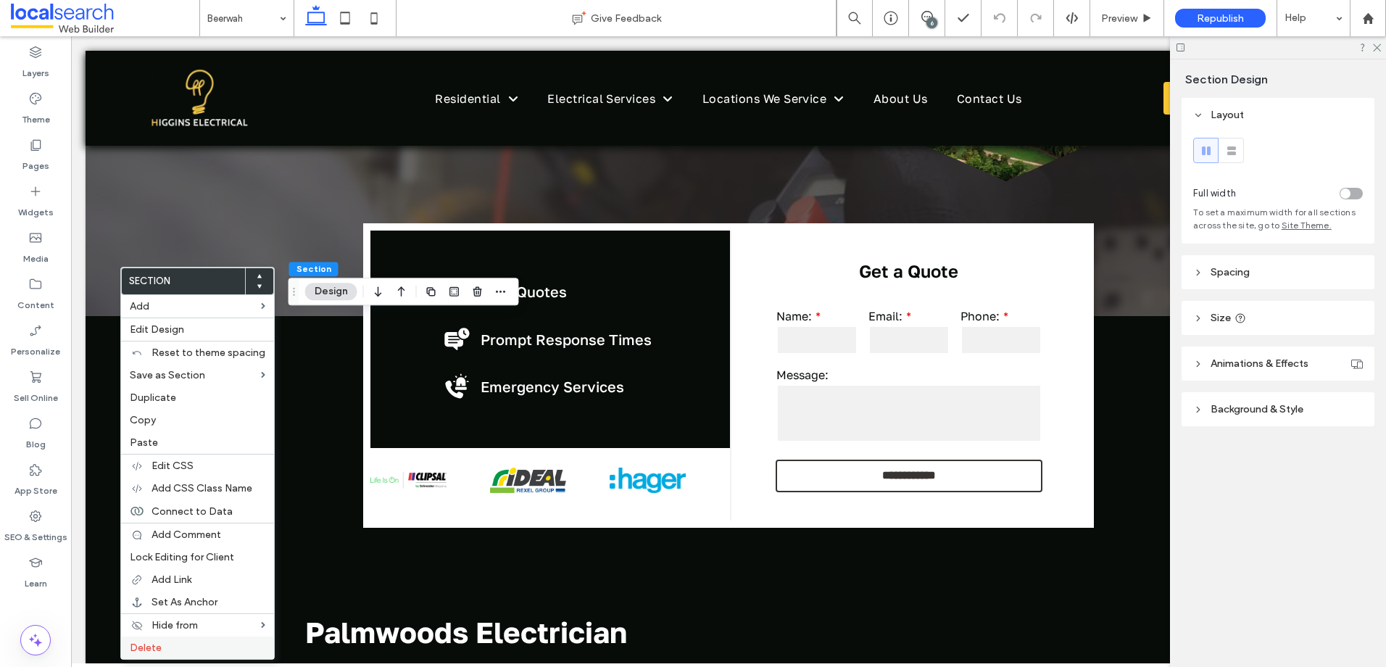
click at [188, 647] on label "Delete" at bounding box center [198, 647] width 136 height 12
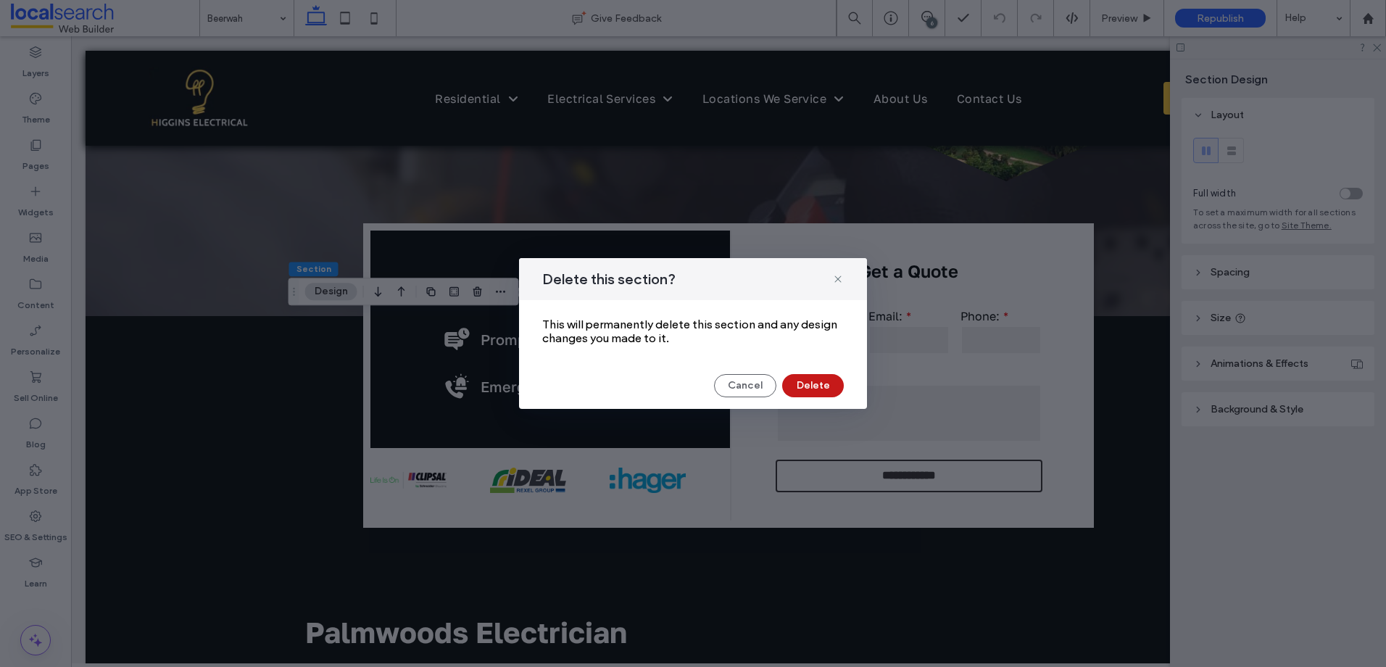
click at [818, 386] on button "Delete" at bounding box center [813, 385] width 62 height 23
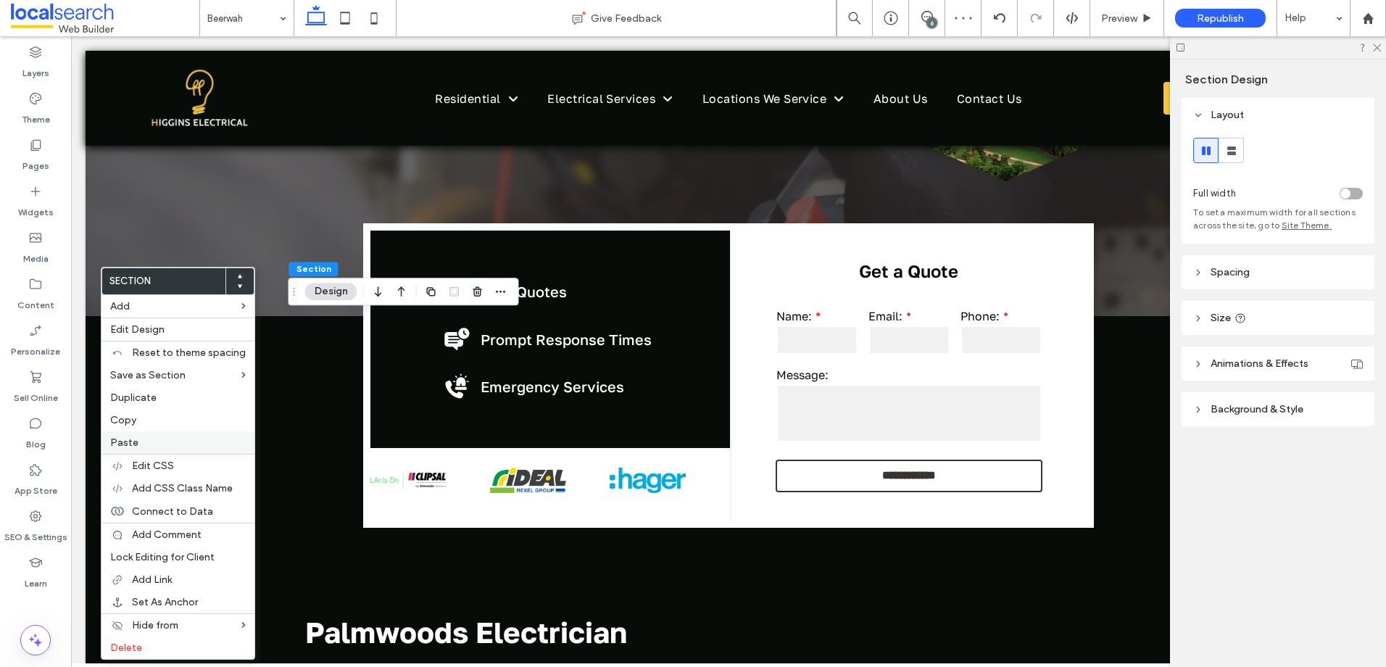
click at [178, 440] on label "Paste" at bounding box center [178, 442] width 136 height 12
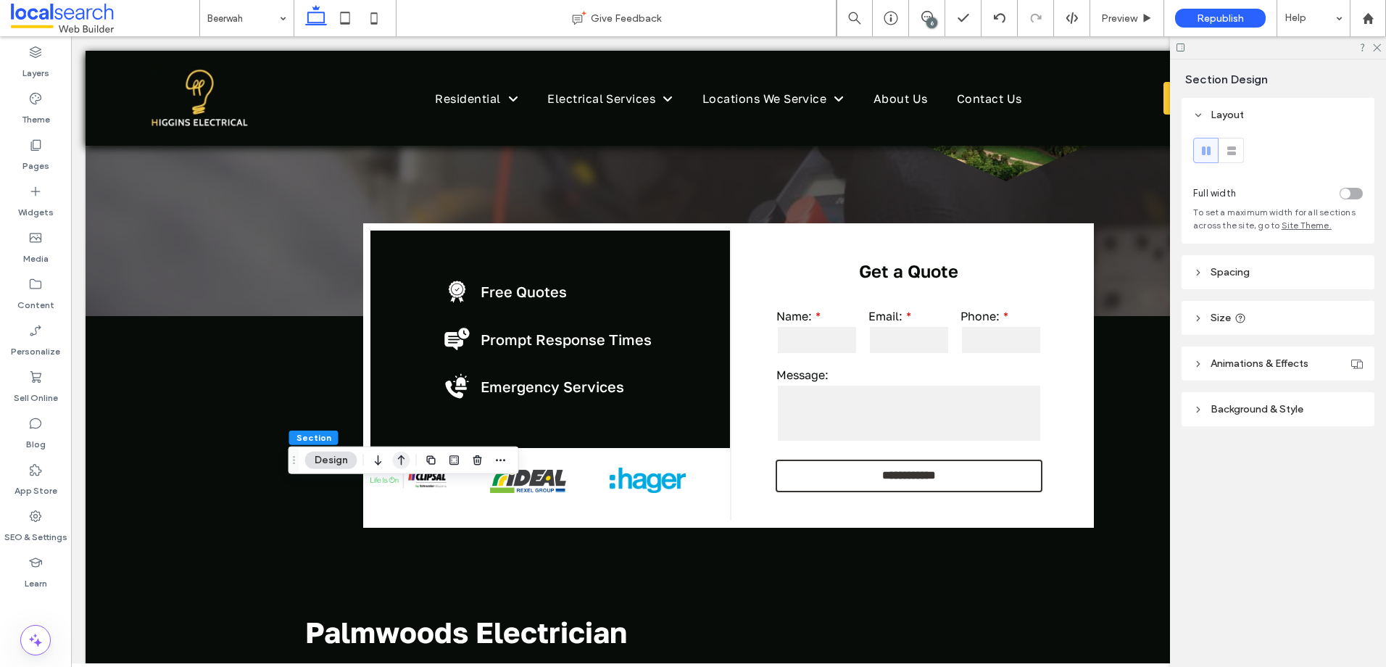
click at [400, 456] on icon "button" at bounding box center [401, 460] width 17 height 26
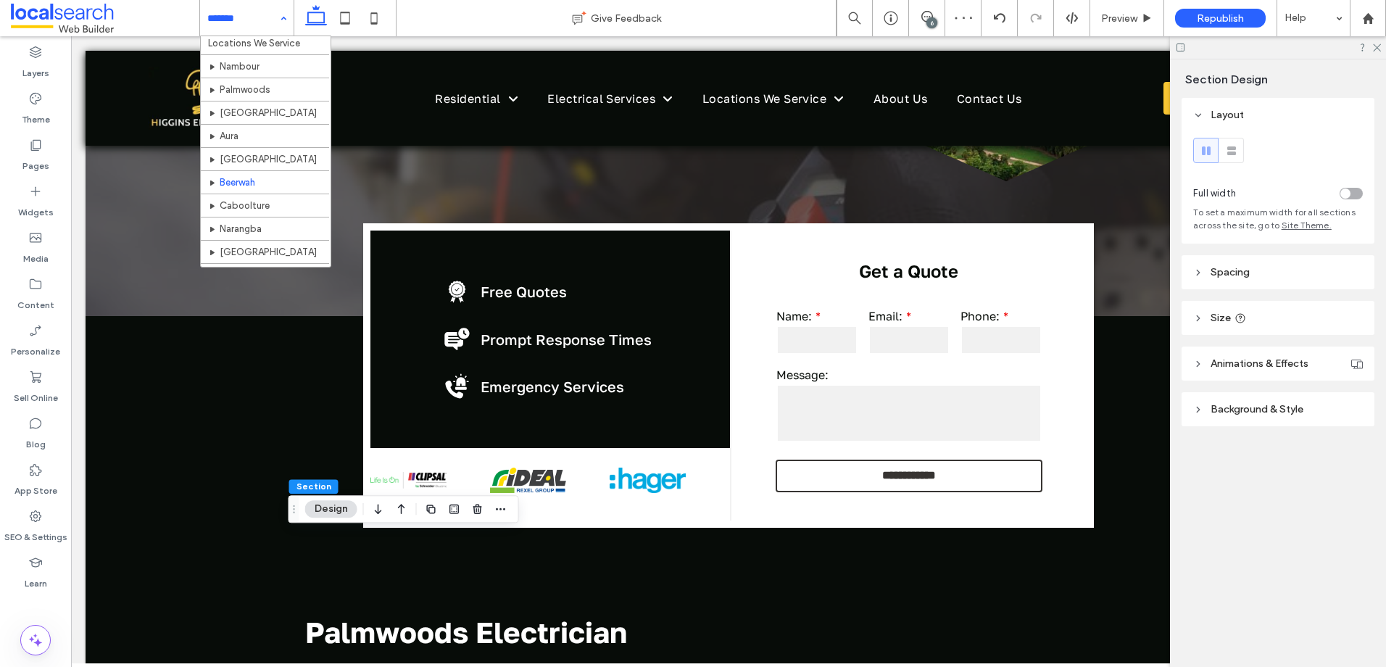
scroll to position [343, 0]
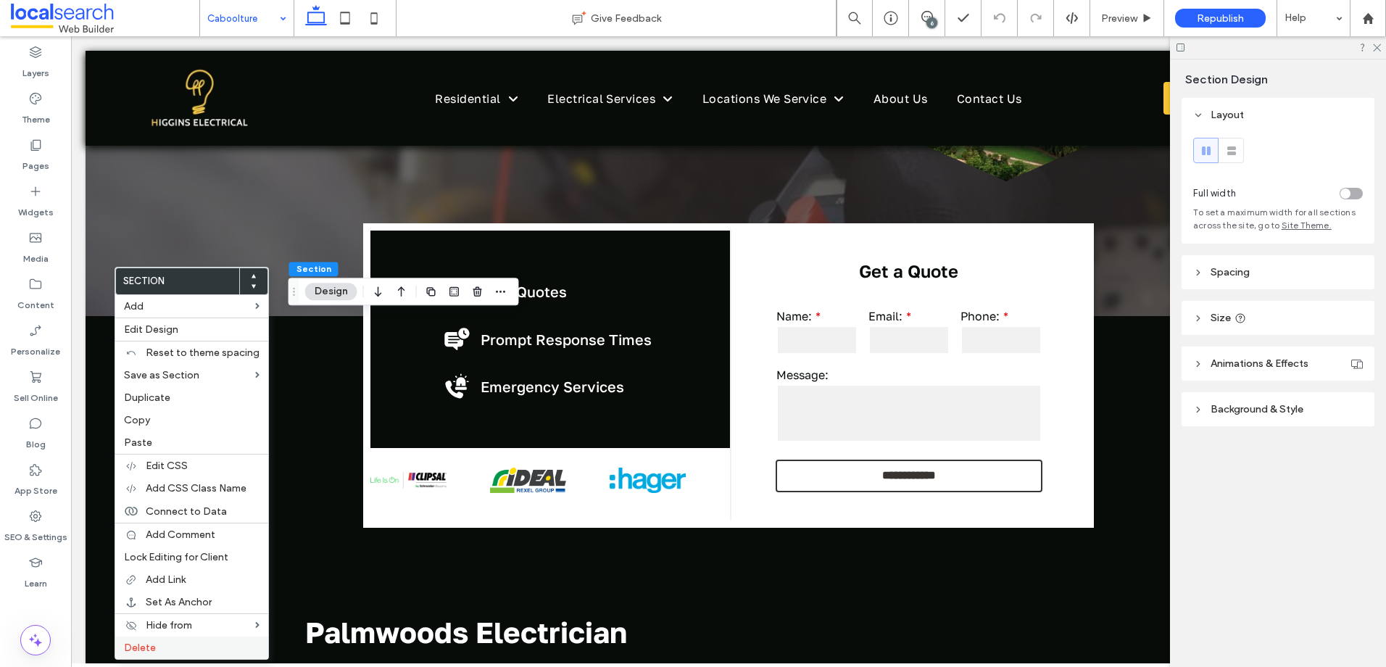
click at [188, 655] on div "Delete" at bounding box center [191, 647] width 153 height 22
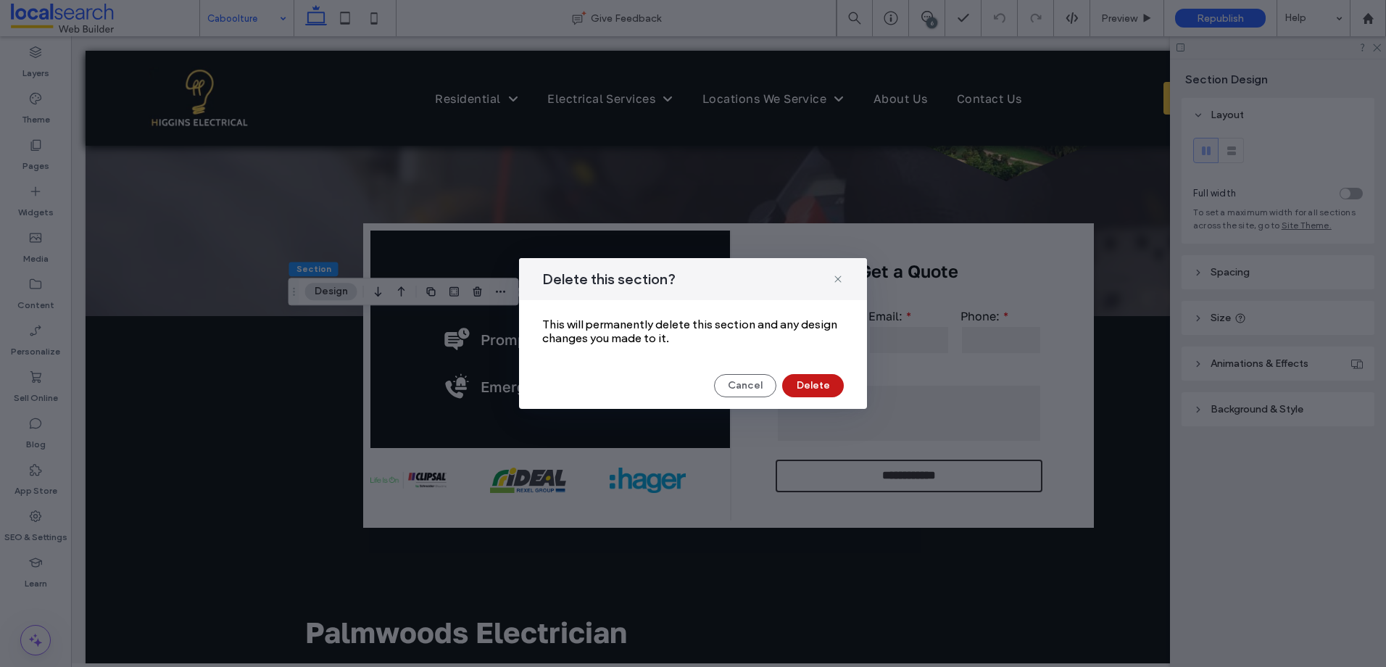
click at [802, 389] on button "Delete" at bounding box center [813, 385] width 62 height 23
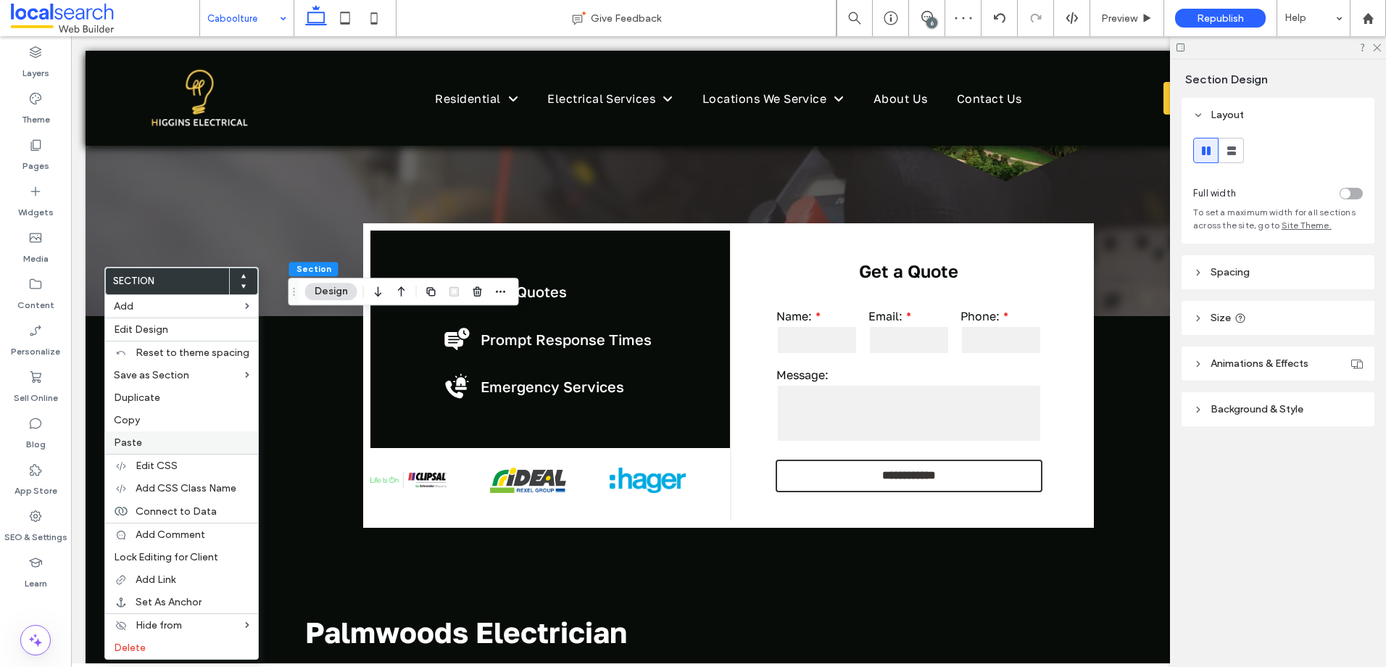
click at [170, 444] on label "Paste" at bounding box center [182, 442] width 136 height 12
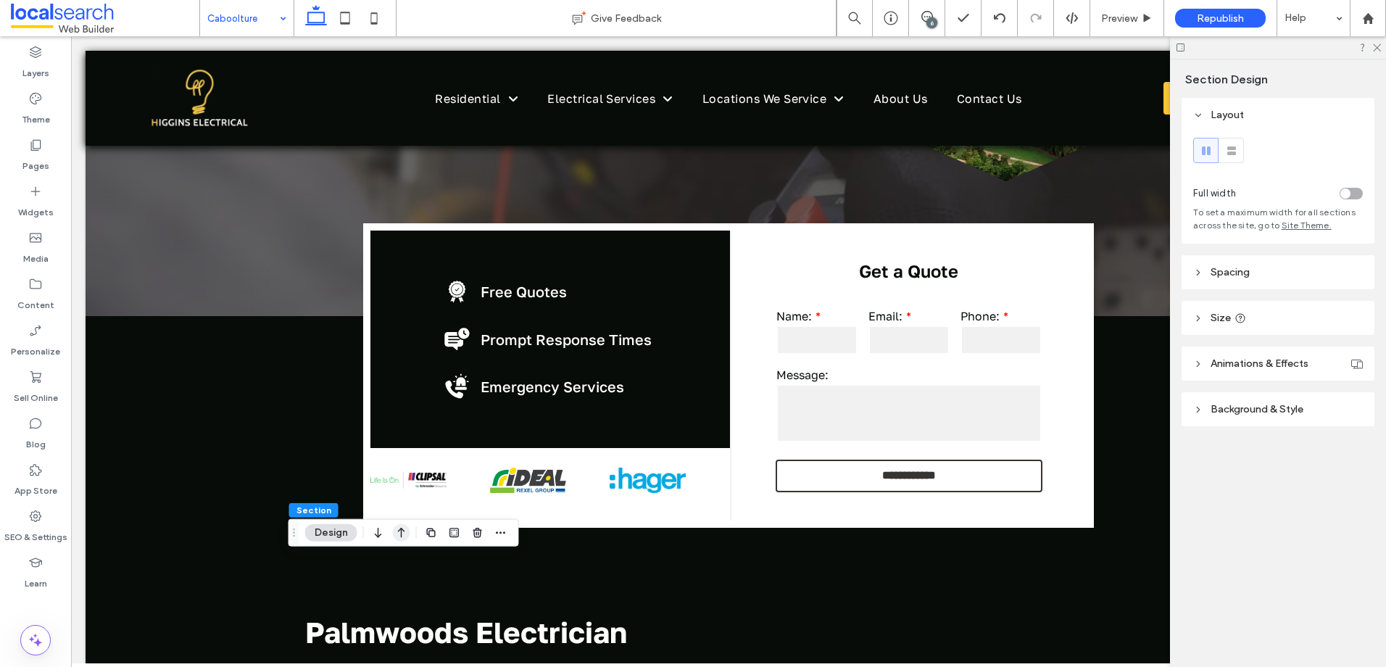
click at [402, 537] on icon "button" at bounding box center [401, 533] width 17 height 26
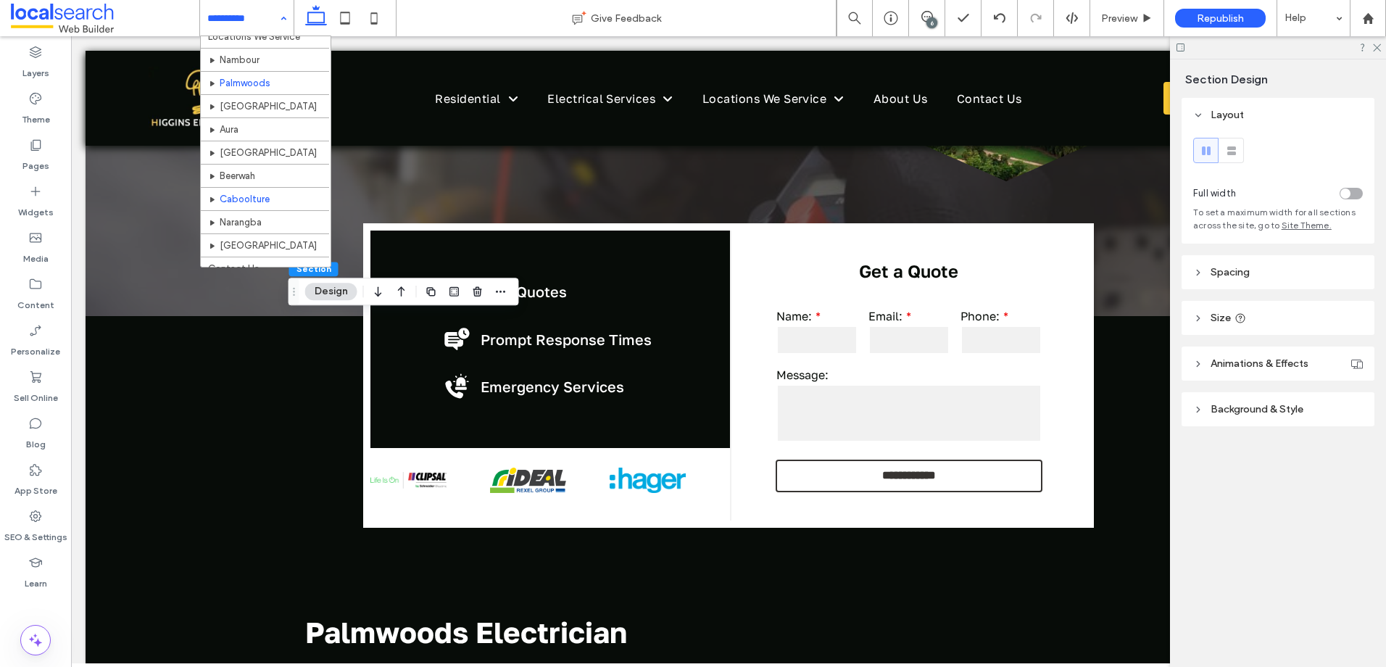
scroll to position [343, 0]
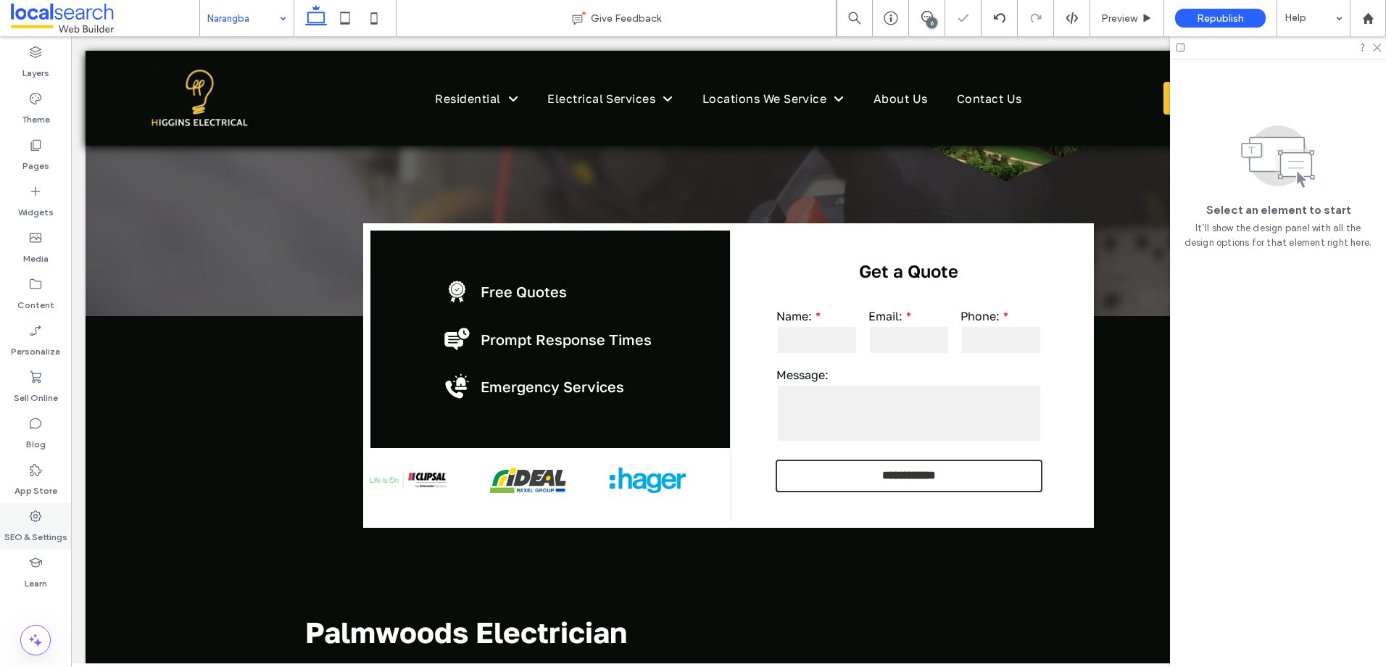
click at [28, 528] on label "SEO & Settings" at bounding box center [35, 533] width 63 height 20
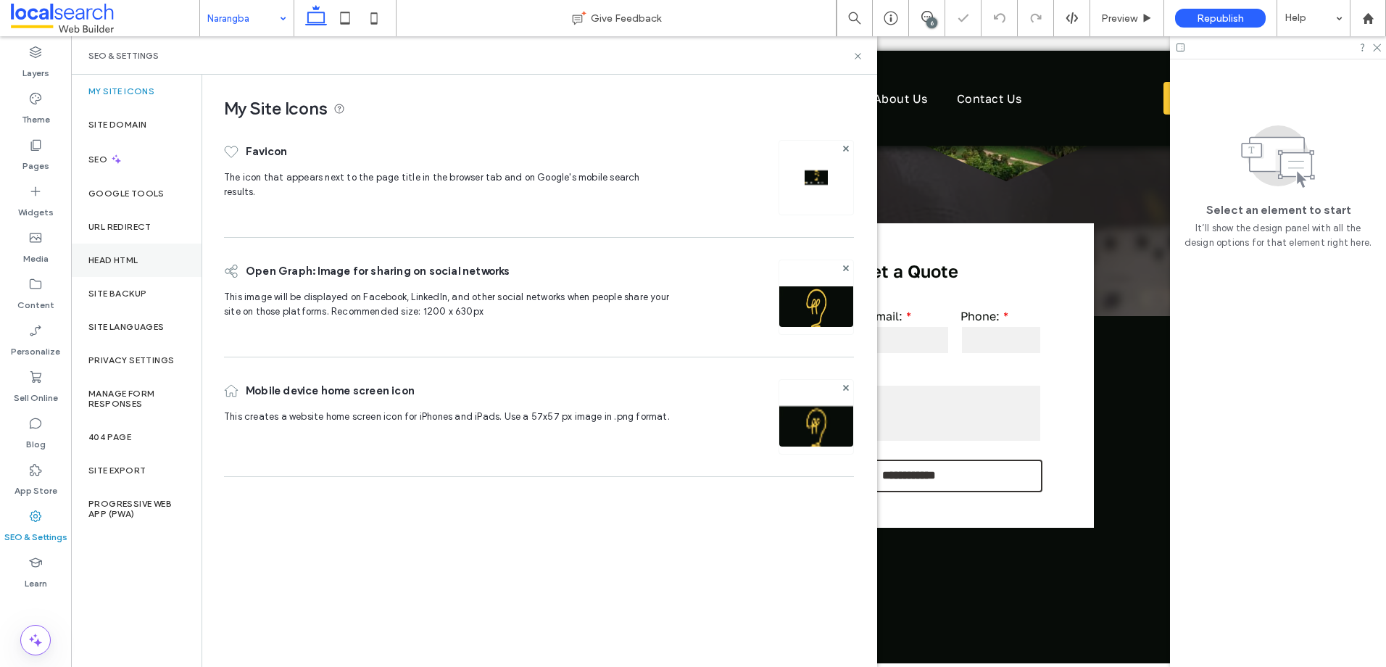
click at [120, 275] on div "Head HTML" at bounding box center [136, 260] width 130 height 33
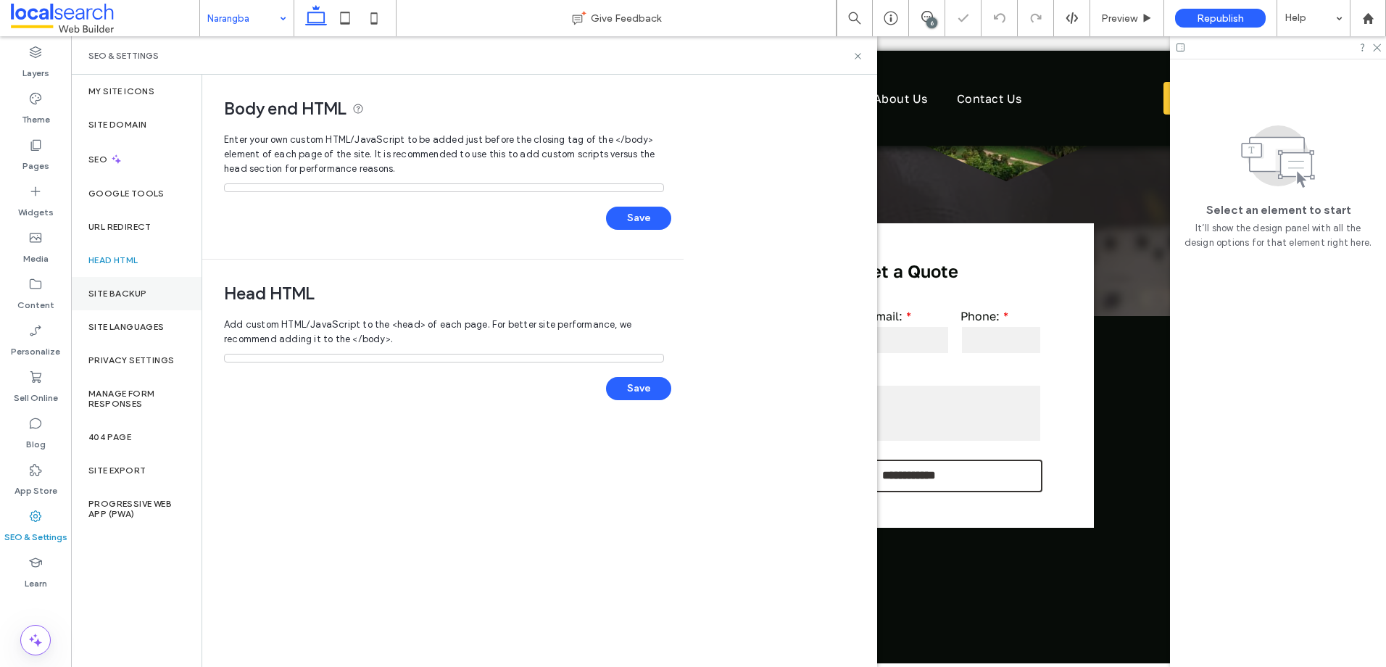
click at [124, 287] on div "Site Backup" at bounding box center [136, 293] width 130 height 33
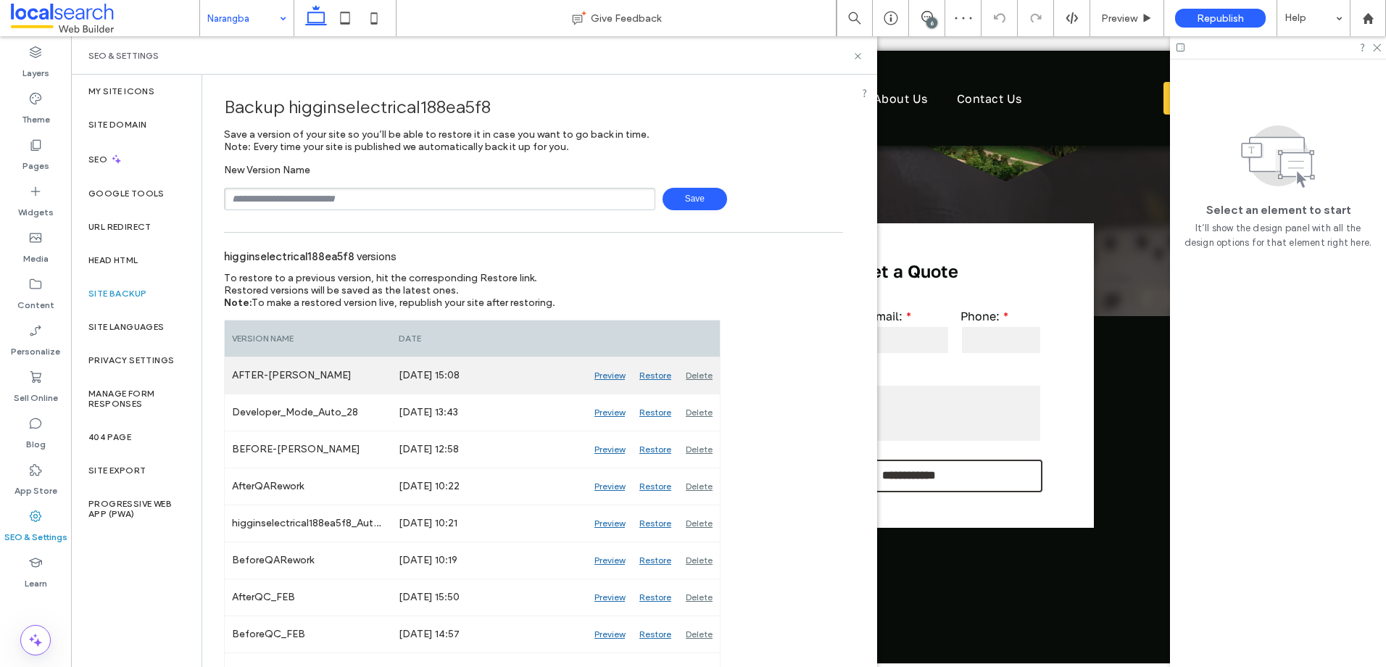
click at [694, 371] on div "Delete" at bounding box center [698, 375] width 41 height 36
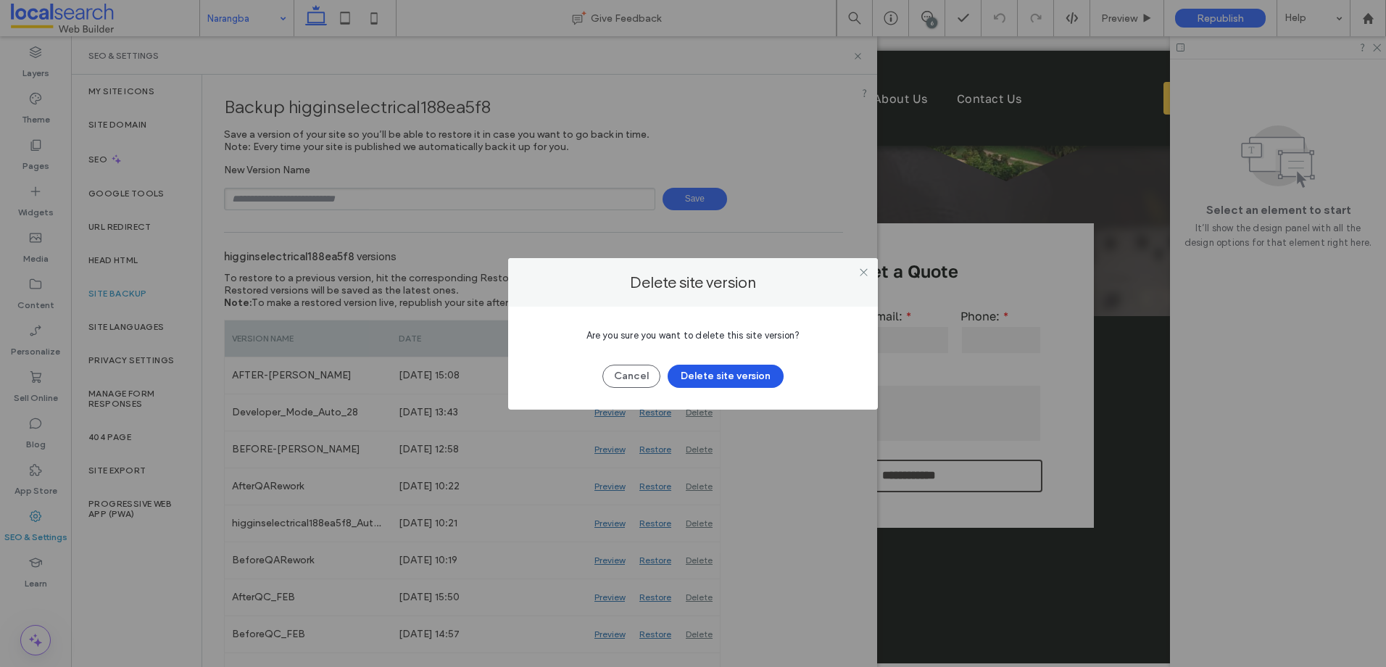
click at [712, 378] on button "Delete site version" at bounding box center [726, 376] width 116 height 23
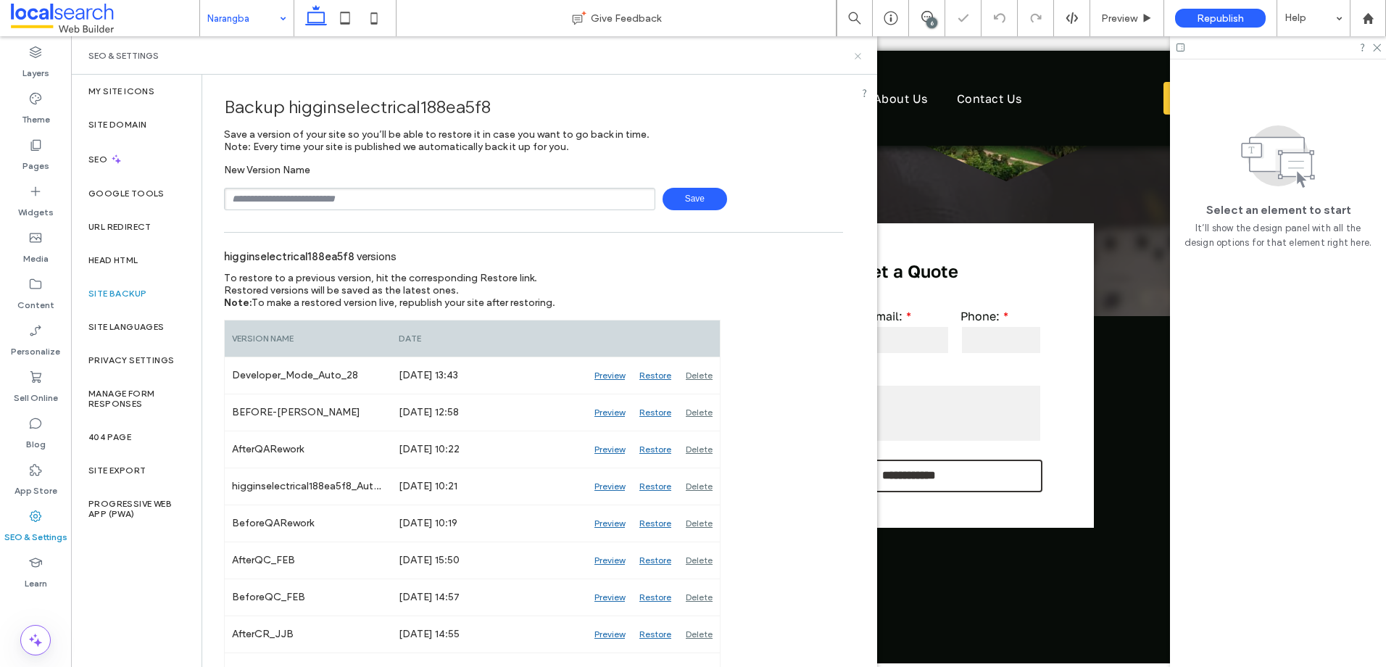
click at [854, 56] on icon at bounding box center [857, 56] width 11 height 11
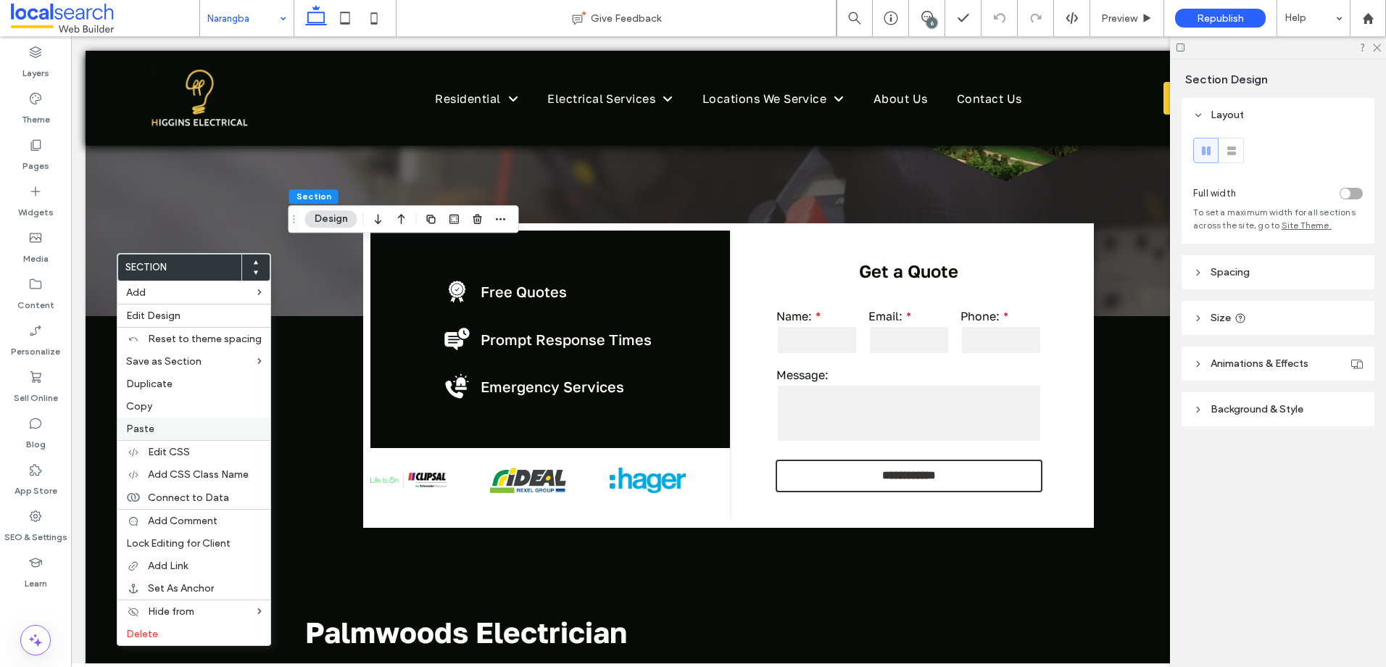
click at [153, 428] on label "Paste" at bounding box center [194, 429] width 136 height 12
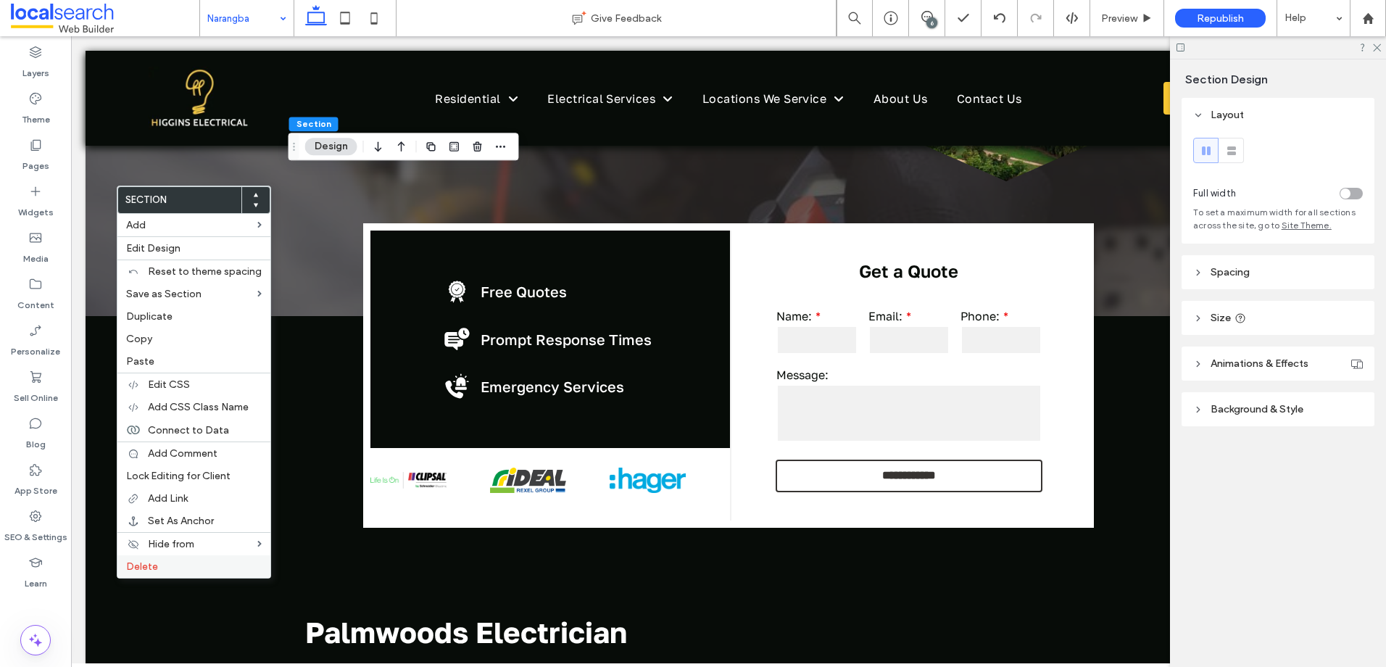
click at [191, 564] on label "Delete" at bounding box center [194, 566] width 136 height 12
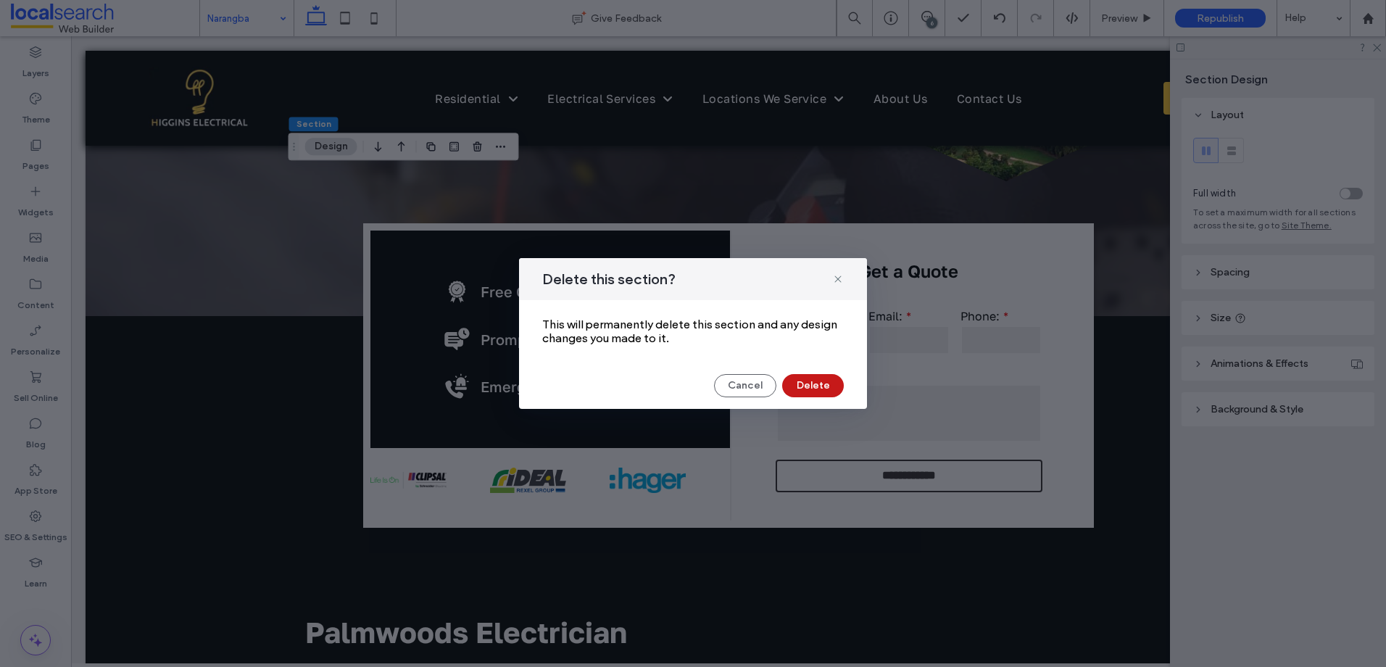
click at [792, 387] on button "Delete" at bounding box center [813, 385] width 62 height 23
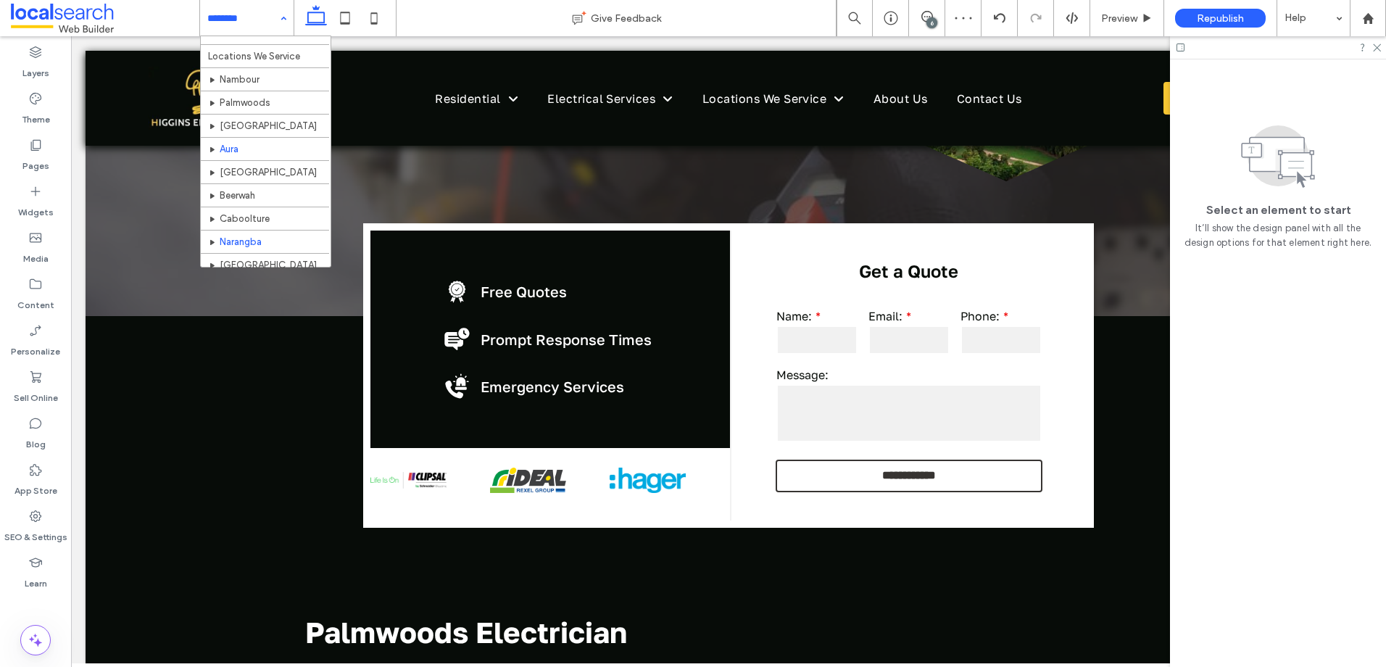
scroll to position [343, 0]
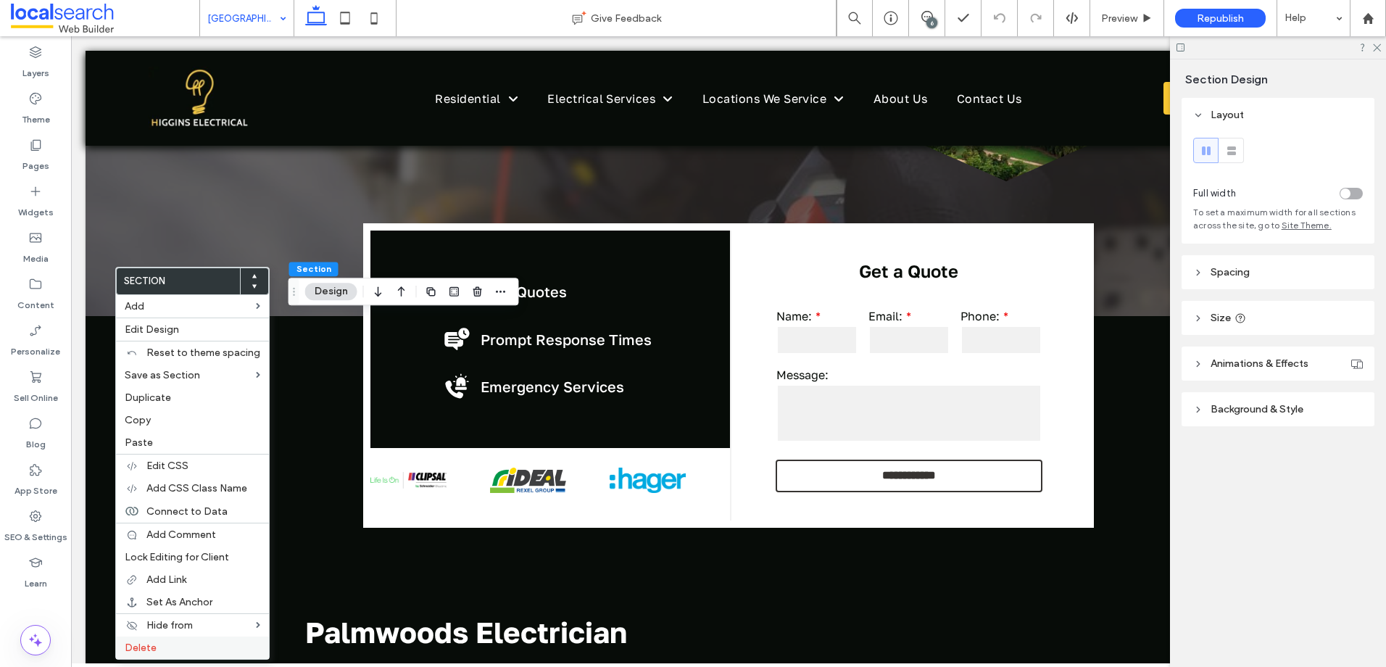
click at [167, 648] on label "Delete" at bounding box center [193, 647] width 136 height 12
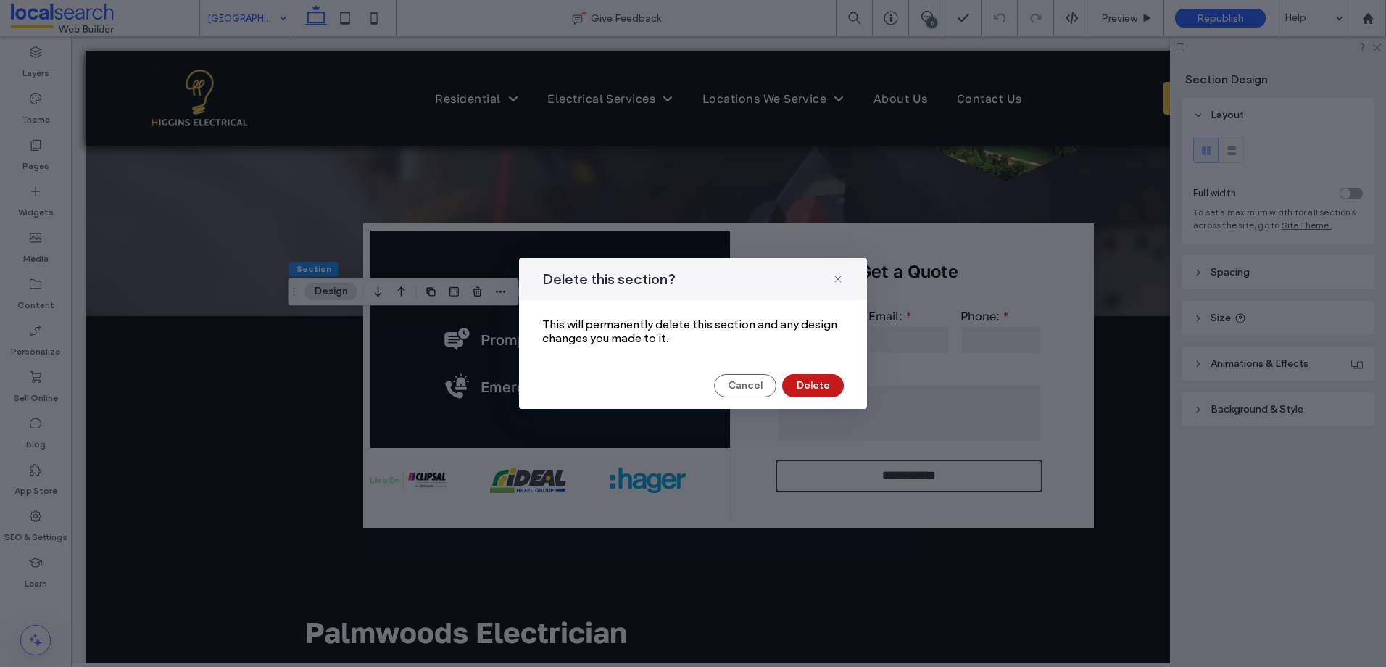
click at [797, 389] on button "Delete" at bounding box center [813, 385] width 62 height 23
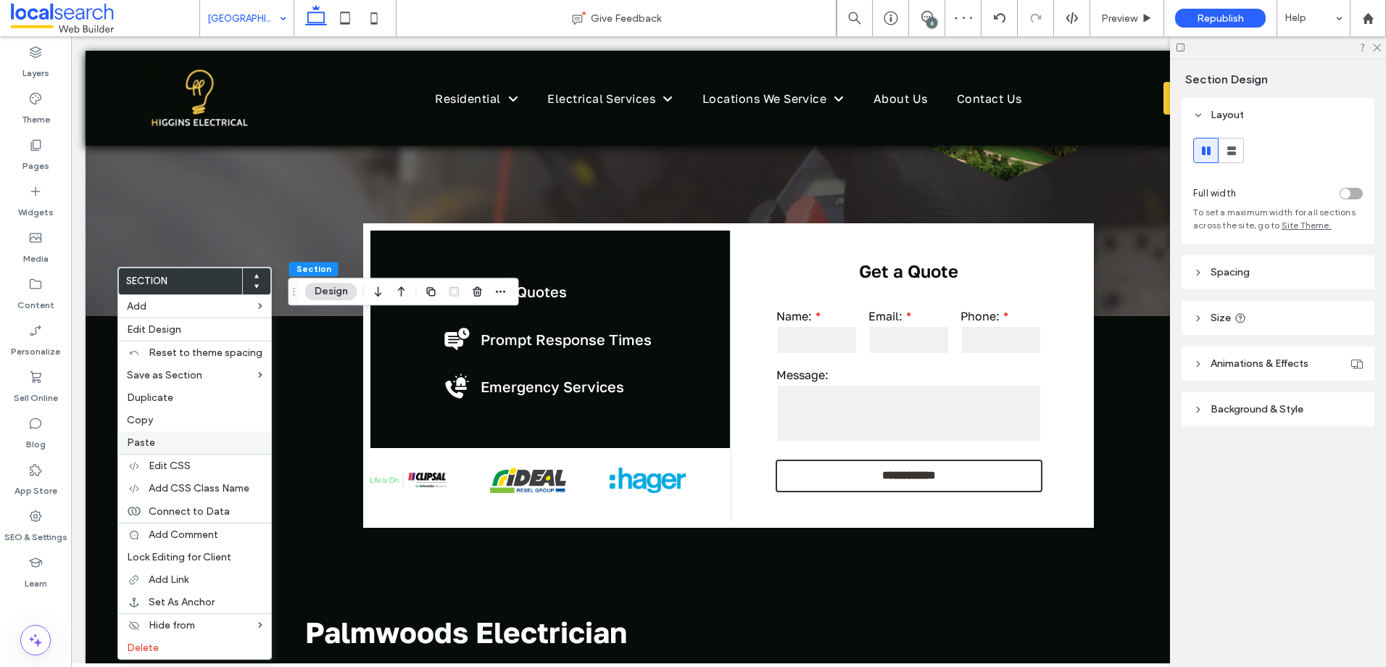
drag, startPoint x: 151, startPoint y: 441, endPoint x: 225, endPoint y: 451, distance: 74.5
click at [151, 443] on span "Paste" at bounding box center [141, 442] width 28 height 12
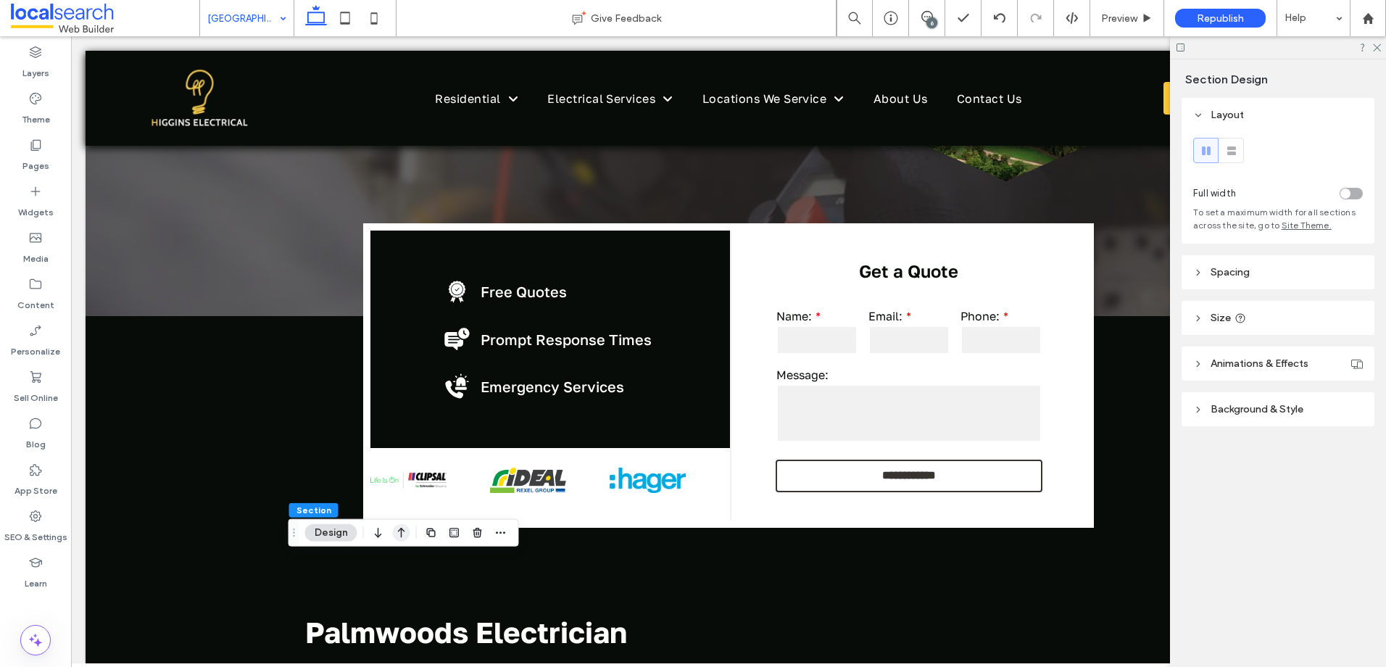
click at [396, 529] on icon "button" at bounding box center [401, 533] width 17 height 26
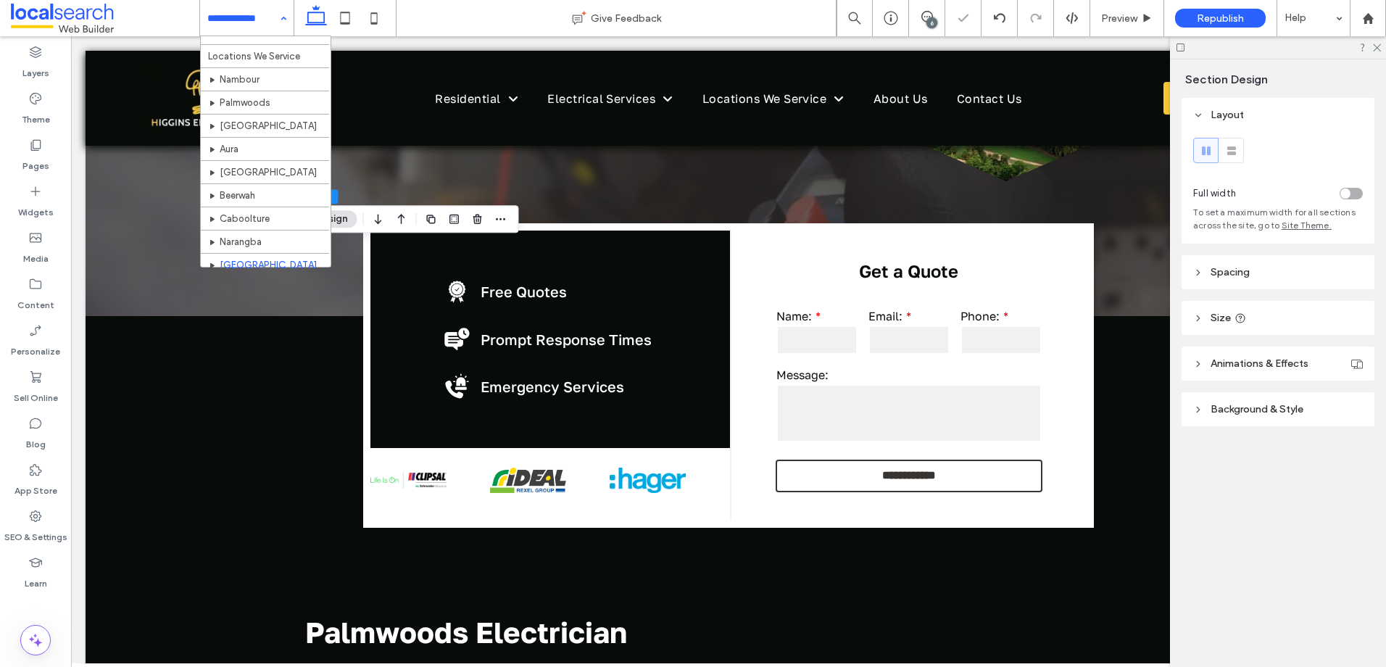
scroll to position [343, 0]
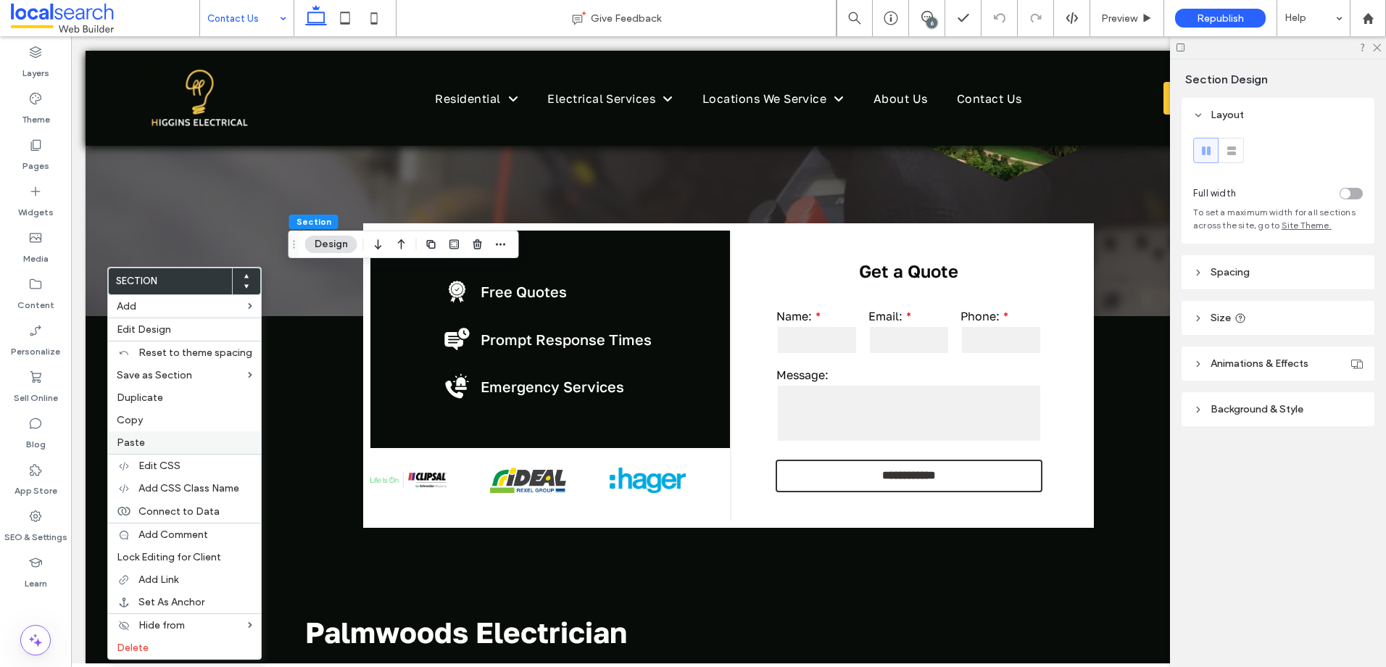
click at [167, 450] on div "Paste" at bounding box center [184, 442] width 153 height 22
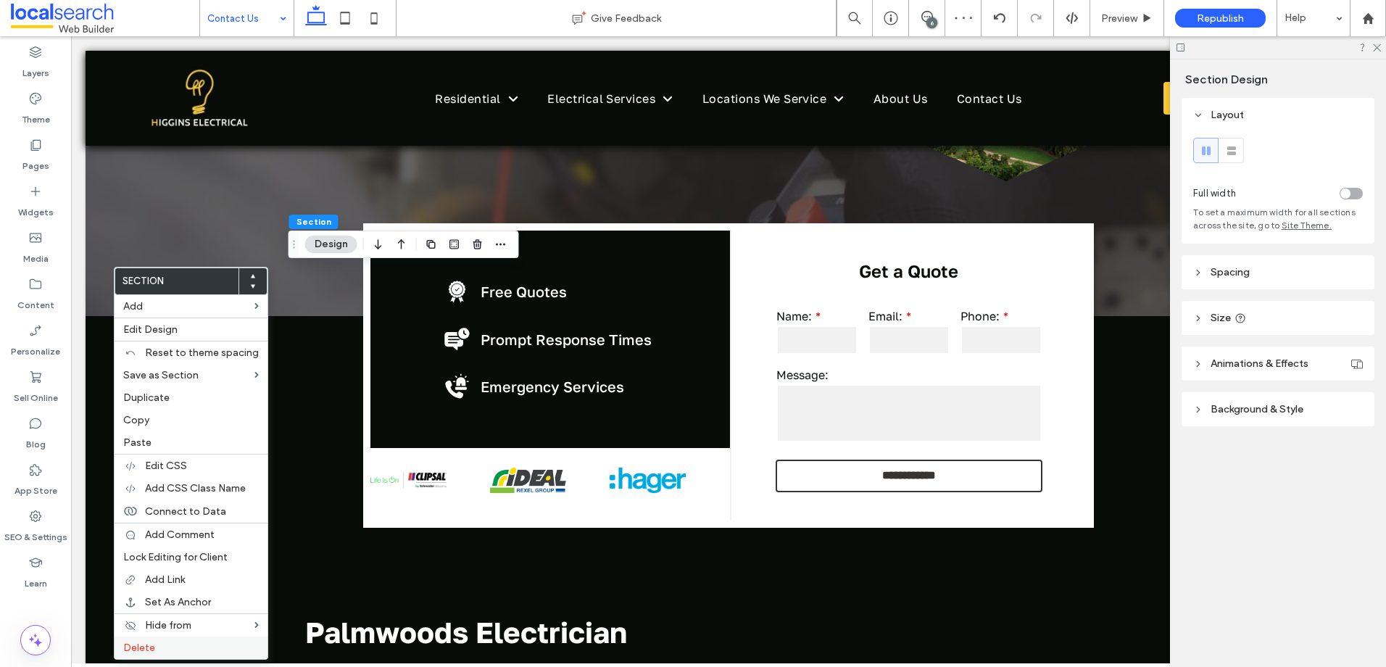
click at [178, 643] on label "Delete" at bounding box center [191, 647] width 136 height 12
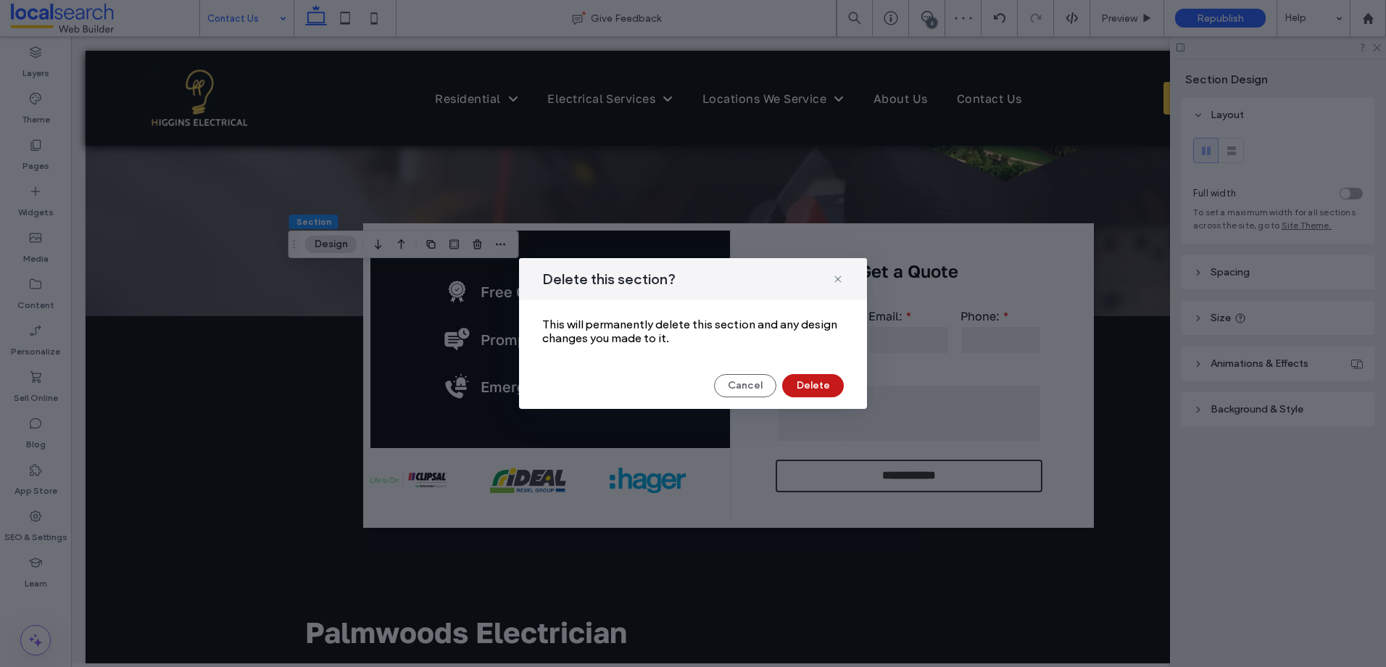
click at [815, 381] on button "Delete" at bounding box center [813, 385] width 62 height 23
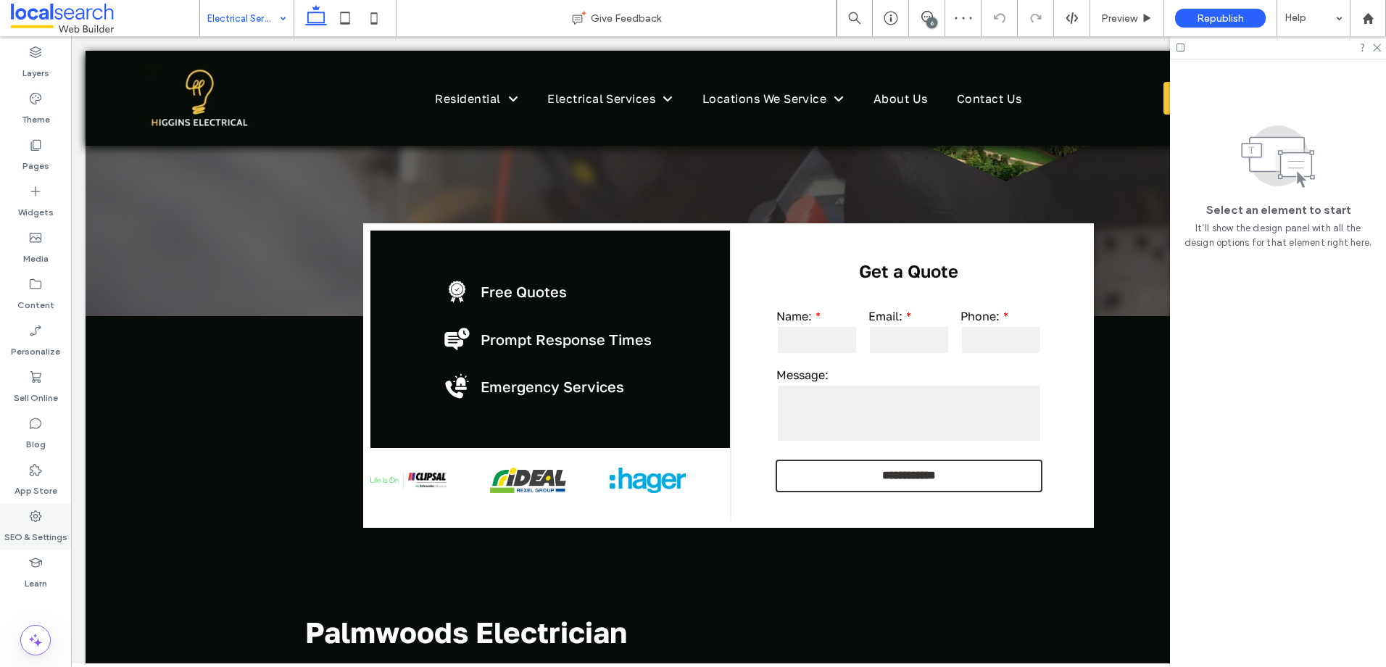
click at [43, 525] on label "SEO & Settings" at bounding box center [35, 533] width 63 height 20
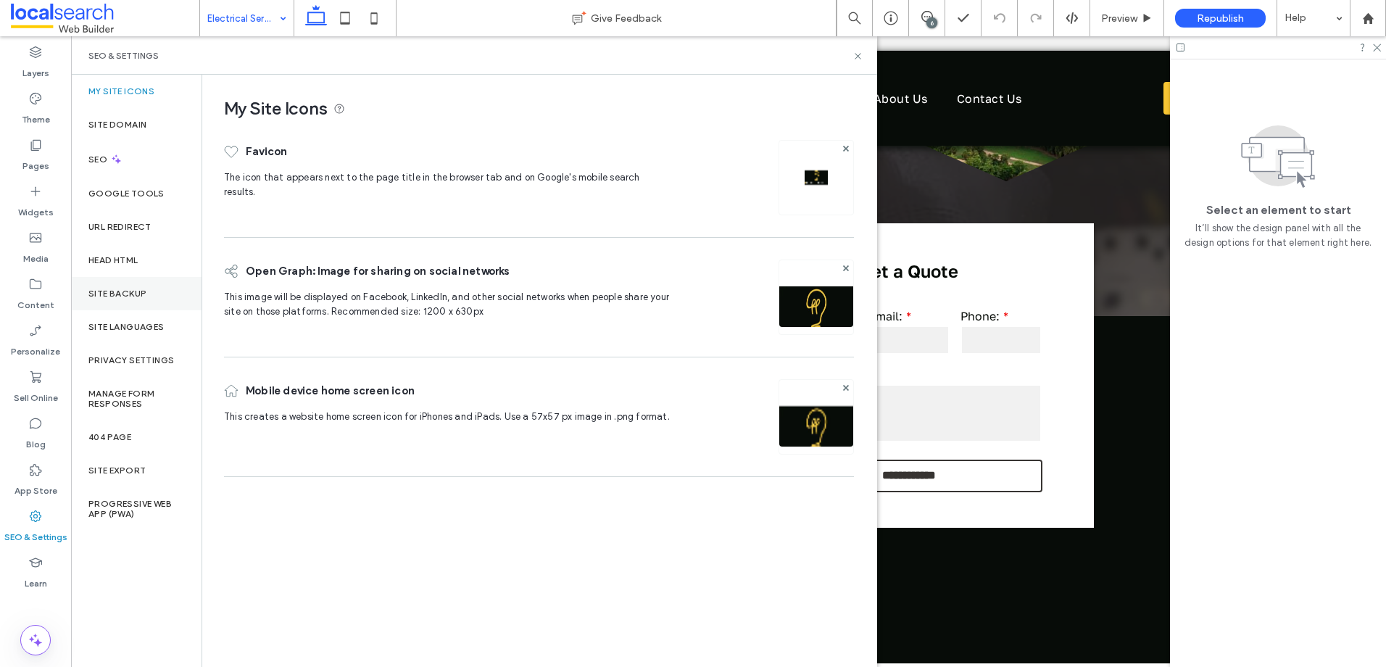
click at [107, 283] on div "Site Backup" at bounding box center [136, 293] width 130 height 33
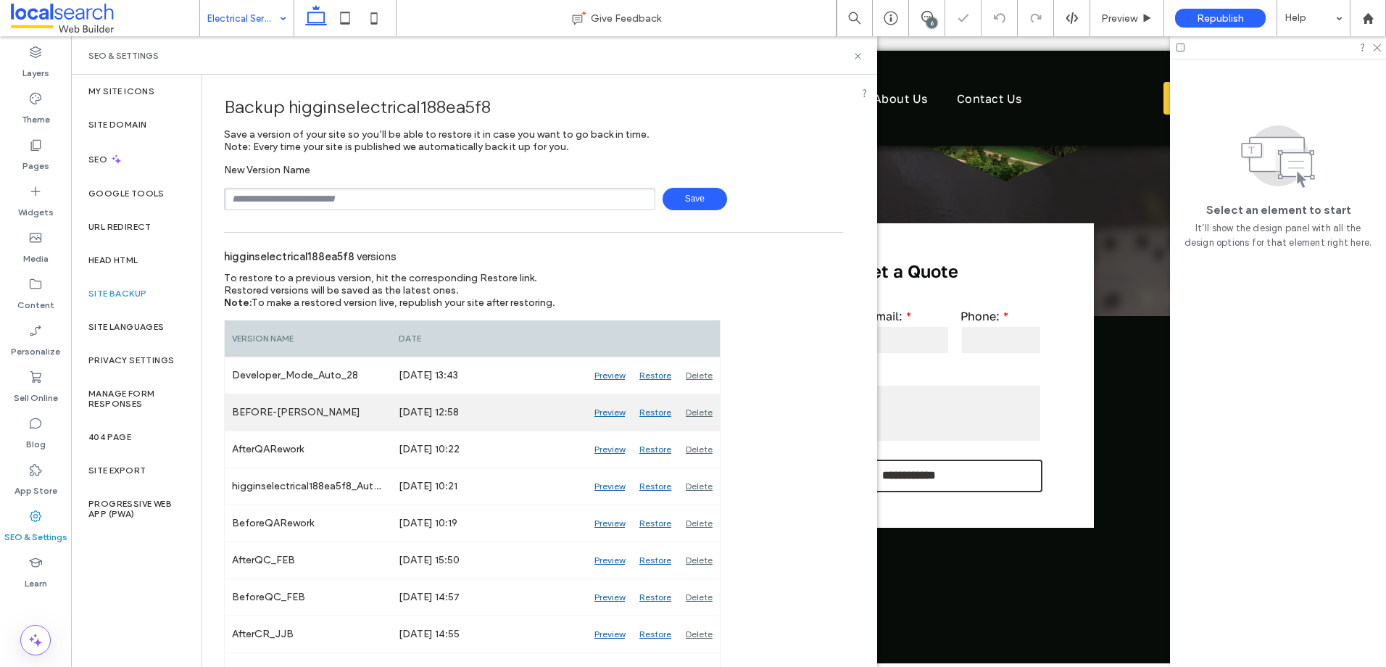
click at [605, 411] on div "Preview" at bounding box center [609, 412] width 45 height 36
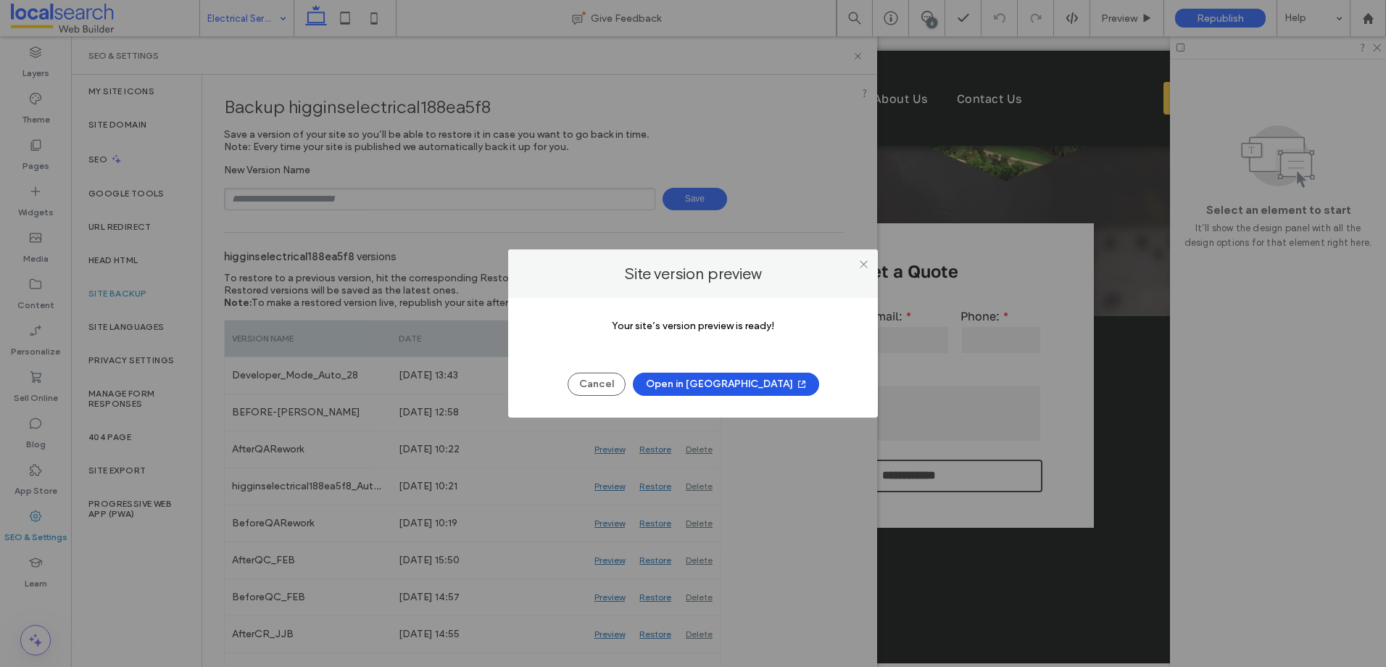
click at [757, 386] on button "Open in New Tab" at bounding box center [726, 384] width 186 height 23
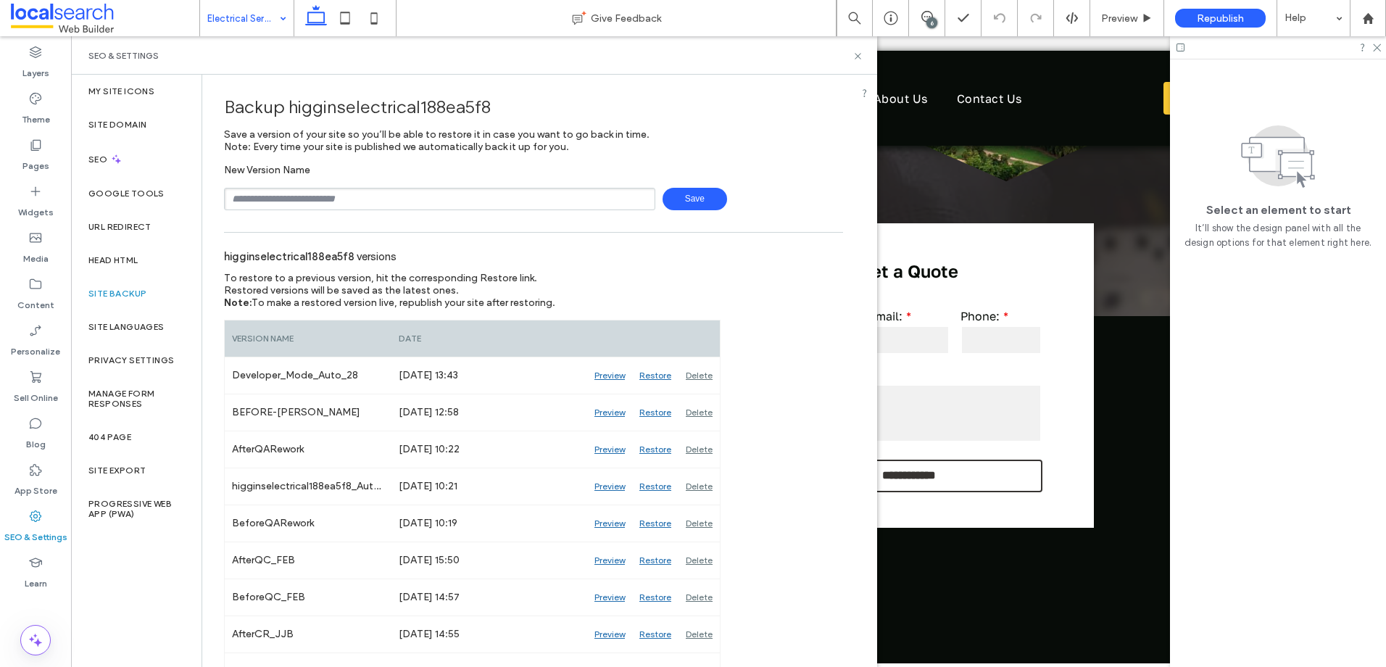
click at [460, 196] on input "text" at bounding box center [439, 199] width 431 height 22
type input "**********"
click at [705, 208] on span "Save" at bounding box center [694, 199] width 65 height 22
click at [854, 57] on icon at bounding box center [857, 56] width 11 height 11
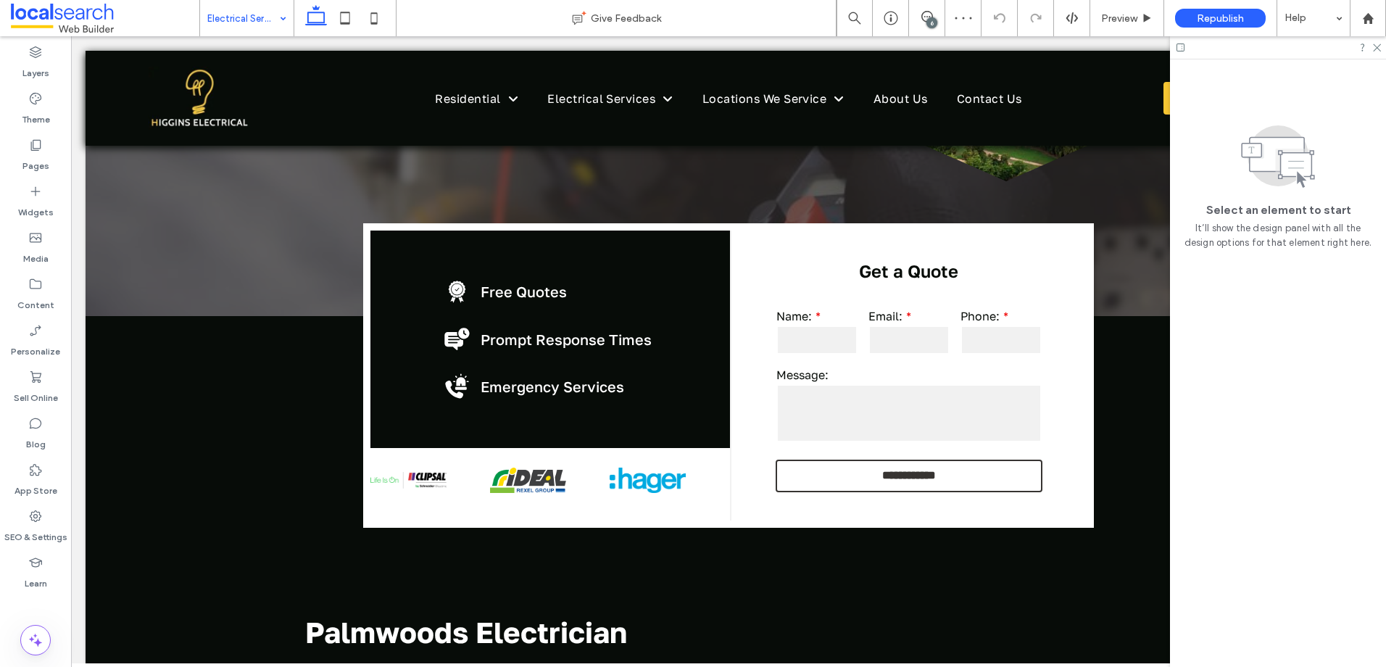
click at [934, 20] on div "6" at bounding box center [931, 22] width 11 height 11
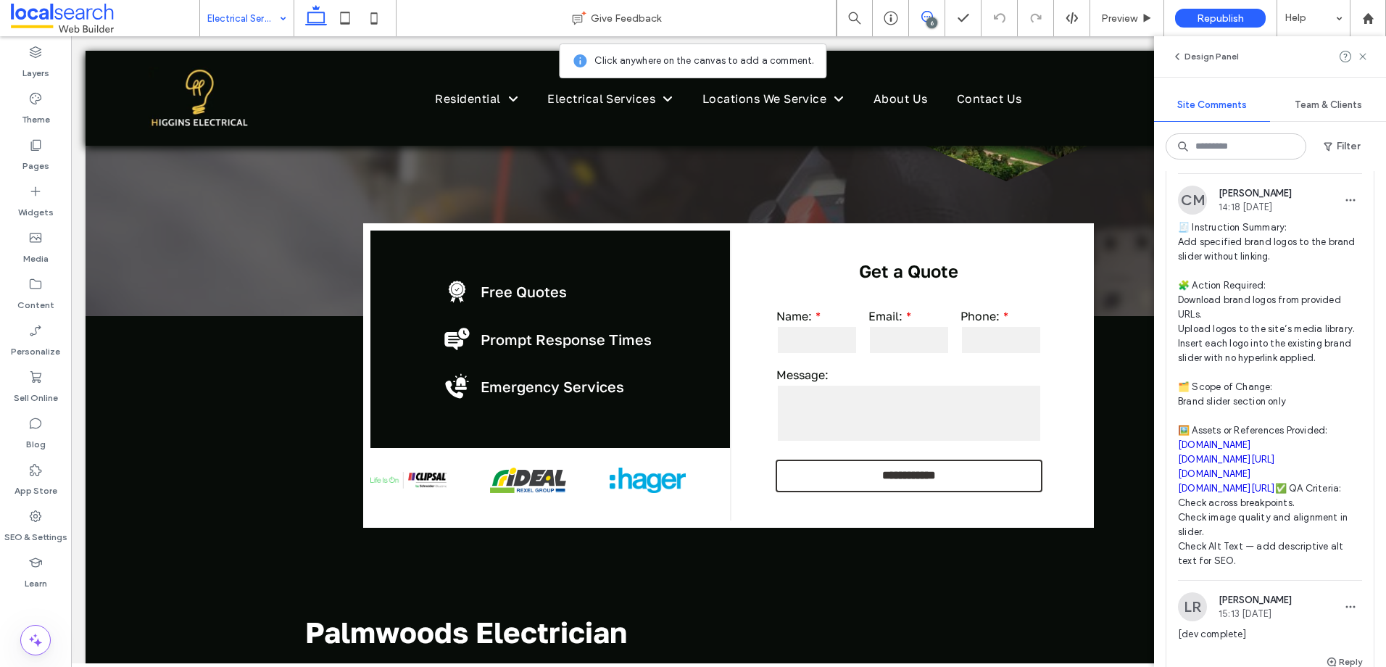
scroll to position [2232, 0]
